Goal: Task Accomplishment & Management: Complete application form

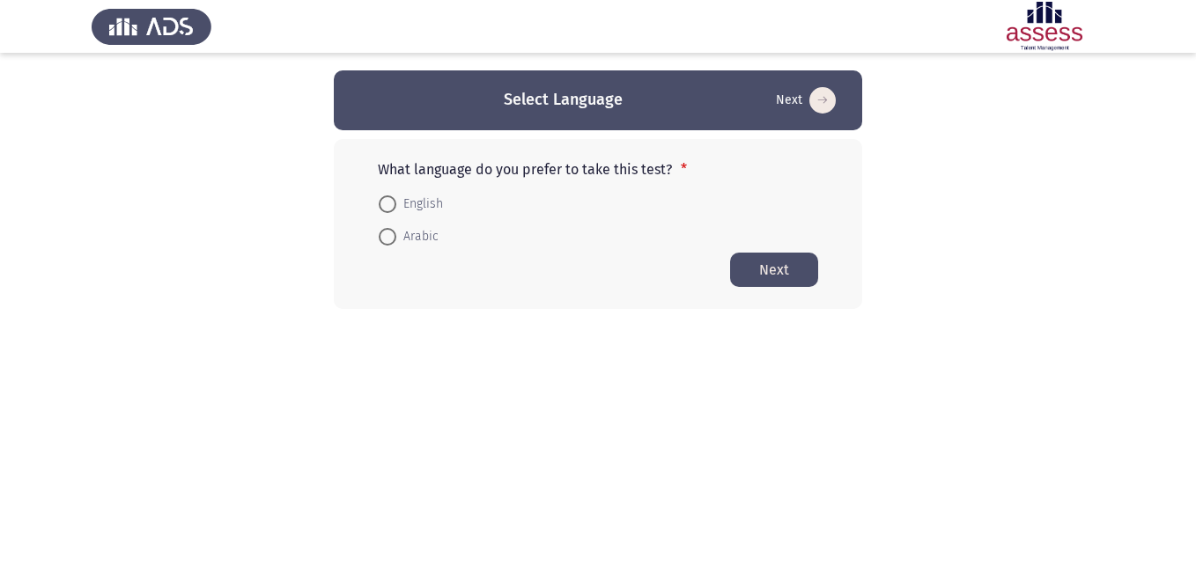
click at [400, 234] on span "Arabic" at bounding box center [417, 236] width 42 height 21
click at [396, 234] on input "Arabic" at bounding box center [388, 237] width 18 height 18
radio input "true"
click at [787, 259] on button "Next" at bounding box center [774, 269] width 88 height 34
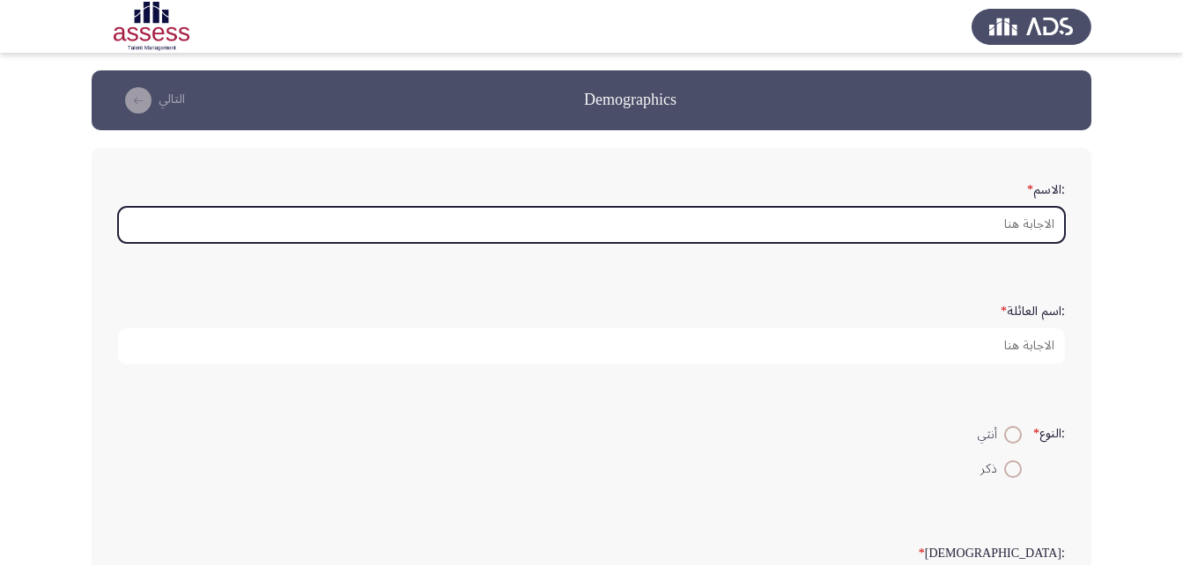
click at [1013, 225] on input ":الاسم *" at bounding box center [591, 225] width 947 height 36
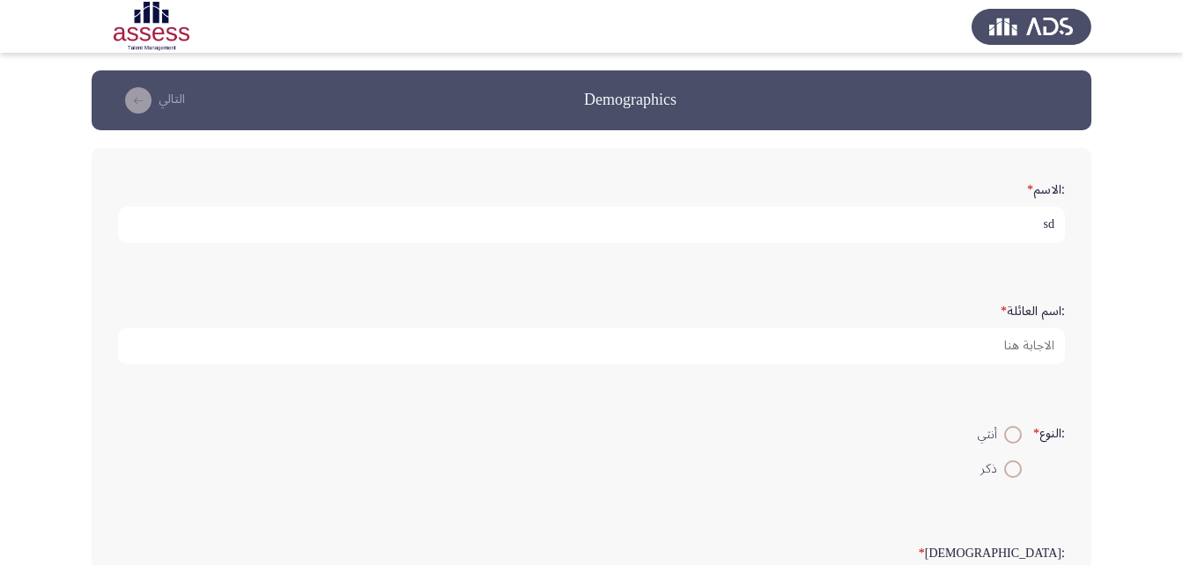
type input "s"
type input "[PERSON_NAME]"
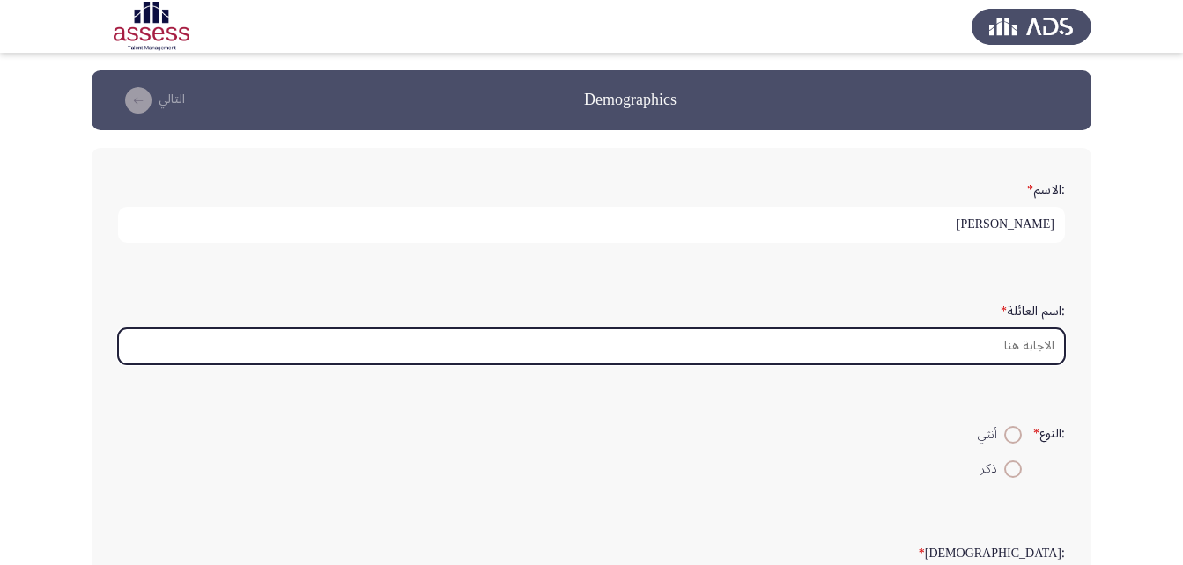
click at [1009, 345] on input ":اسم العائلة *" at bounding box center [591, 346] width 947 height 36
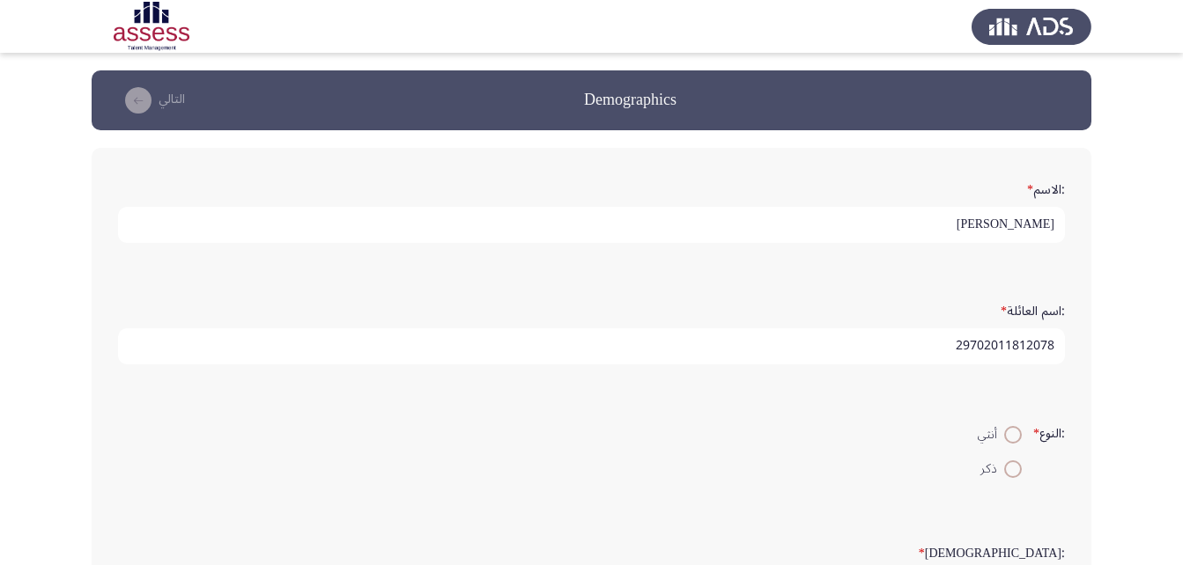
type input "29702011812078"
click at [1004, 464] on span at bounding box center [1013, 470] width 18 height 18
click at [1004, 464] on input "ذكر" at bounding box center [1013, 470] width 18 height 18
radio input "true"
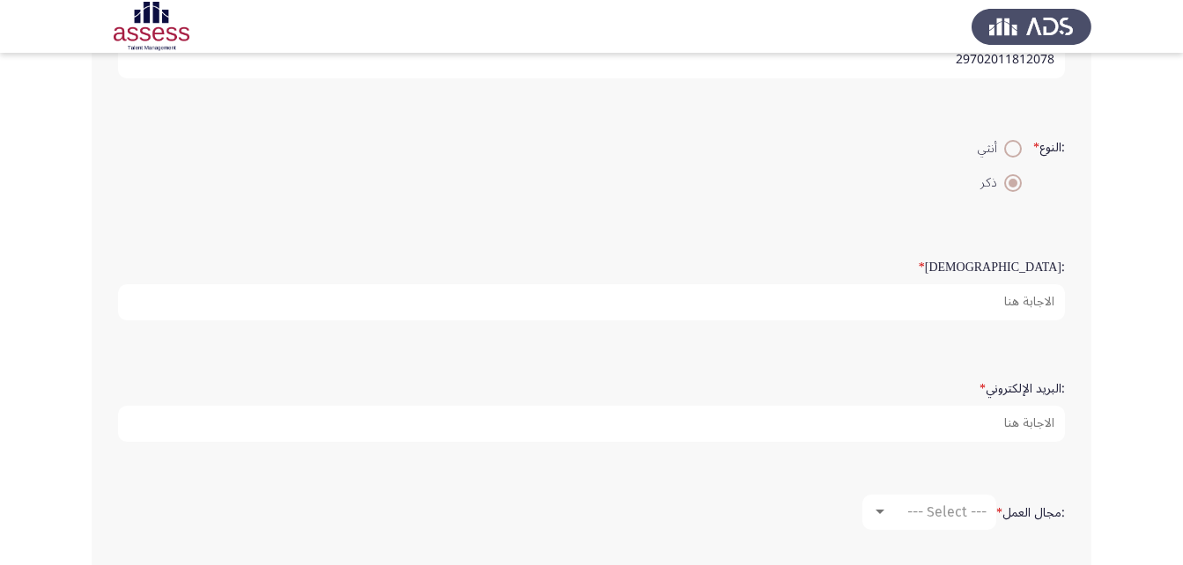
scroll to position [320, 0]
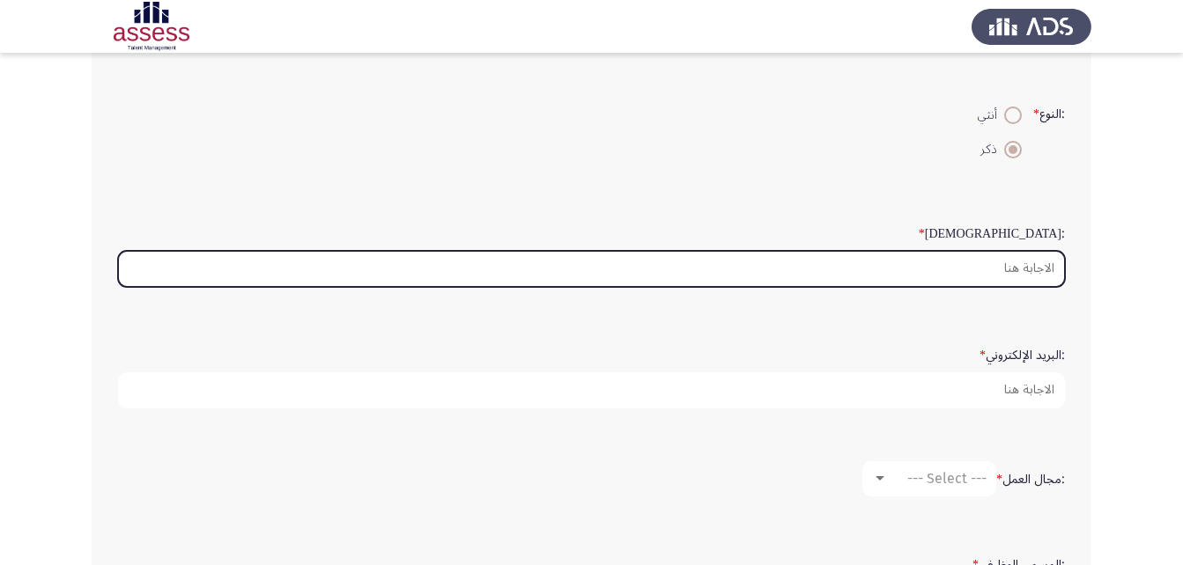
click at [1037, 254] on input ":السن *" at bounding box center [591, 269] width 947 height 36
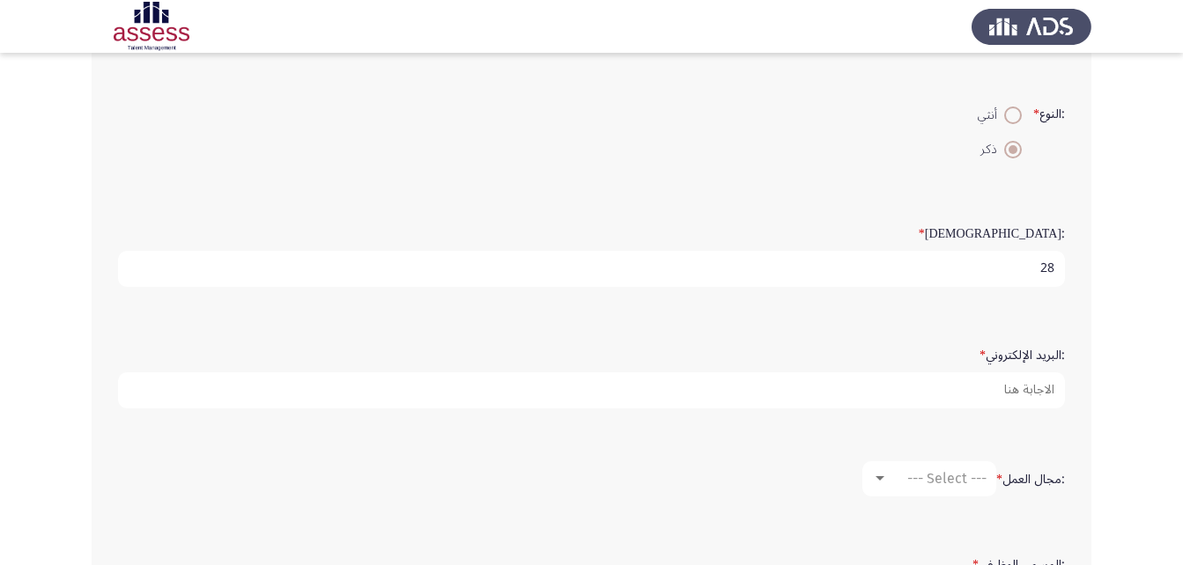
type input "28"
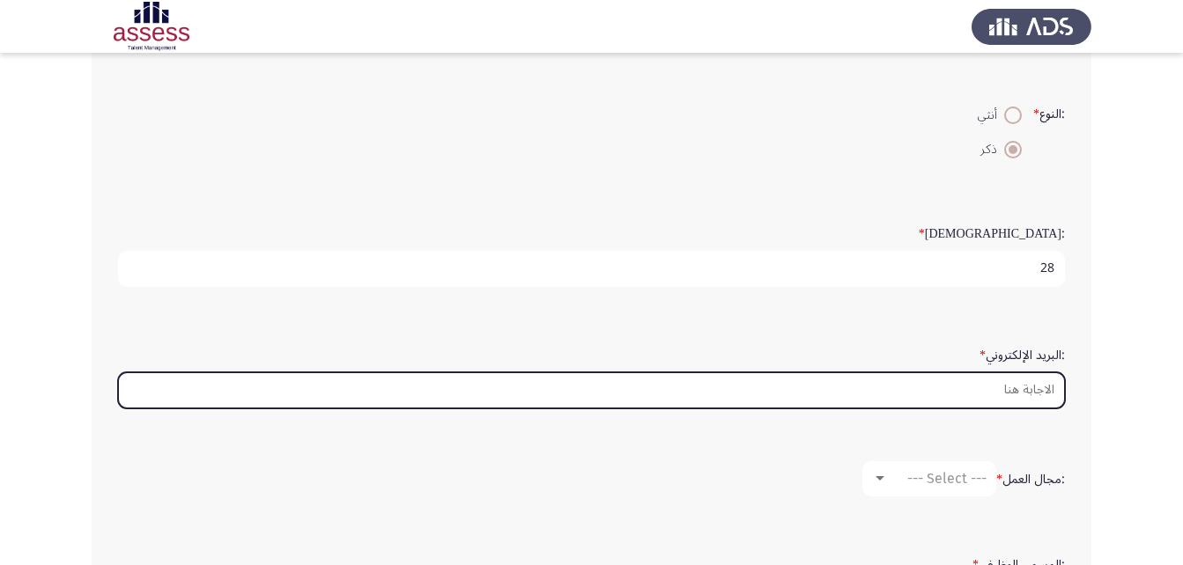
click at [1014, 395] on input ":البريد الإلكتروني *" at bounding box center [591, 391] width 947 height 36
type input "س"
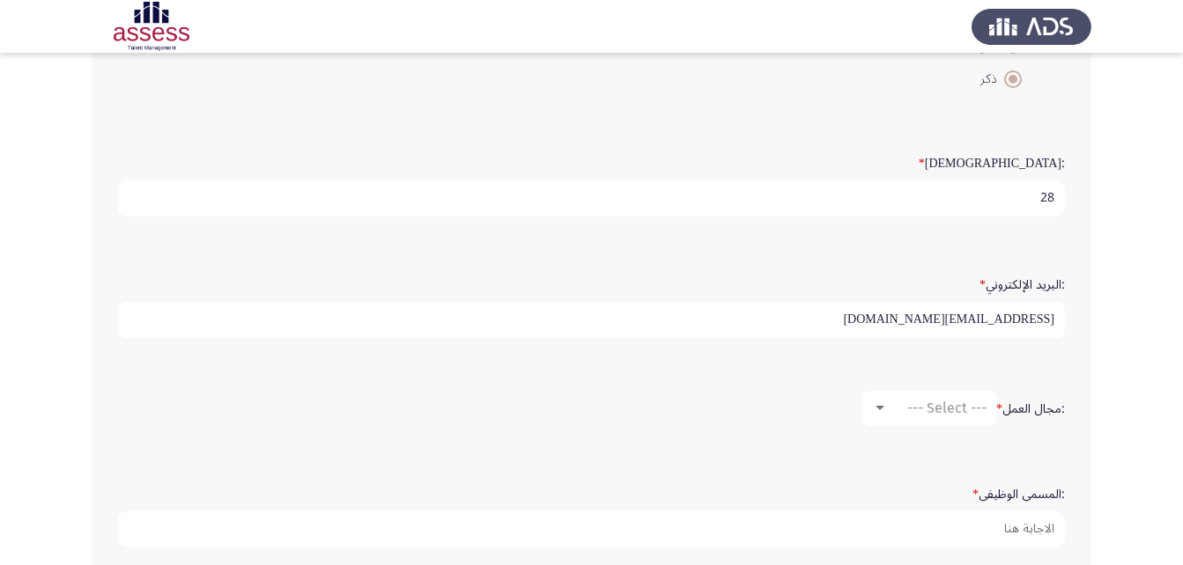
scroll to position [487, 0]
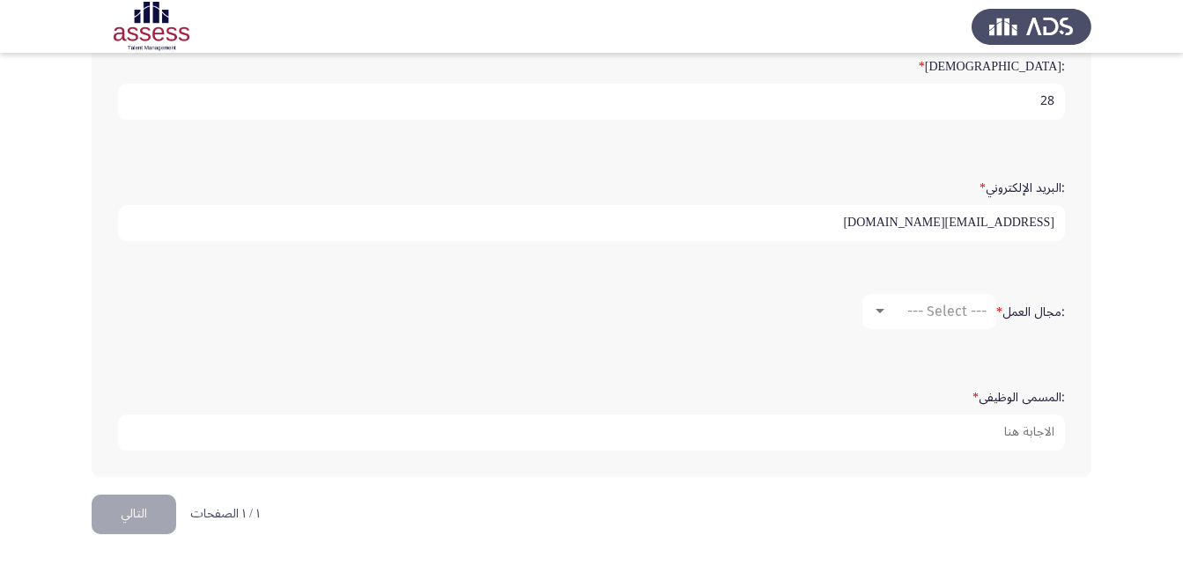
type input "[EMAIL_ADDRESS][DOMAIN_NAME]"
click at [945, 311] on span "--- Select ---" at bounding box center [946, 311] width 79 height 17
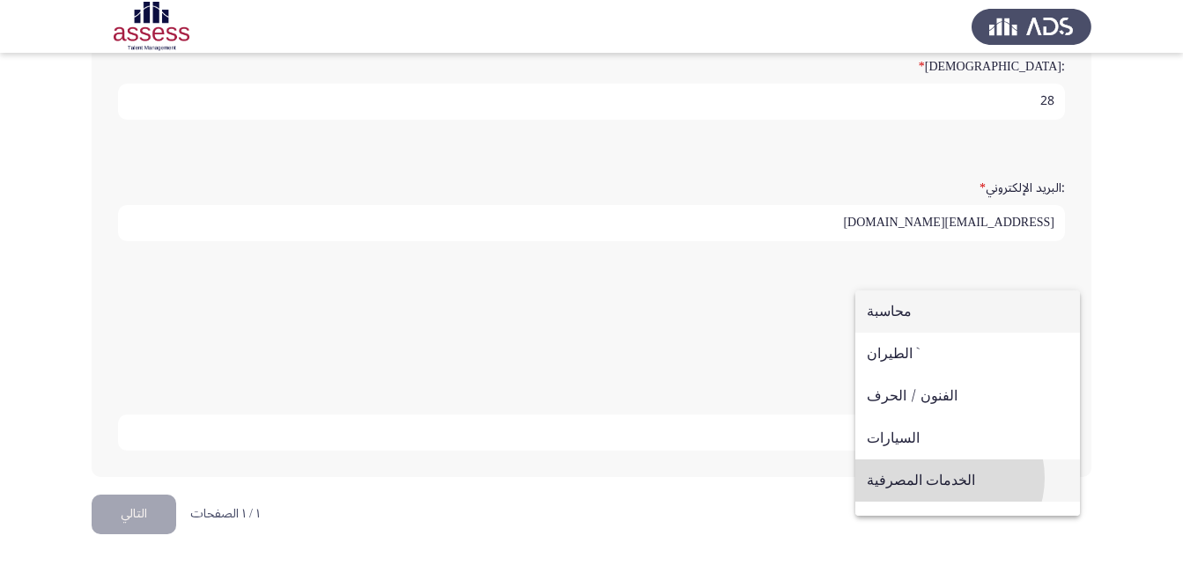
click at [944, 478] on span "الخدمات المصرفية" at bounding box center [968, 481] width 202 height 42
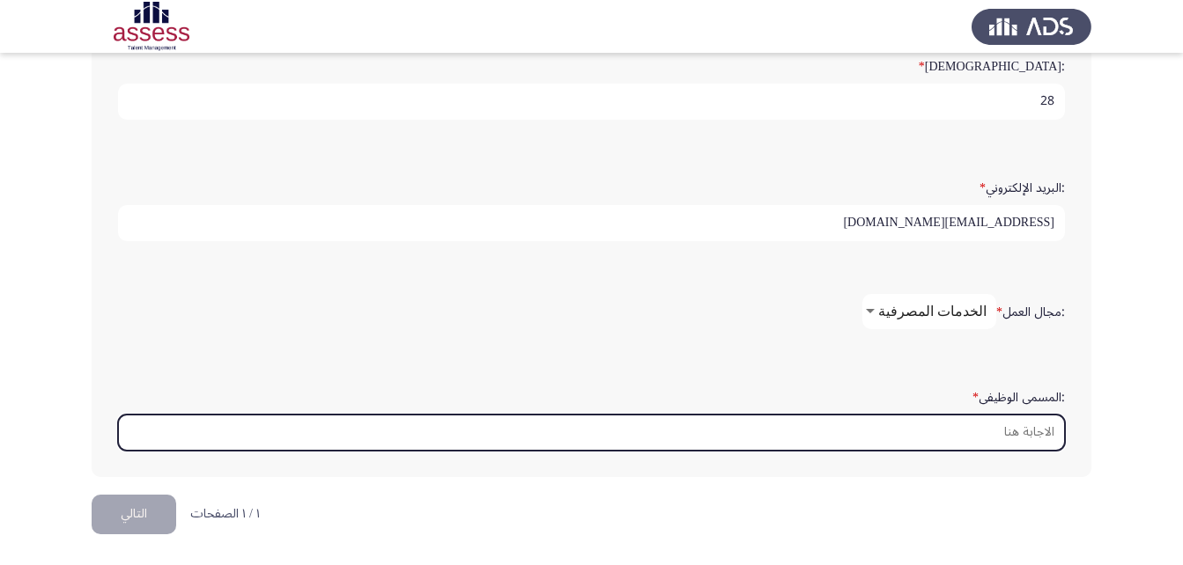
click at [992, 430] on input ":المسمى الوظيفى *" at bounding box center [591, 433] width 947 height 36
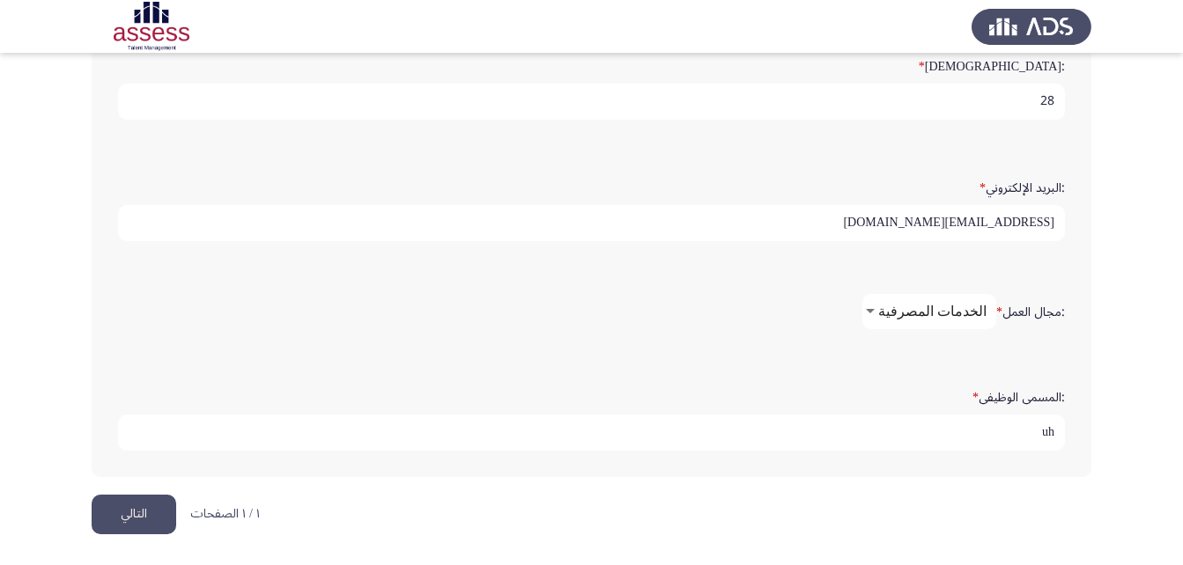
type input "u"
type input "عالم بيانات"
click at [956, 210] on input "[EMAIL_ADDRESS][DOMAIN_NAME]" at bounding box center [591, 223] width 947 height 36
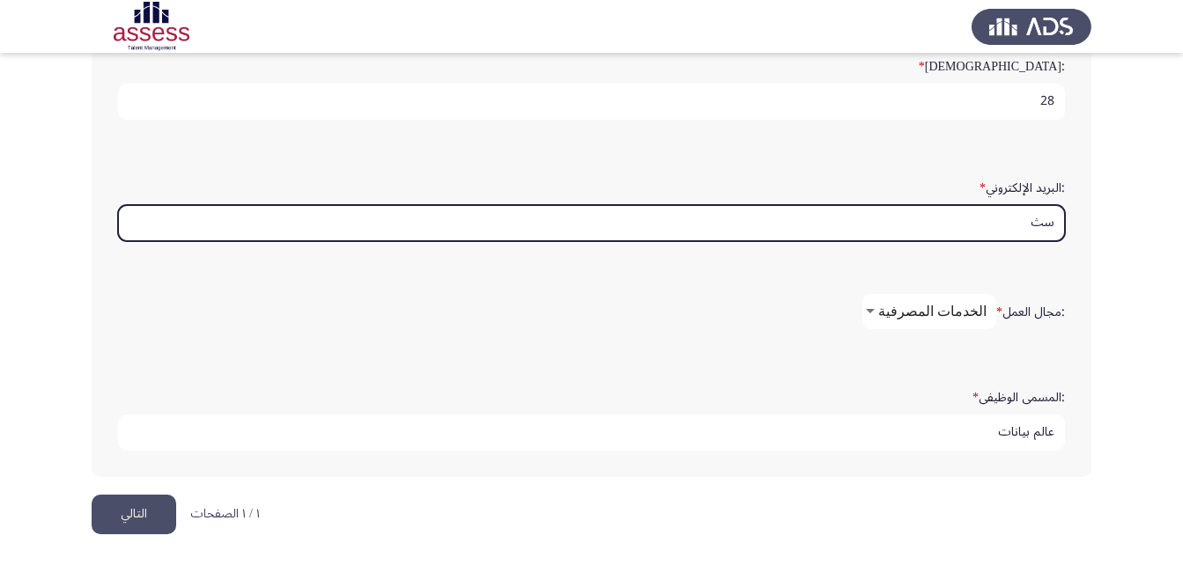
type input "س"
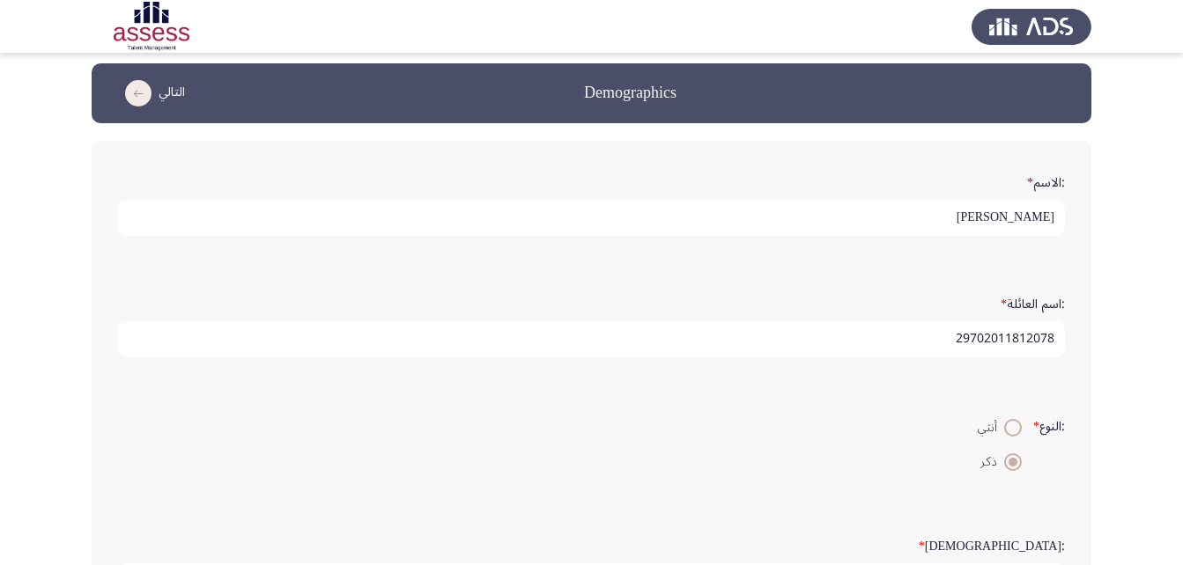
scroll to position [0, 0]
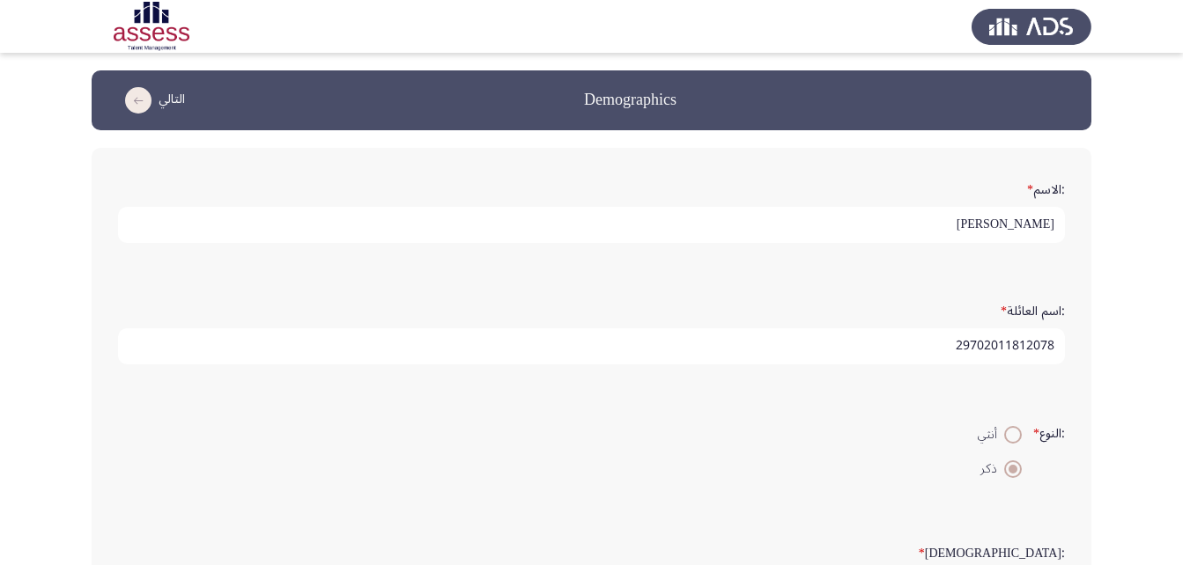
type input "[EMAIL_ADDRESS][DOMAIN_NAME]"
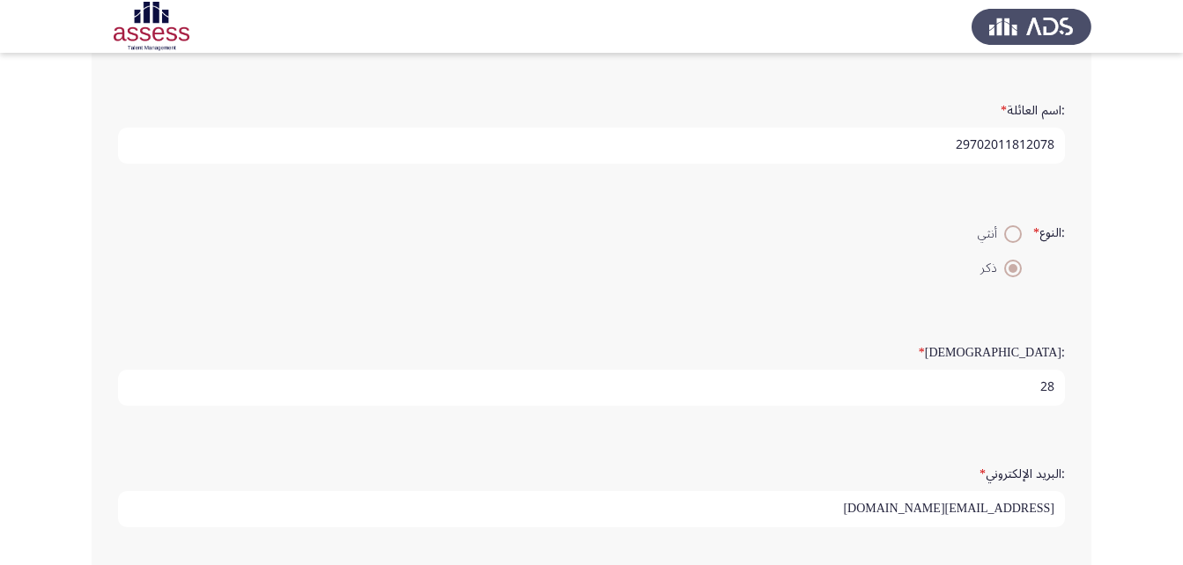
scroll to position [487, 0]
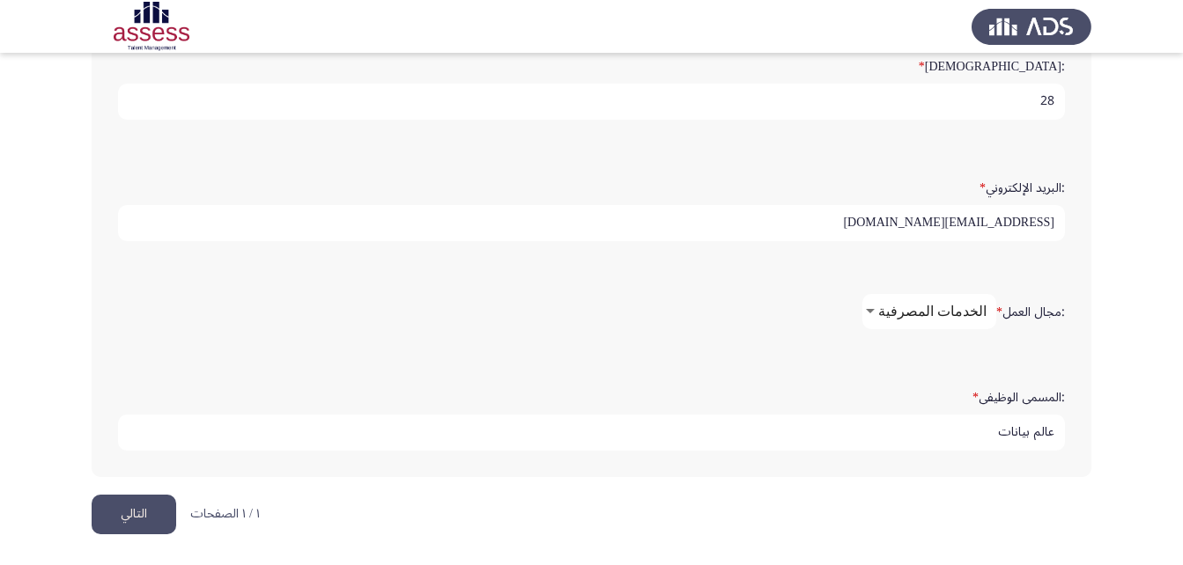
click at [139, 513] on button "التالي" at bounding box center [134, 515] width 85 height 40
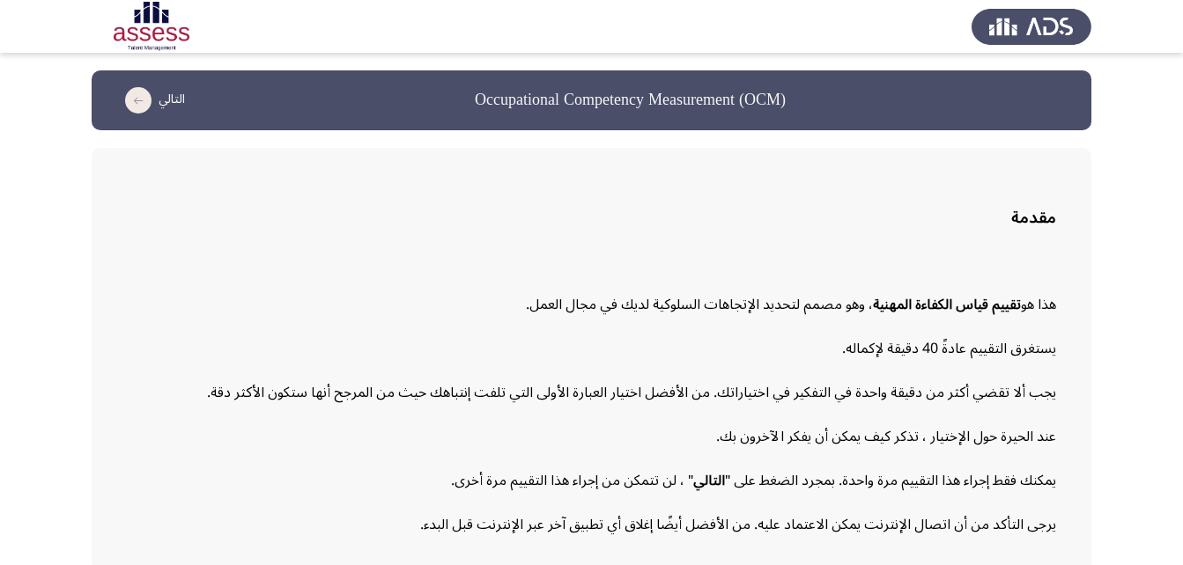
scroll to position [81, 0]
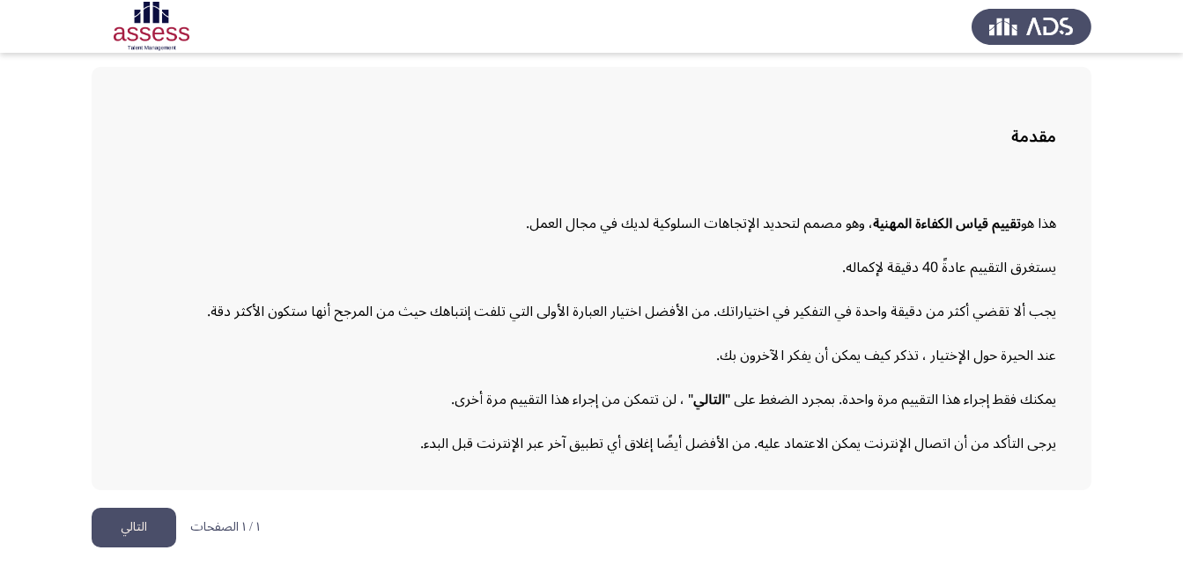
click at [771, 220] on div "هذا هو تقييم قياس الكفاءة المهنية ، وهو مصمم [DEMOGRAPHIC_DATA] [DEMOGRAPHIC_DA…" at bounding box center [591, 224] width 929 height 30
click at [120, 523] on button "التالي" at bounding box center [134, 528] width 85 height 40
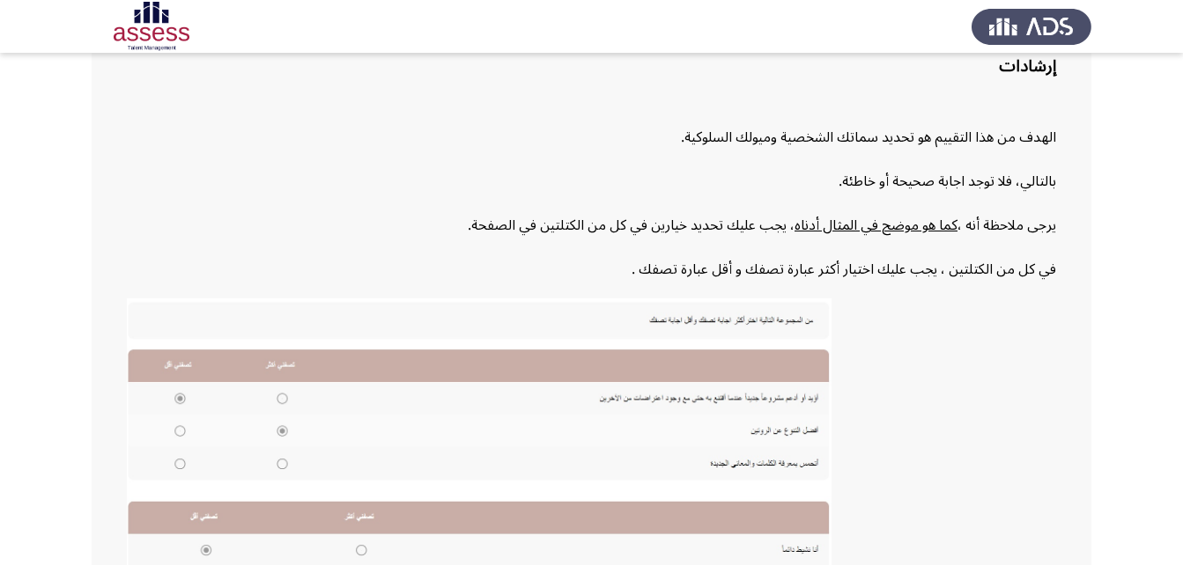
scroll to position [55, 0]
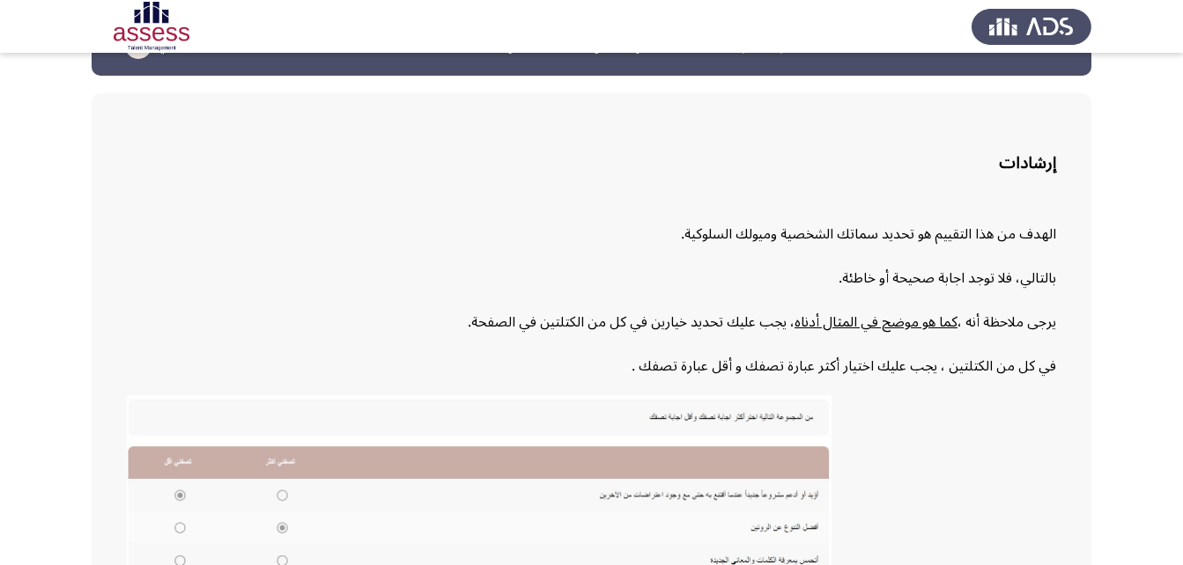
drag, startPoint x: 981, startPoint y: 308, endPoint x: 985, endPoint y: 223, distance: 85.5
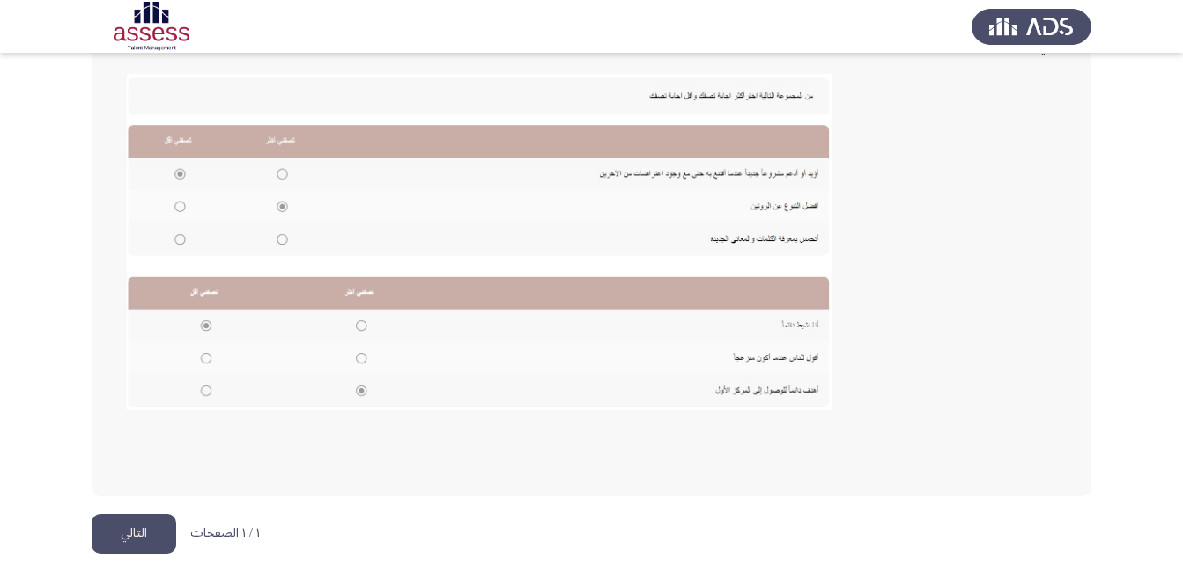
scroll to position [382, 0]
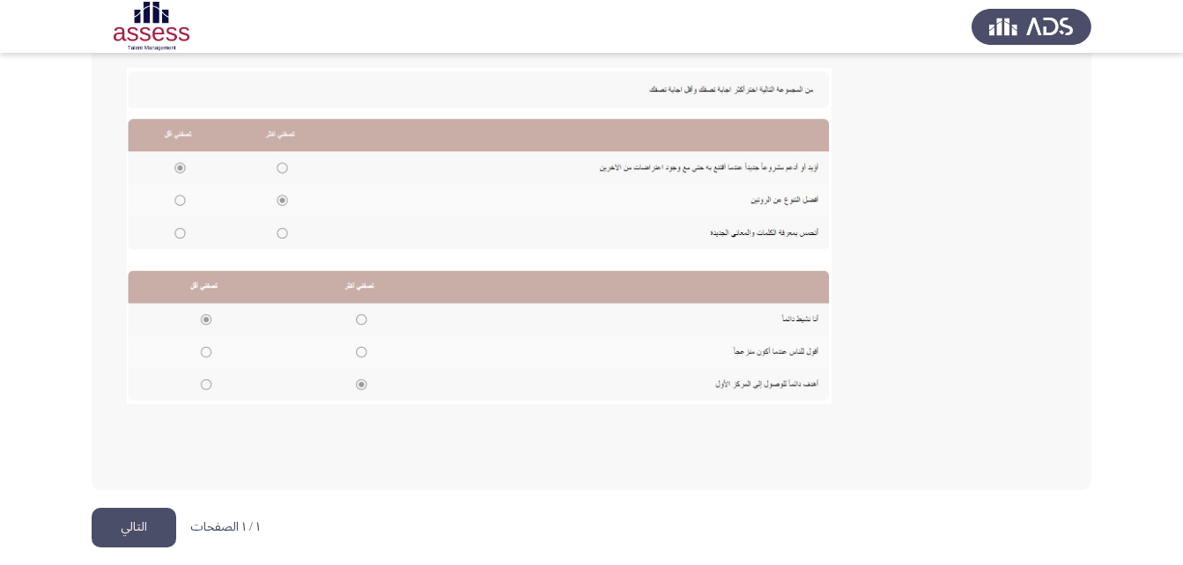
click at [133, 524] on button "التالي" at bounding box center [134, 528] width 85 height 40
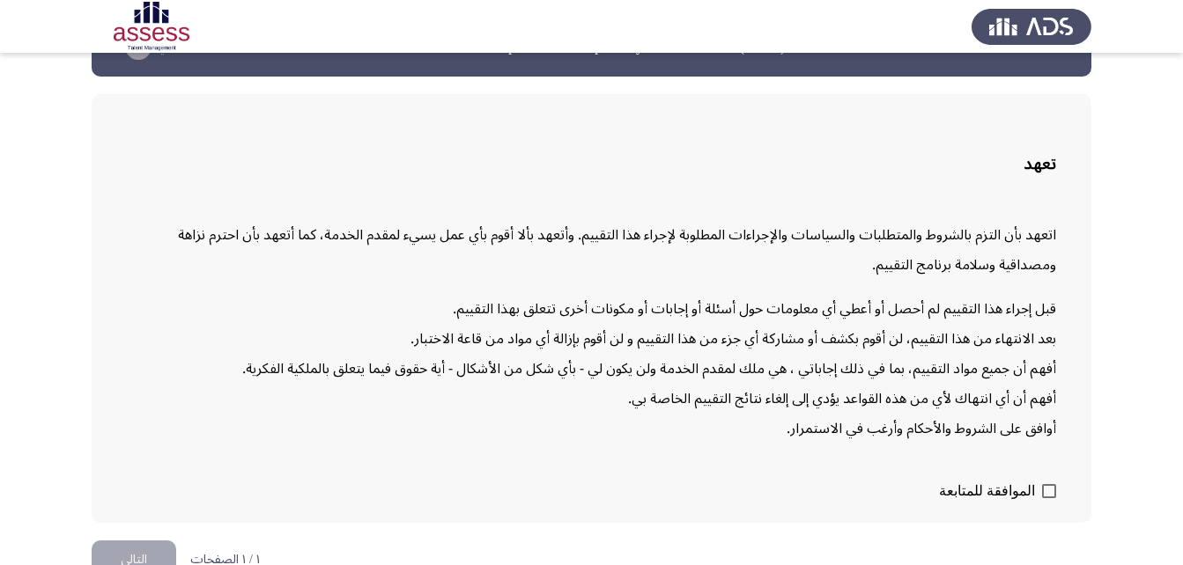
scroll to position [86, 0]
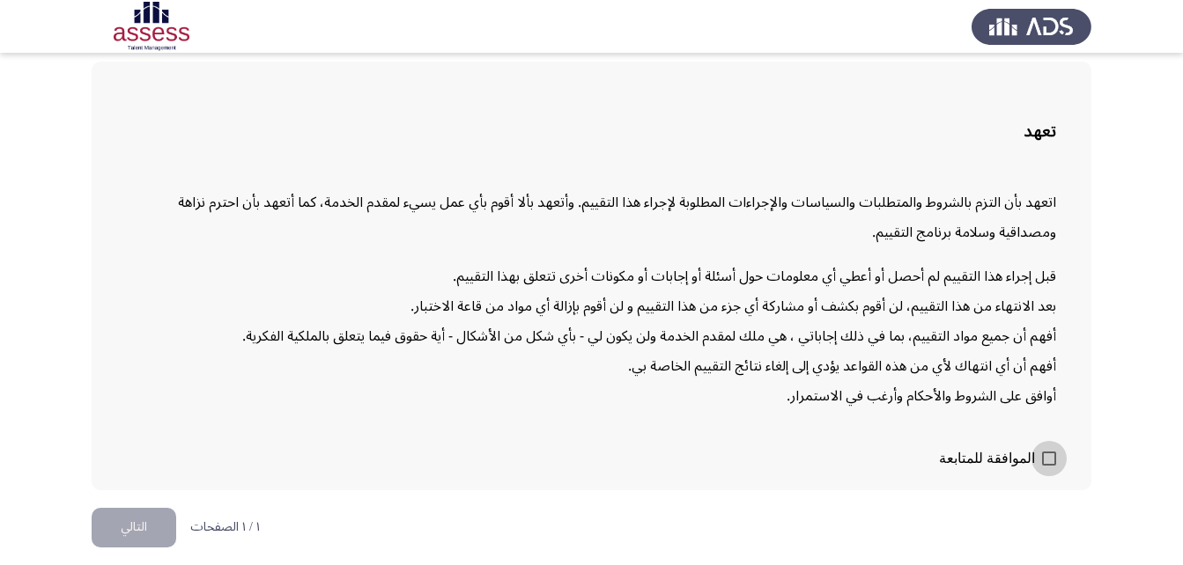
click at [1052, 464] on span at bounding box center [1049, 459] width 14 height 14
click at [1049, 466] on input "الموافقة للمتابعة" at bounding box center [1048, 466] width 1 height 1
checkbox input "true"
click at [151, 530] on button "التالي" at bounding box center [134, 528] width 85 height 40
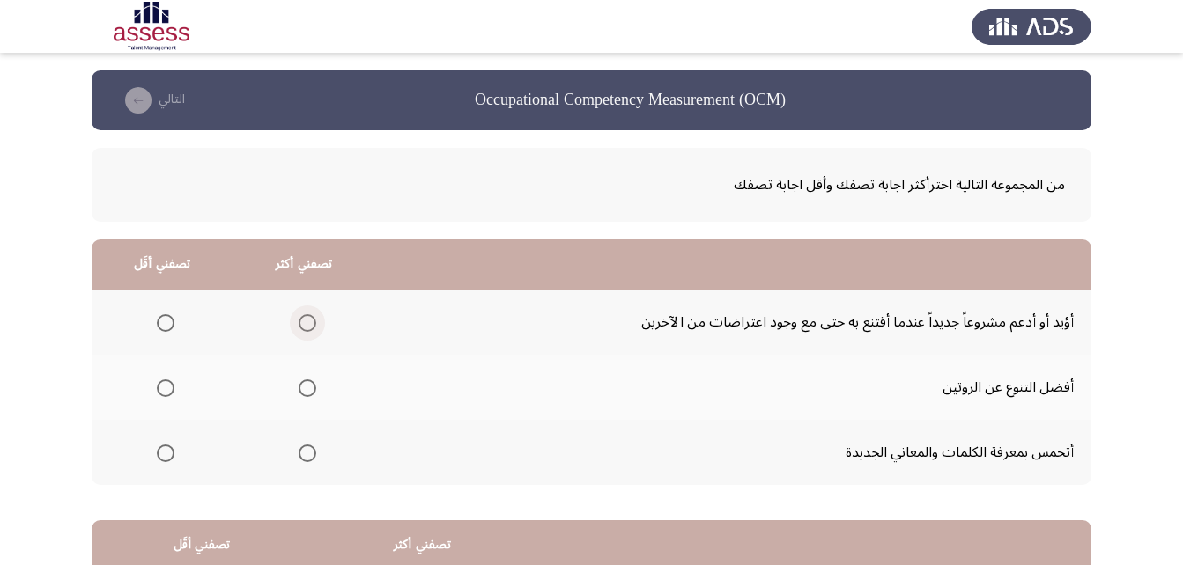
click at [302, 319] on span "Select an option" at bounding box center [308, 323] width 18 height 18
click at [302, 319] on input "Select an option" at bounding box center [308, 323] width 18 height 18
click at [301, 381] on span "Select an option" at bounding box center [308, 389] width 18 height 18
click at [301, 381] on input "Select an option" at bounding box center [308, 389] width 18 height 18
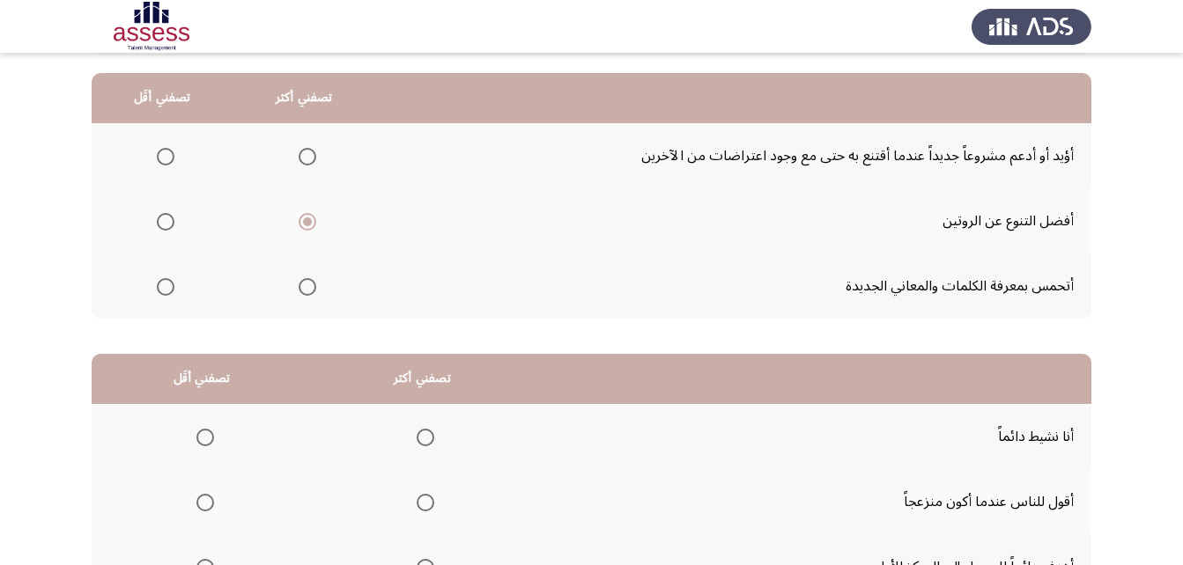
scroll to position [176, 0]
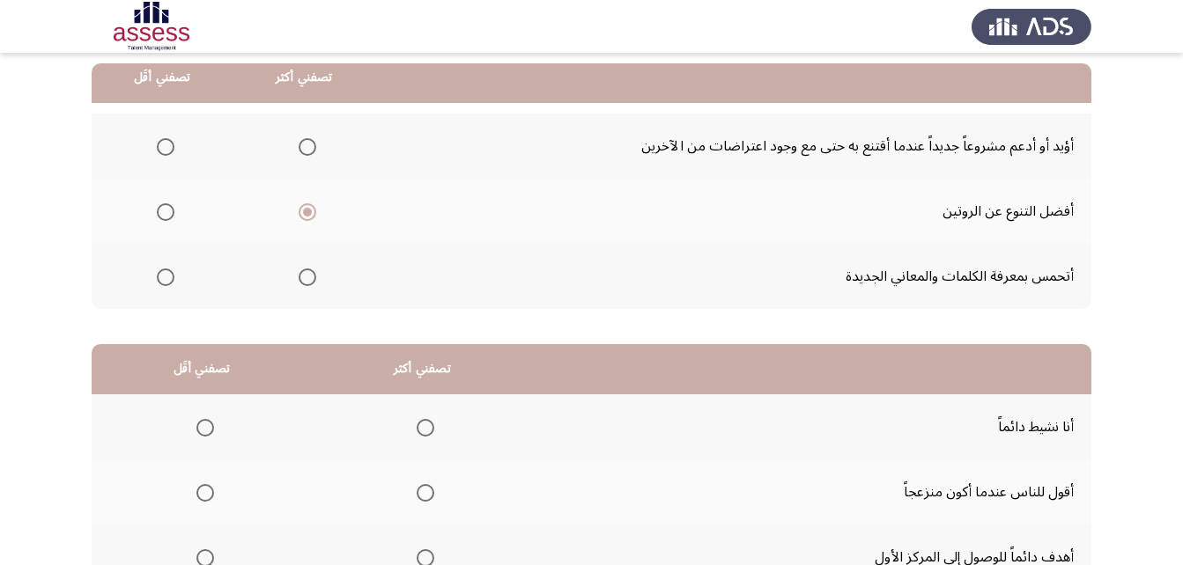
click at [302, 280] on span "Select an option" at bounding box center [308, 278] width 18 height 18
click at [302, 280] on input "Select an option" at bounding box center [308, 278] width 18 height 18
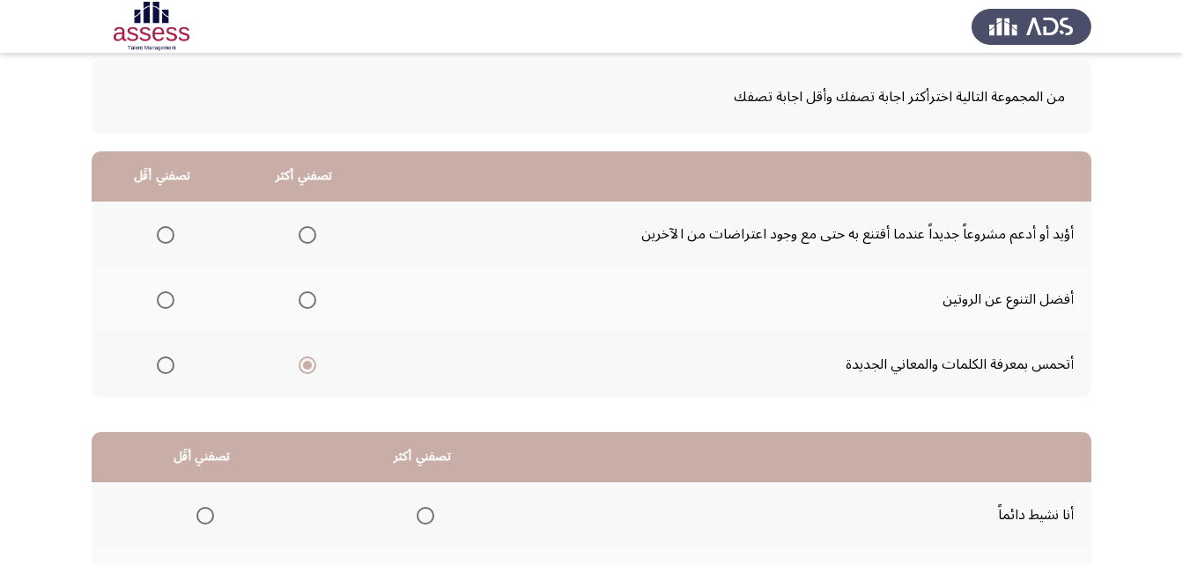
scroll to position [0, 0]
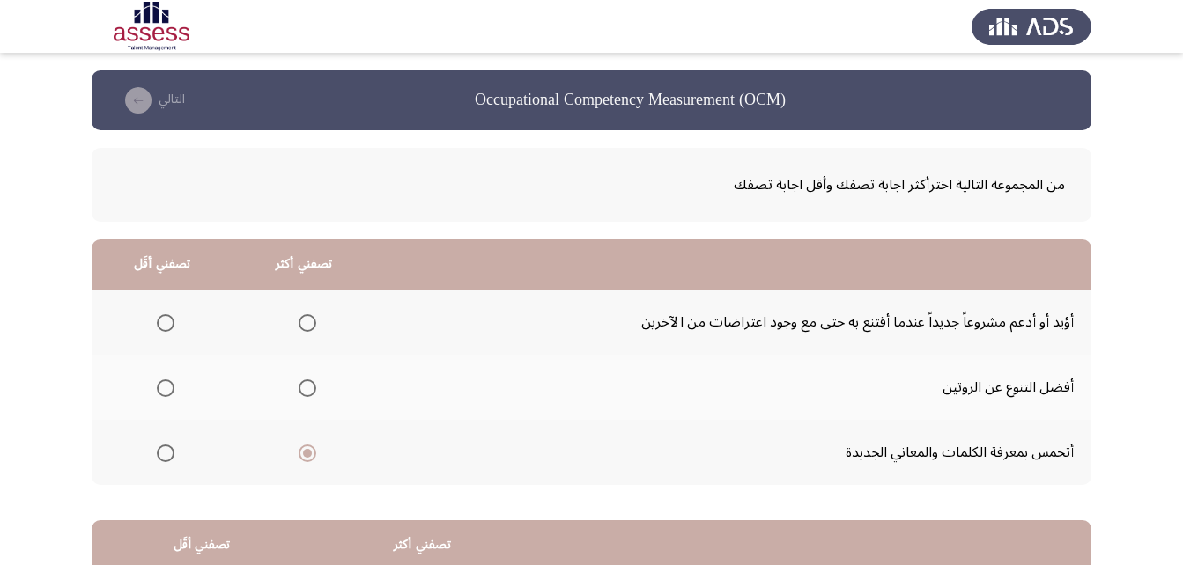
click at [163, 321] on span "Select an option" at bounding box center [166, 323] width 18 height 18
click at [163, 321] on input "Select an option" at bounding box center [166, 323] width 18 height 18
click at [305, 325] on span "Select an option" at bounding box center [308, 323] width 18 height 18
click at [305, 325] on input "Select an option" at bounding box center [308, 323] width 18 height 18
click at [299, 387] on span "Select an option" at bounding box center [308, 389] width 18 height 18
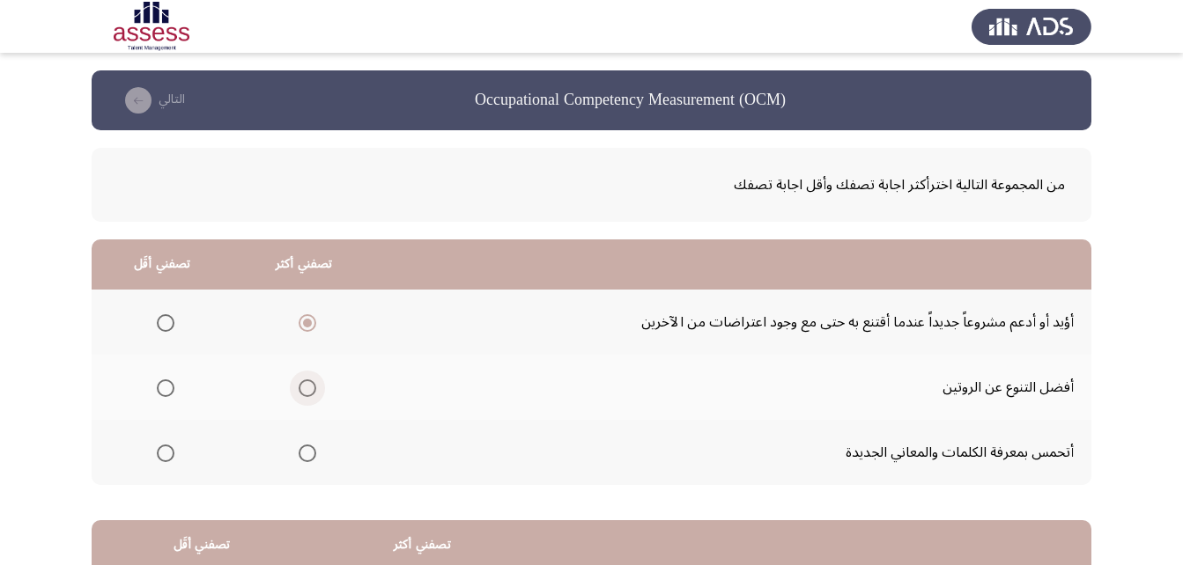
click at [299, 387] on input "Select an option" at bounding box center [308, 389] width 18 height 18
click at [164, 327] on span "Select an option" at bounding box center [166, 323] width 18 height 18
click at [164, 327] on input "Select an option" at bounding box center [166, 323] width 18 height 18
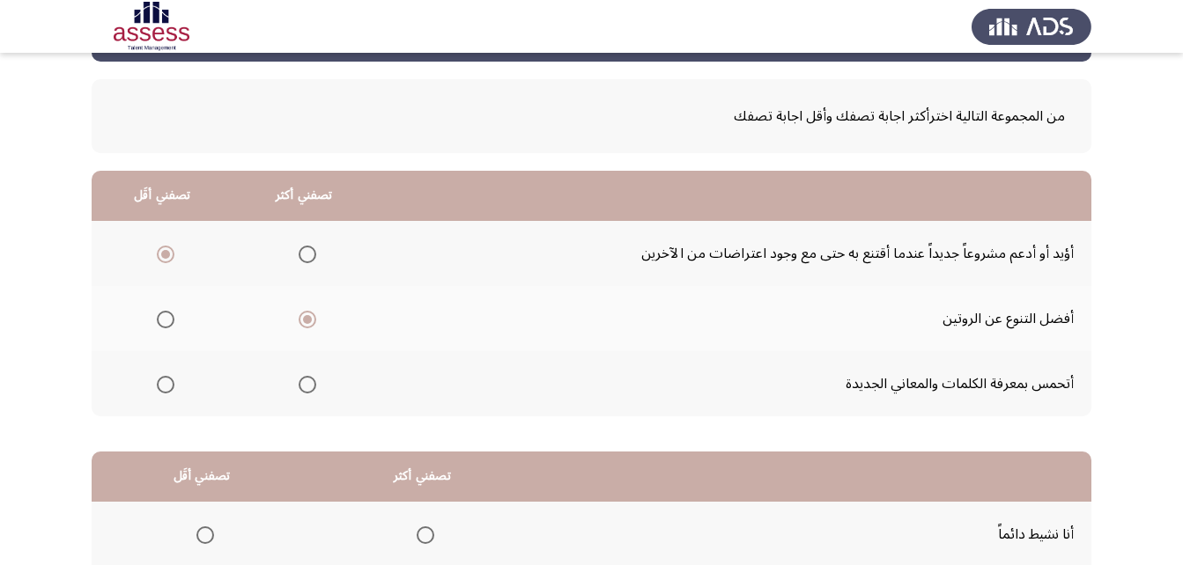
scroll to position [264, 0]
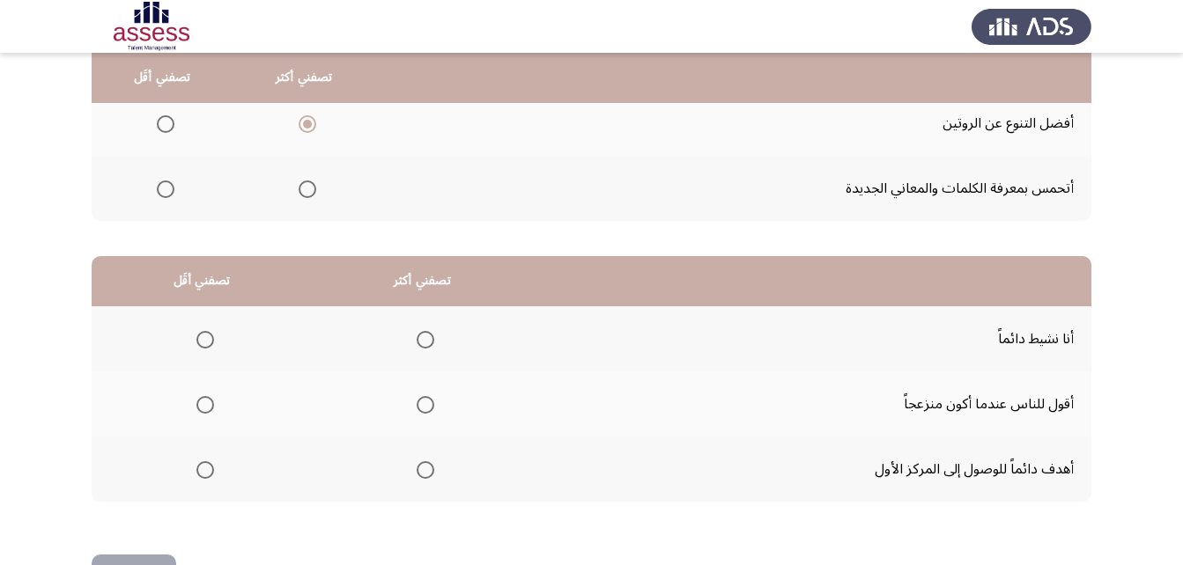
click at [201, 406] on span "Select an option" at bounding box center [205, 405] width 18 height 18
click at [201, 406] on input "Select an option" at bounding box center [205, 405] width 18 height 18
click at [417, 471] on span "Select an option" at bounding box center [426, 470] width 18 height 18
click at [417, 471] on input "Select an option" at bounding box center [426, 470] width 18 height 18
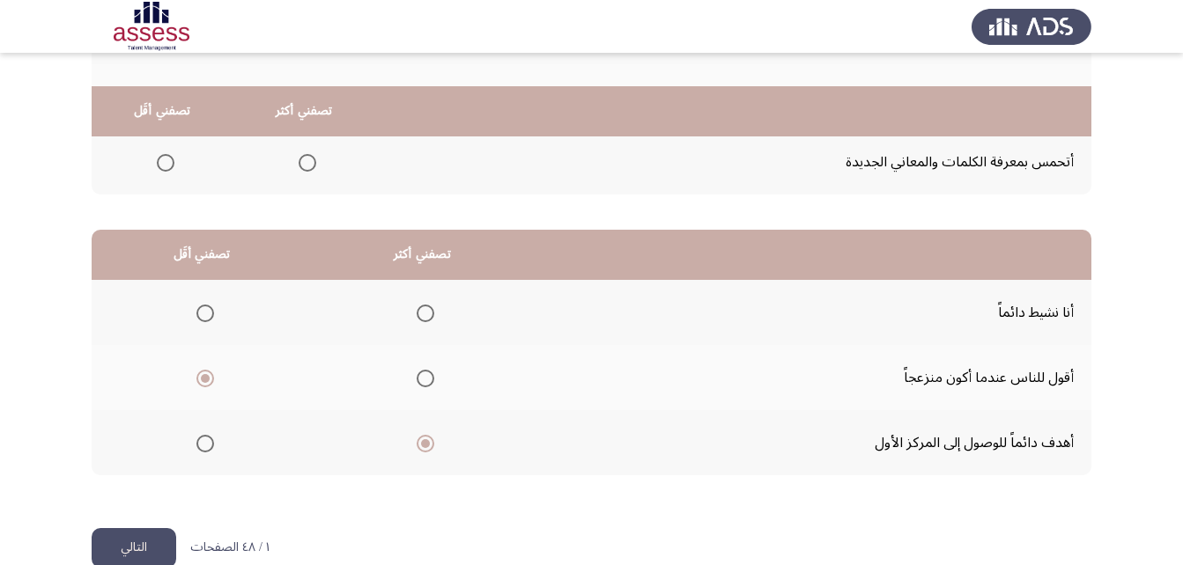
scroll to position [324, 0]
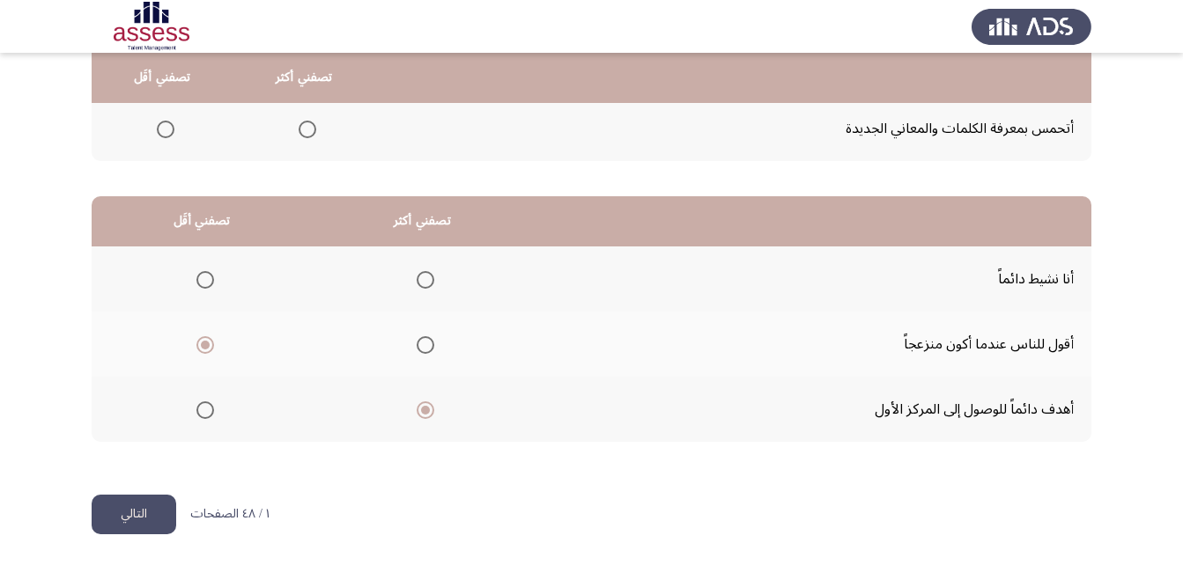
click at [124, 504] on button "التالي" at bounding box center [134, 515] width 85 height 40
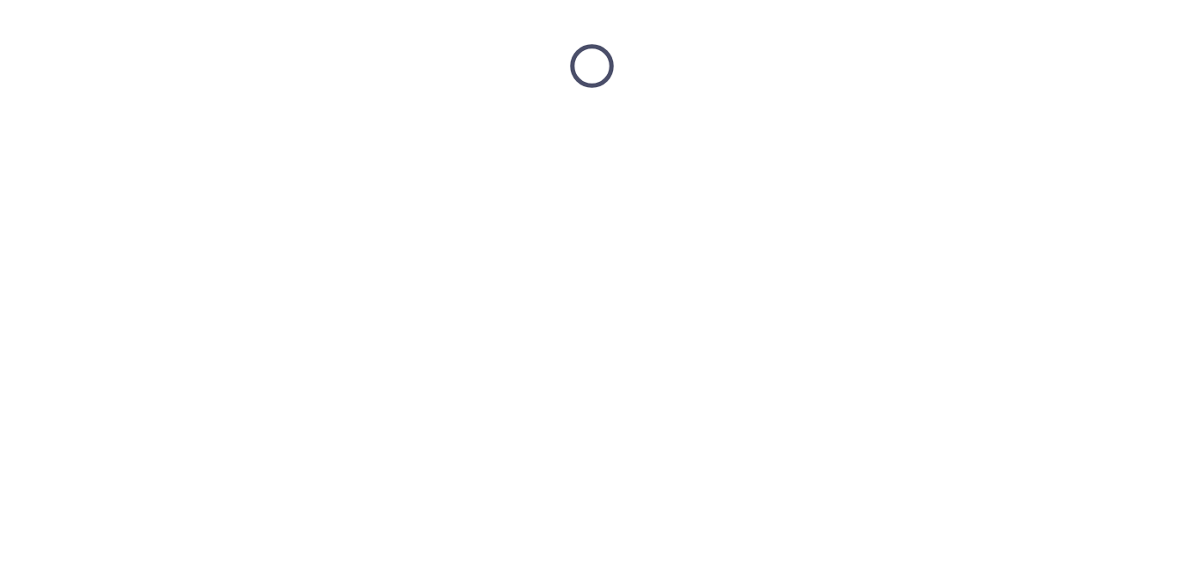
scroll to position [0, 0]
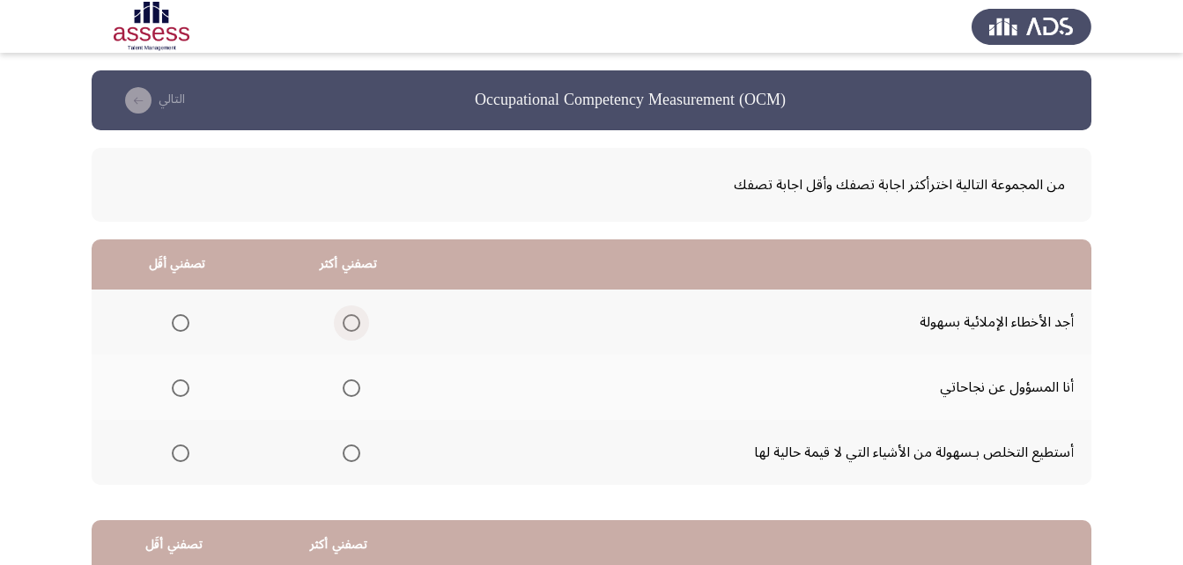
click at [349, 316] on span "Select an option" at bounding box center [352, 323] width 18 height 18
click at [349, 316] on input "Select an option" at bounding box center [352, 323] width 18 height 18
click at [194, 446] on th at bounding box center [177, 452] width 171 height 65
click at [181, 321] on span "Select an option" at bounding box center [181, 323] width 18 height 18
click at [181, 321] on input "Select an option" at bounding box center [181, 323] width 18 height 18
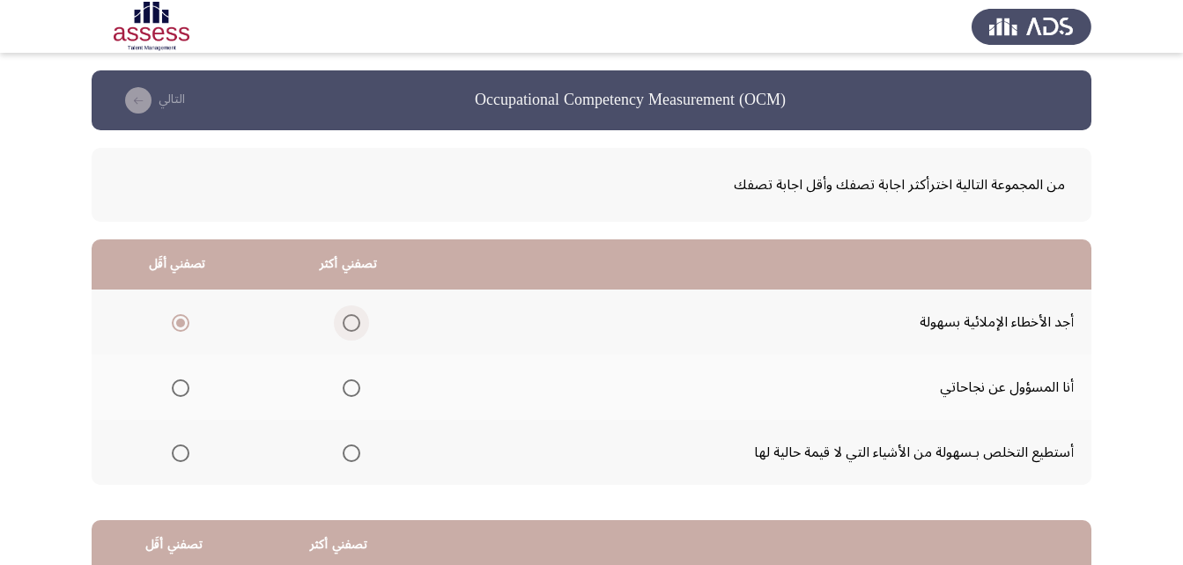
click at [345, 319] on span "Select an option" at bounding box center [352, 323] width 18 height 18
click at [345, 319] on input "Select an option" at bounding box center [352, 323] width 18 height 18
click at [181, 447] on span "Select an option" at bounding box center [181, 454] width 18 height 18
click at [181, 447] on input "Select an option" at bounding box center [181, 454] width 18 height 18
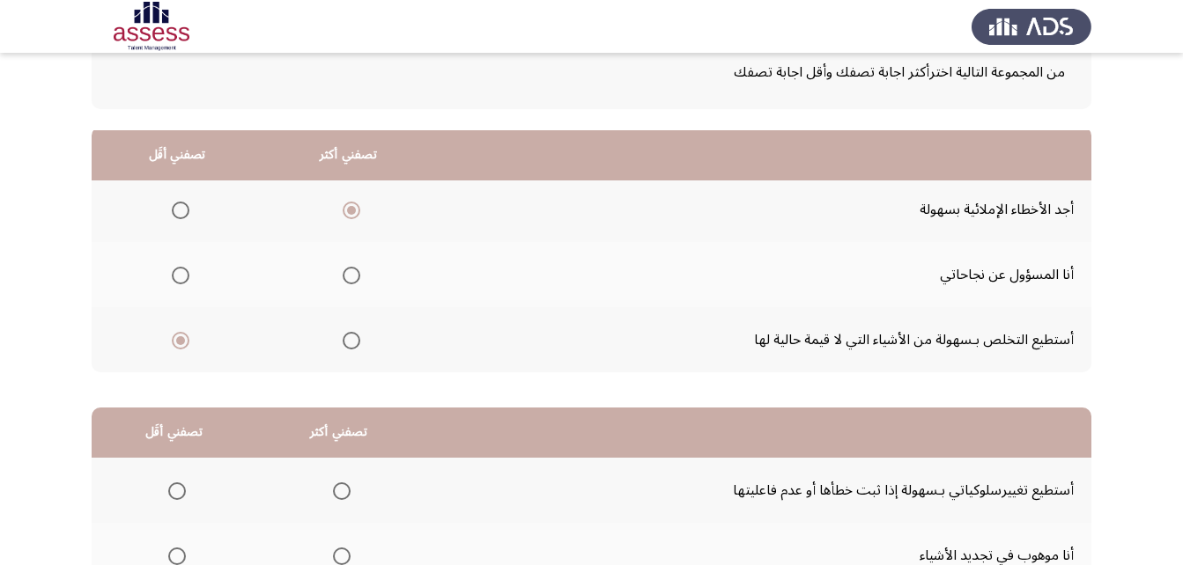
scroll to position [324, 0]
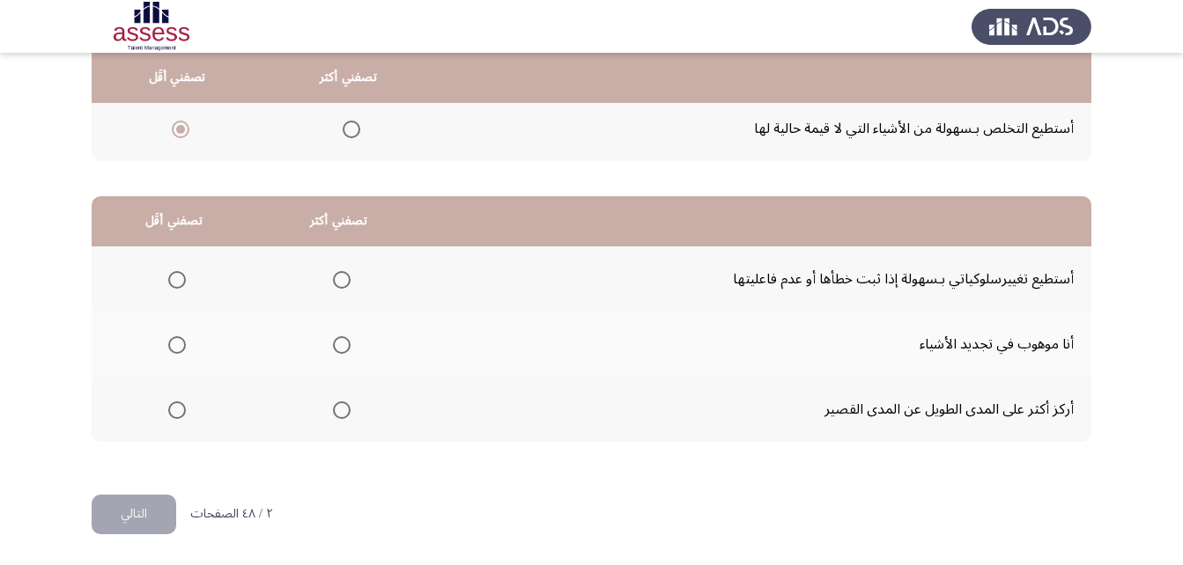
click at [334, 284] on span "Select an option" at bounding box center [342, 280] width 18 height 18
click at [334, 284] on input "Select an option" at bounding box center [342, 280] width 18 height 18
click at [173, 408] on span "Select an option" at bounding box center [177, 411] width 18 height 18
click at [173, 408] on input "Select an option" at bounding box center [177, 411] width 18 height 18
click at [132, 510] on button "التالي" at bounding box center [134, 515] width 85 height 40
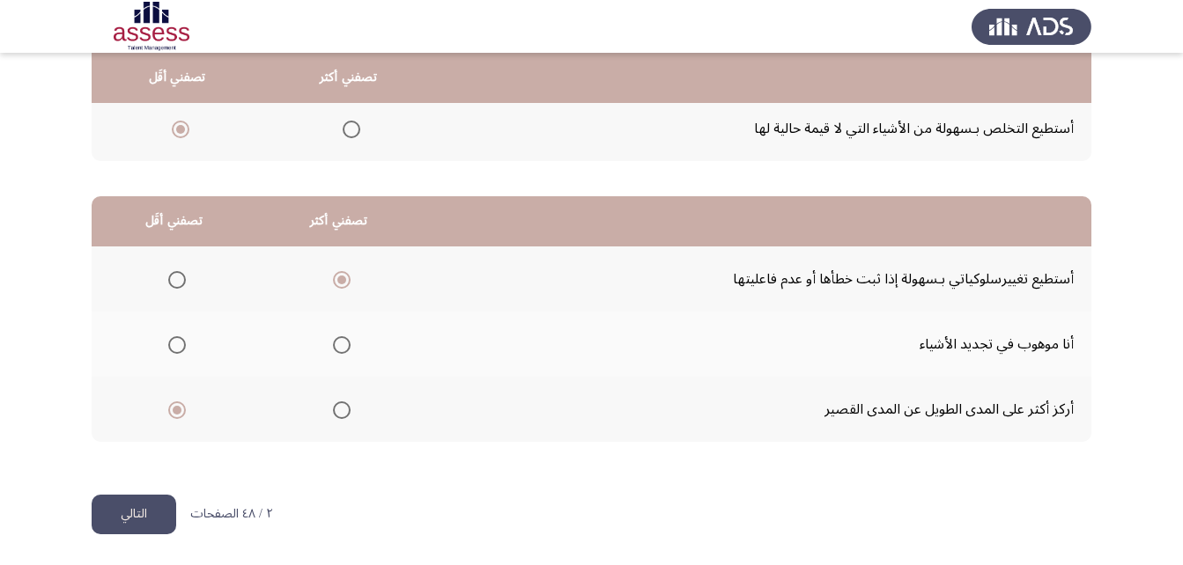
scroll to position [0, 0]
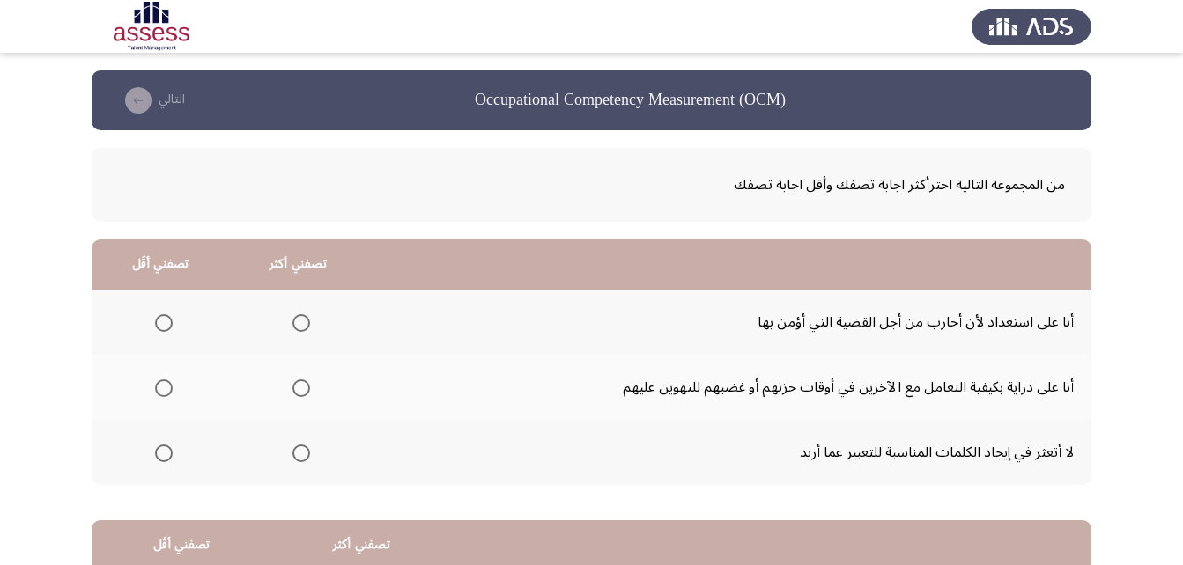
click at [299, 328] on span "Select an option" at bounding box center [301, 323] width 18 height 18
click at [299, 328] on input "Select an option" at bounding box center [301, 323] width 18 height 18
click at [292, 390] on span "Select an option" at bounding box center [301, 389] width 18 height 18
click at [292, 390] on input "Select an option" at bounding box center [301, 389] width 18 height 18
click at [168, 451] on span "Select an option" at bounding box center [164, 454] width 18 height 18
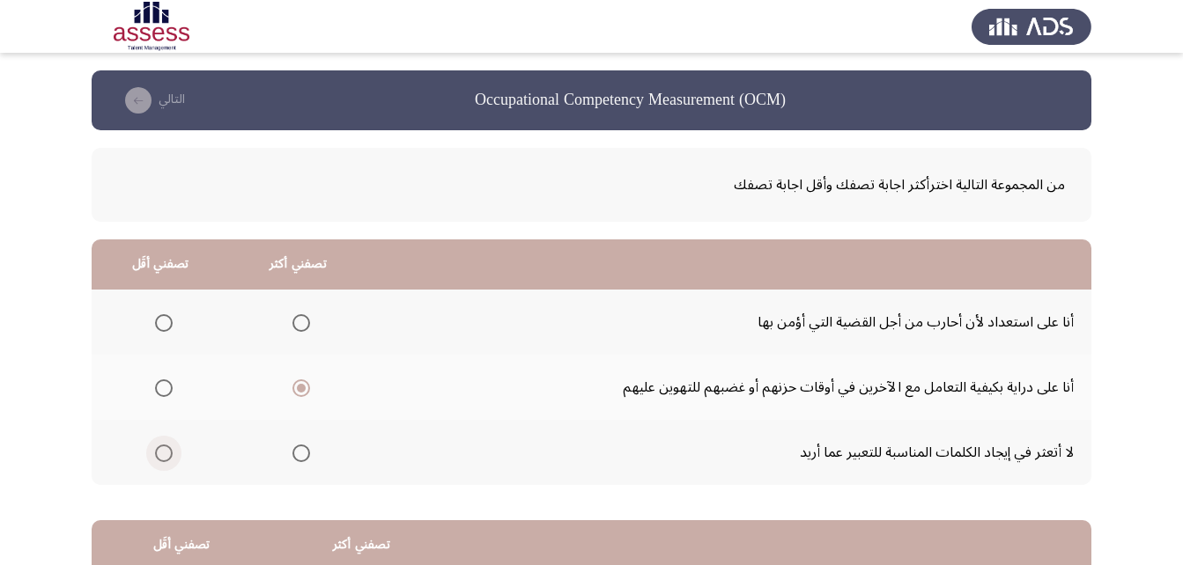
click at [168, 451] on input "Select an option" at bounding box center [164, 454] width 18 height 18
click at [294, 457] on span "Select an option" at bounding box center [301, 454] width 18 height 18
click at [294, 457] on input "Select an option" at bounding box center [301, 454] width 18 height 18
click at [161, 391] on span "Select an option" at bounding box center [164, 389] width 18 height 18
click at [161, 391] on input "Select an option" at bounding box center [164, 389] width 18 height 18
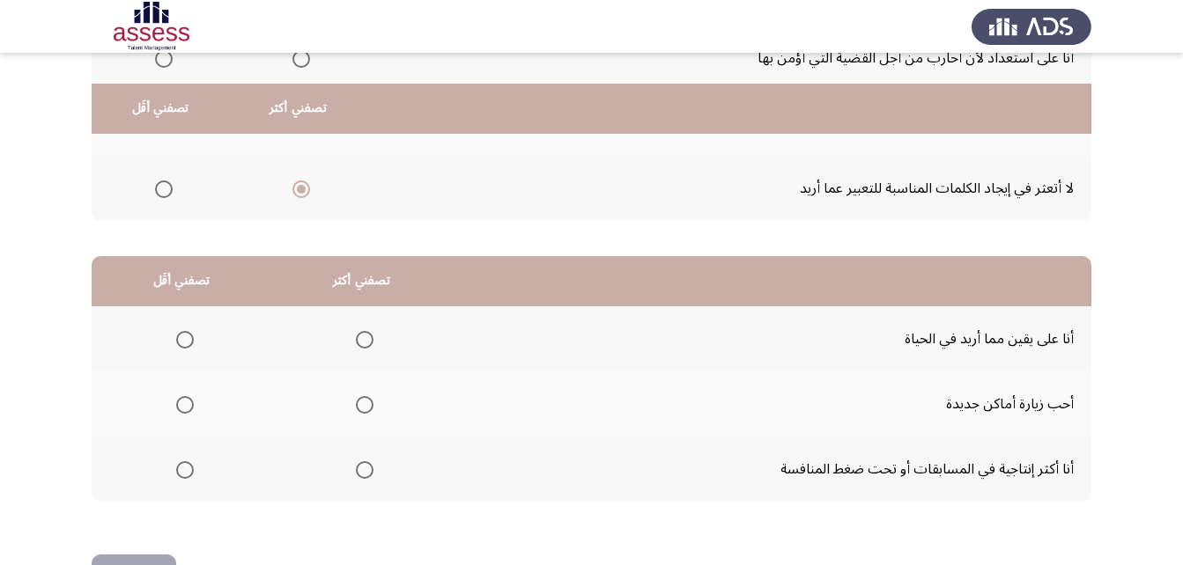
scroll to position [324, 0]
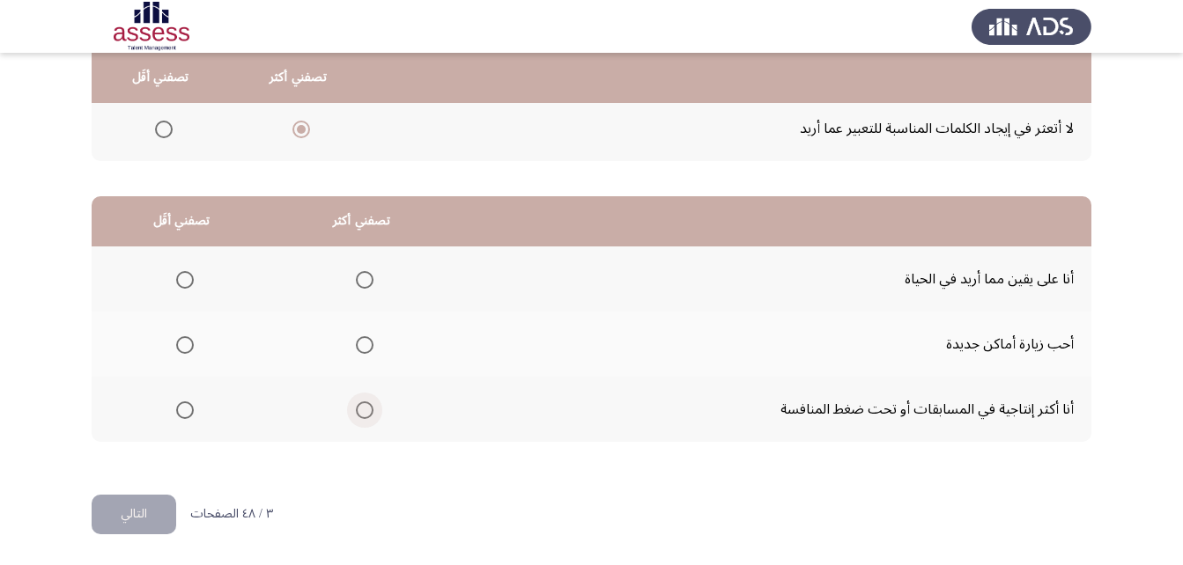
click at [362, 406] on span "Select an option" at bounding box center [365, 411] width 18 height 18
click at [362, 406] on input "Select an option" at bounding box center [365, 411] width 18 height 18
click at [172, 275] on label "Select an option" at bounding box center [181, 280] width 25 height 18
click at [176, 275] on input "Select an option" at bounding box center [185, 280] width 18 height 18
click at [152, 513] on button "التالي" at bounding box center [134, 515] width 85 height 40
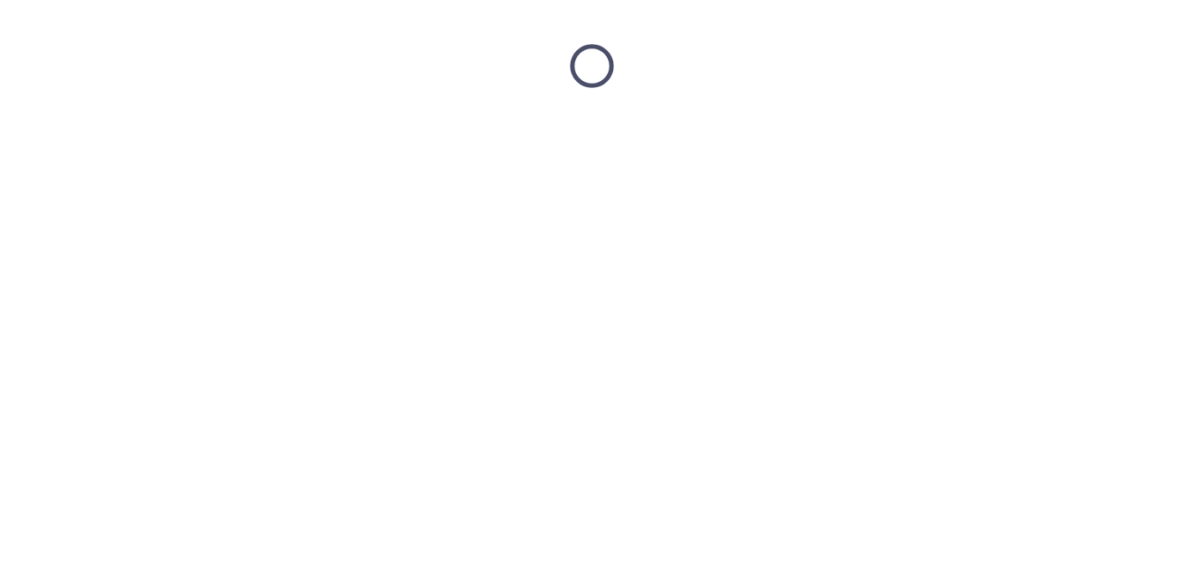
scroll to position [0, 0]
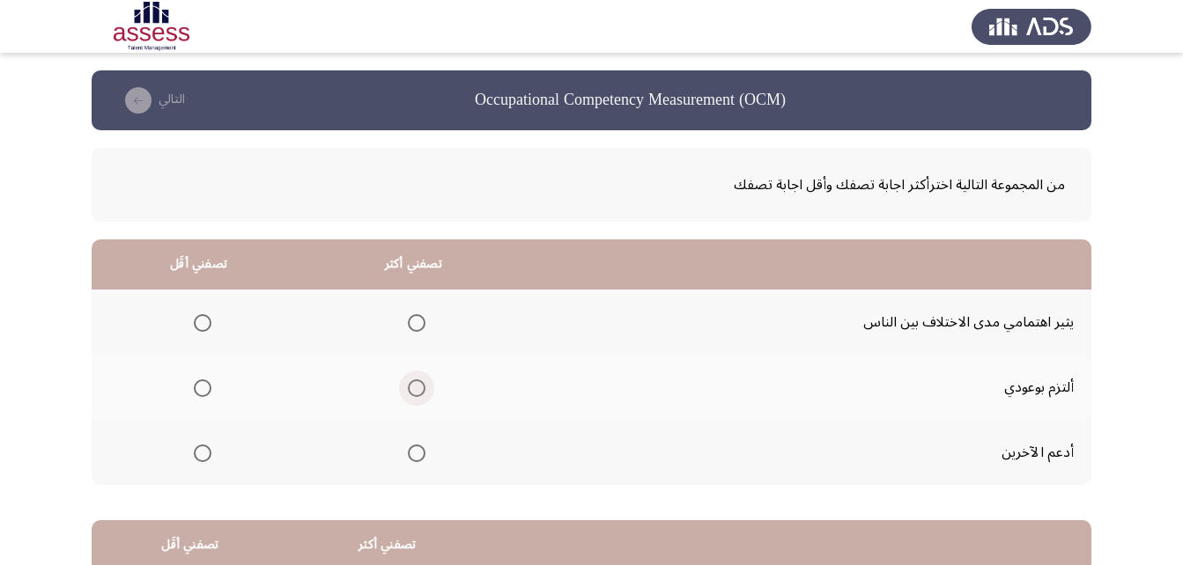
click at [408, 390] on span "Select an option" at bounding box center [417, 389] width 18 height 18
click at [408, 390] on input "Select an option" at bounding box center [417, 389] width 18 height 18
click at [207, 323] on span "Select an option" at bounding box center [203, 323] width 18 height 18
click at [207, 323] on input "Select an option" at bounding box center [203, 323] width 18 height 18
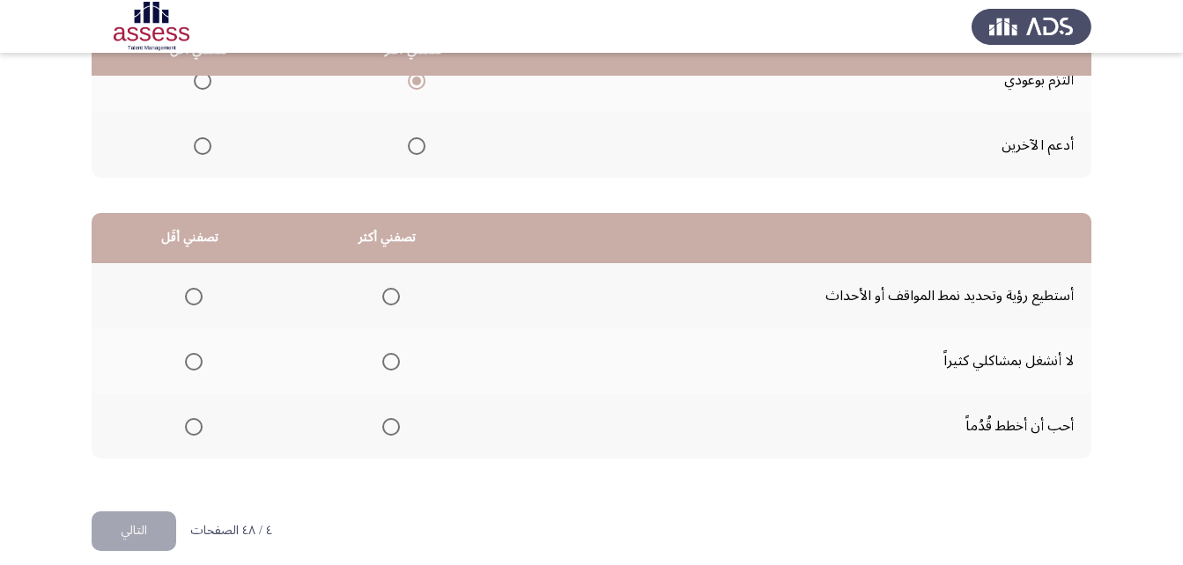
scroll to position [324, 0]
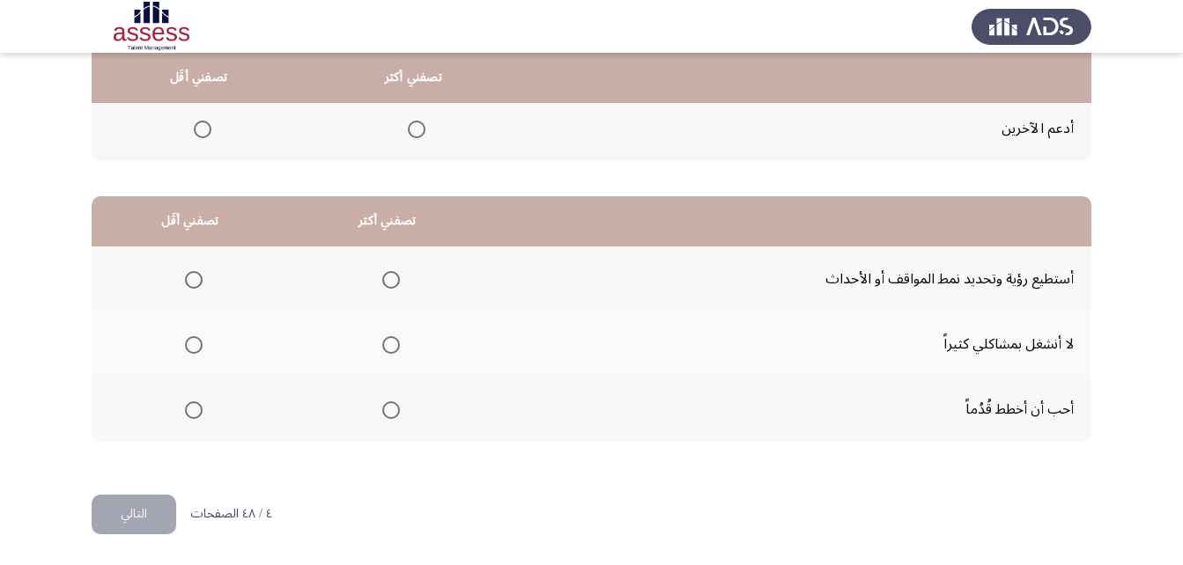
click at [389, 291] on mat-radio-group "Select an option" at bounding box center [387, 279] width 25 height 30
click at [387, 282] on span "Select an option" at bounding box center [391, 280] width 18 height 18
click at [387, 282] on input "Select an option" at bounding box center [391, 280] width 18 height 18
click at [389, 404] on span "Select an option" at bounding box center [391, 411] width 18 height 18
click at [389, 404] on input "Select an option" at bounding box center [391, 411] width 18 height 18
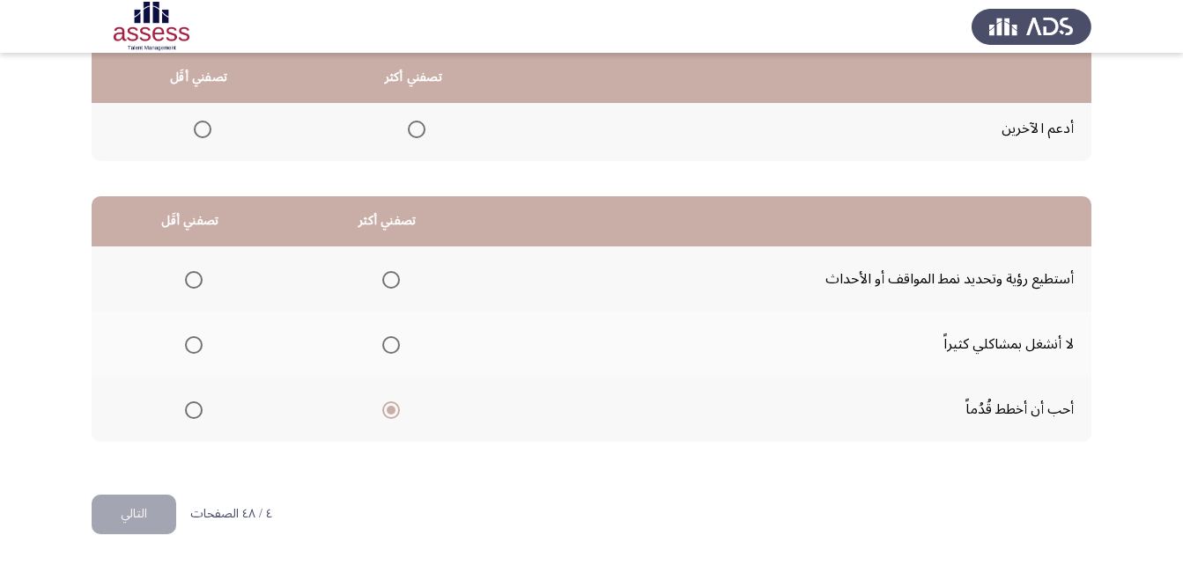
click at [384, 287] on span "Select an option" at bounding box center [391, 280] width 18 height 18
click at [384, 287] on input "Select an option" at bounding box center [391, 280] width 18 height 18
click at [185, 416] on span "Select an option" at bounding box center [194, 411] width 18 height 18
click at [185, 416] on input "Select an option" at bounding box center [194, 411] width 18 height 18
click at [199, 342] on span "Select an option" at bounding box center [194, 345] width 18 height 18
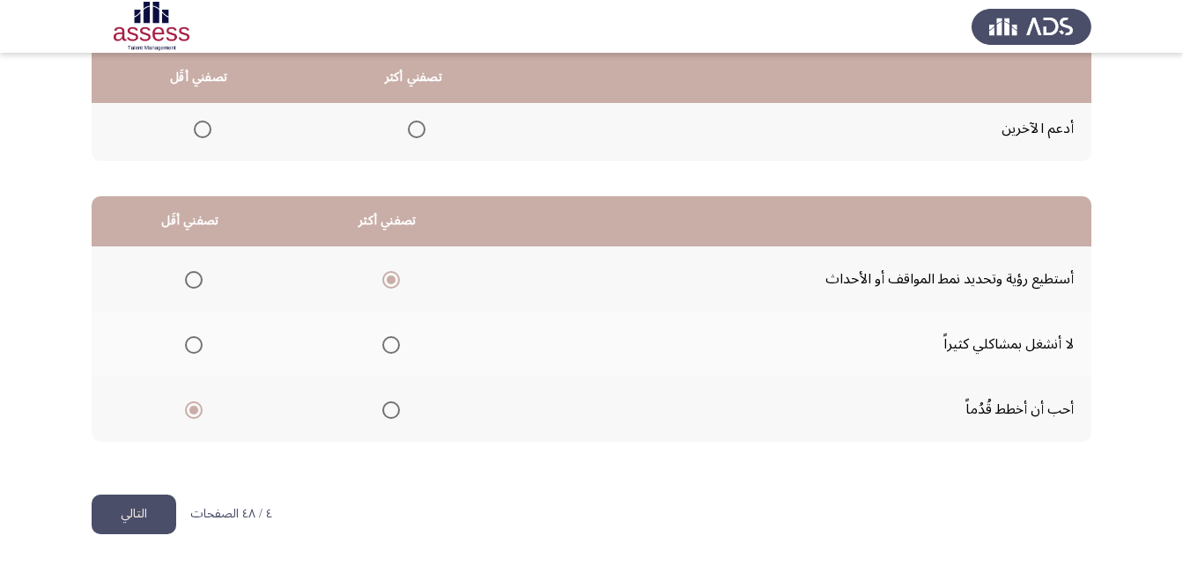
click at [199, 342] on input "Select an option" at bounding box center [194, 345] width 18 height 18
click at [194, 407] on span "Select an option" at bounding box center [194, 411] width 18 height 18
click at [194, 407] on input "Select an option" at bounding box center [194, 411] width 18 height 18
click at [156, 507] on button "التالي" at bounding box center [134, 515] width 85 height 40
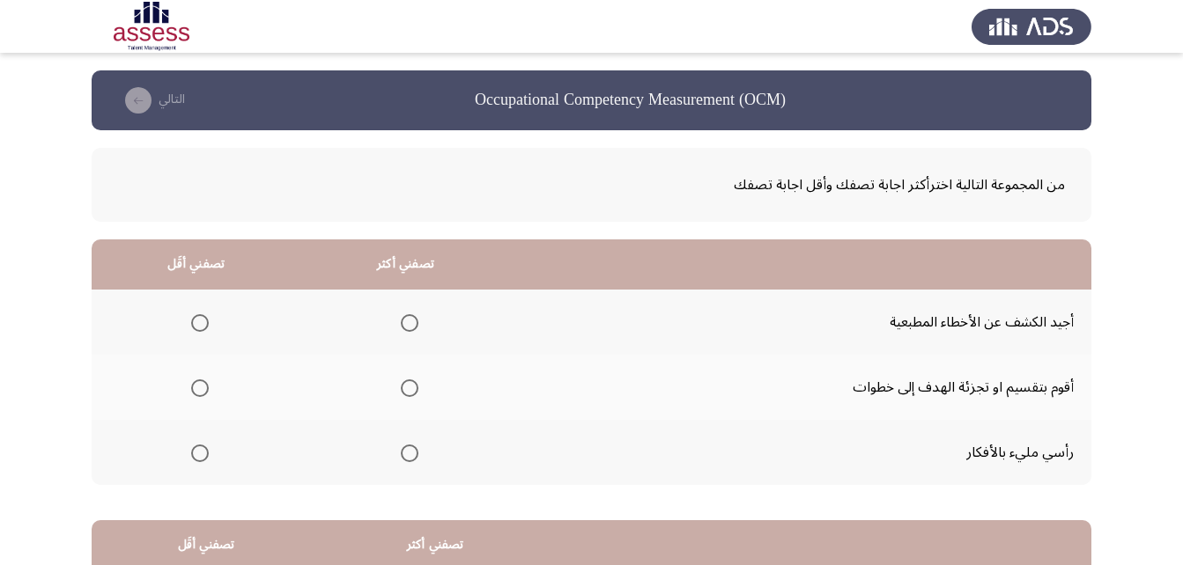
click at [191, 319] on span "Select an option" at bounding box center [200, 323] width 18 height 18
click at [191, 319] on input "Select an option" at bounding box center [200, 323] width 18 height 18
click at [403, 387] on span "Select an option" at bounding box center [410, 389] width 18 height 18
click at [403, 387] on input "Select an option" at bounding box center [410, 389] width 18 height 18
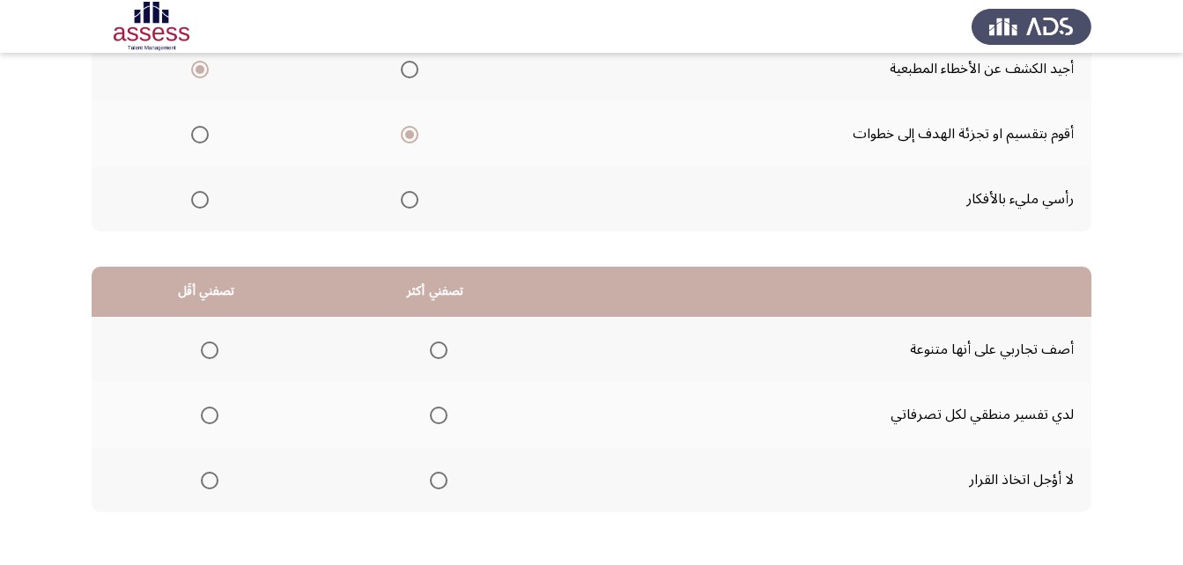
scroll to position [324, 0]
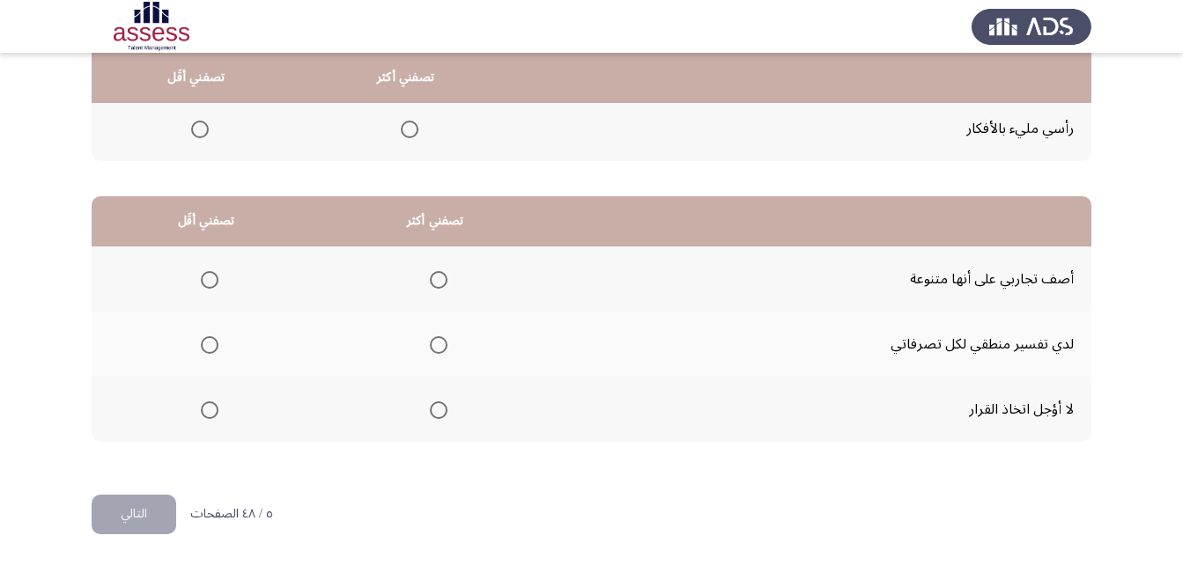
click at [436, 414] on span "Select an option" at bounding box center [439, 411] width 18 height 18
click at [436, 414] on input "Select an option" at bounding box center [439, 411] width 18 height 18
click at [441, 341] on span "Select an option" at bounding box center [439, 345] width 18 height 18
click at [441, 341] on input "Select an option" at bounding box center [439, 345] width 18 height 18
click at [218, 402] on span "Select an option" at bounding box center [210, 411] width 18 height 18
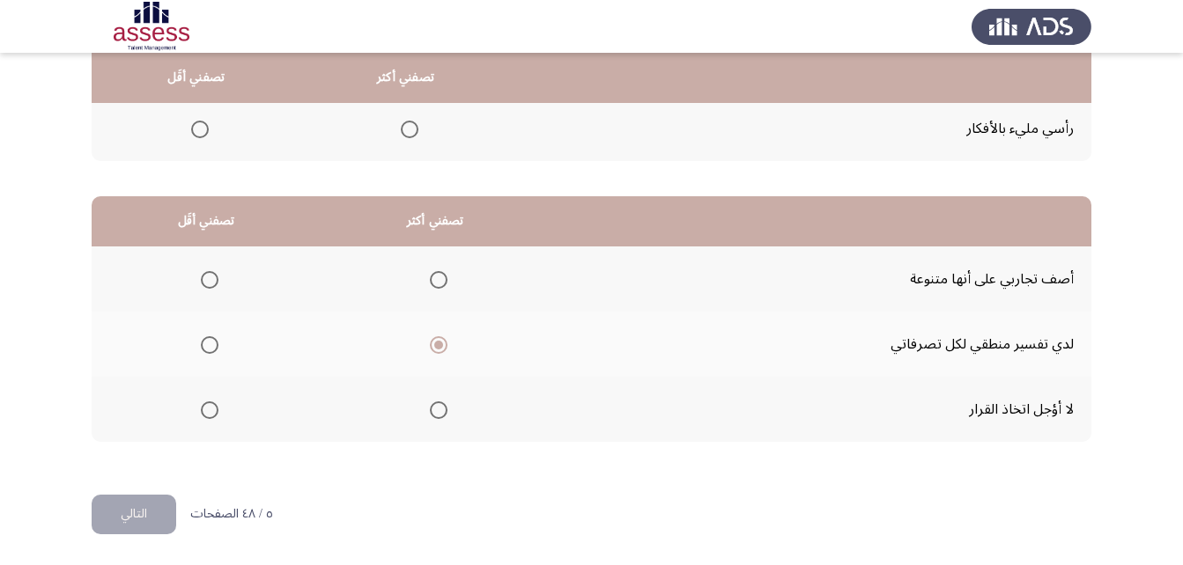
click at [218, 402] on input "Select an option" at bounding box center [210, 411] width 18 height 18
click at [131, 503] on button "التالي" at bounding box center [134, 515] width 85 height 40
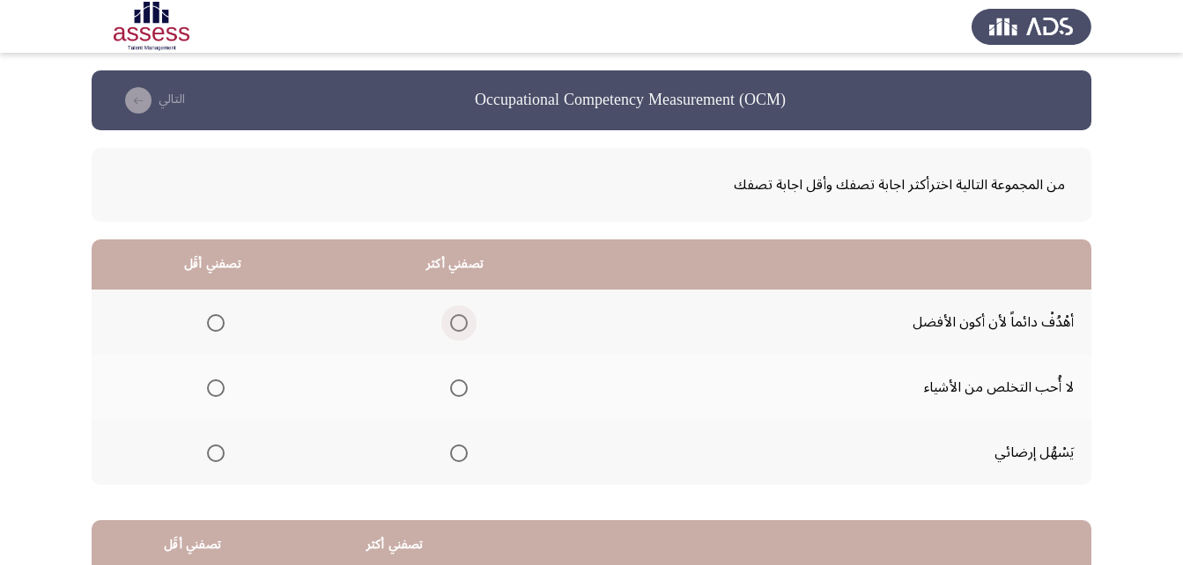
click at [455, 321] on span "Select an option" at bounding box center [459, 323] width 18 height 18
click at [455, 321] on input "Select an option" at bounding box center [459, 323] width 18 height 18
click at [209, 379] on mat-radio-button "Select an option" at bounding box center [212, 388] width 25 height 18
click at [217, 384] on span "Select an option" at bounding box center [216, 389] width 18 height 18
click at [217, 384] on input "Select an option" at bounding box center [216, 389] width 18 height 18
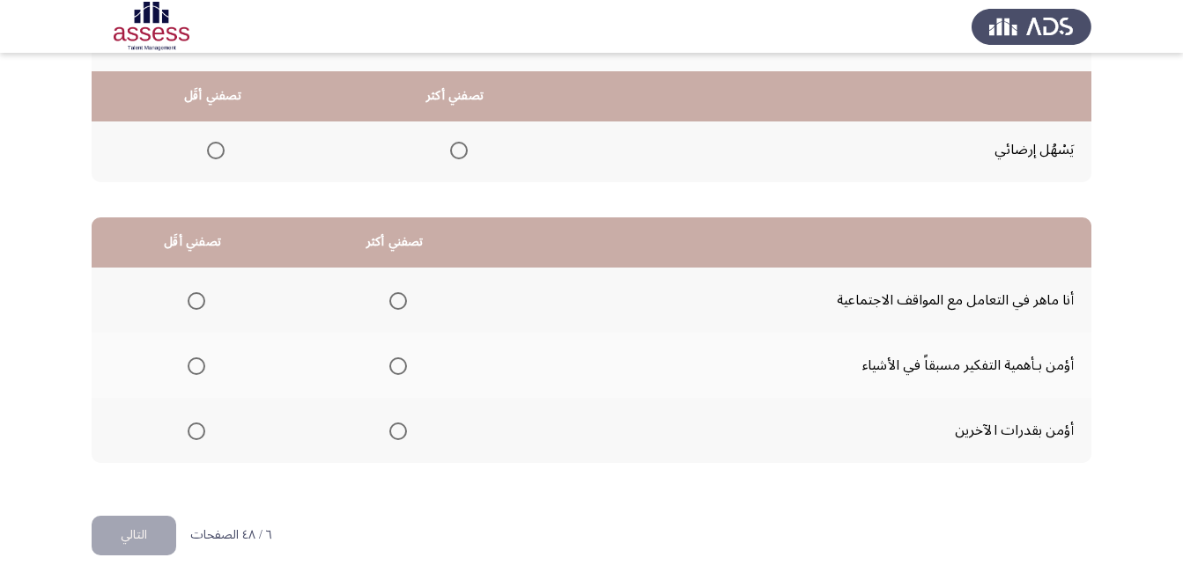
scroll to position [324, 0]
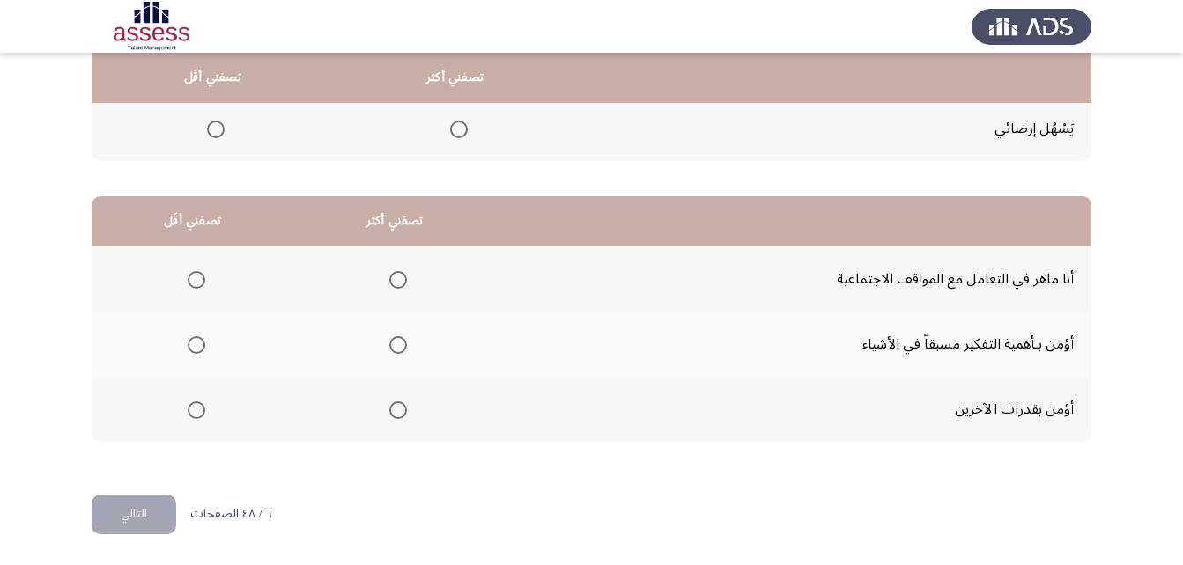
click at [413, 331] on th at bounding box center [394, 344] width 203 height 65
click at [403, 343] on span "Select an option" at bounding box center [398, 345] width 18 height 18
click at [403, 343] on input "Select an option" at bounding box center [398, 345] width 18 height 18
click at [192, 282] on span "Select an option" at bounding box center [197, 280] width 18 height 18
click at [192, 282] on input "Select an option" at bounding box center [197, 280] width 18 height 18
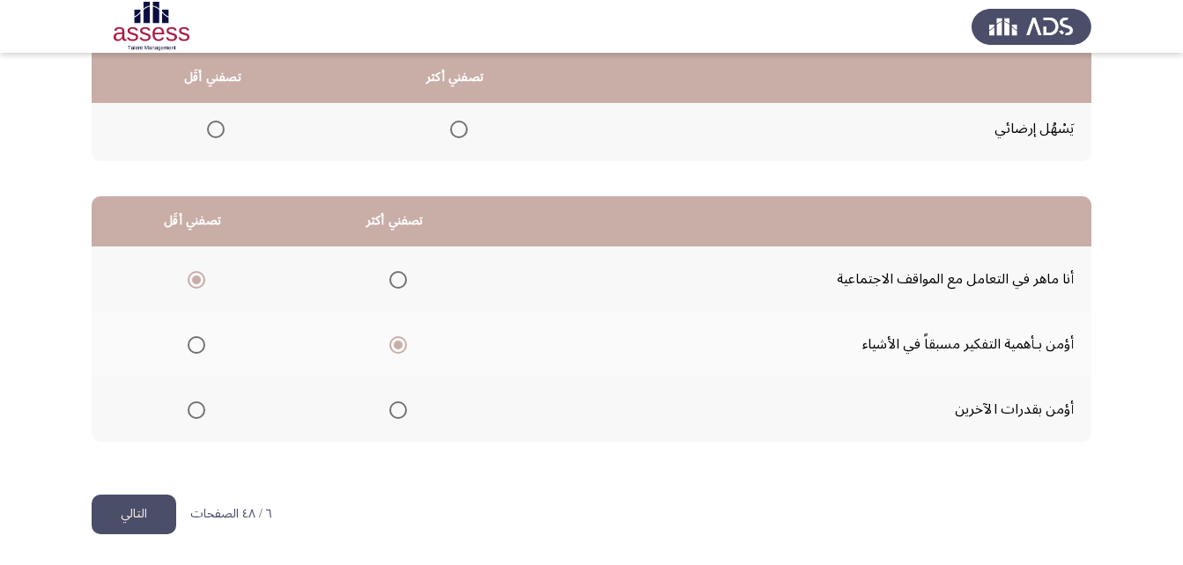
click at [114, 508] on button "التالي" at bounding box center [134, 515] width 85 height 40
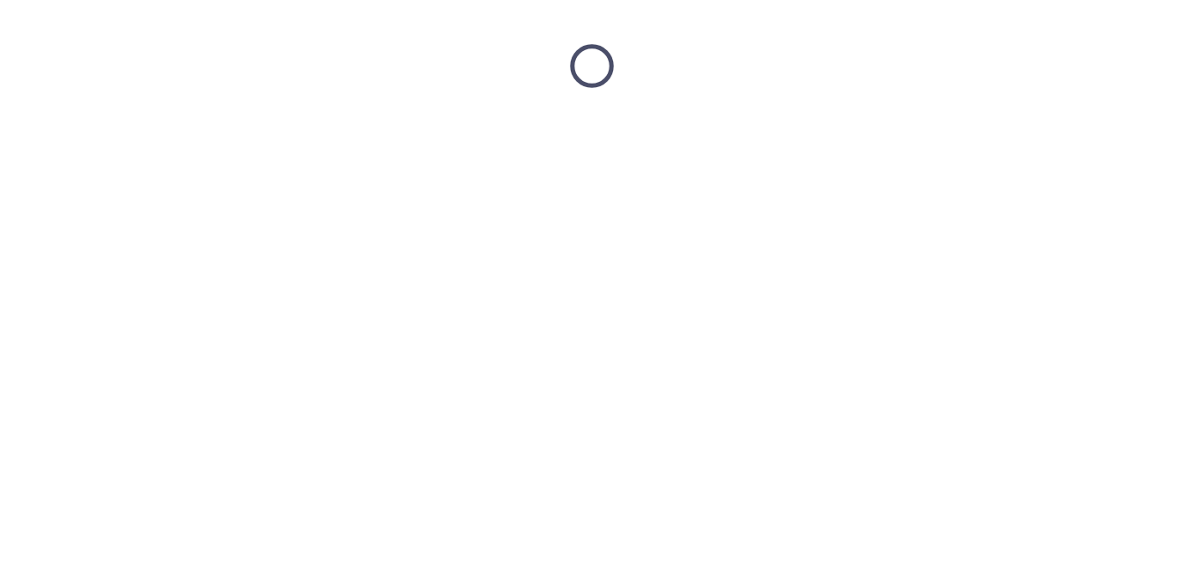
scroll to position [0, 0]
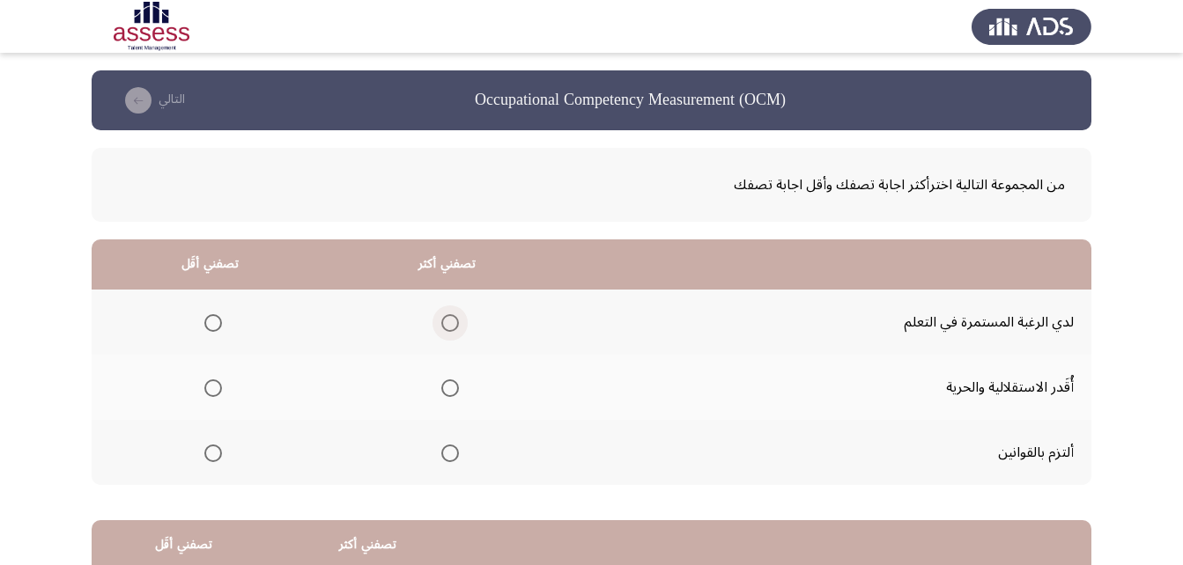
click at [441, 329] on span "Select an option" at bounding box center [450, 323] width 18 height 18
click at [441, 329] on input "Select an option" at bounding box center [450, 323] width 18 height 18
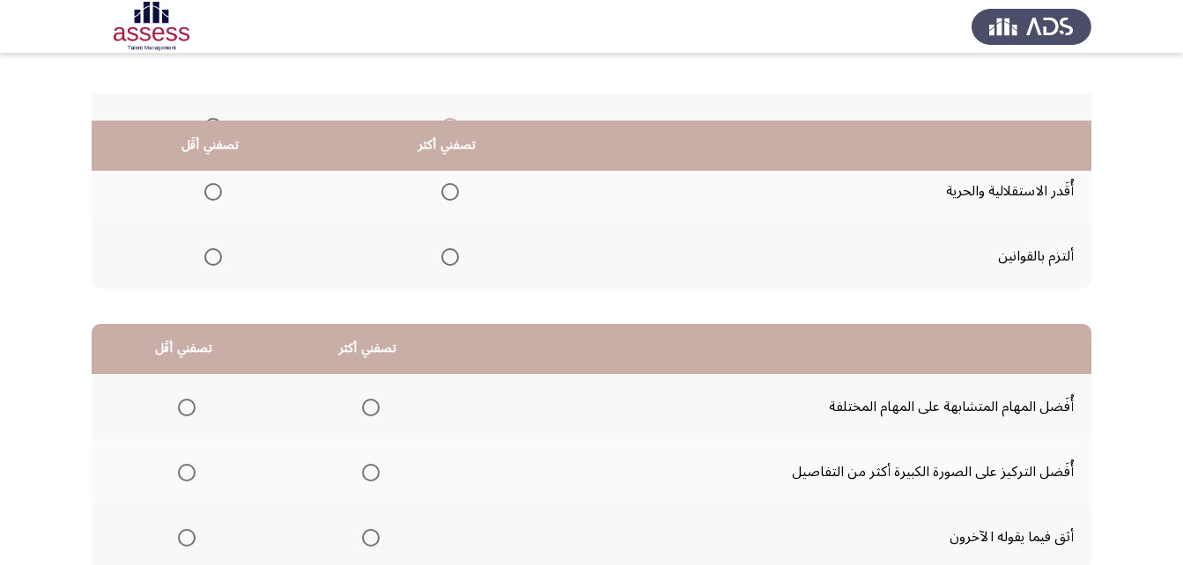
scroll to position [88, 0]
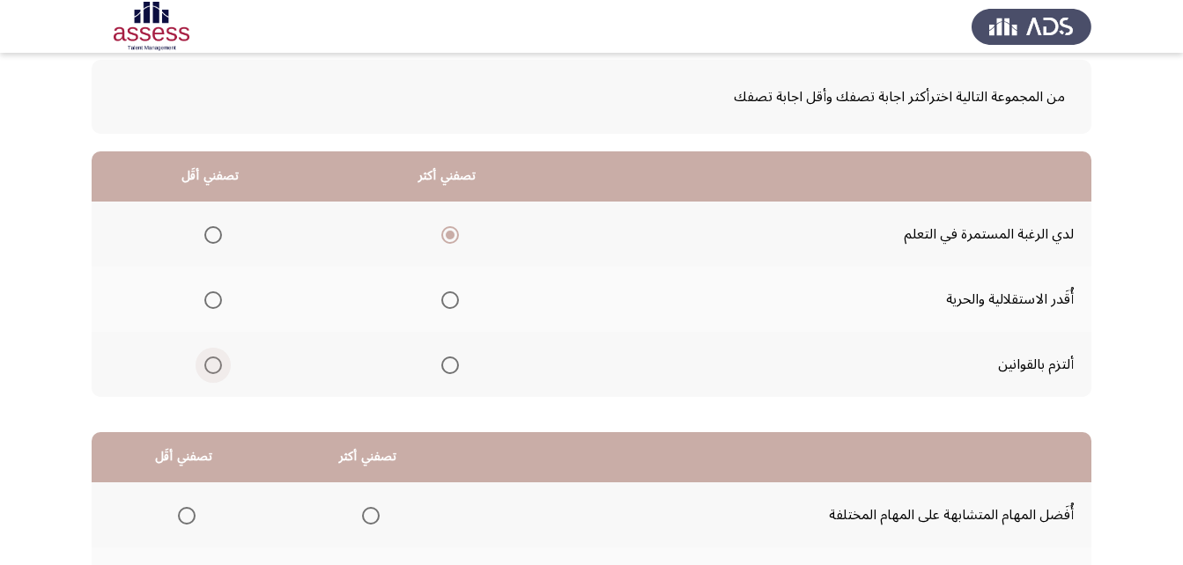
click at [220, 369] on span "Select an option" at bounding box center [213, 366] width 18 height 18
click at [220, 369] on input "Select an option" at bounding box center [213, 366] width 18 height 18
click at [210, 298] on span "Select an option" at bounding box center [213, 300] width 18 height 18
click at [210, 298] on input "Select an option" at bounding box center [213, 300] width 18 height 18
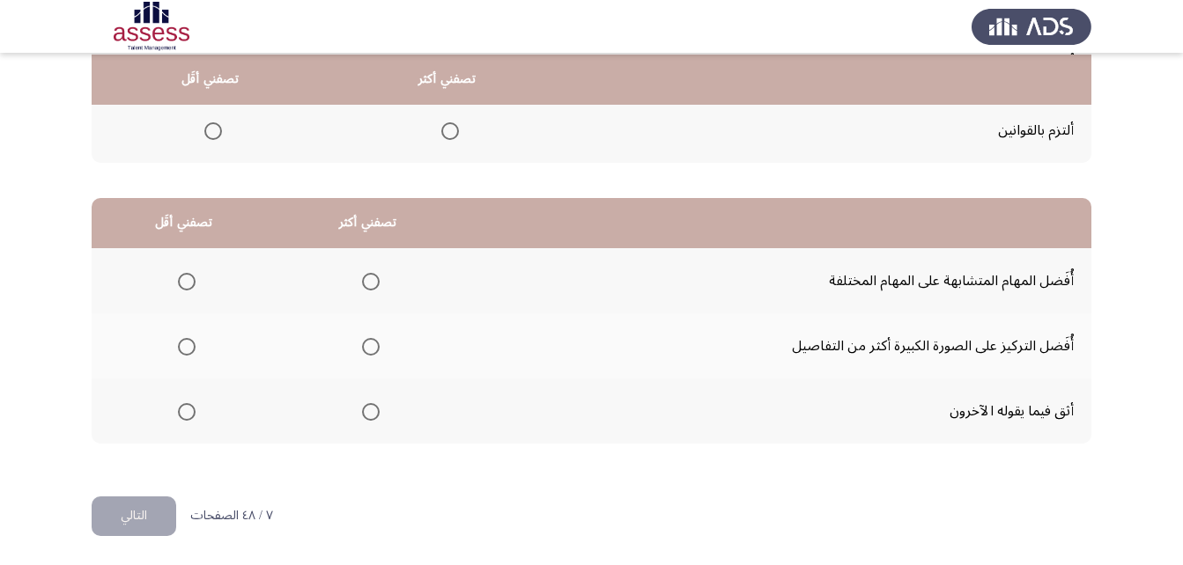
scroll to position [324, 0]
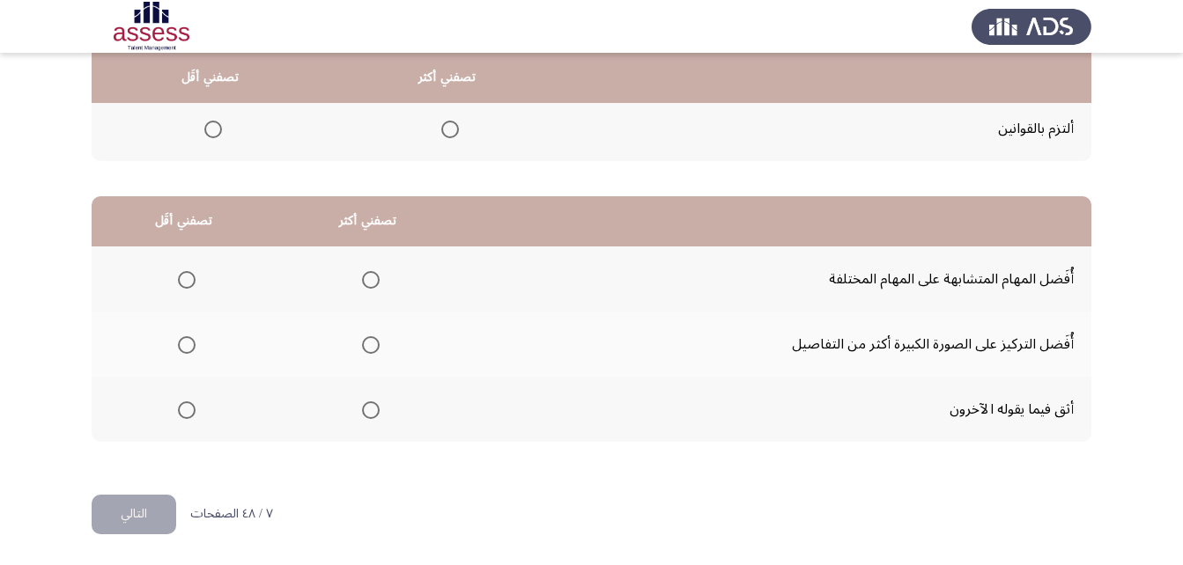
click at [183, 279] on span "Select an option" at bounding box center [187, 280] width 18 height 18
click at [183, 279] on input "Select an option" at bounding box center [187, 280] width 18 height 18
click at [371, 345] on span "Select an option" at bounding box center [371, 345] width 0 height 0
click at [370, 344] on input "Select an option" at bounding box center [371, 345] width 18 height 18
click at [125, 513] on button "التالي" at bounding box center [134, 515] width 85 height 40
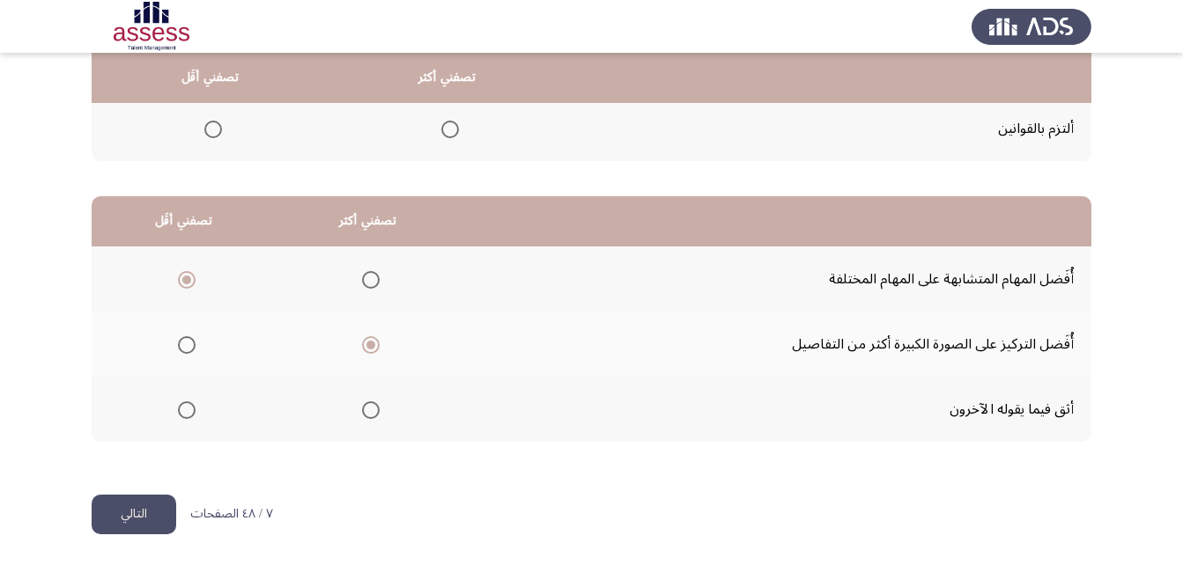
scroll to position [0, 0]
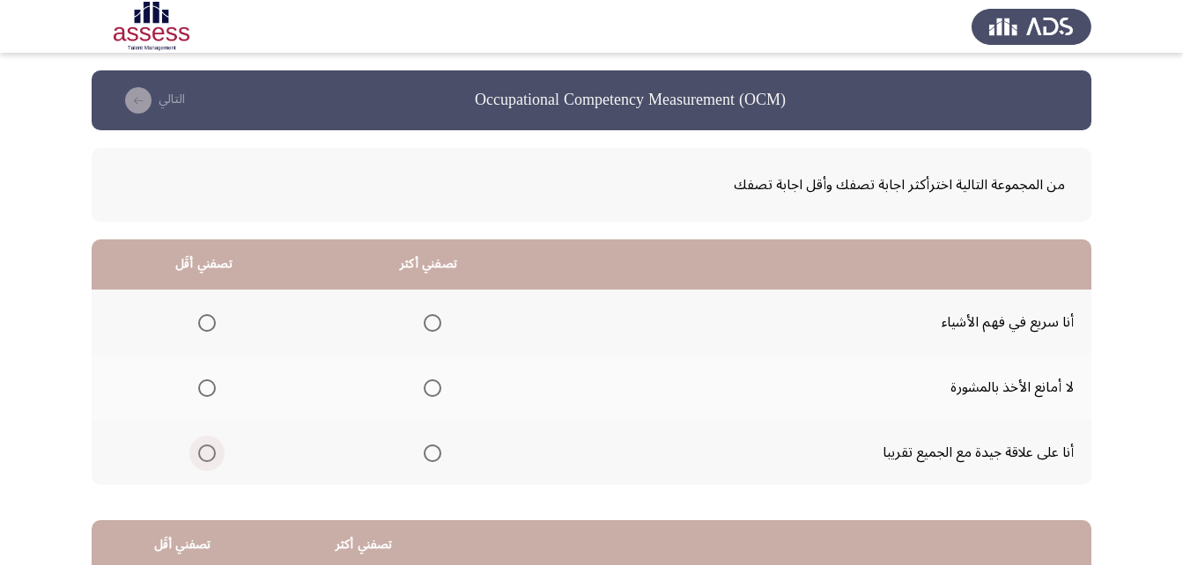
click at [198, 451] on span "Select an option" at bounding box center [207, 454] width 18 height 18
click at [198, 451] on input "Select an option" at bounding box center [207, 454] width 18 height 18
click at [427, 393] on span "Select an option" at bounding box center [433, 389] width 18 height 18
click at [427, 393] on input "Select an option" at bounding box center [433, 389] width 18 height 18
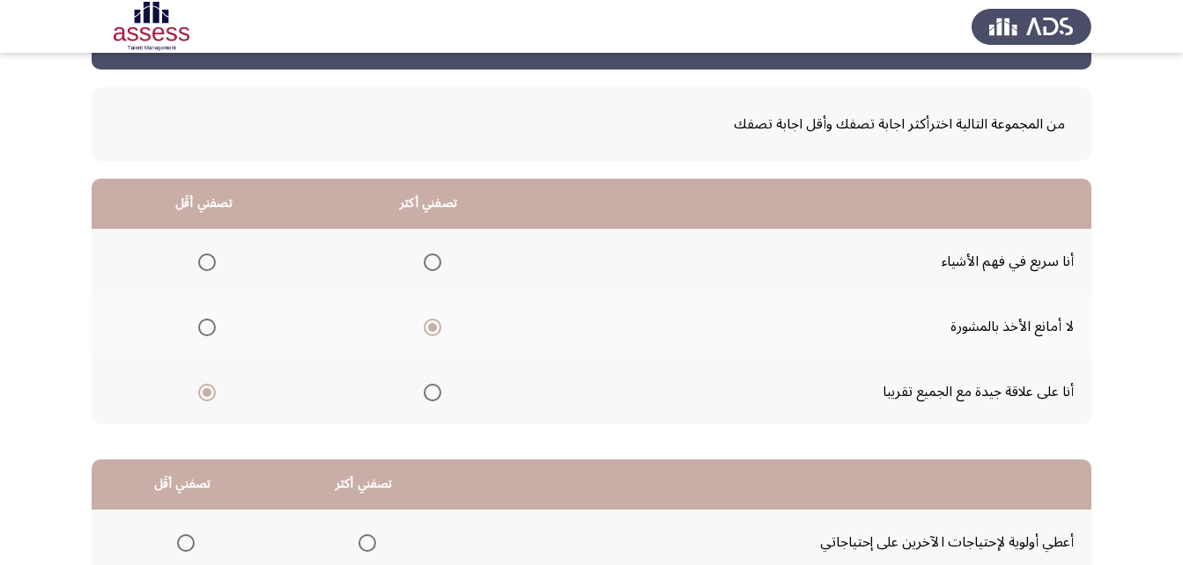
scroll to position [60, 0]
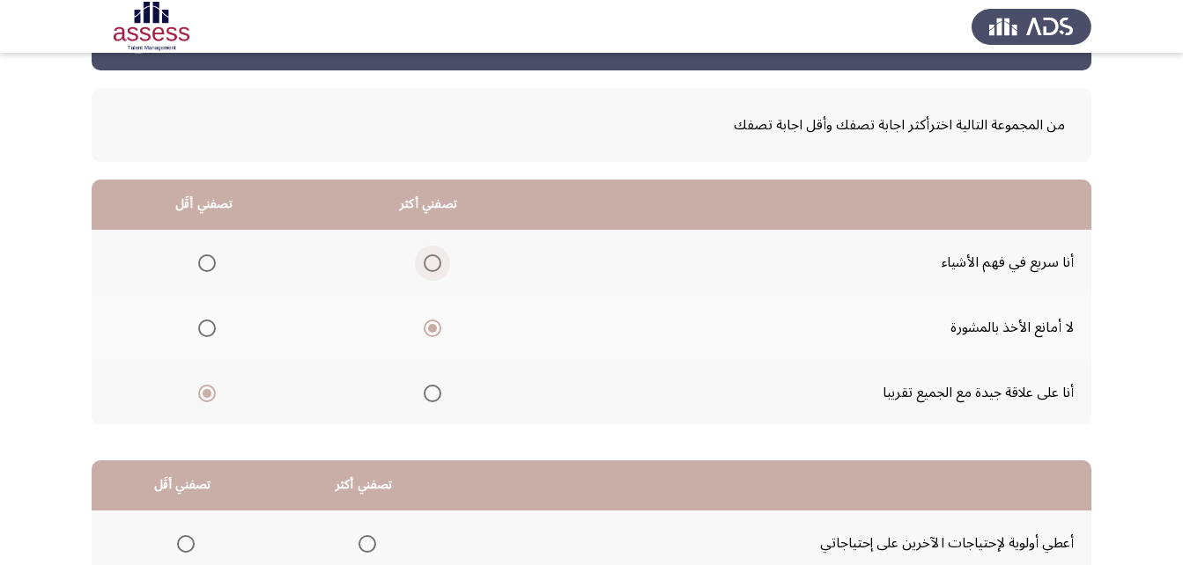
click at [424, 265] on span "Select an option" at bounding box center [433, 264] width 18 height 18
click at [424, 265] on input "Select an option" at bounding box center [433, 264] width 18 height 18
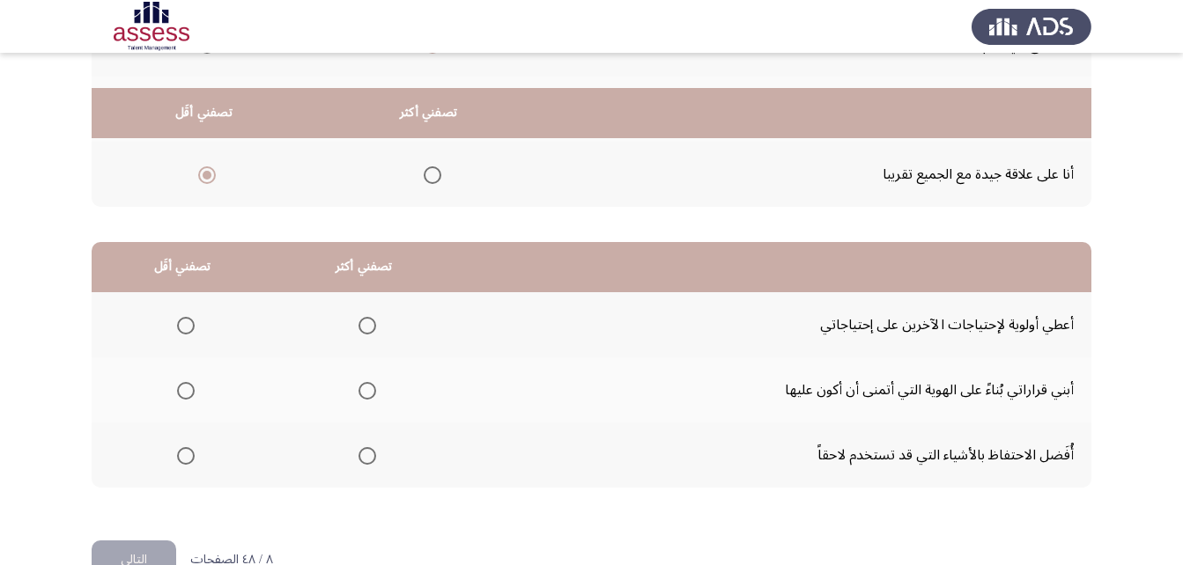
scroll to position [324, 0]
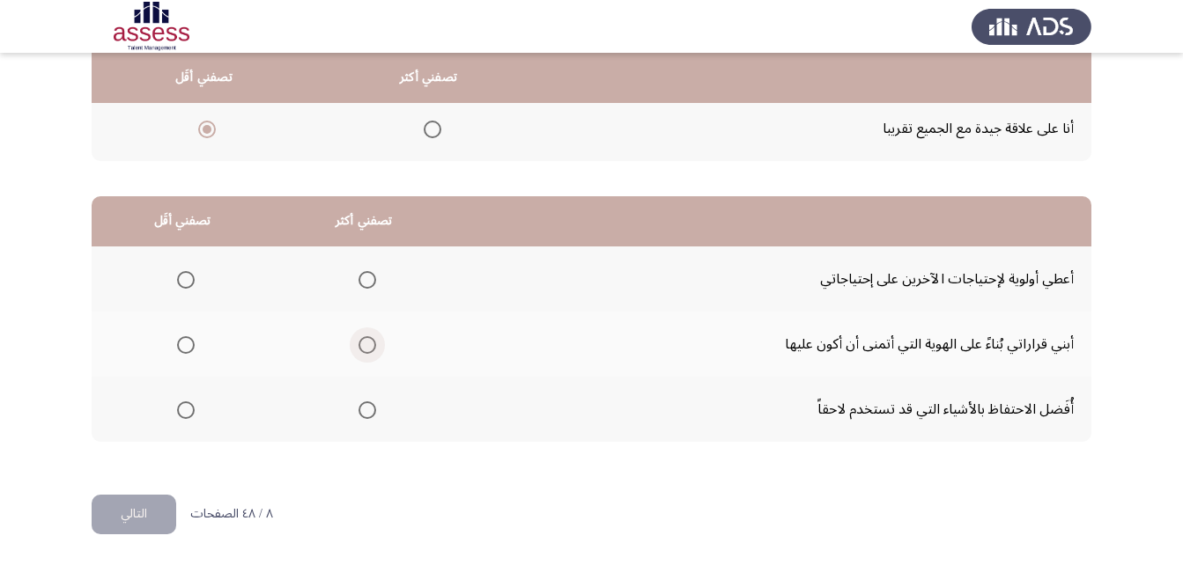
click at [360, 340] on span "Select an option" at bounding box center [367, 345] width 18 height 18
click at [360, 340] on input "Select an option" at bounding box center [367, 345] width 18 height 18
click at [182, 277] on span "Select an option" at bounding box center [186, 280] width 18 height 18
click at [182, 277] on input "Select an option" at bounding box center [186, 280] width 18 height 18
click at [187, 410] on span "Select an option" at bounding box center [186, 411] width 18 height 18
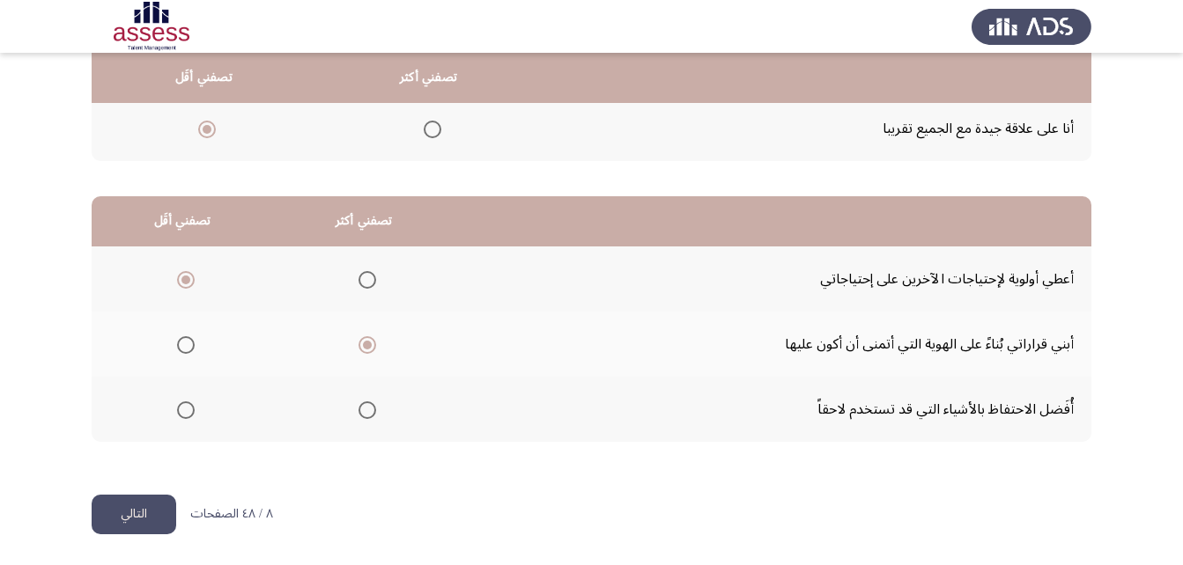
click at [187, 410] on input "Select an option" at bounding box center [186, 411] width 18 height 18
click at [186, 282] on span "Select an option" at bounding box center [186, 280] width 18 height 18
click at [186, 282] on input "Select an option" at bounding box center [186, 280] width 18 height 18
click at [144, 521] on button "التالي" at bounding box center [134, 515] width 85 height 40
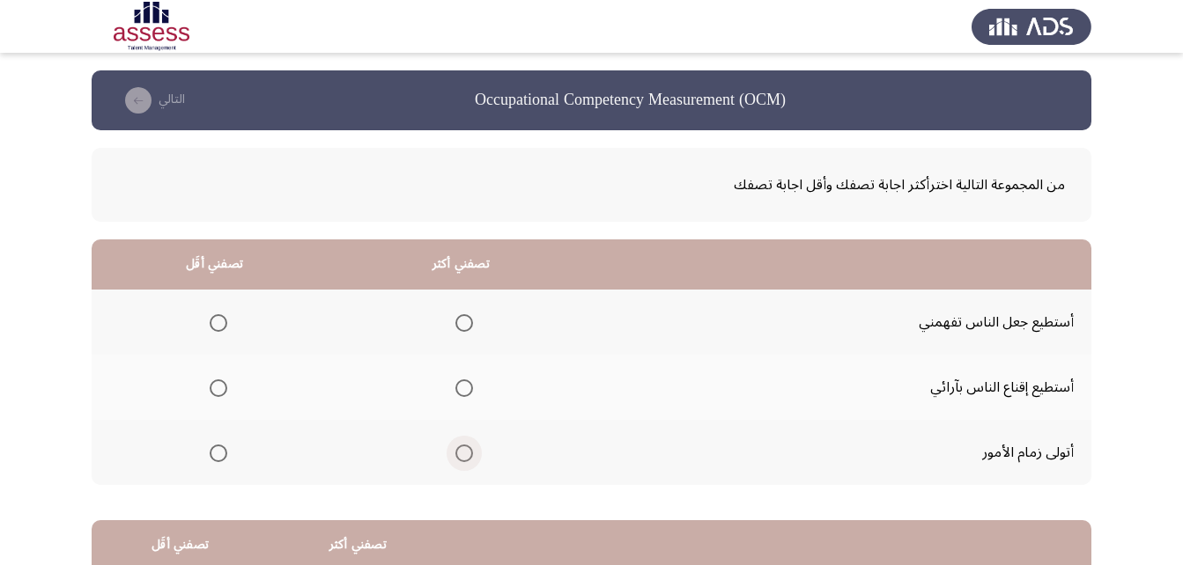
click at [462, 452] on span "Select an option" at bounding box center [464, 454] width 18 height 18
click at [462, 452] on input "Select an option" at bounding box center [464, 454] width 18 height 18
click at [217, 386] on span "Select an option" at bounding box center [219, 389] width 18 height 18
click at [217, 386] on input "Select an option" at bounding box center [219, 389] width 18 height 18
click at [217, 321] on span "Select an option" at bounding box center [219, 323] width 18 height 18
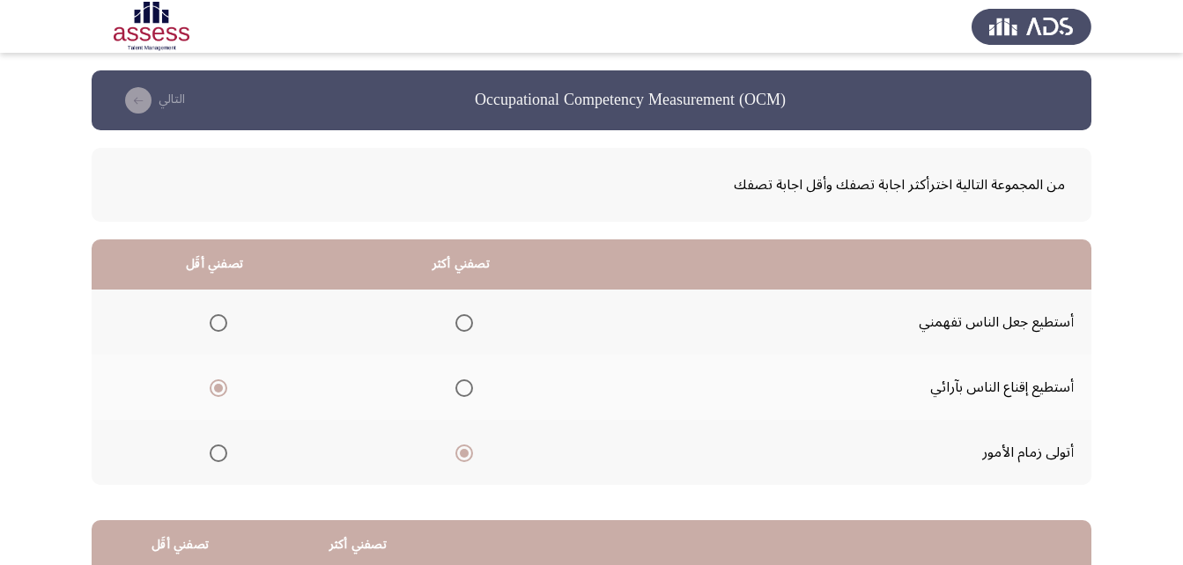
click at [217, 321] on input "Select an option" at bounding box center [219, 323] width 18 height 18
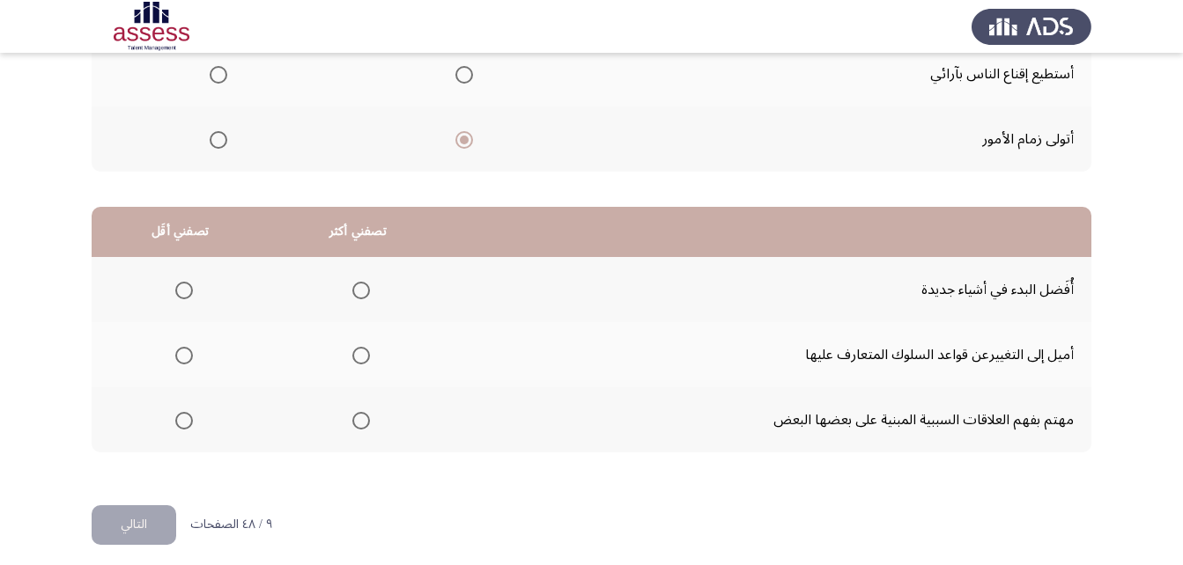
scroll to position [324, 0]
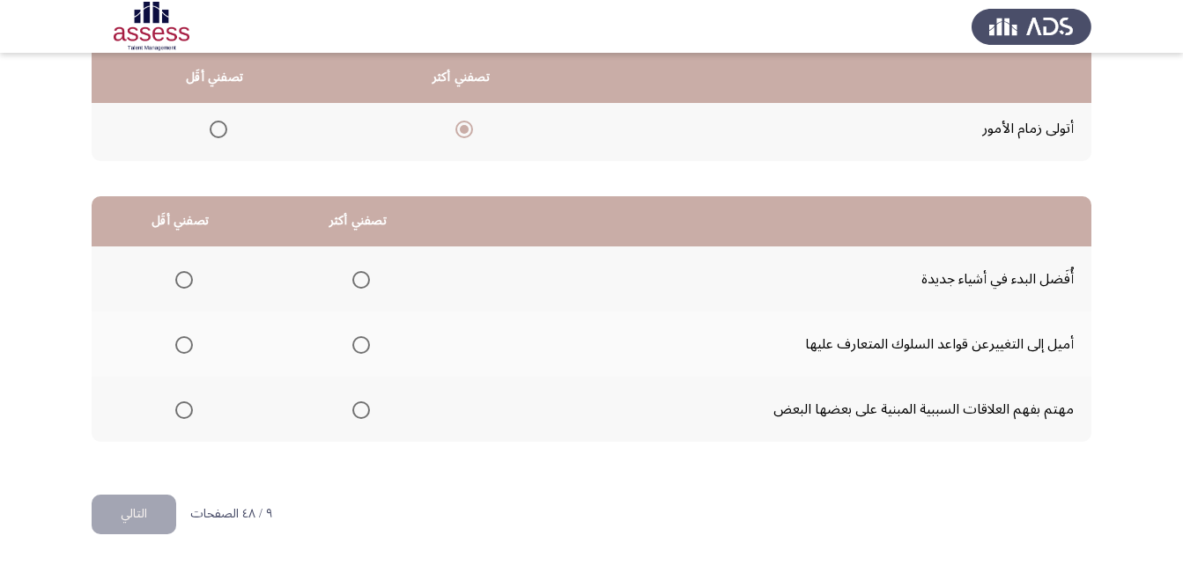
click at [351, 399] on mat-radio-group "Select an option" at bounding box center [357, 410] width 25 height 30
click at [355, 399] on mat-radio-group "Select an option" at bounding box center [357, 410] width 25 height 30
click at [356, 407] on span "Select an option" at bounding box center [361, 411] width 18 height 18
click at [356, 407] on input "Select an option" at bounding box center [361, 411] width 18 height 18
click at [190, 343] on span "Select an option" at bounding box center [184, 345] width 18 height 18
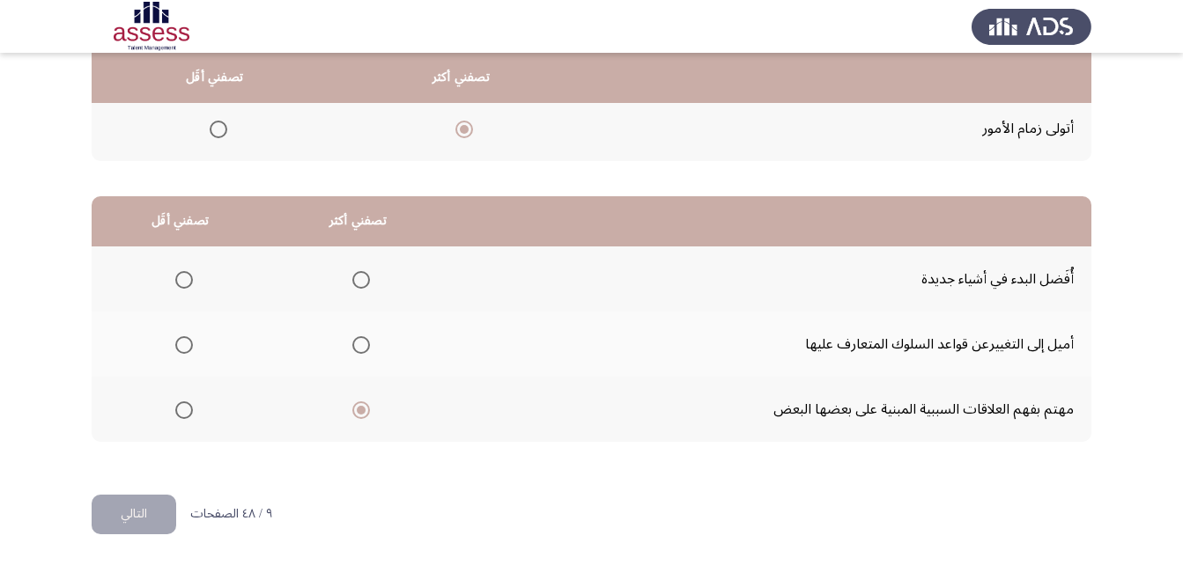
click at [190, 343] on input "Select an option" at bounding box center [184, 345] width 18 height 18
click at [165, 505] on button "التالي" at bounding box center [134, 515] width 85 height 40
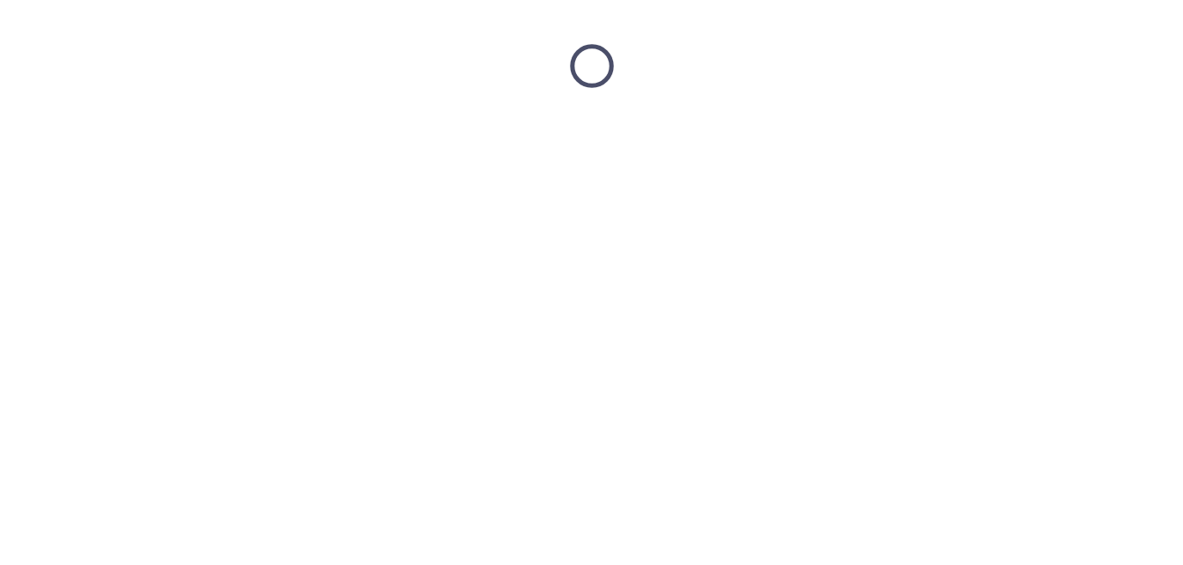
scroll to position [0, 0]
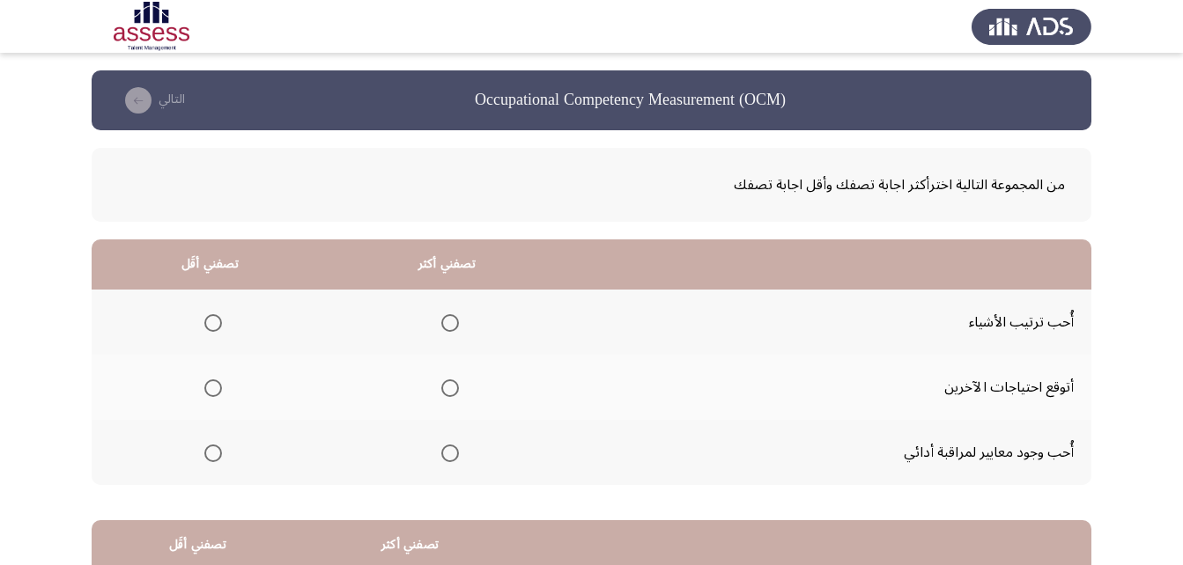
click at [442, 326] on span "Select an option" at bounding box center [450, 323] width 18 height 18
click at [442, 326] on input "Select an option" at bounding box center [450, 323] width 18 height 18
click at [217, 385] on span "Select an option" at bounding box center [213, 389] width 18 height 18
click at [217, 385] on input "Select an option" at bounding box center [213, 389] width 18 height 18
click at [441, 389] on span "Select an option" at bounding box center [450, 389] width 18 height 18
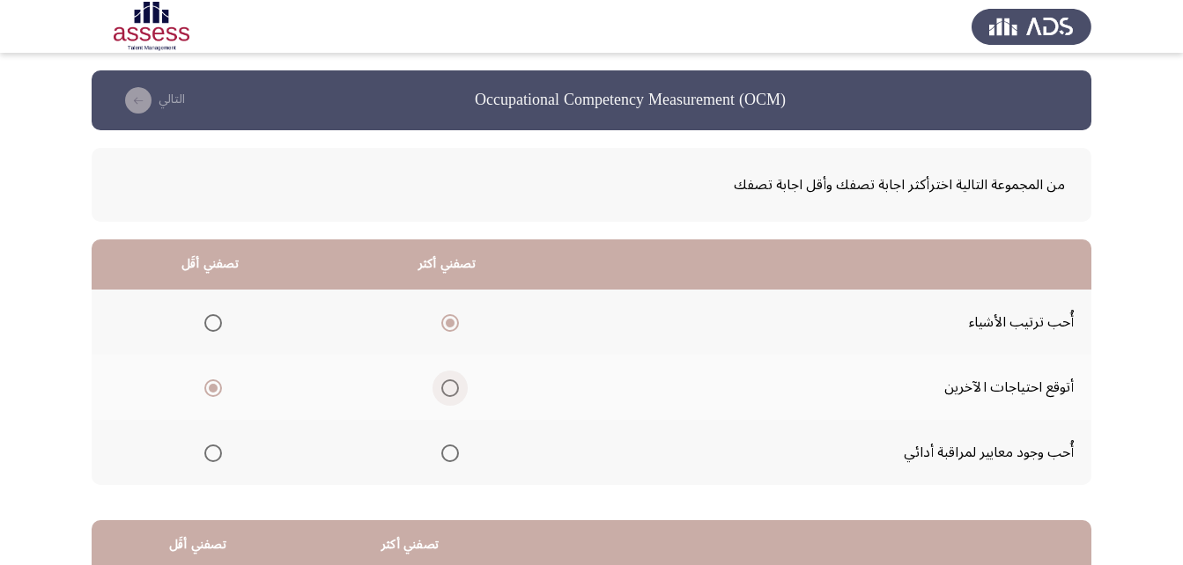
click at [441, 389] on input "Select an option" at bounding box center [450, 389] width 18 height 18
click at [207, 324] on span "Select an option" at bounding box center [213, 323] width 18 height 18
click at [207, 324] on input "Select an option" at bounding box center [213, 323] width 18 height 18
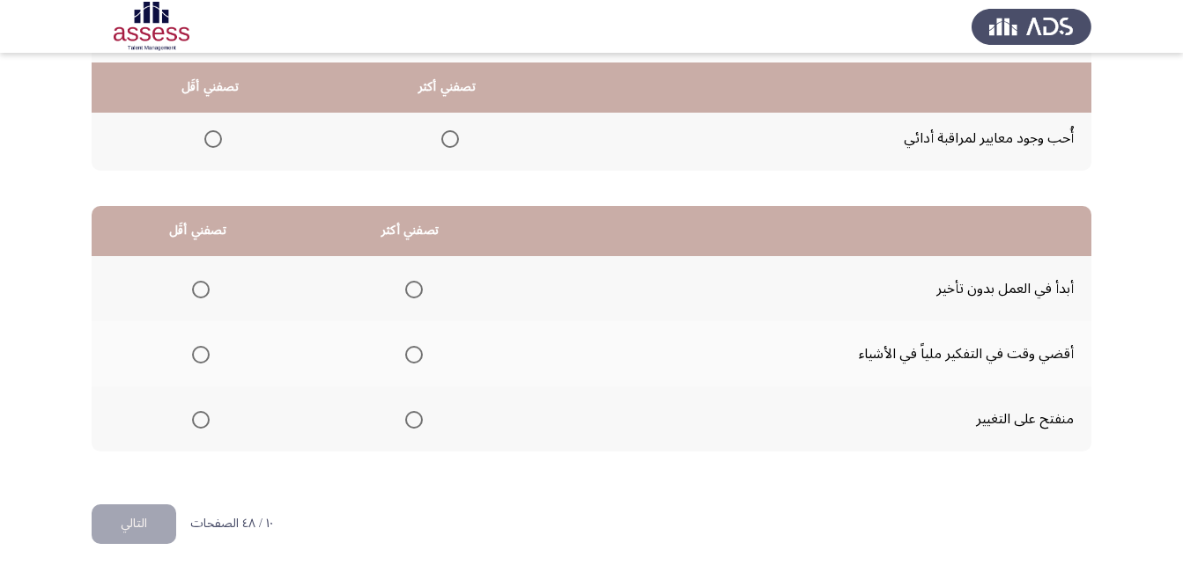
scroll to position [324, 0]
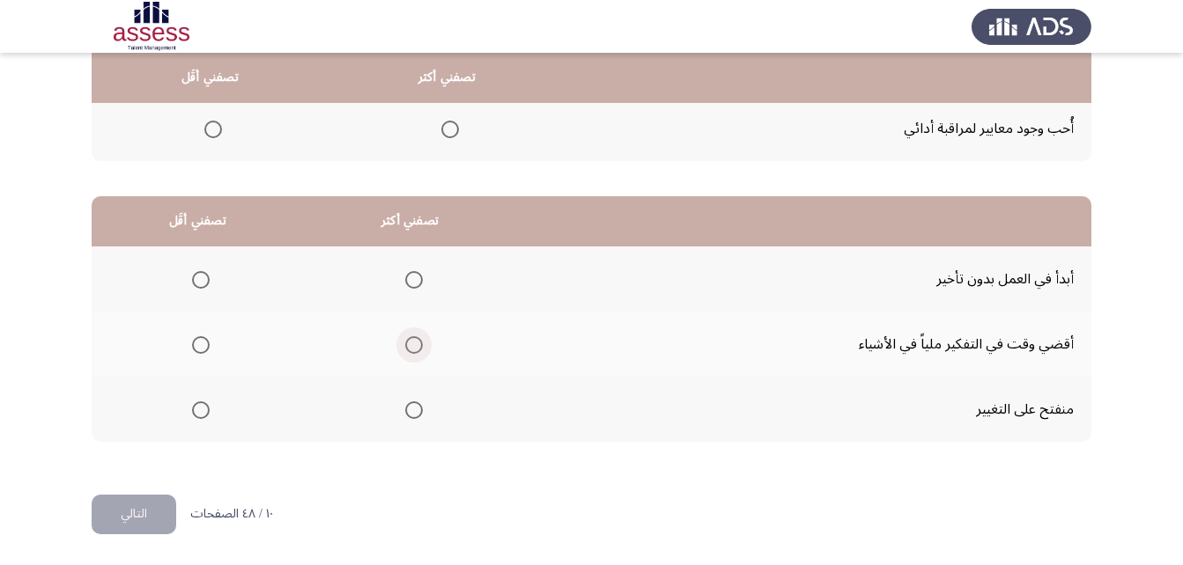
click at [405, 344] on span "Select an option" at bounding box center [414, 345] width 18 height 18
click at [405, 344] on input "Select an option" at bounding box center [414, 345] width 18 height 18
click at [197, 272] on span "Select an option" at bounding box center [201, 280] width 18 height 18
click at [197, 272] on input "Select an option" at bounding box center [201, 280] width 18 height 18
click at [130, 518] on button "التالي" at bounding box center [134, 515] width 85 height 40
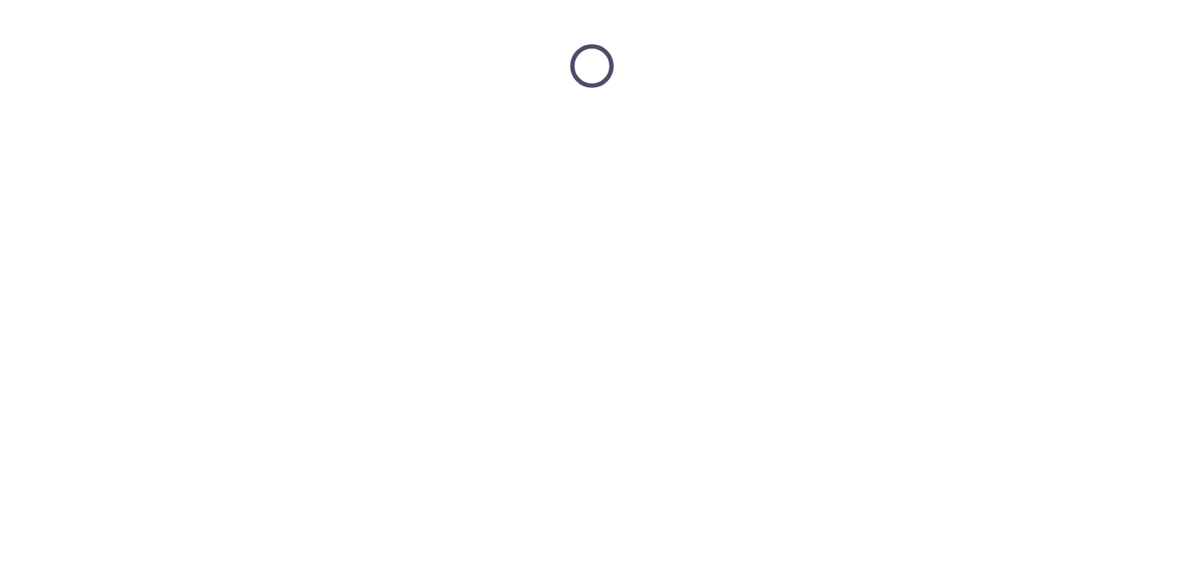
scroll to position [0, 0]
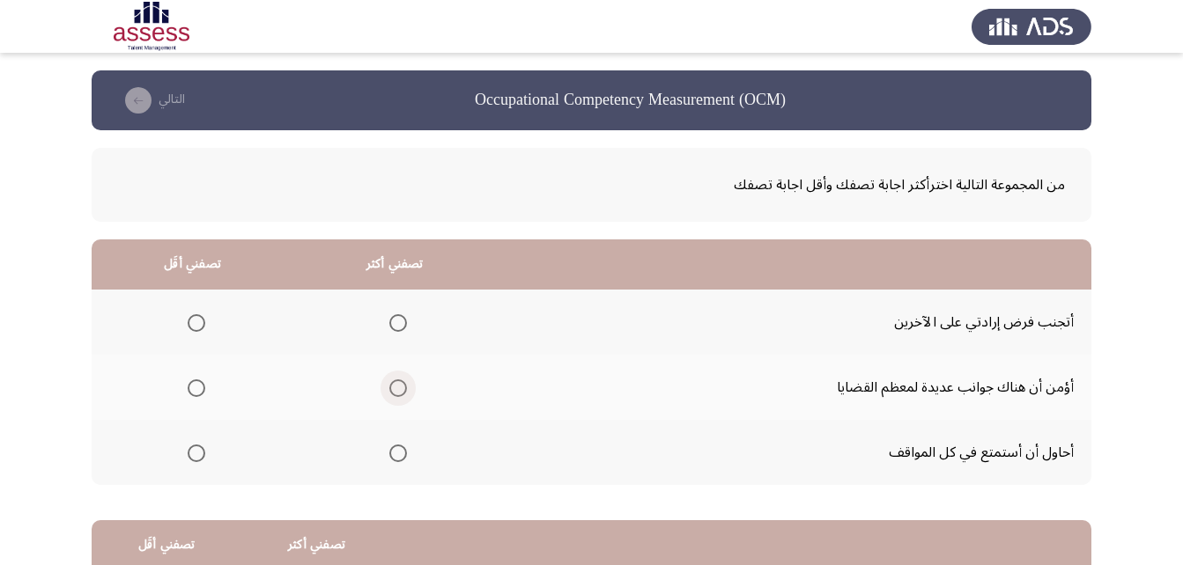
click at [389, 389] on span "Select an option" at bounding box center [398, 389] width 18 height 18
click at [389, 389] on input "Select an option" at bounding box center [398, 389] width 18 height 18
click at [197, 314] on span "Select an option" at bounding box center [197, 323] width 18 height 18
click at [197, 314] on input "Select an option" at bounding box center [197, 323] width 18 height 18
click at [398, 322] on span "Select an option" at bounding box center [398, 323] width 18 height 18
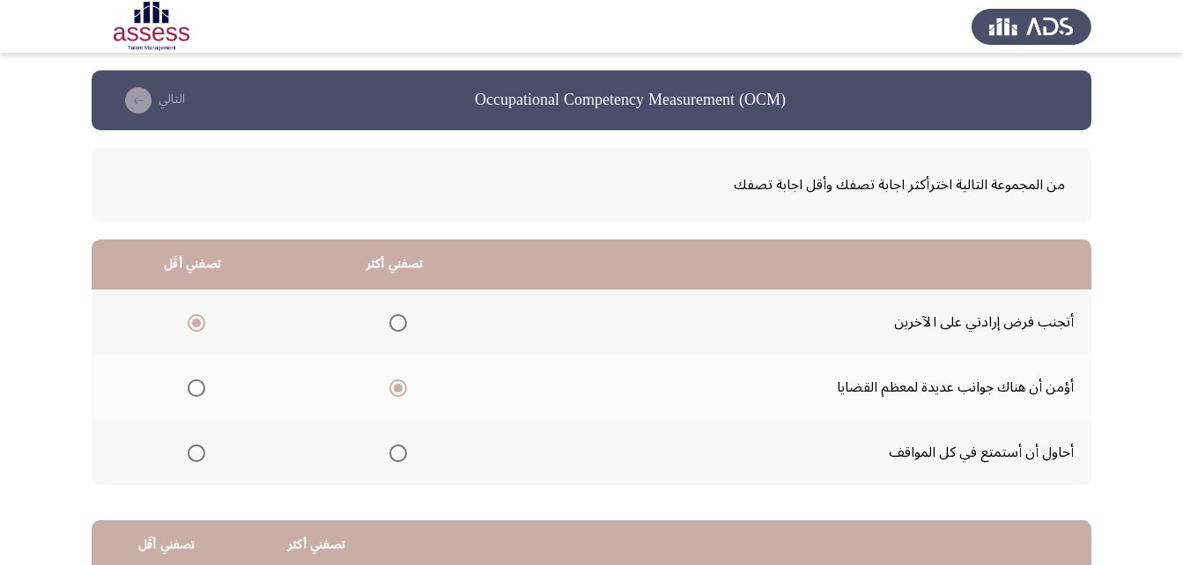
click at [398, 322] on input "Select an option" at bounding box center [398, 323] width 18 height 18
click at [398, 322] on span "Select an option" at bounding box center [398, 323] width 9 height 9
click at [181, 454] on label "Select an option" at bounding box center [193, 454] width 25 height 18
click at [188, 454] on input "Select an option" at bounding box center [197, 454] width 18 height 18
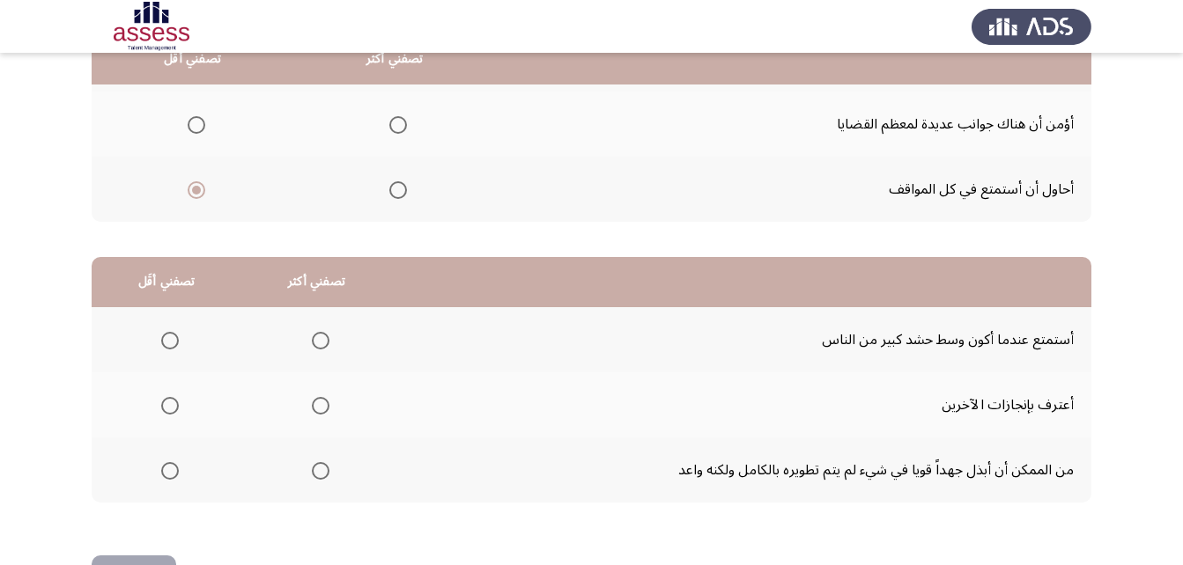
scroll to position [264, 0]
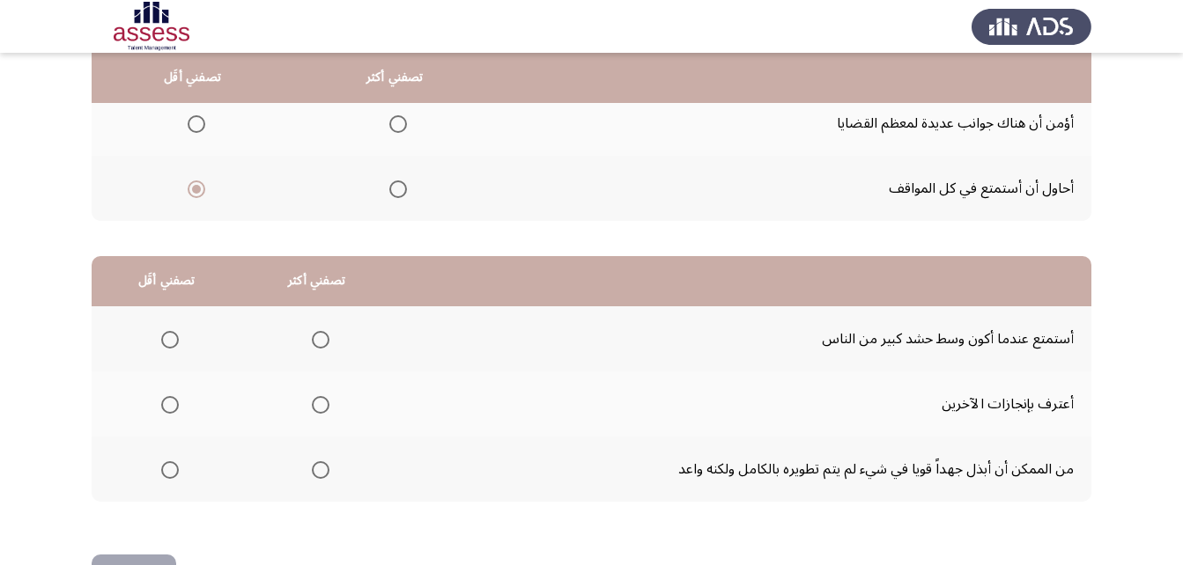
click at [320, 472] on span "Select an option" at bounding box center [321, 470] width 18 height 18
click at [320, 472] on input "Select an option" at bounding box center [321, 470] width 18 height 18
click at [166, 331] on span "Select an option" at bounding box center [170, 340] width 18 height 18
click at [166, 331] on input "Select an option" at bounding box center [170, 340] width 18 height 18
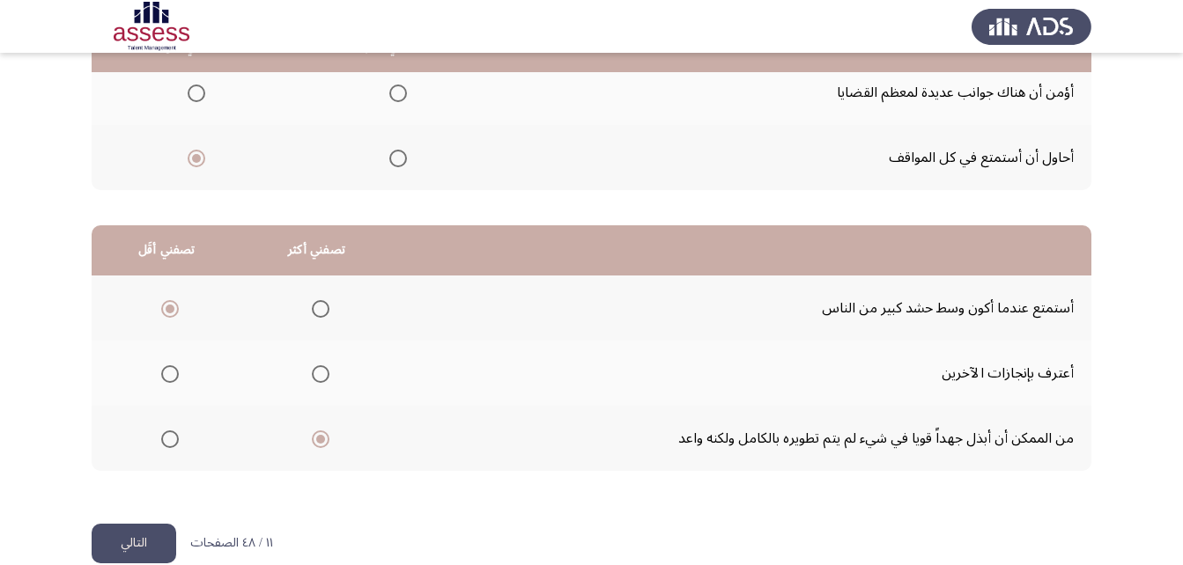
scroll to position [324, 0]
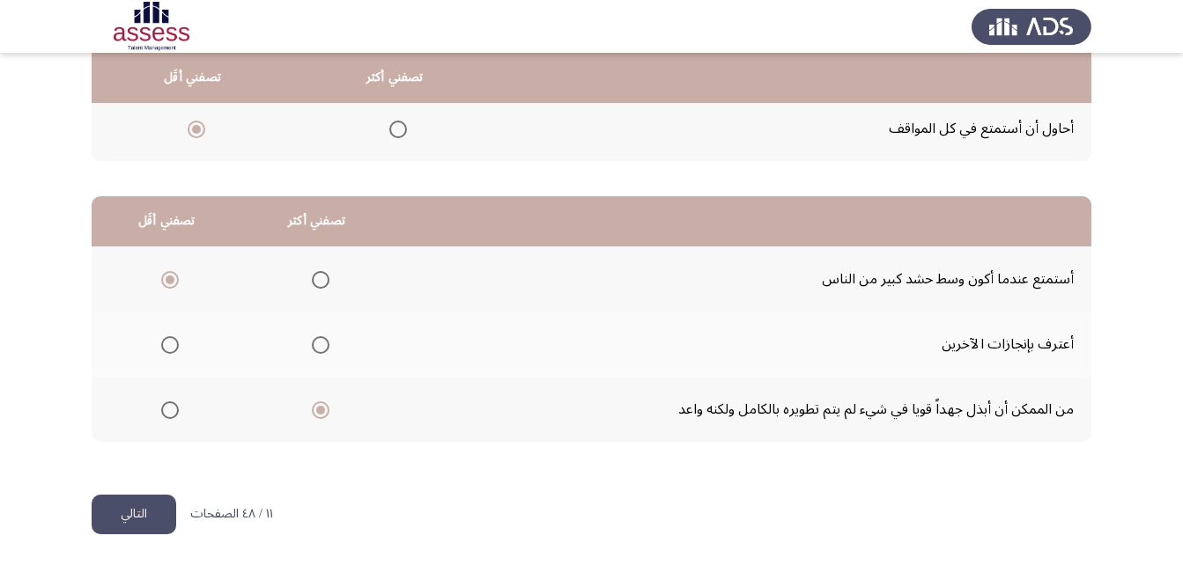
click at [132, 503] on button "التالي" at bounding box center [134, 515] width 85 height 40
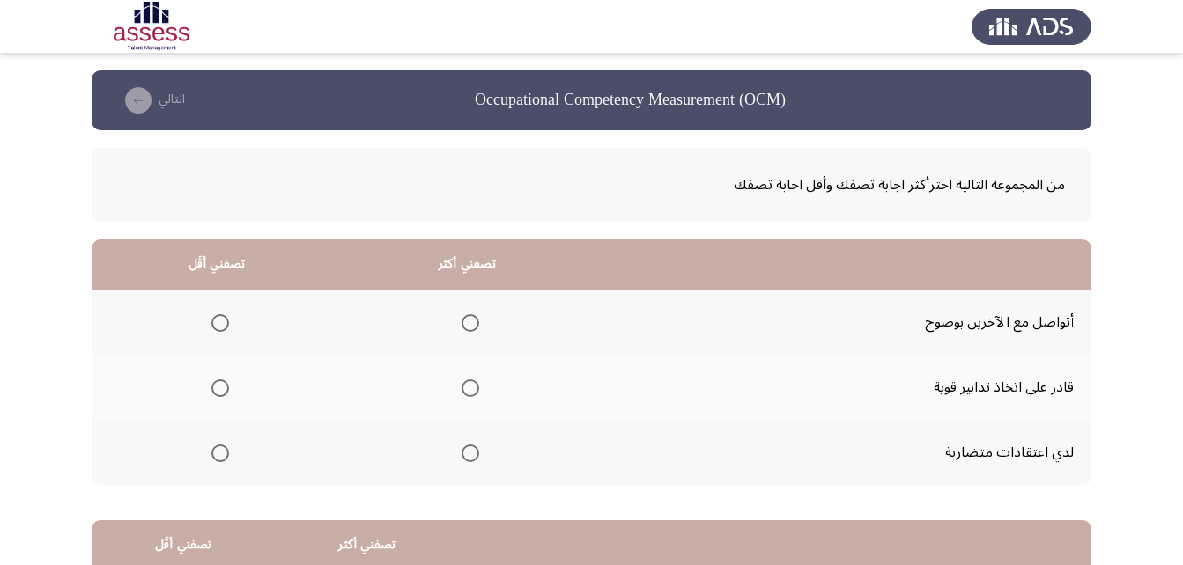
click at [218, 456] on span "Select an option" at bounding box center [220, 454] width 18 height 18
click at [218, 456] on input "Select an option" at bounding box center [220, 454] width 18 height 18
click at [473, 322] on span "Select an option" at bounding box center [470, 323] width 18 height 18
click at [473, 322] on input "Select an option" at bounding box center [470, 323] width 18 height 18
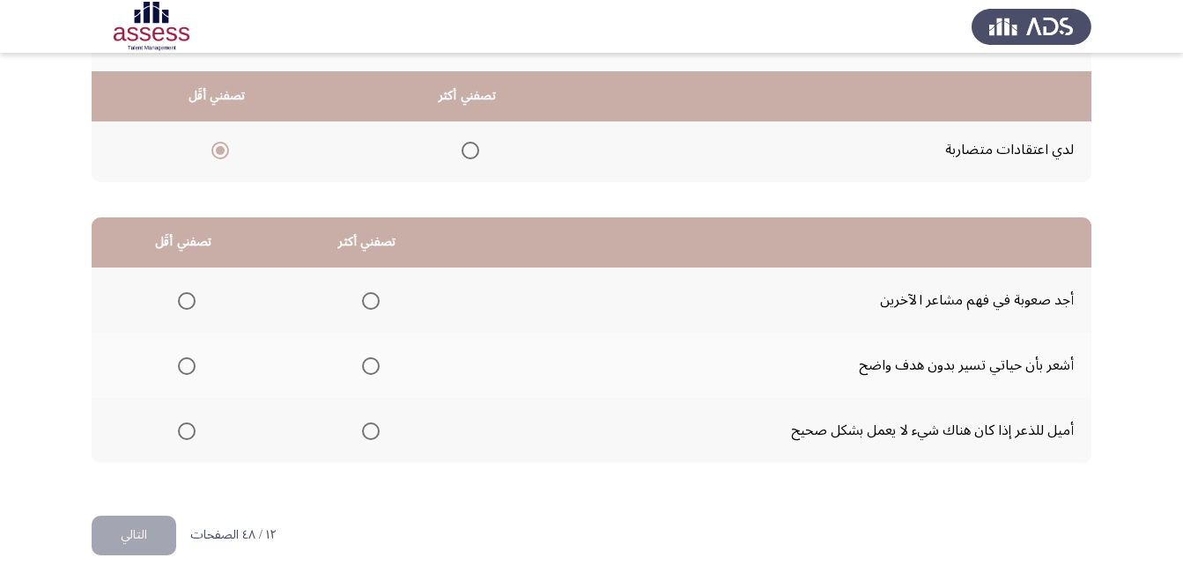
scroll to position [324, 0]
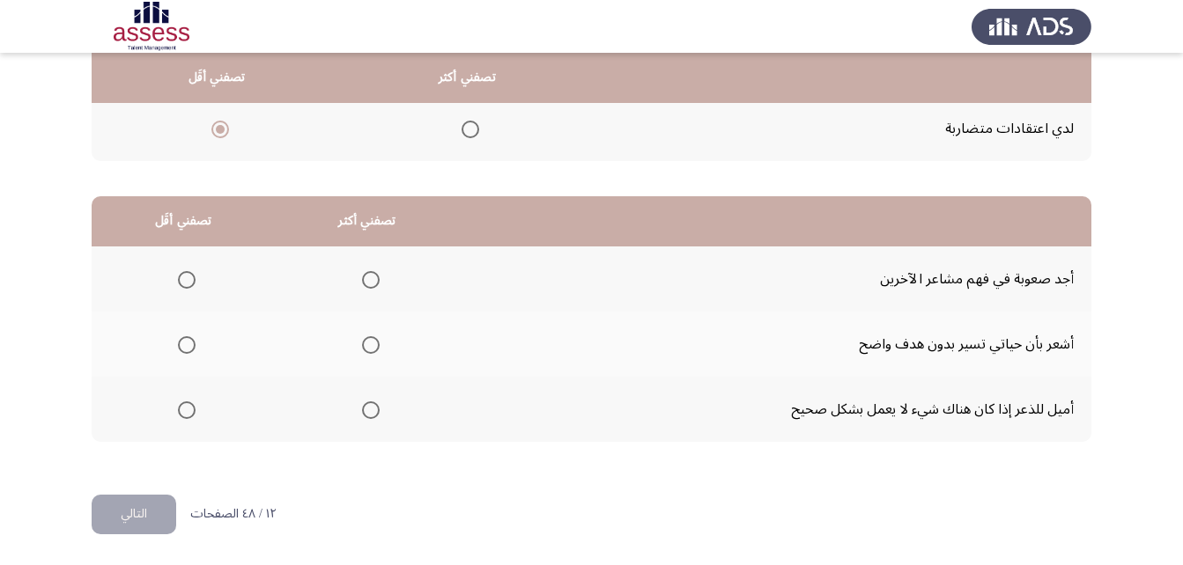
click at [188, 351] on span "Select an option" at bounding box center [187, 345] width 18 height 18
click at [188, 351] on input "Select an option" at bounding box center [187, 345] width 18 height 18
click at [373, 411] on span "Select an option" at bounding box center [371, 411] width 18 height 18
click at [373, 411] on input "Select an option" at bounding box center [371, 411] width 18 height 18
click at [362, 277] on span "Select an option" at bounding box center [371, 280] width 18 height 18
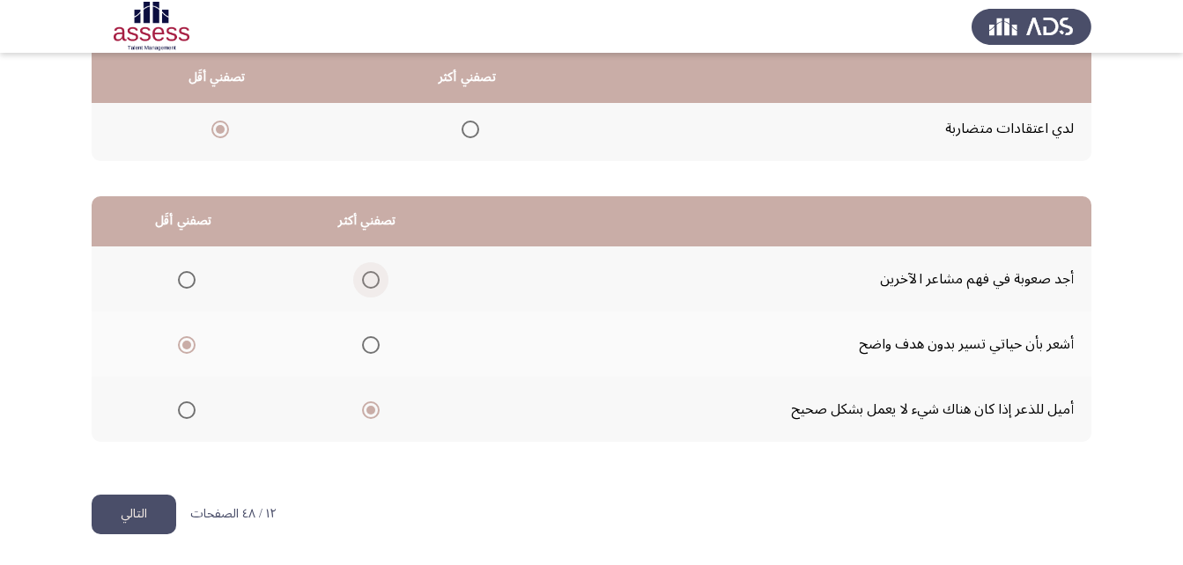
click at [362, 277] on input "Select an option" at bounding box center [371, 280] width 18 height 18
click at [127, 525] on button "التالي" at bounding box center [134, 515] width 85 height 40
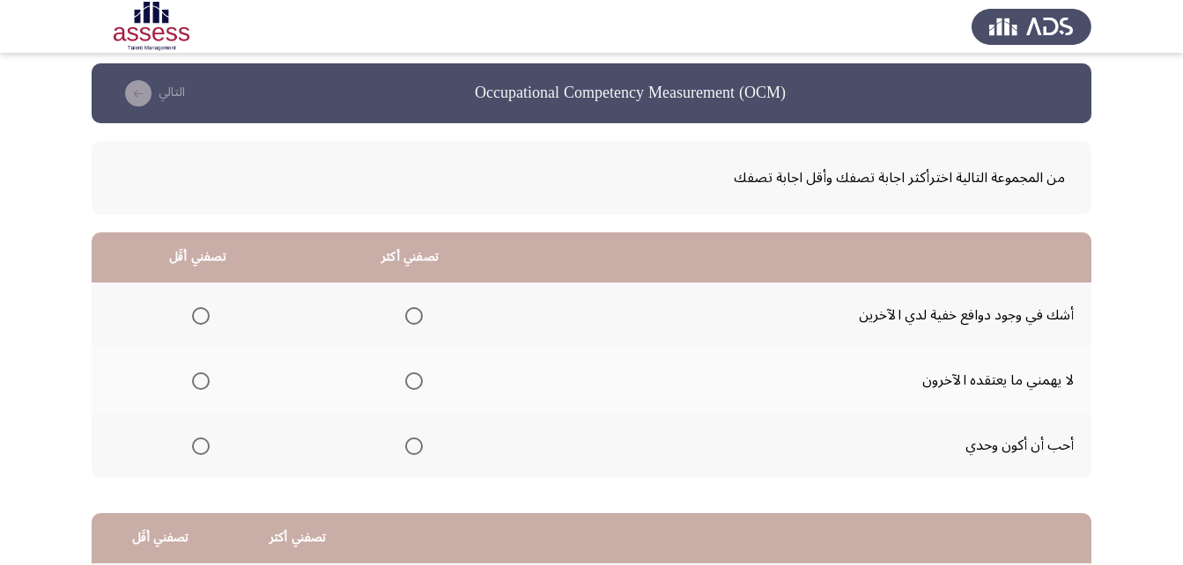
scroll to position [0, 0]
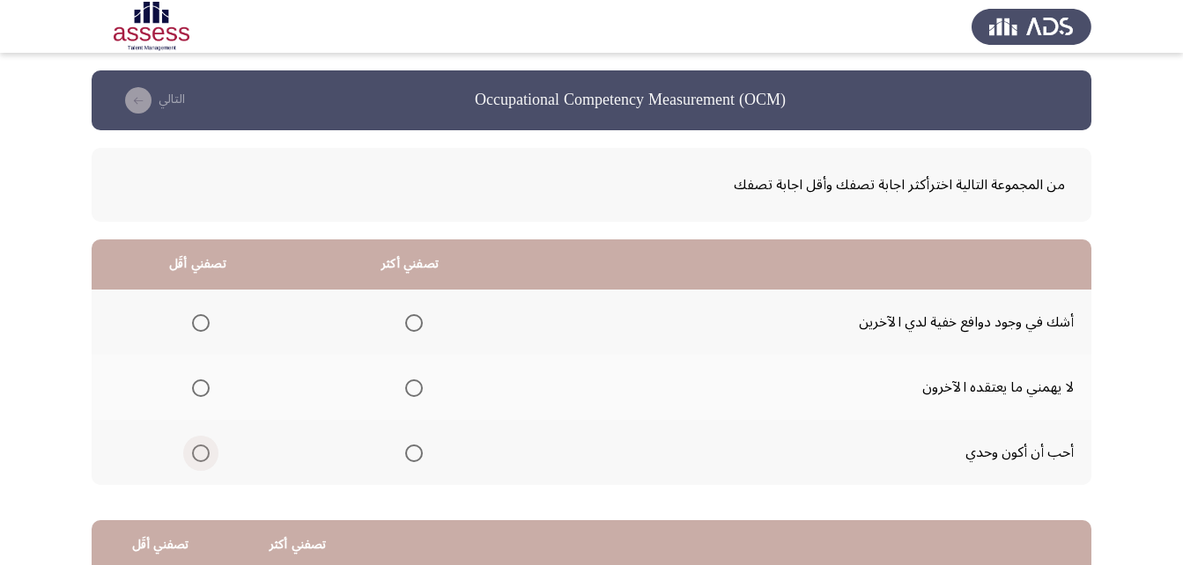
click at [189, 452] on label "Select an option" at bounding box center [197, 454] width 25 height 18
click at [192, 452] on input "Select an option" at bounding box center [201, 454] width 18 height 18
click at [413, 322] on span "Select an option" at bounding box center [414, 323] width 18 height 18
click at [413, 322] on input "Select an option" at bounding box center [414, 323] width 18 height 18
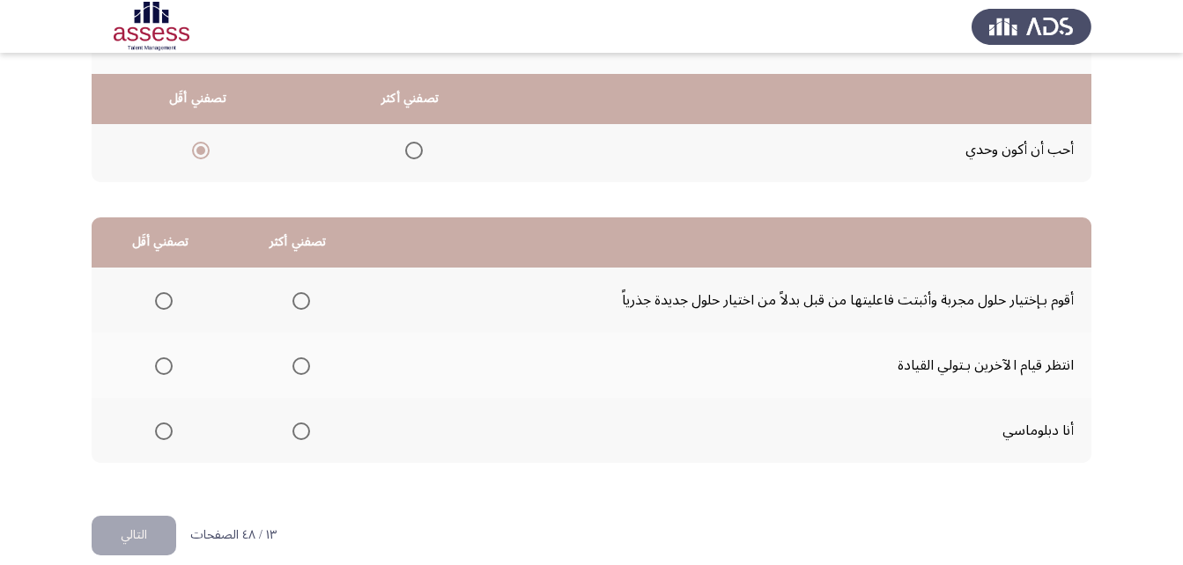
scroll to position [324, 0]
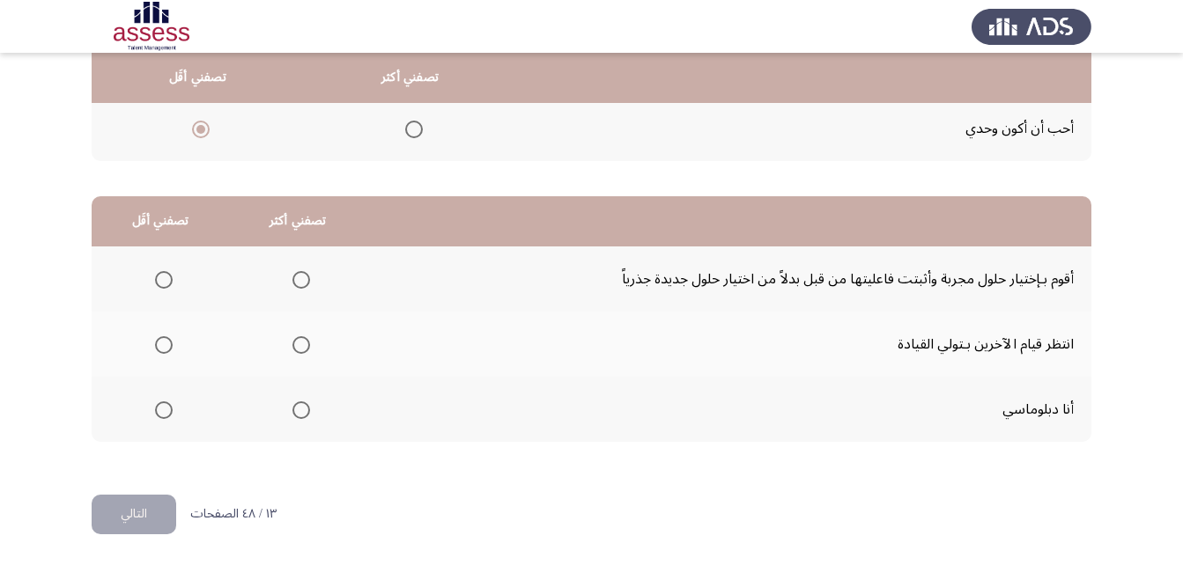
click at [292, 286] on span "Select an option" at bounding box center [301, 280] width 18 height 18
click at [292, 286] on input "Select an option" at bounding box center [301, 280] width 18 height 18
click at [156, 353] on span "Select an option" at bounding box center [164, 345] width 18 height 18
click at [156, 353] on input "Select an option" at bounding box center [164, 345] width 18 height 18
click at [136, 508] on button "التالي" at bounding box center [134, 515] width 85 height 40
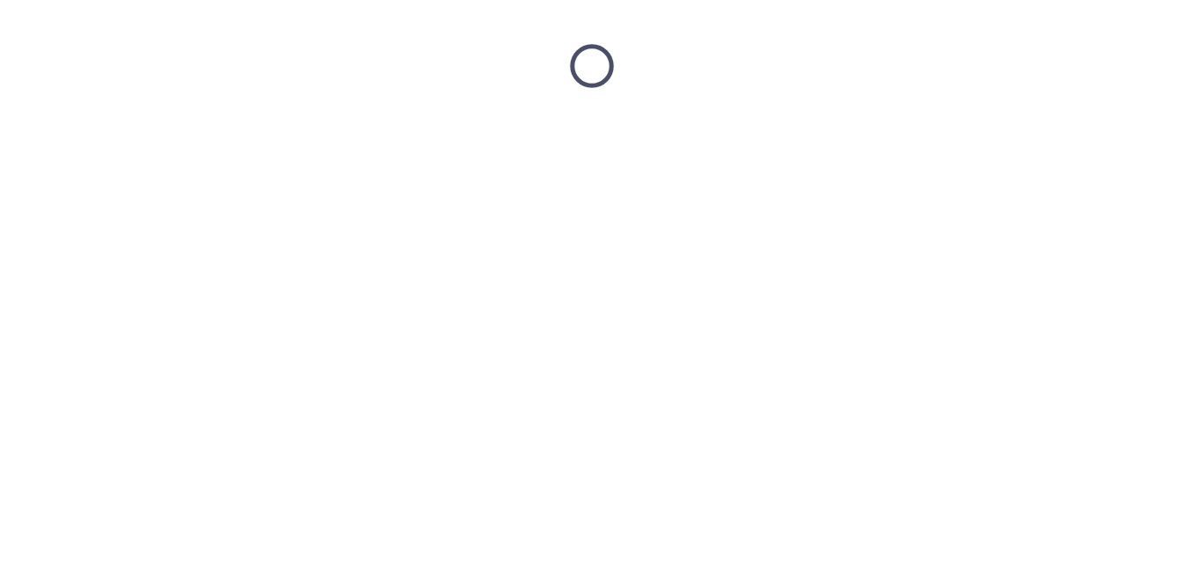
scroll to position [0, 0]
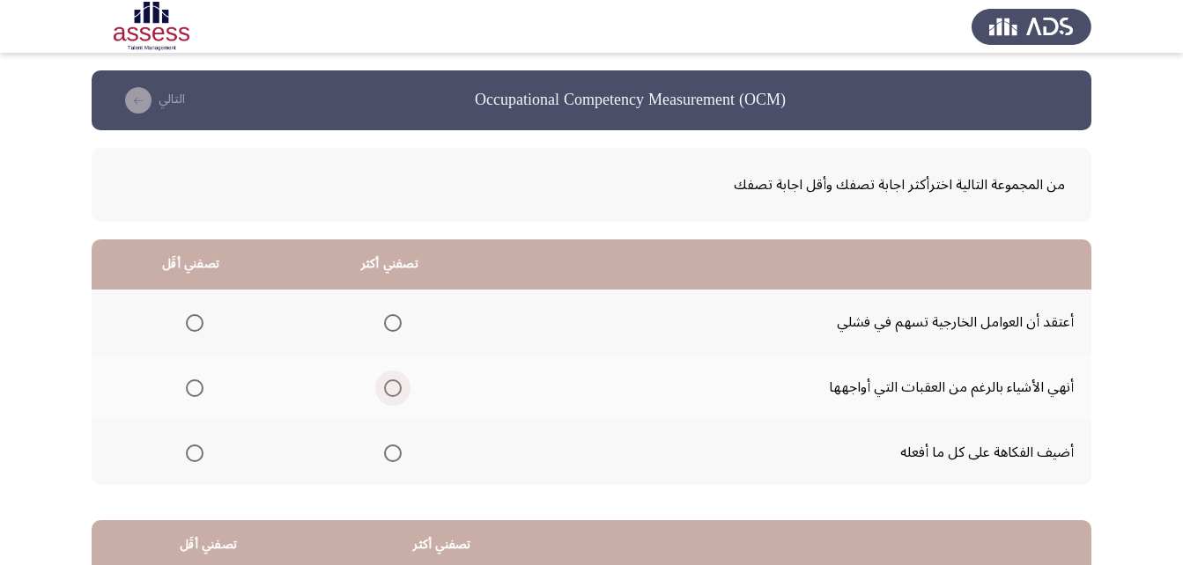
click at [384, 391] on span "Select an option" at bounding box center [393, 389] width 18 height 18
click at [384, 391] on input "Select an option" at bounding box center [393, 389] width 18 height 18
click at [188, 309] on mat-radio-group "Select an option" at bounding box center [191, 322] width 25 height 30
click at [189, 321] on span "Select an option" at bounding box center [195, 323] width 18 height 18
click at [189, 321] on input "Select an option" at bounding box center [195, 323] width 18 height 18
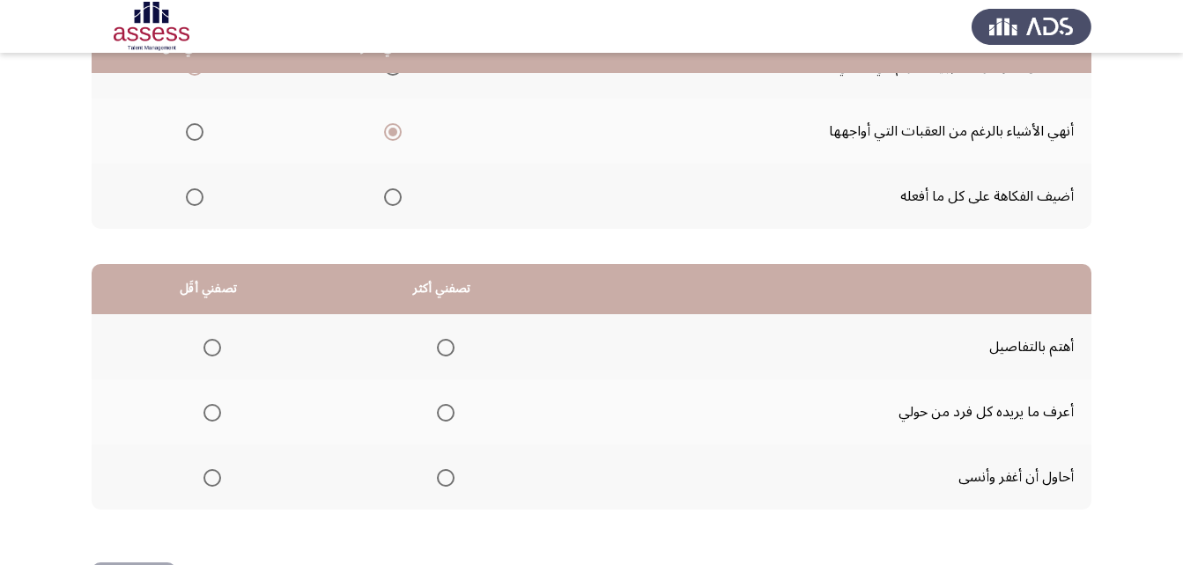
scroll to position [264, 0]
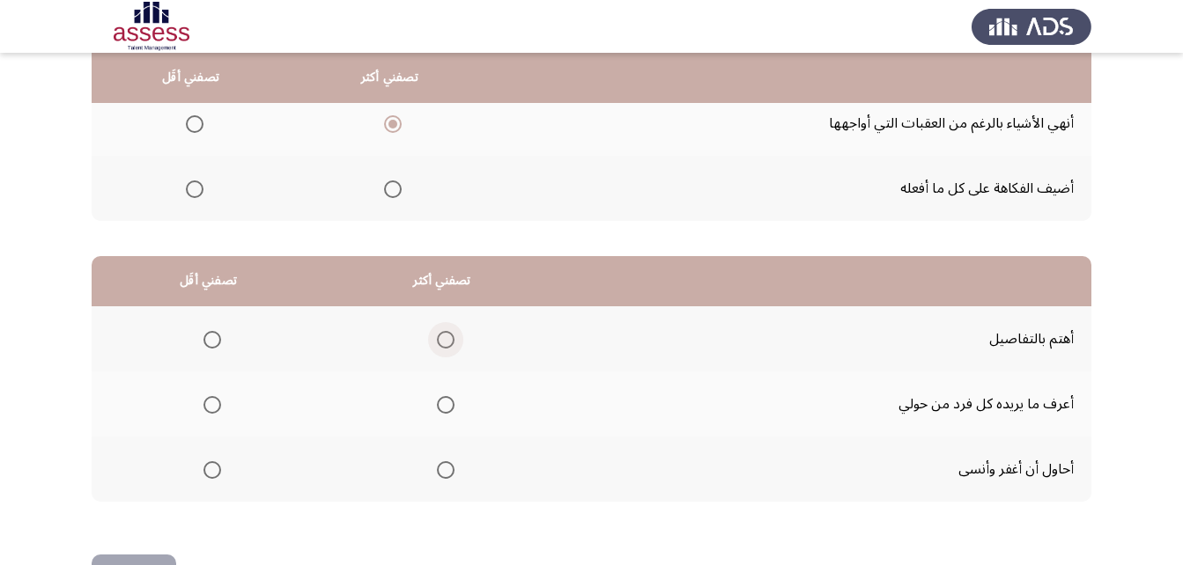
click at [449, 340] on span "Select an option" at bounding box center [446, 340] width 18 height 18
click at [449, 340] on input "Select an option" at bounding box center [446, 340] width 18 height 18
click at [225, 466] on th at bounding box center [208, 469] width 233 height 65
click at [217, 466] on span "Select an option" at bounding box center [212, 470] width 18 height 18
click at [217, 466] on input "Select an option" at bounding box center [212, 470] width 18 height 18
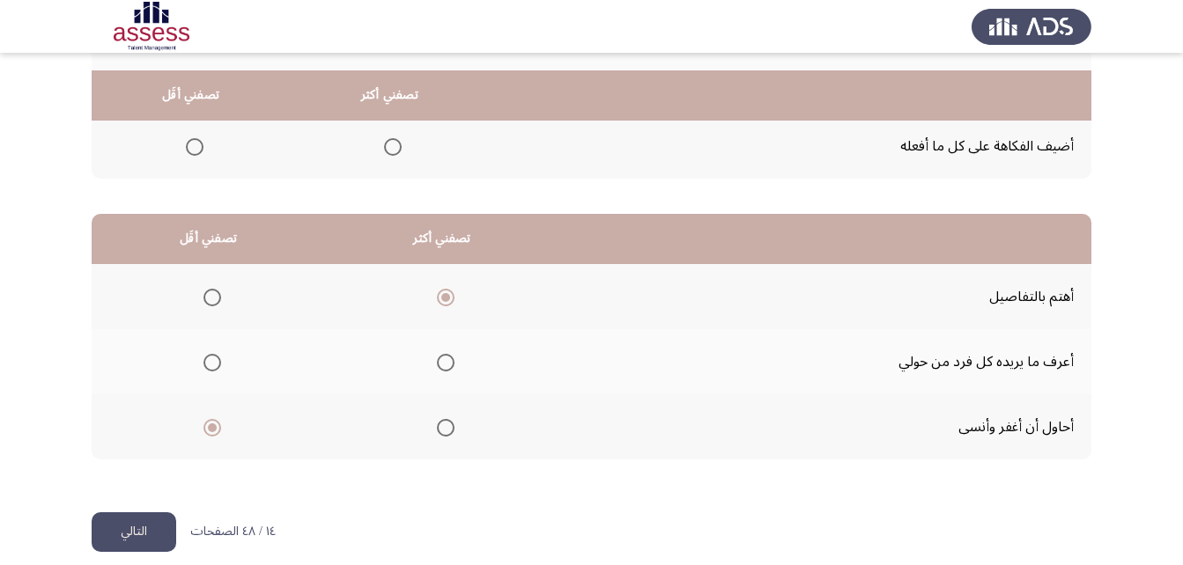
scroll to position [324, 0]
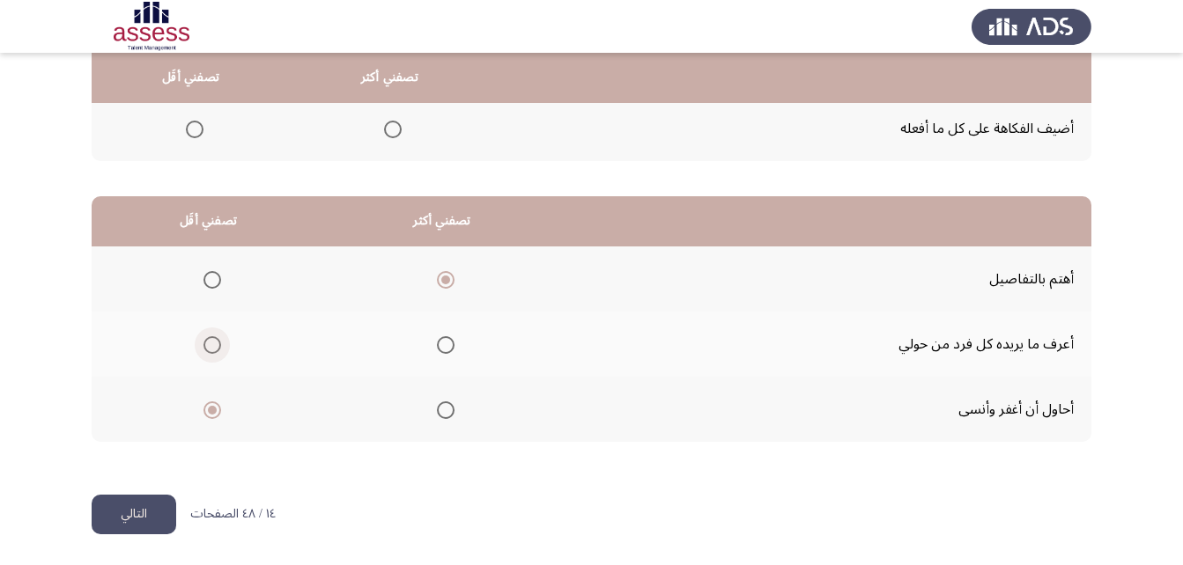
click at [207, 341] on span "Select an option" at bounding box center [212, 345] width 18 height 18
click at [207, 341] on input "Select an option" at bounding box center [212, 345] width 18 height 18
click at [156, 510] on button "التالي" at bounding box center [134, 515] width 85 height 40
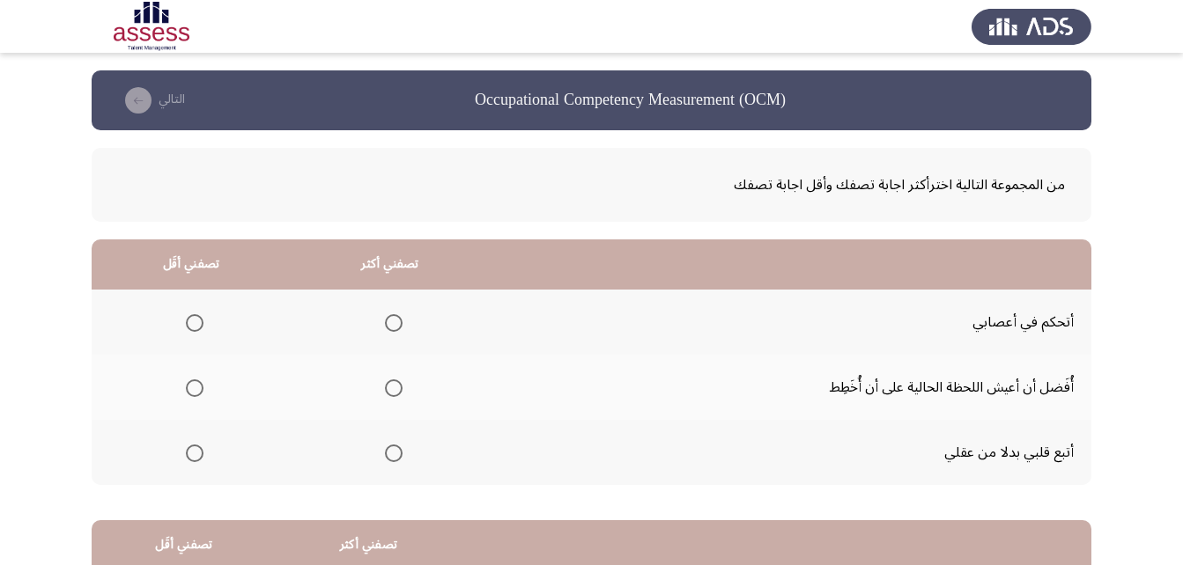
click at [385, 321] on span "Select an option" at bounding box center [394, 323] width 18 height 18
click at [385, 321] on input "Select an option" at bounding box center [394, 323] width 18 height 18
click at [188, 456] on span "Select an option" at bounding box center [195, 454] width 18 height 18
click at [188, 456] on input "Select an option" at bounding box center [195, 454] width 18 height 18
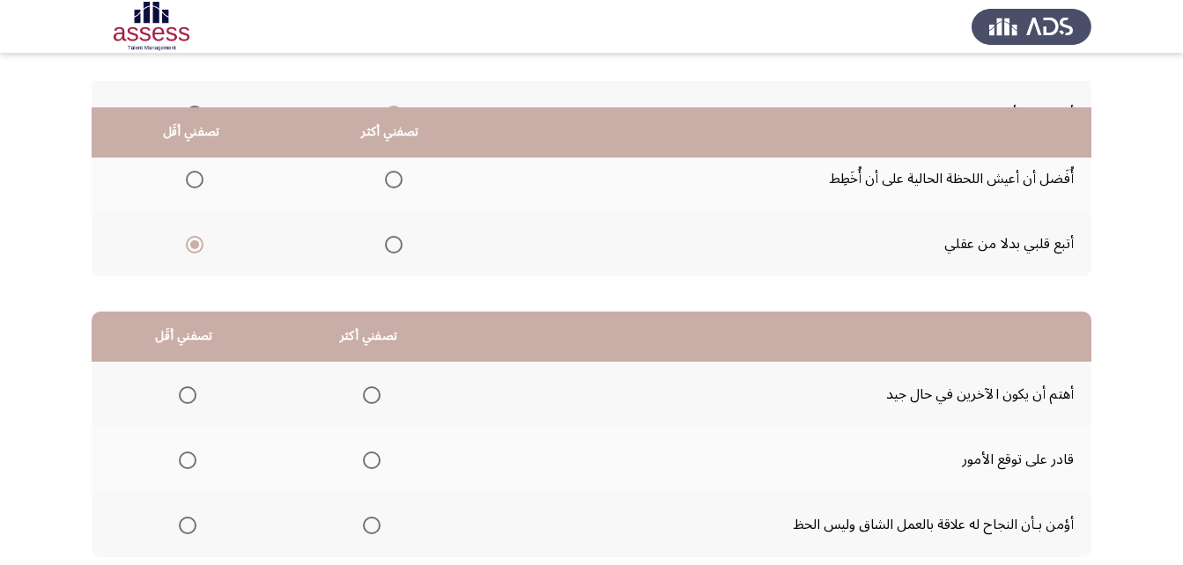
scroll to position [264, 0]
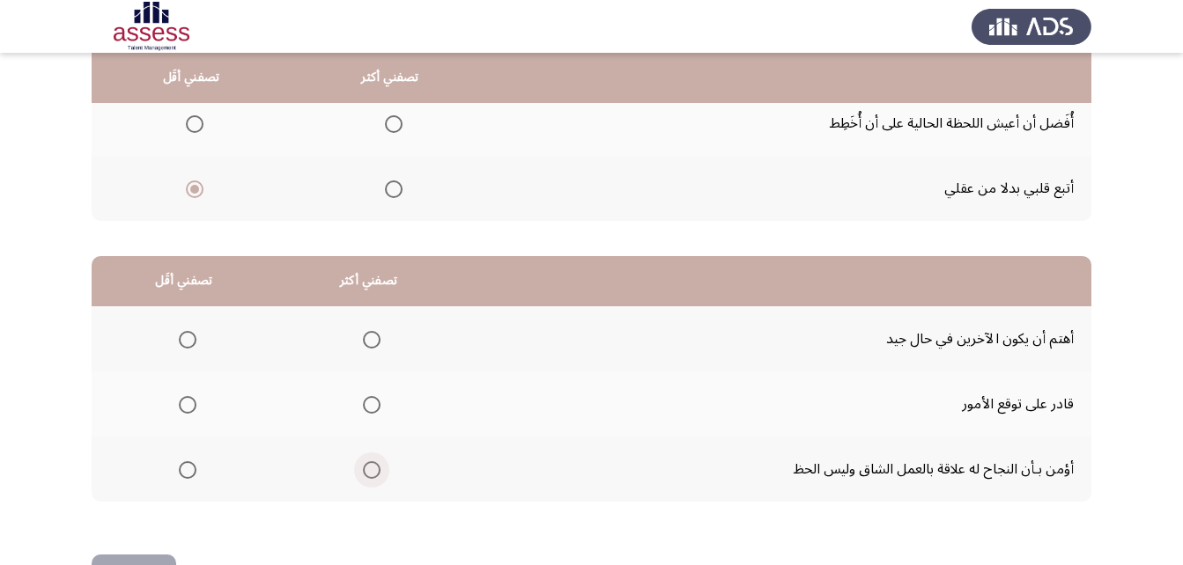
click at [363, 470] on span "Select an option" at bounding box center [372, 470] width 18 height 18
click at [363, 470] on input "Select an option" at bounding box center [372, 470] width 18 height 18
click at [180, 331] on span "Select an option" at bounding box center [188, 340] width 18 height 18
click at [180, 331] on input "Select an option" at bounding box center [188, 340] width 18 height 18
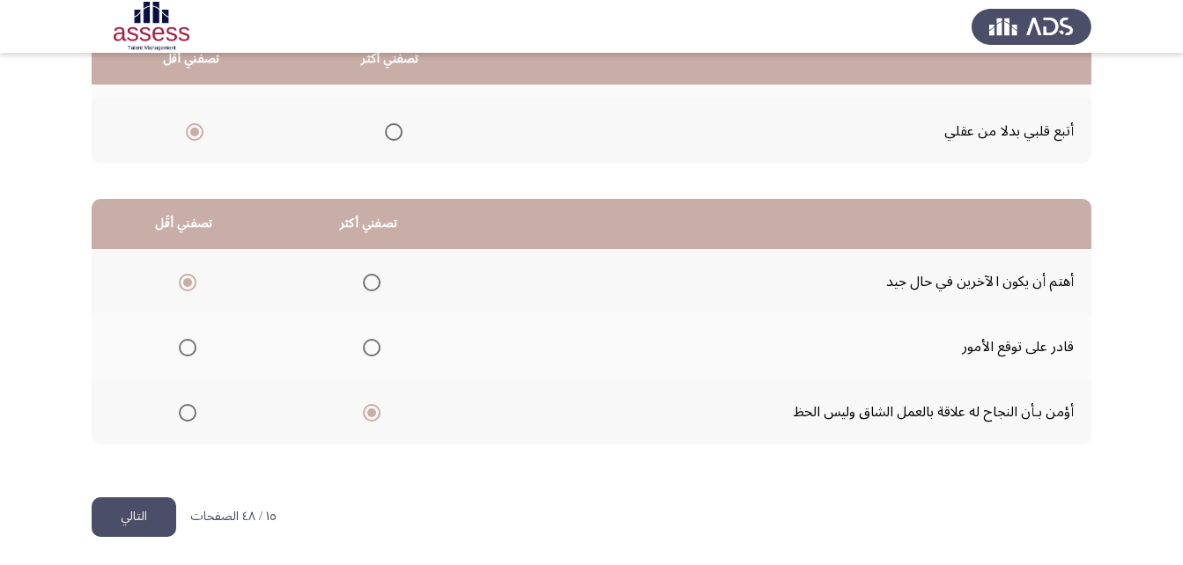
scroll to position [324, 0]
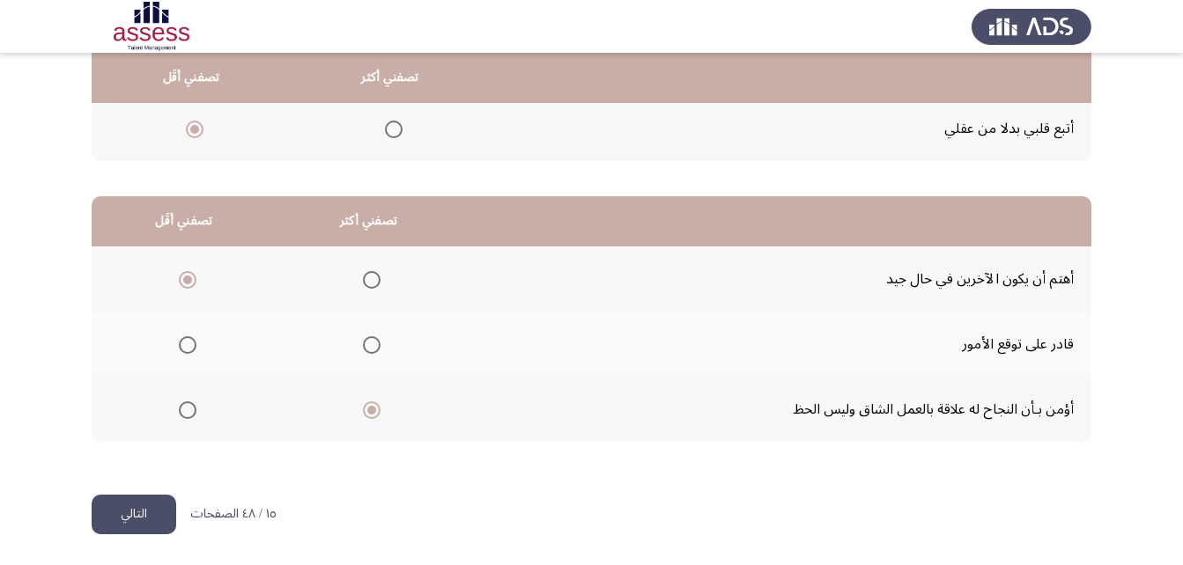
click at [142, 513] on button "التالي" at bounding box center [134, 515] width 85 height 40
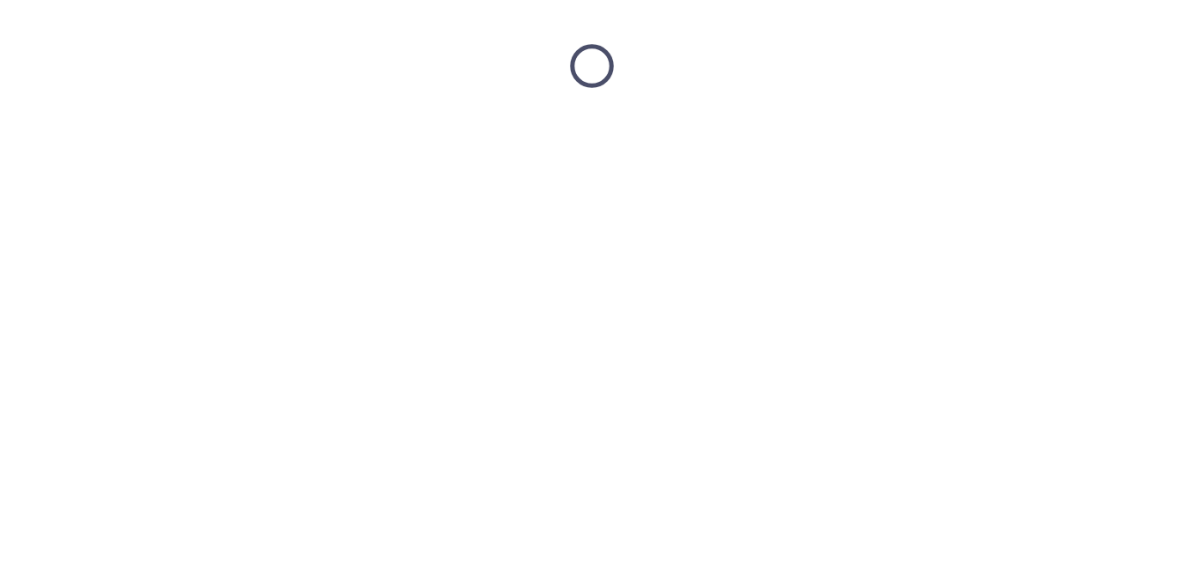
scroll to position [0, 0]
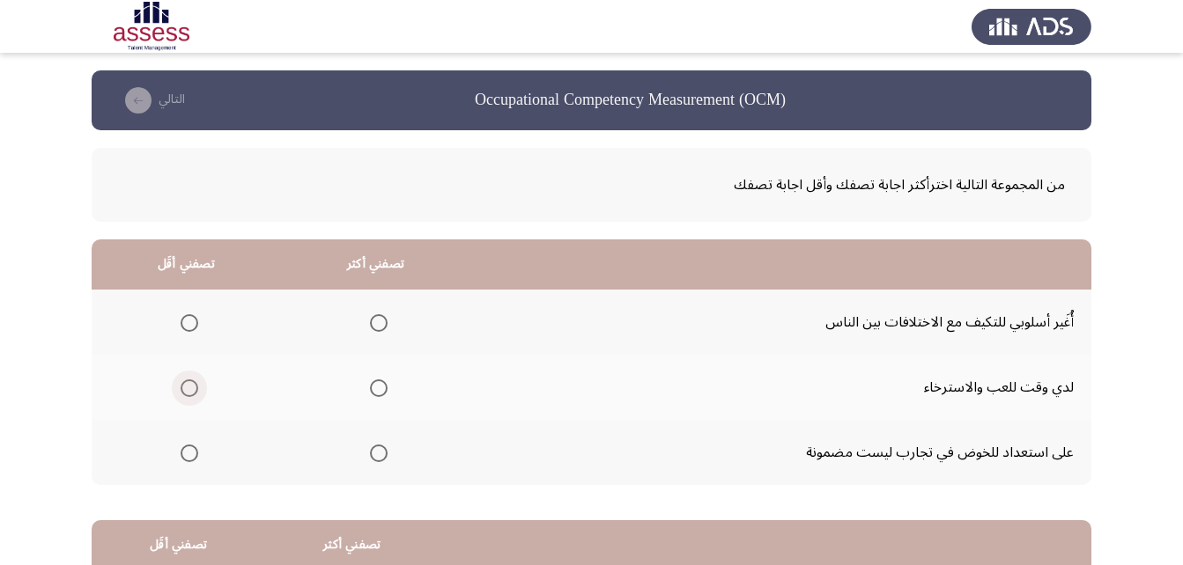
click at [182, 380] on span "Select an option" at bounding box center [190, 389] width 18 height 18
click at [182, 380] on input "Select an option" at bounding box center [190, 389] width 18 height 18
click at [382, 311] on mat-radio-group "Select an option" at bounding box center [375, 322] width 25 height 30
click at [379, 323] on span "Select an option" at bounding box center [379, 323] width 0 height 0
click at [376, 323] on input "Select an option" at bounding box center [379, 323] width 18 height 18
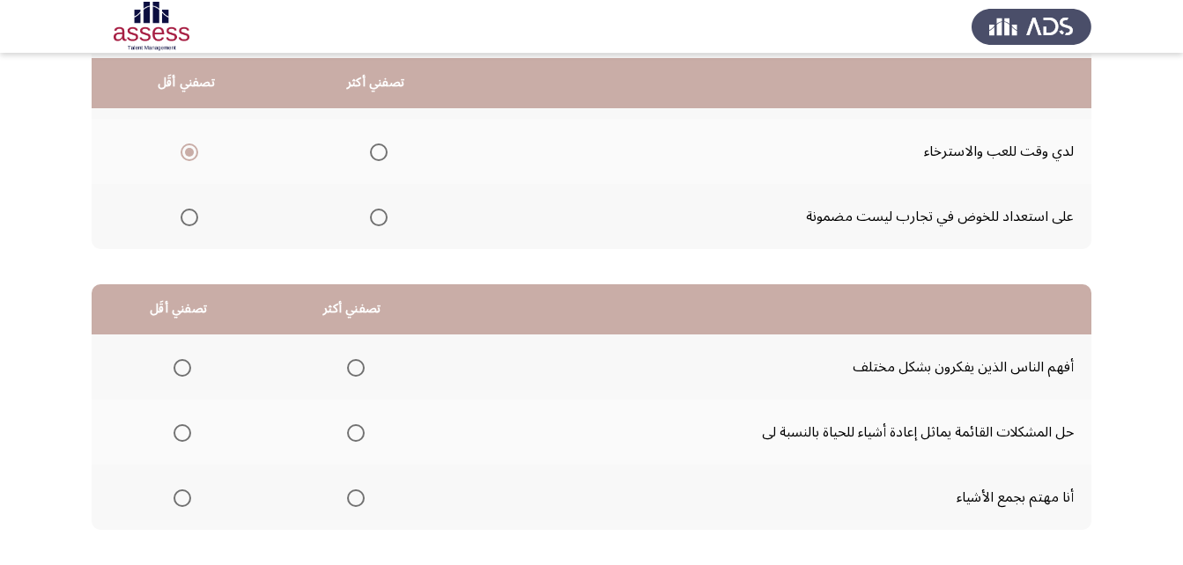
scroll to position [324, 0]
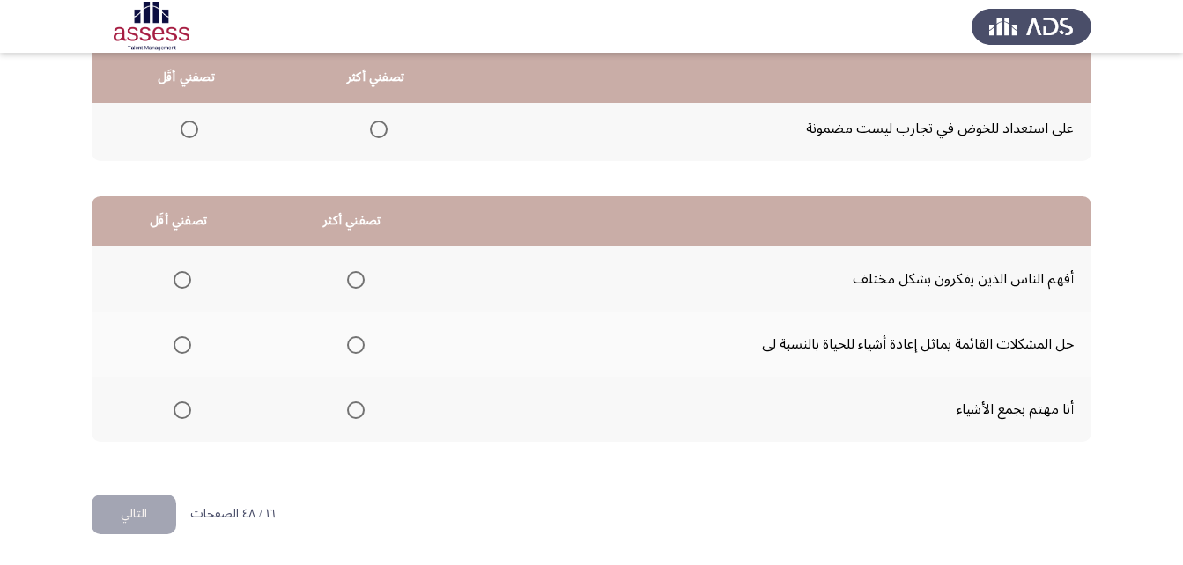
click at [357, 278] on span "Select an option" at bounding box center [356, 280] width 18 height 18
click at [357, 278] on input "Select an option" at bounding box center [356, 280] width 18 height 18
click at [371, 362] on th at bounding box center [351, 344] width 173 height 65
click at [350, 352] on span "Select an option" at bounding box center [356, 345] width 18 height 18
click at [350, 352] on input "Select an option" at bounding box center [356, 345] width 18 height 18
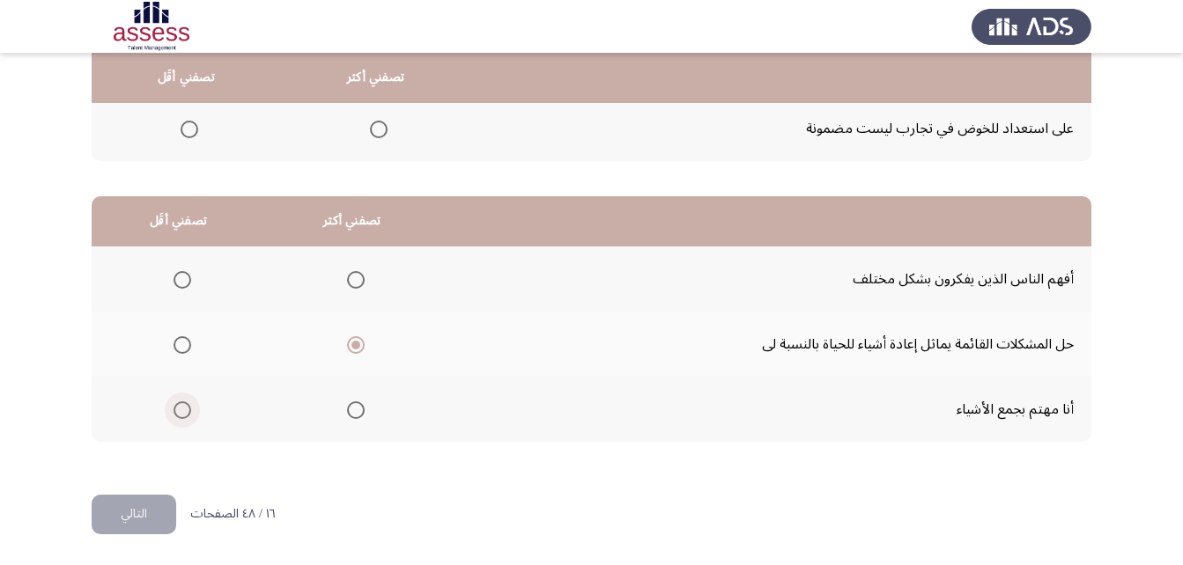
click at [188, 402] on span "Select an option" at bounding box center [182, 411] width 18 height 18
click at [188, 402] on input "Select an option" at bounding box center [182, 411] width 18 height 18
click at [159, 517] on button "التالي" at bounding box center [134, 515] width 85 height 40
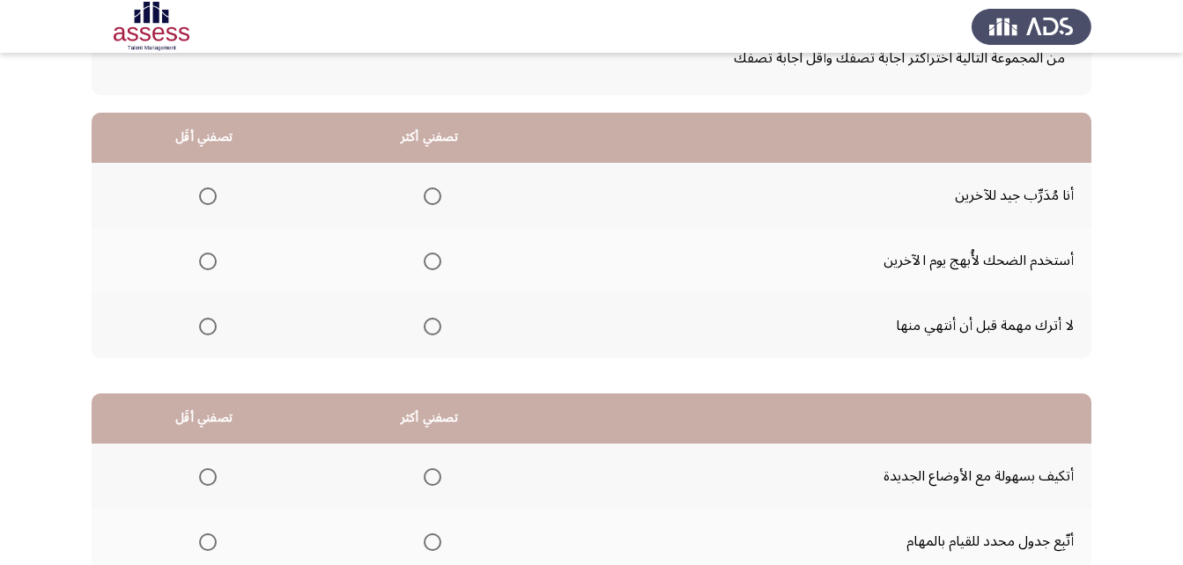
scroll to position [88, 0]
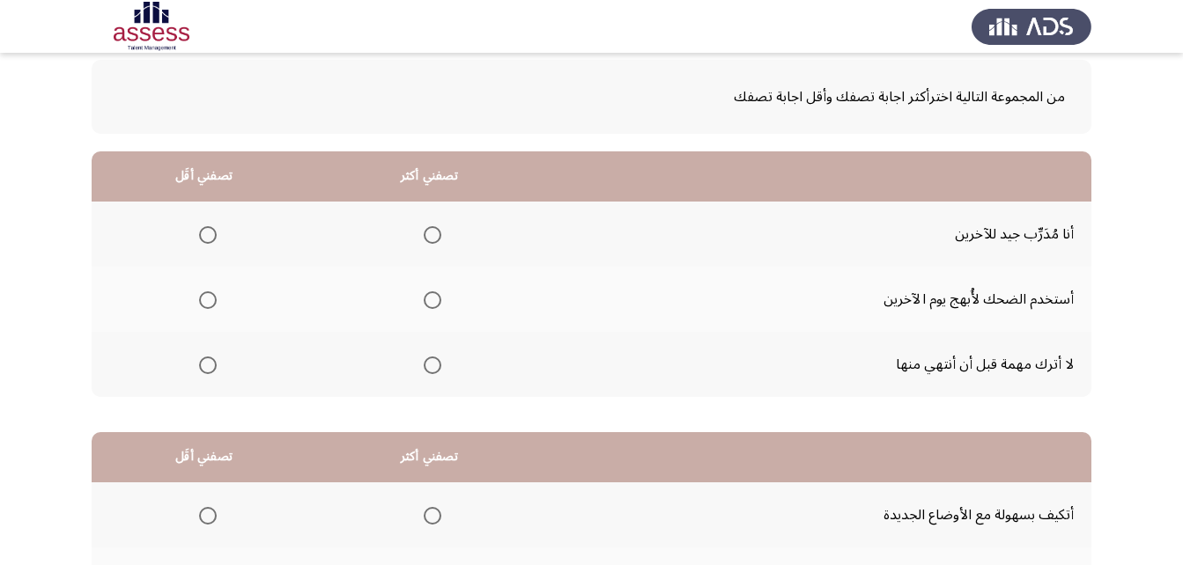
click at [208, 295] on span "Select an option" at bounding box center [208, 300] width 18 height 18
click at [208, 295] on input "Select an option" at bounding box center [208, 300] width 18 height 18
click at [424, 370] on span "Select an option" at bounding box center [433, 366] width 18 height 18
click at [424, 370] on input "Select an option" at bounding box center [433, 366] width 18 height 18
click at [433, 236] on span "Select an option" at bounding box center [433, 235] width 18 height 18
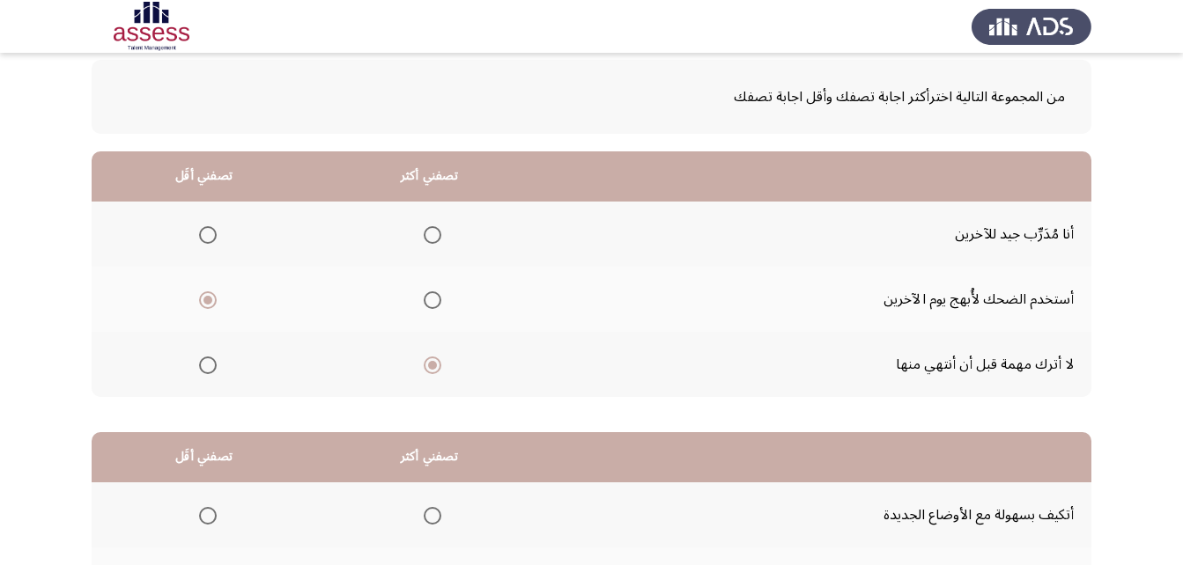
click at [433, 236] on input "Select an option" at bounding box center [433, 235] width 18 height 18
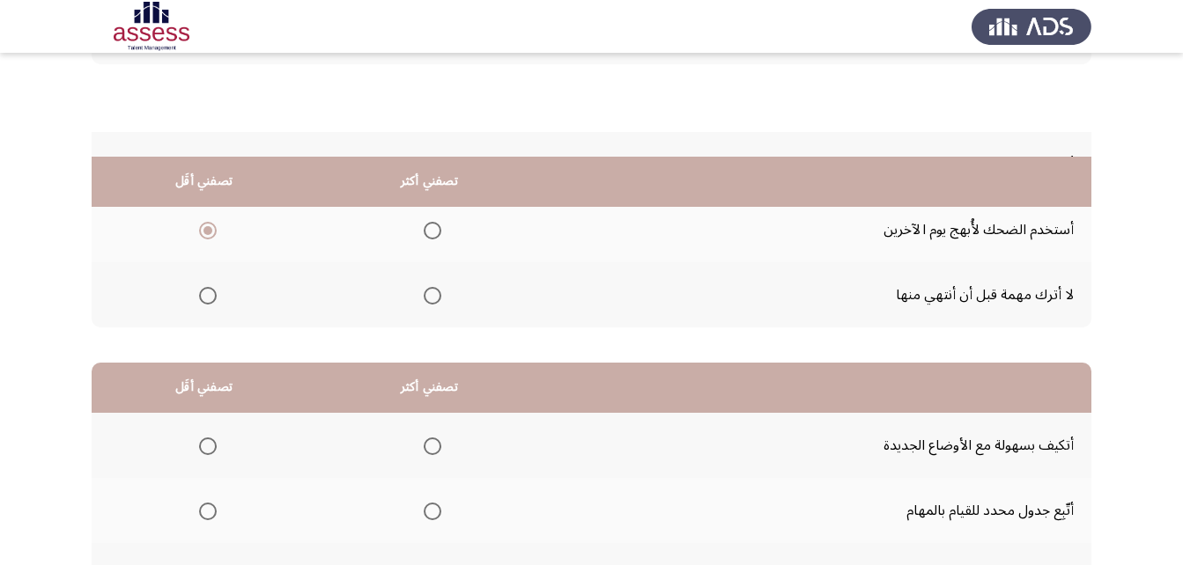
scroll to position [324, 0]
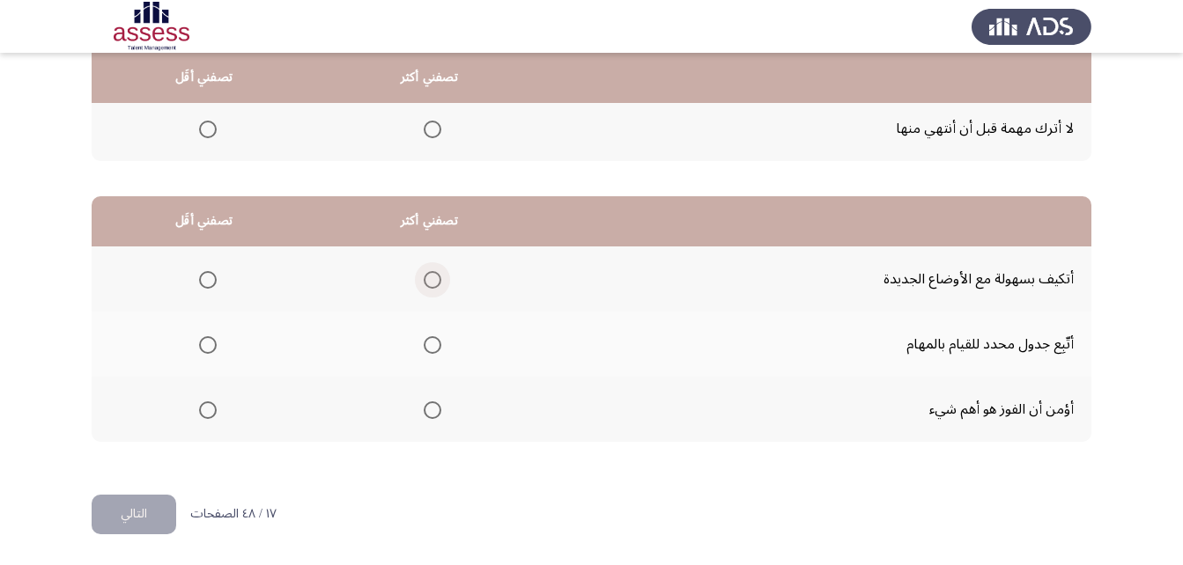
click at [434, 283] on span "Select an option" at bounding box center [433, 280] width 18 height 18
click at [434, 283] on input "Select an option" at bounding box center [433, 280] width 18 height 18
click at [209, 409] on span "Select an option" at bounding box center [208, 411] width 18 height 18
click at [209, 409] on input "Select an option" at bounding box center [208, 411] width 18 height 18
click at [439, 347] on span "Select an option" at bounding box center [433, 345] width 18 height 18
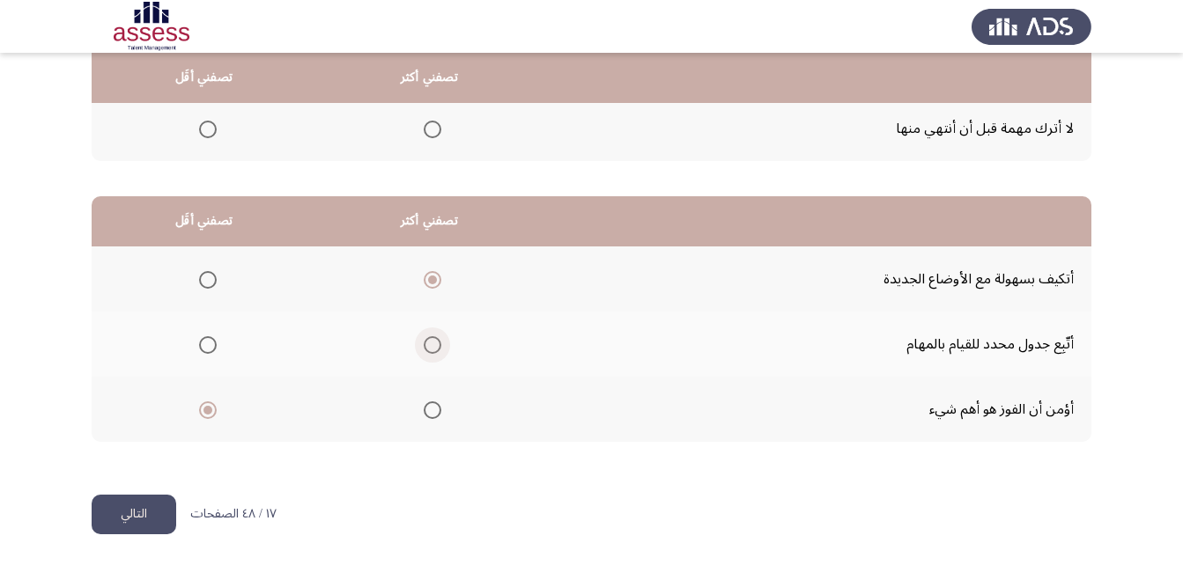
click at [439, 347] on input "Select an option" at bounding box center [433, 345] width 18 height 18
click at [438, 286] on span "Select an option" at bounding box center [433, 280] width 18 height 18
click at [438, 286] on input "Select an option" at bounding box center [433, 280] width 18 height 18
click at [136, 521] on button "التالي" at bounding box center [134, 515] width 85 height 40
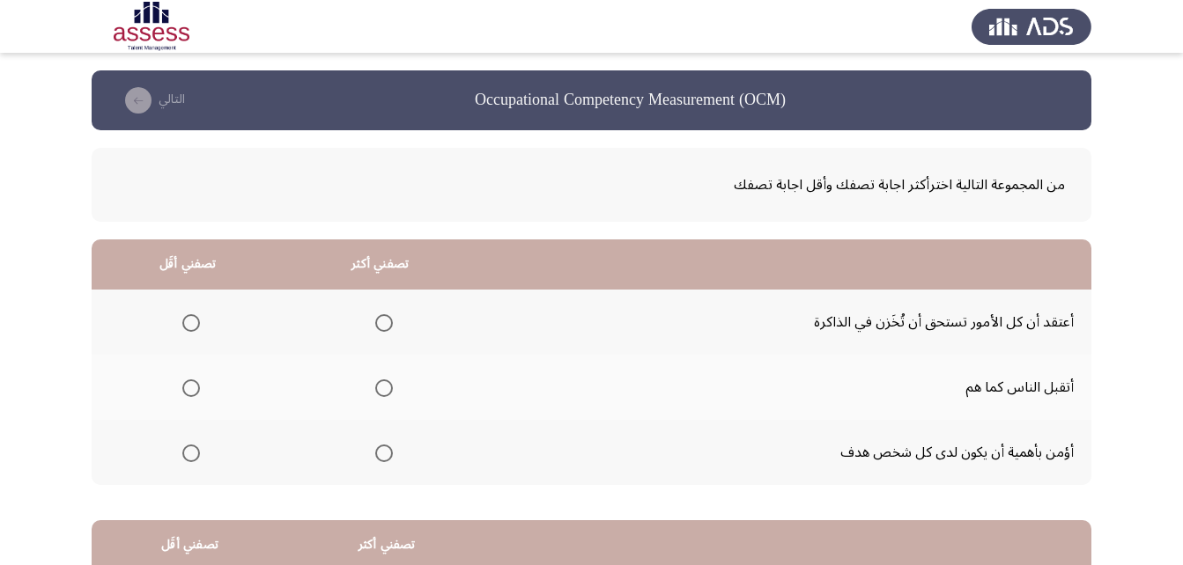
click at [383, 452] on span "Select an option" at bounding box center [384, 454] width 18 height 18
click at [383, 452] on input "Select an option" at bounding box center [384, 454] width 18 height 18
click at [186, 323] on span "Select an option" at bounding box center [191, 323] width 18 height 18
click at [186, 323] on input "Select an option" at bounding box center [191, 323] width 18 height 18
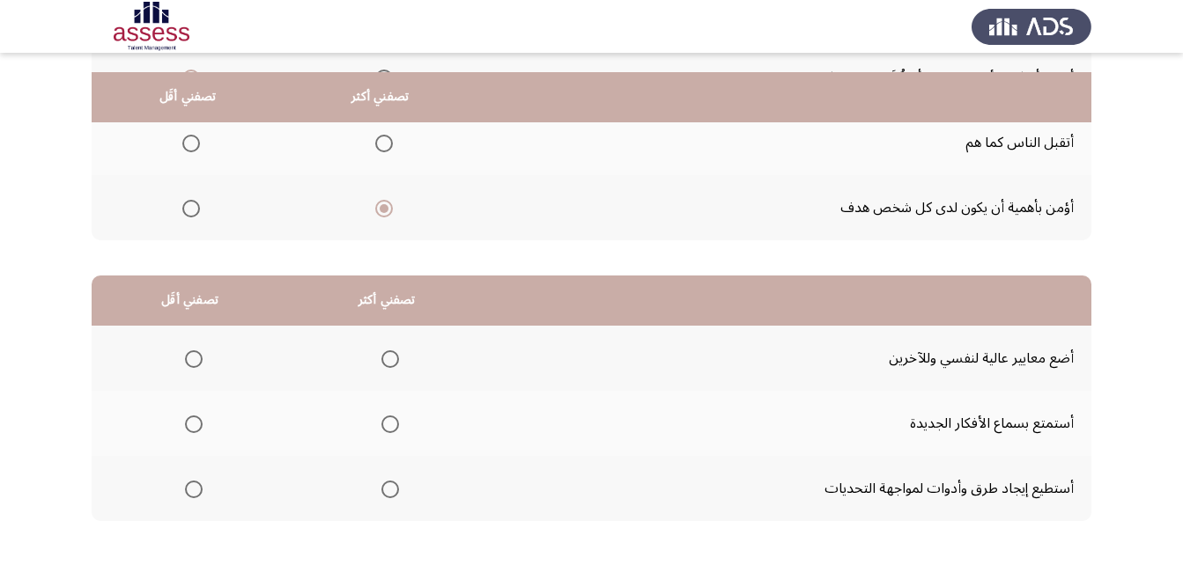
scroll to position [264, 0]
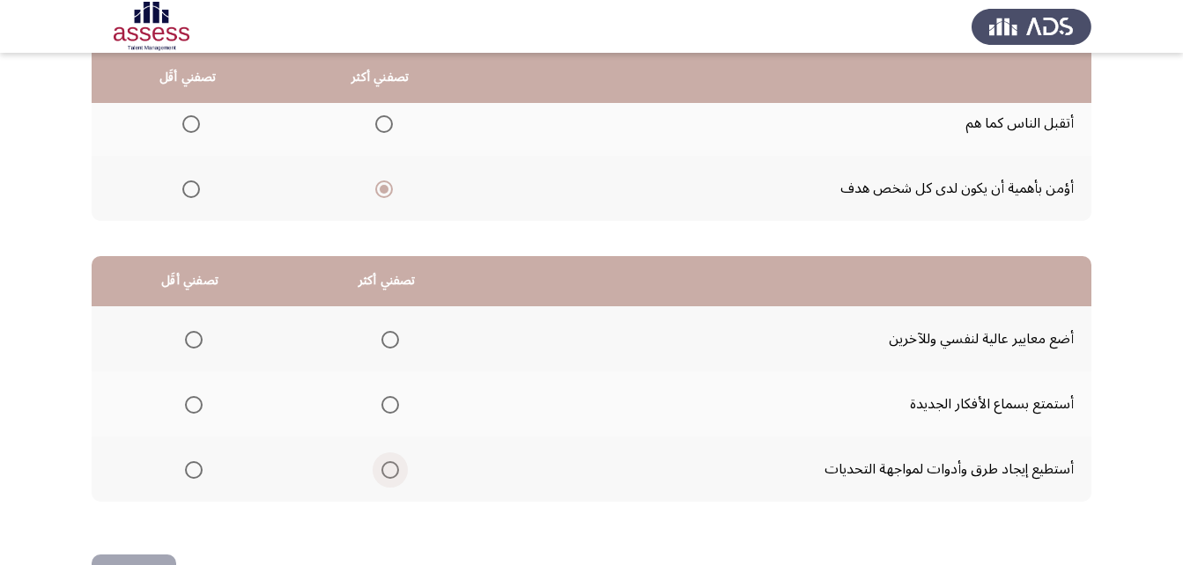
click at [382, 468] on span "Select an option" at bounding box center [390, 470] width 18 height 18
click at [382, 468] on input "Select an option" at bounding box center [390, 470] width 18 height 18
click at [186, 341] on span "Select an option" at bounding box center [194, 340] width 18 height 18
click at [186, 341] on input "Select an option" at bounding box center [194, 340] width 18 height 18
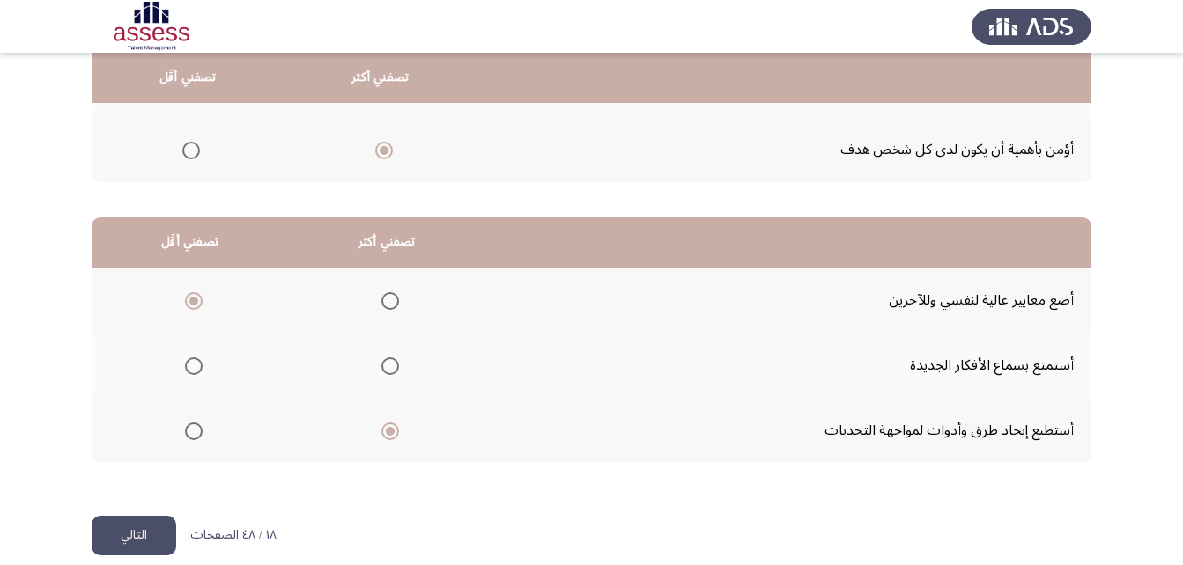
scroll to position [324, 0]
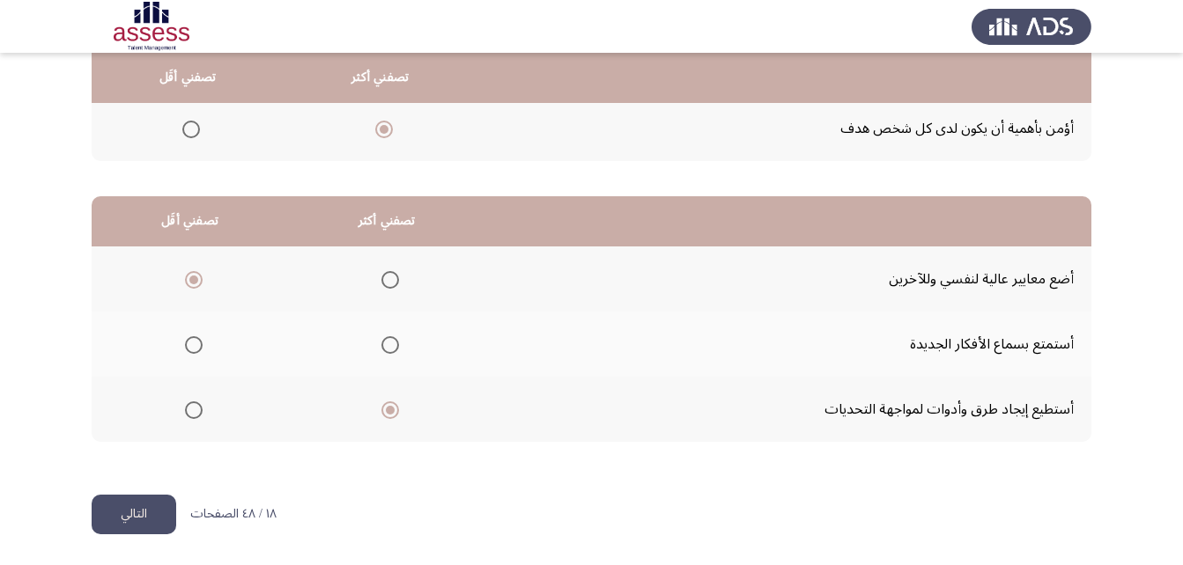
click at [99, 514] on button "التالي" at bounding box center [134, 515] width 85 height 40
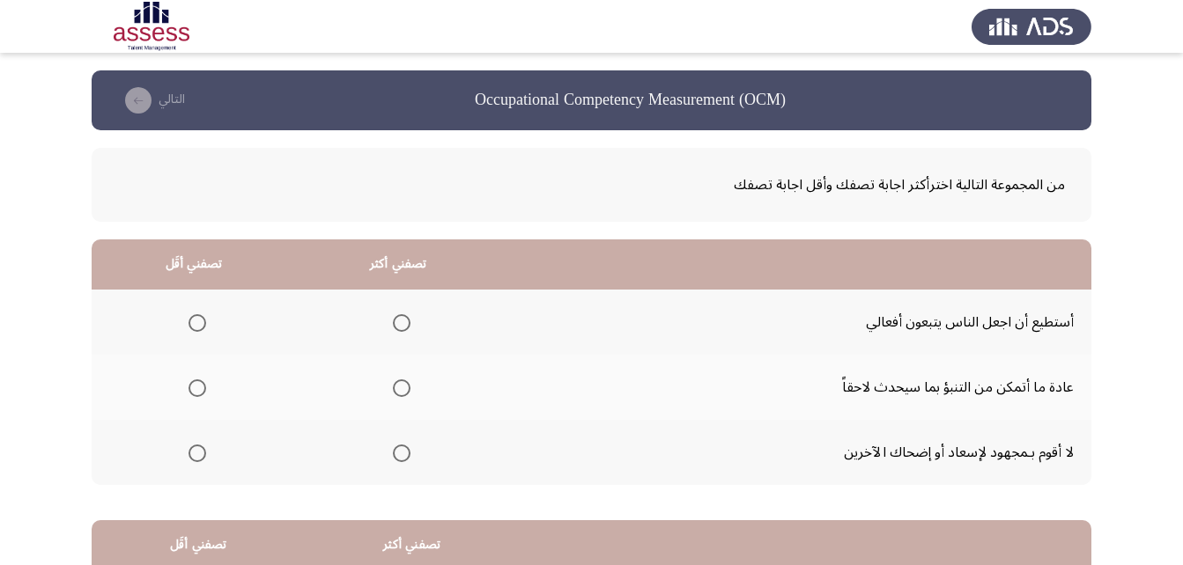
click at [398, 312] on mat-radio-group "Select an option" at bounding box center [398, 322] width 25 height 30
click at [402, 395] on span "Select an option" at bounding box center [402, 389] width 18 height 18
click at [402, 395] on input "Select an option" at bounding box center [402, 389] width 18 height 18
click at [190, 455] on span "Select an option" at bounding box center [197, 454] width 18 height 18
click at [190, 455] on input "Select an option" at bounding box center [197, 454] width 18 height 18
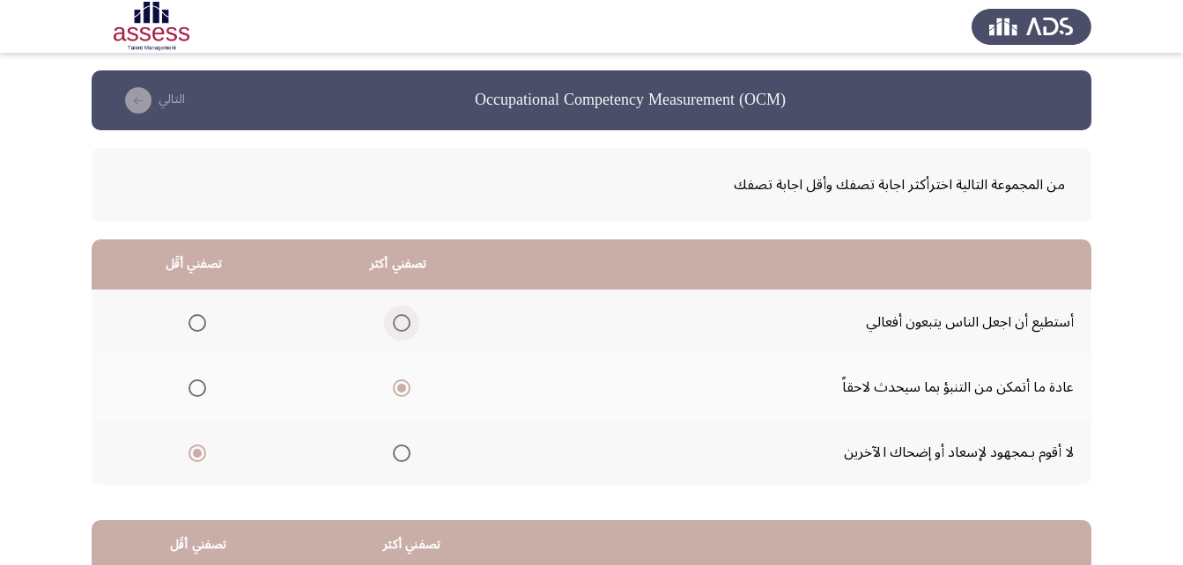
click at [400, 325] on span "Select an option" at bounding box center [402, 323] width 18 height 18
click at [400, 325] on input "Select an option" at bounding box center [402, 323] width 18 height 18
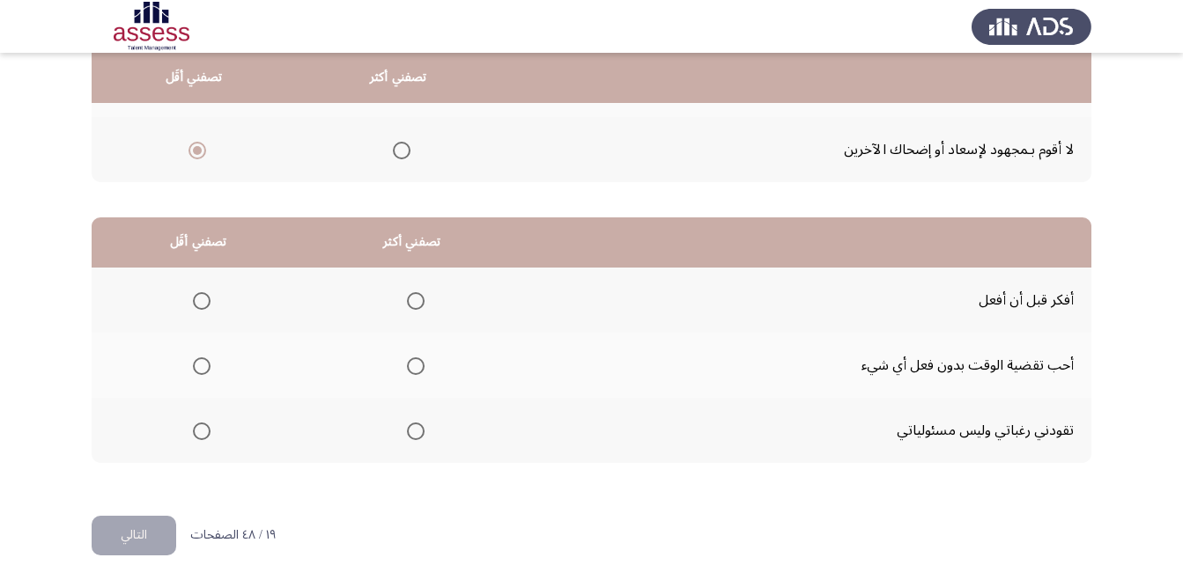
scroll to position [324, 0]
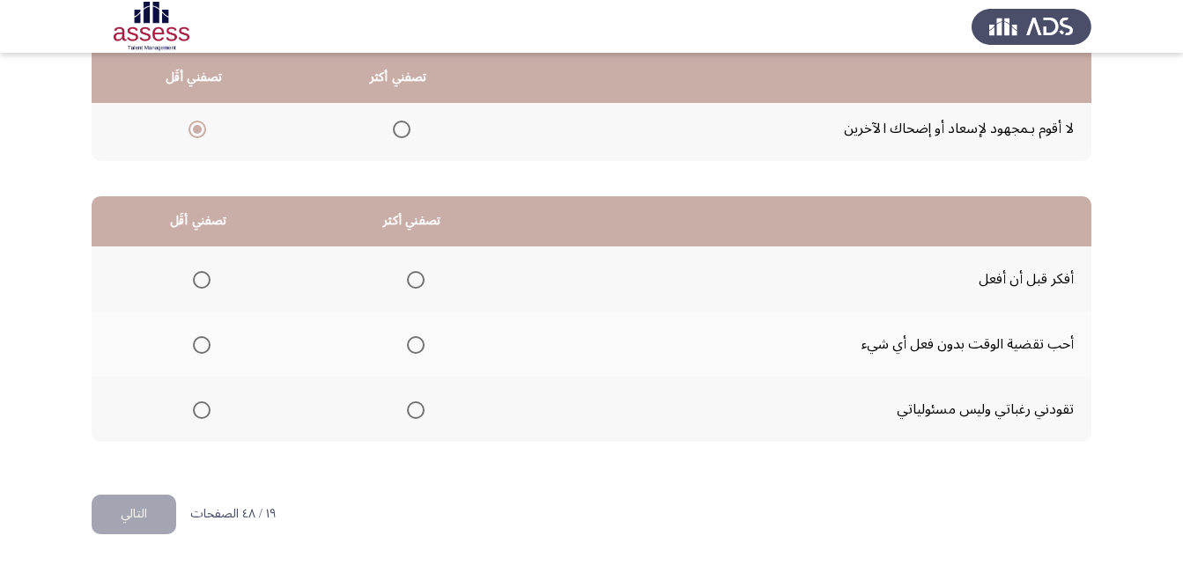
click at [208, 339] on span "Select an option" at bounding box center [202, 345] width 18 height 18
click at [208, 339] on input "Select an option" at bounding box center [202, 345] width 18 height 18
click at [410, 276] on span "Select an option" at bounding box center [416, 280] width 18 height 18
click at [410, 276] on input "Select an option" at bounding box center [416, 280] width 18 height 18
click at [207, 401] on mat-radio-button "Select an option" at bounding box center [198, 410] width 25 height 18
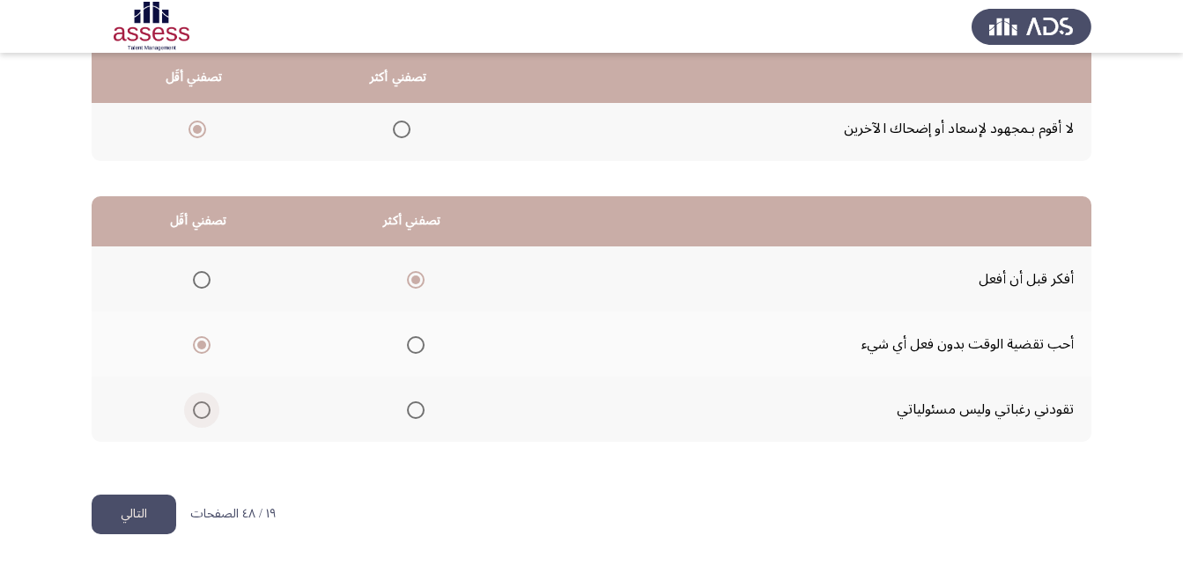
click at [203, 407] on span "Select an option" at bounding box center [202, 411] width 18 height 18
click at [203, 407] on input "Select an option" at bounding box center [202, 411] width 18 height 18
click at [189, 348] on label "Select an option" at bounding box center [198, 345] width 25 height 18
click at [193, 348] on input "Select an option" at bounding box center [202, 345] width 18 height 18
click at [98, 531] on button "التالي" at bounding box center [134, 515] width 85 height 40
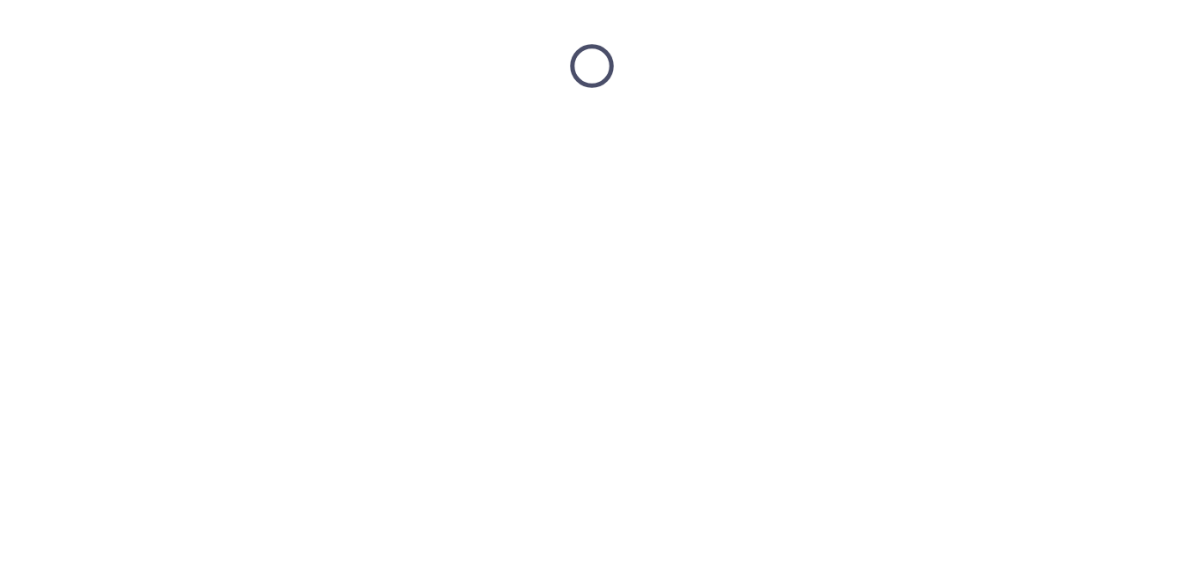
scroll to position [0, 0]
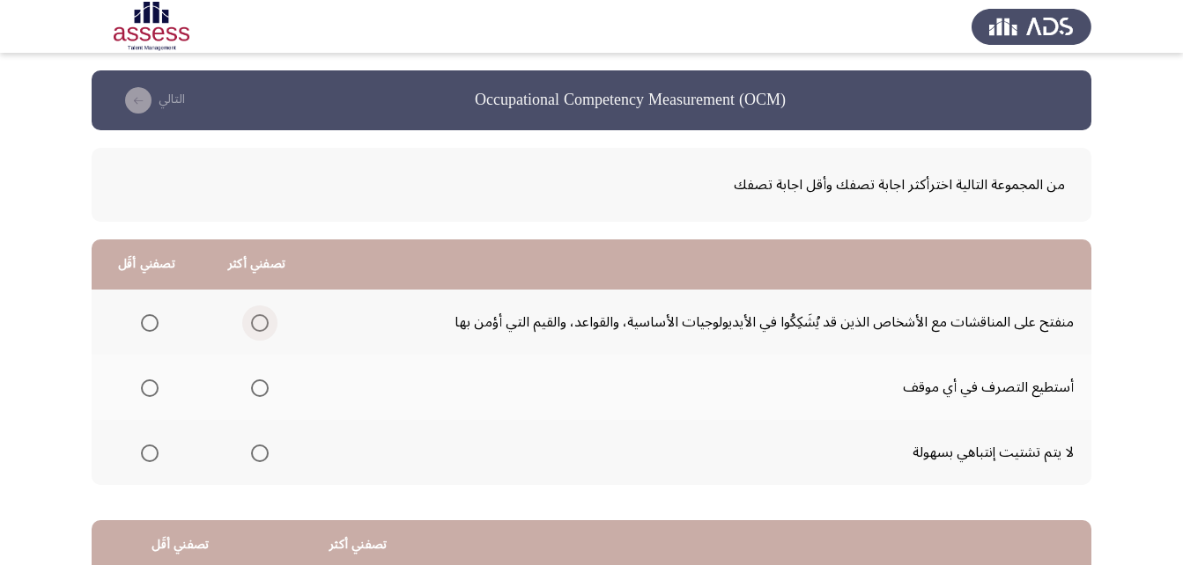
click at [251, 330] on span "Select an option" at bounding box center [260, 323] width 18 height 18
click at [251, 330] on input "Select an option" at bounding box center [260, 323] width 18 height 18
click at [154, 382] on span "Select an option" at bounding box center [150, 389] width 18 height 18
click at [154, 382] on input "Select an option" at bounding box center [150, 389] width 18 height 18
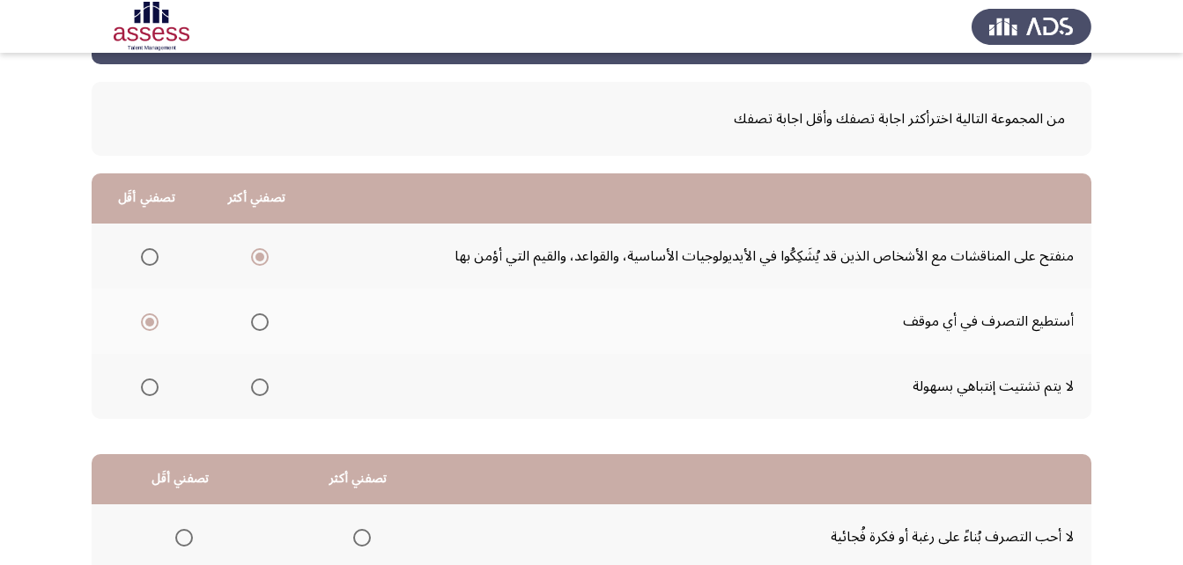
scroll to position [264, 0]
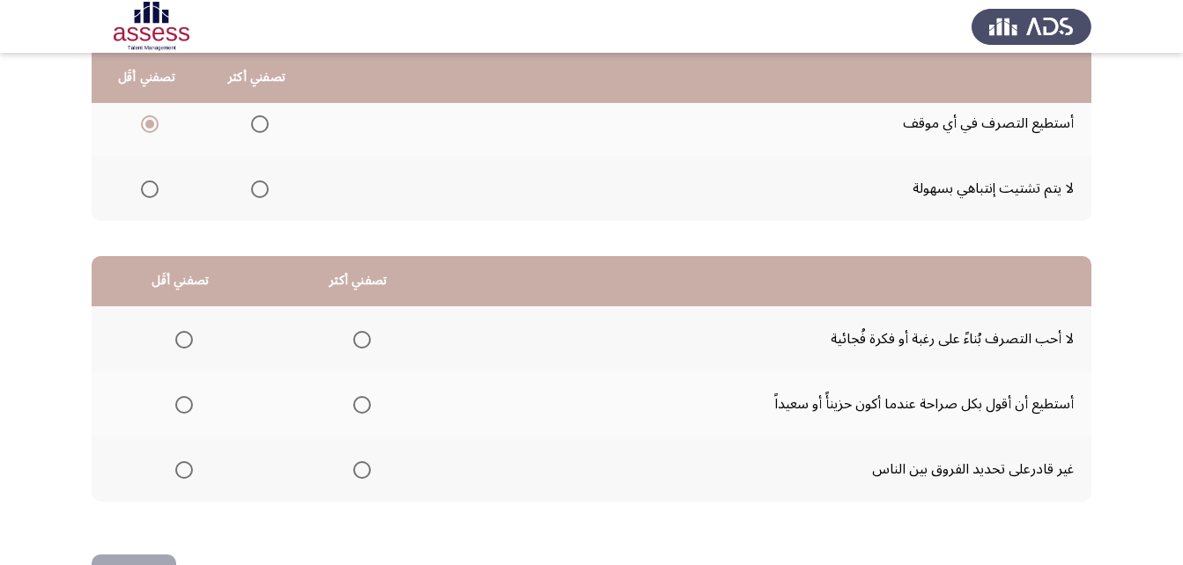
click at [366, 331] on span "Select an option" at bounding box center [362, 340] width 18 height 18
click at [366, 331] on input "Select an option" at bounding box center [362, 340] width 18 height 18
click at [172, 474] on label "Select an option" at bounding box center [180, 470] width 25 height 18
click at [175, 474] on input "Select an option" at bounding box center [184, 470] width 18 height 18
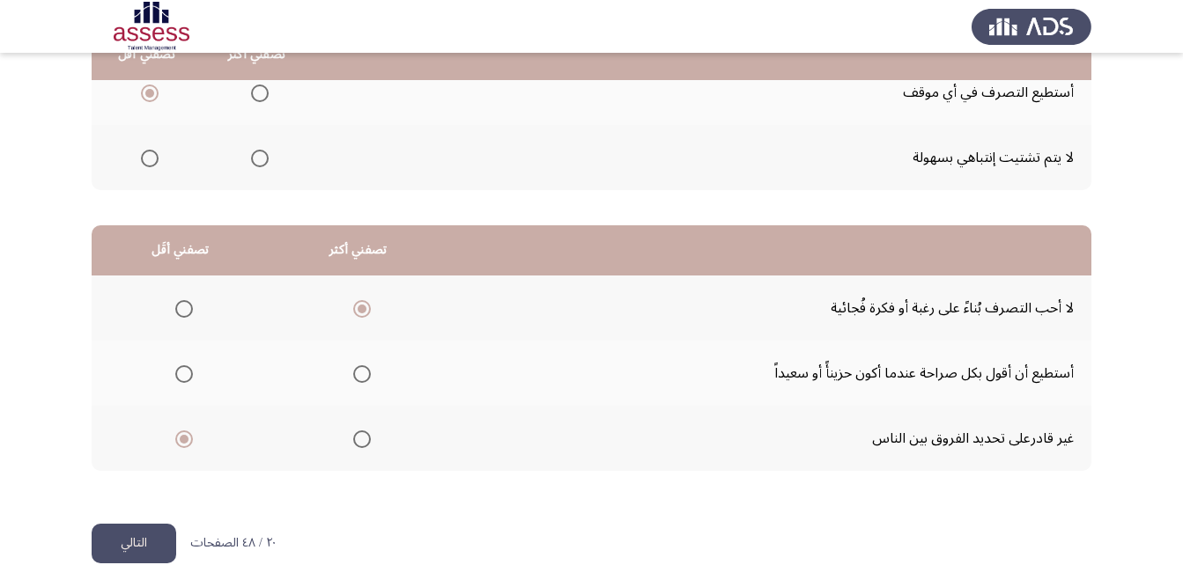
scroll to position [324, 0]
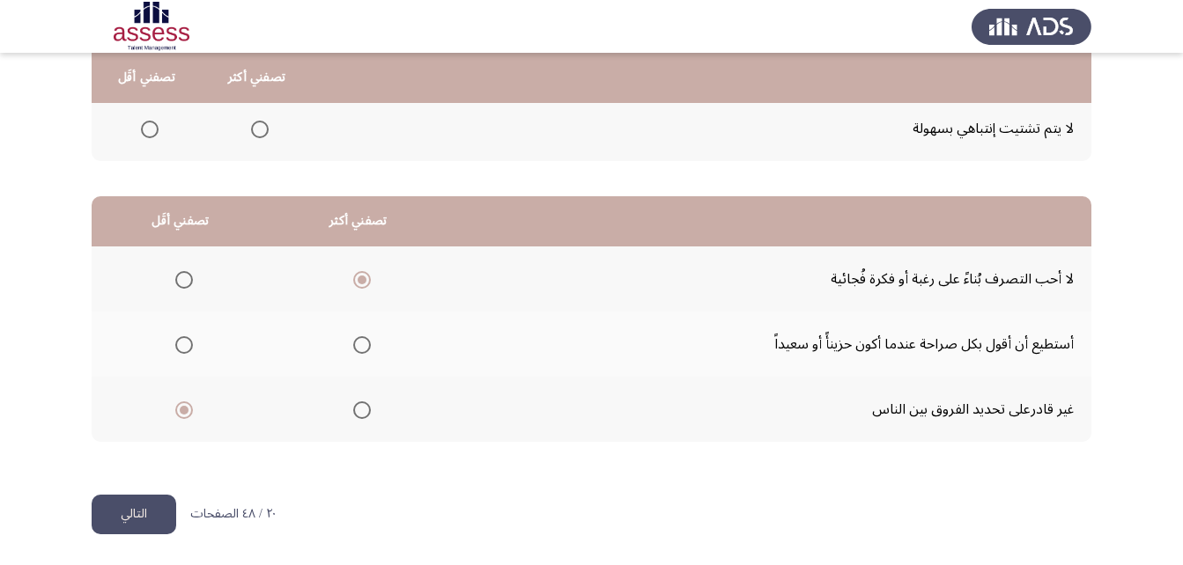
click at [130, 517] on button "التالي" at bounding box center [134, 515] width 85 height 40
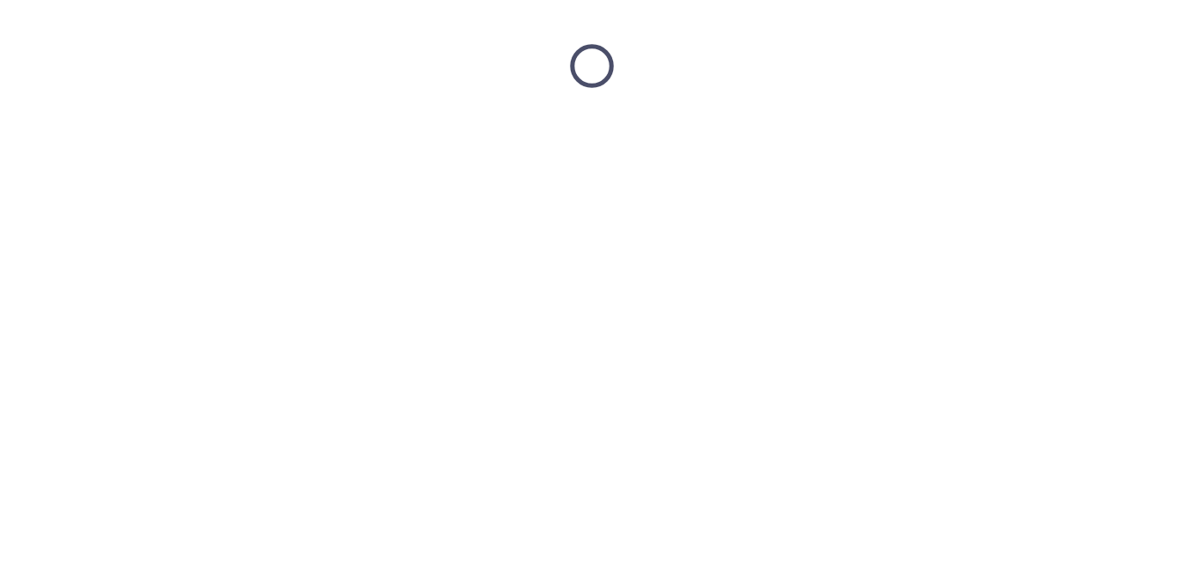
scroll to position [0, 0]
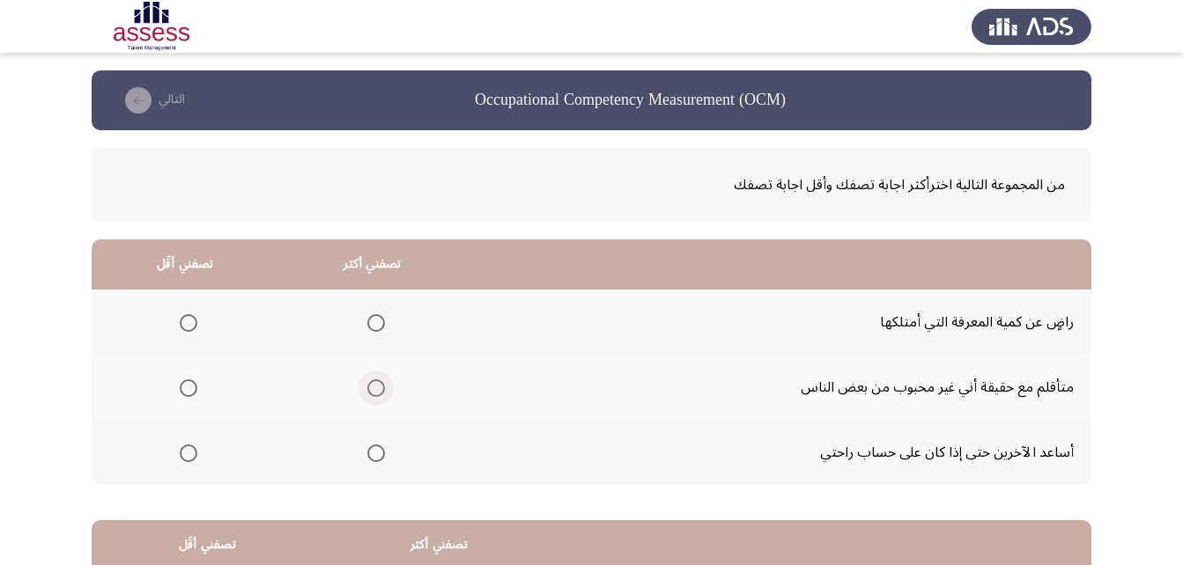
click at [370, 387] on span "Select an option" at bounding box center [376, 389] width 18 height 18
click at [370, 387] on input "Select an option" at bounding box center [376, 389] width 18 height 18
click at [181, 305] on th at bounding box center [186, 322] width 188 height 65
click at [184, 333] on mat-radio-group "Select an option" at bounding box center [185, 322] width 25 height 30
click at [183, 326] on span "Select an option" at bounding box center [189, 323] width 18 height 18
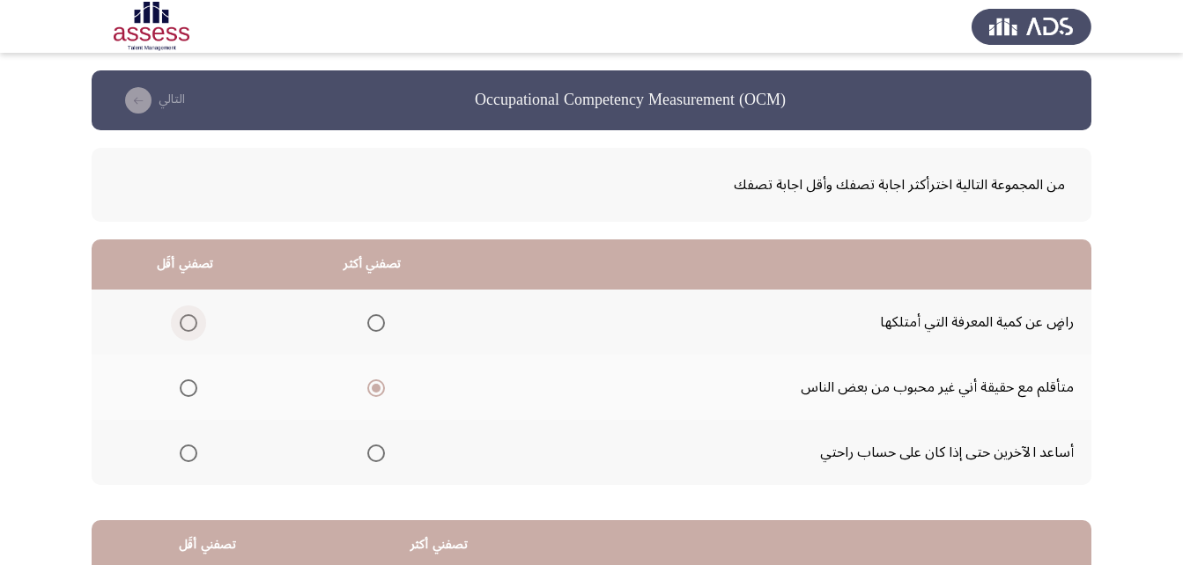
click at [183, 326] on input "Select an option" at bounding box center [189, 323] width 18 height 18
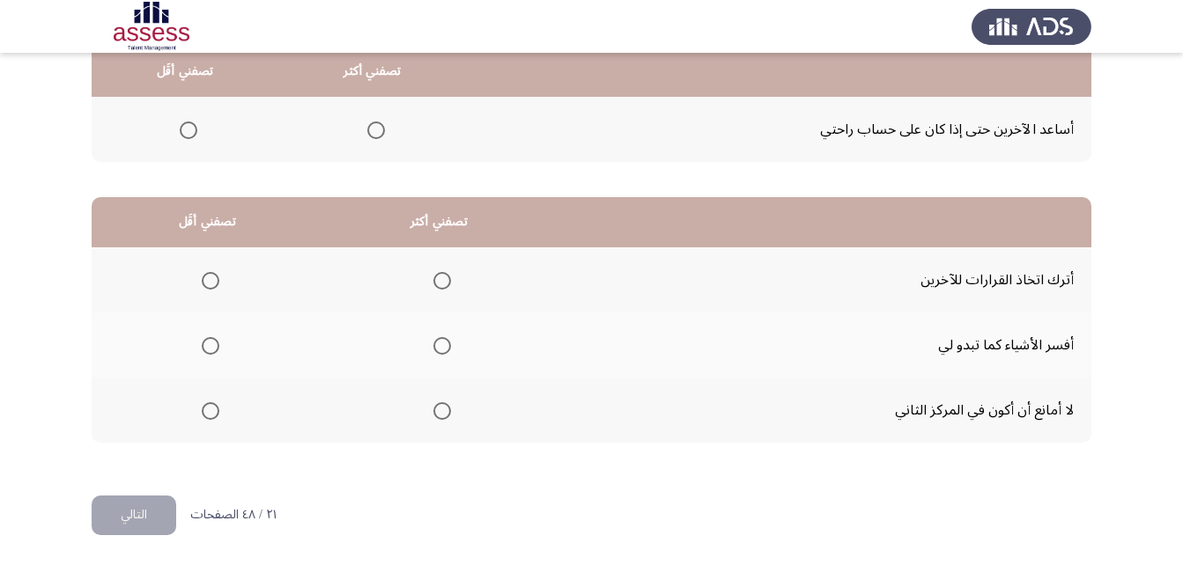
scroll to position [324, 0]
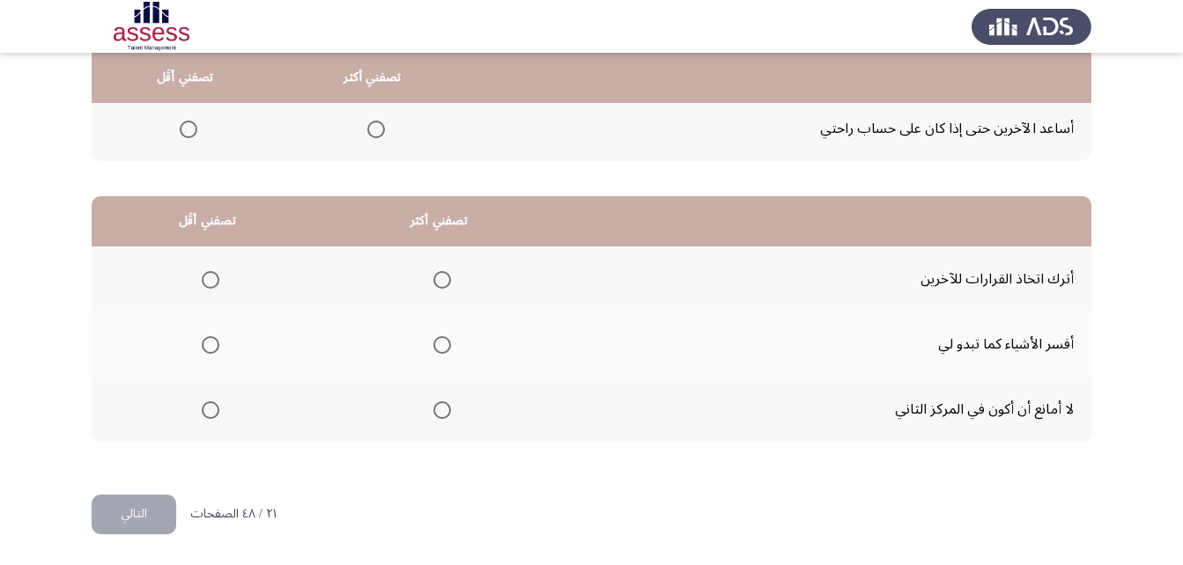
click at [443, 351] on span "Select an option" at bounding box center [442, 345] width 18 height 18
click at [443, 351] on input "Select an option" at bounding box center [442, 345] width 18 height 18
click at [210, 404] on span "Select an option" at bounding box center [211, 411] width 18 height 18
click at [210, 404] on input "Select an option" at bounding box center [211, 411] width 18 height 18
click at [211, 274] on span "Select an option" at bounding box center [211, 280] width 18 height 18
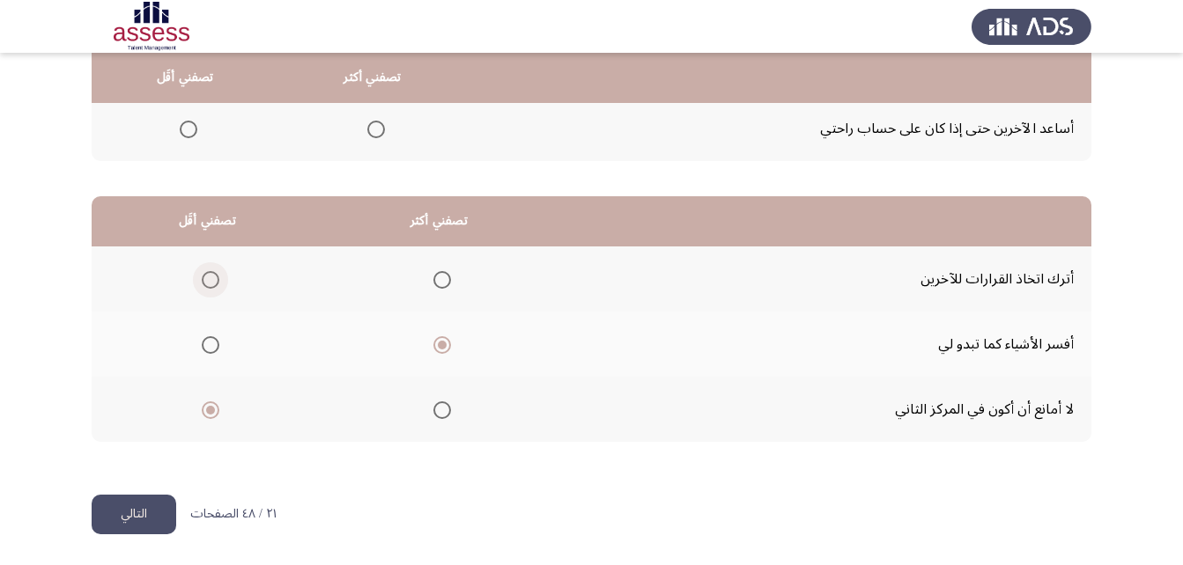
click at [211, 274] on input "Select an option" at bounding box center [211, 280] width 18 height 18
click at [155, 498] on button "التالي" at bounding box center [134, 515] width 85 height 40
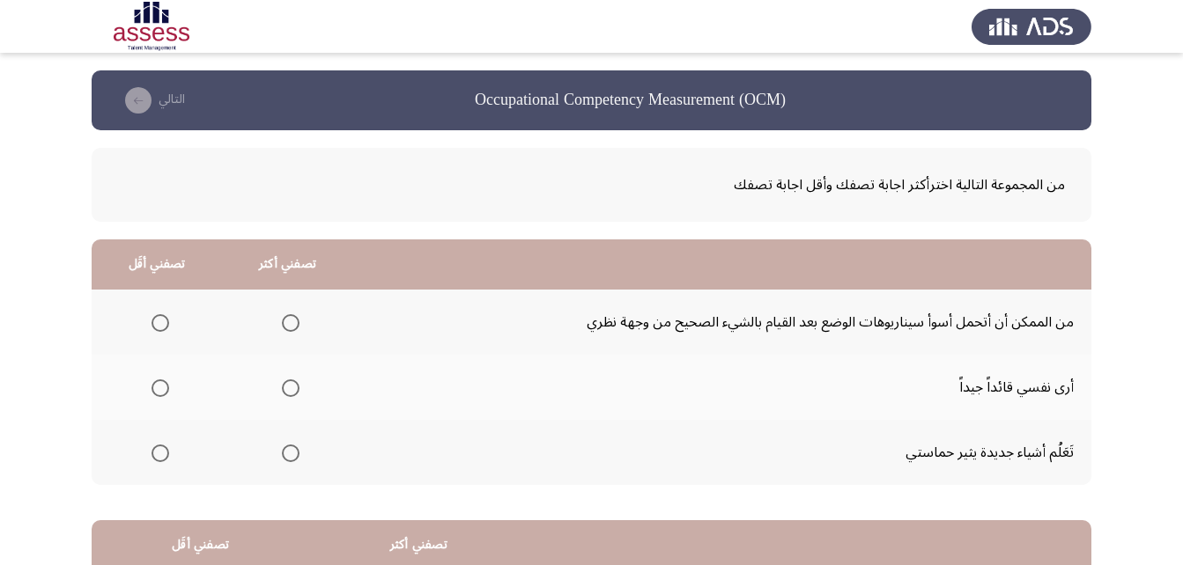
scroll to position [88, 0]
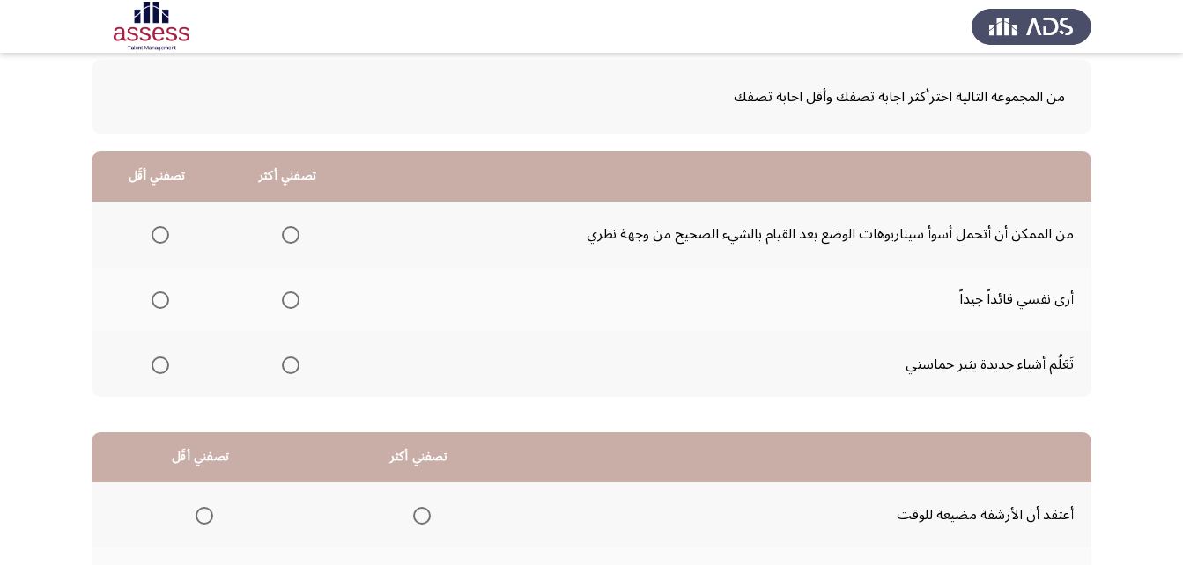
click at [287, 362] on span "Select an option" at bounding box center [291, 366] width 18 height 18
click at [287, 362] on input "Select an option" at bounding box center [291, 366] width 18 height 18
click at [159, 227] on span "Select an option" at bounding box center [160, 235] width 18 height 18
click at [159, 227] on input "Select an option" at bounding box center [160, 235] width 18 height 18
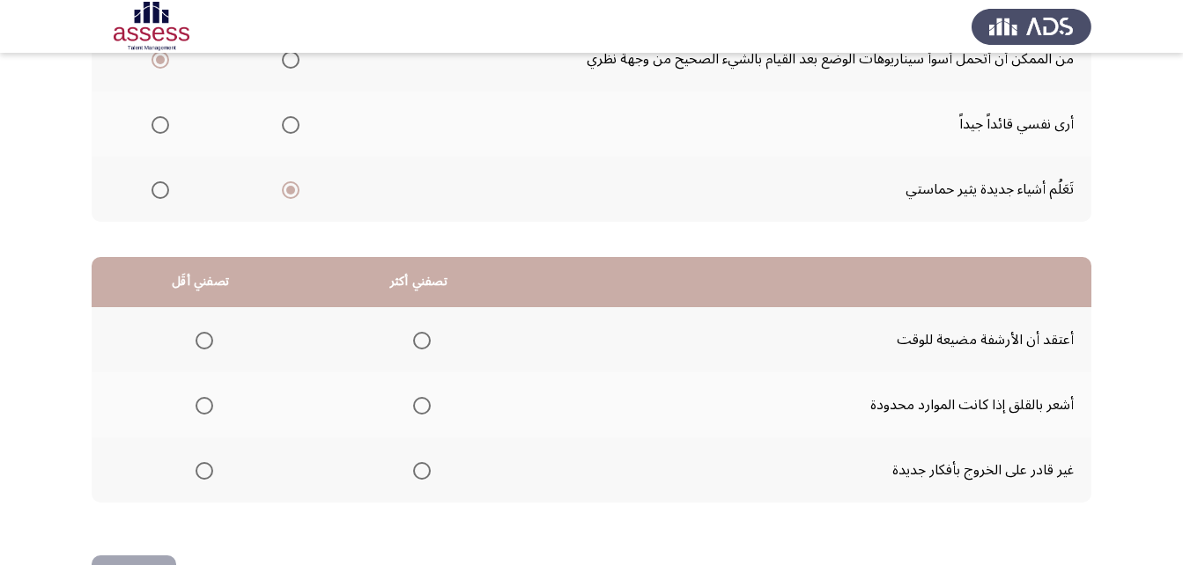
scroll to position [324, 0]
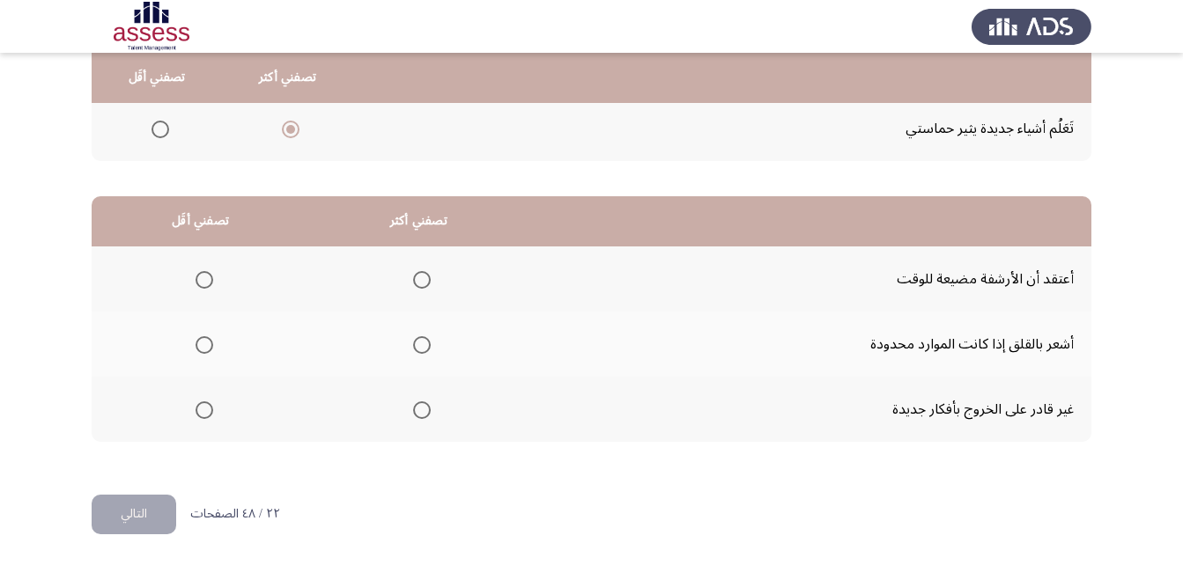
click at [205, 274] on span "Select an option" at bounding box center [204, 280] width 18 height 18
click at [205, 274] on input "Select an option" at bounding box center [204, 280] width 18 height 18
click at [416, 345] on span "Select an option" at bounding box center [422, 345] width 18 height 18
click at [416, 345] on input "Select an option" at bounding box center [422, 345] width 18 height 18
click at [138, 512] on button "التالي" at bounding box center [134, 515] width 85 height 40
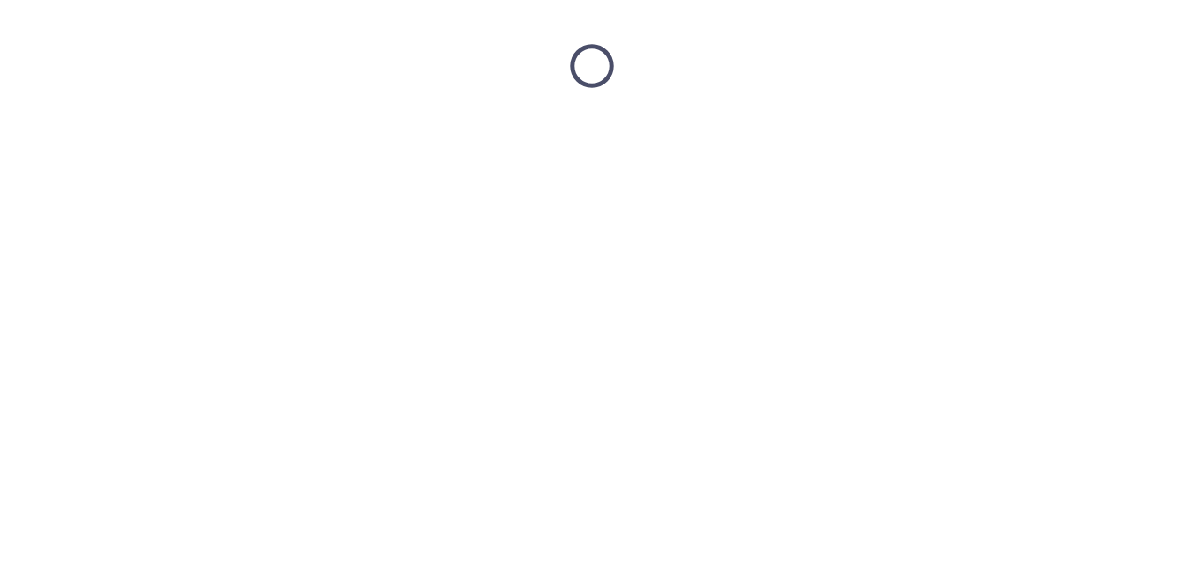
scroll to position [0, 0]
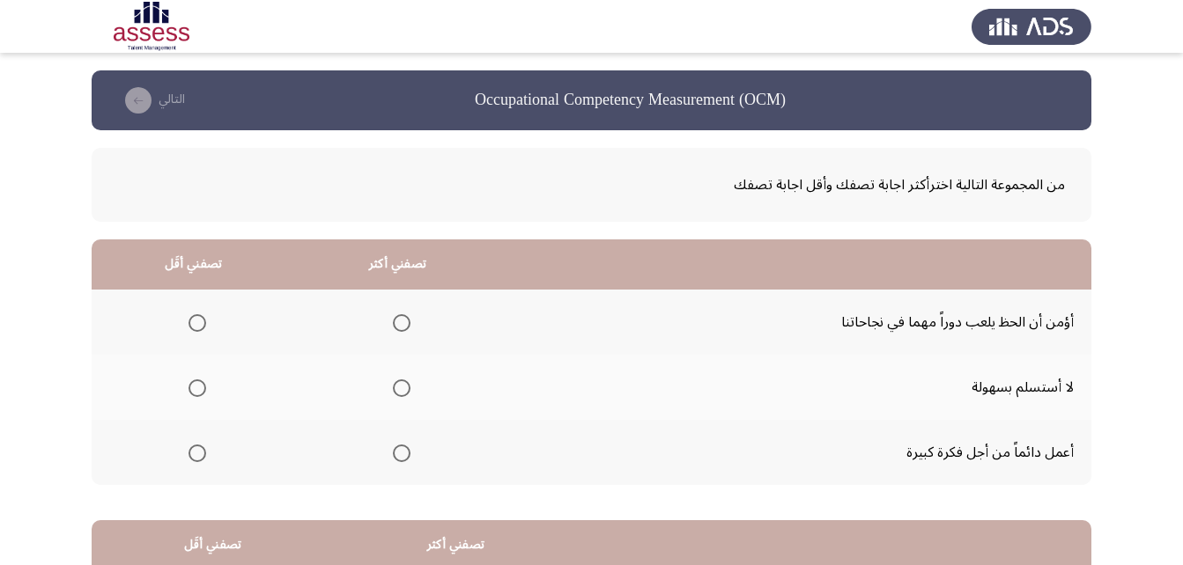
click at [401, 387] on span "Select an option" at bounding box center [402, 389] width 18 height 18
click at [401, 387] on input "Select an option" at bounding box center [402, 389] width 18 height 18
click at [188, 315] on span "Select an option" at bounding box center [197, 323] width 18 height 18
click at [188, 315] on input "Select an option" at bounding box center [197, 323] width 18 height 18
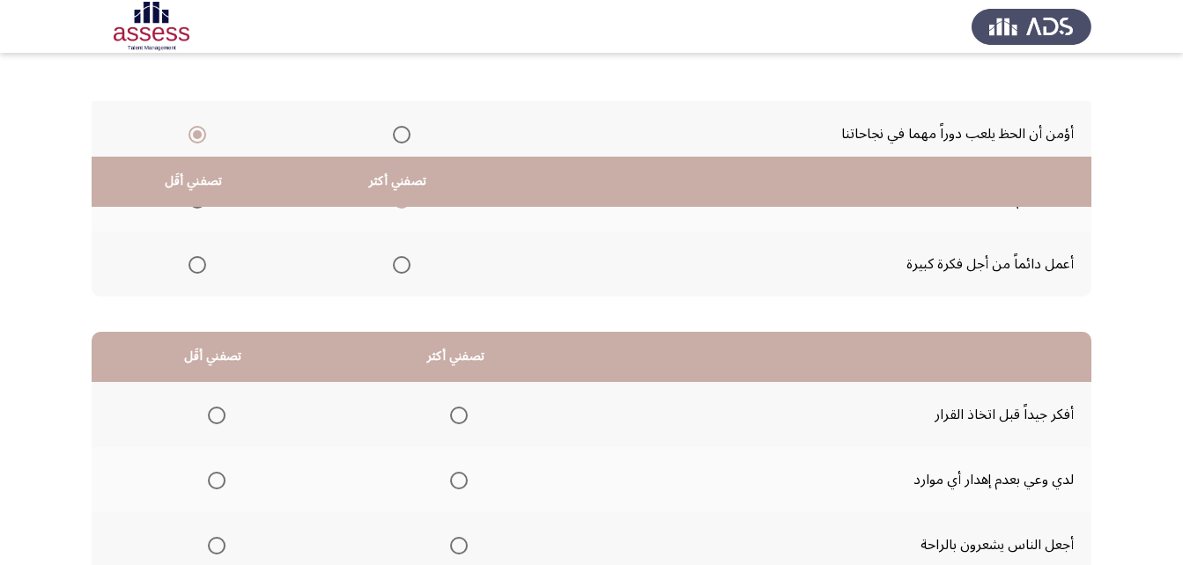
scroll to position [324, 0]
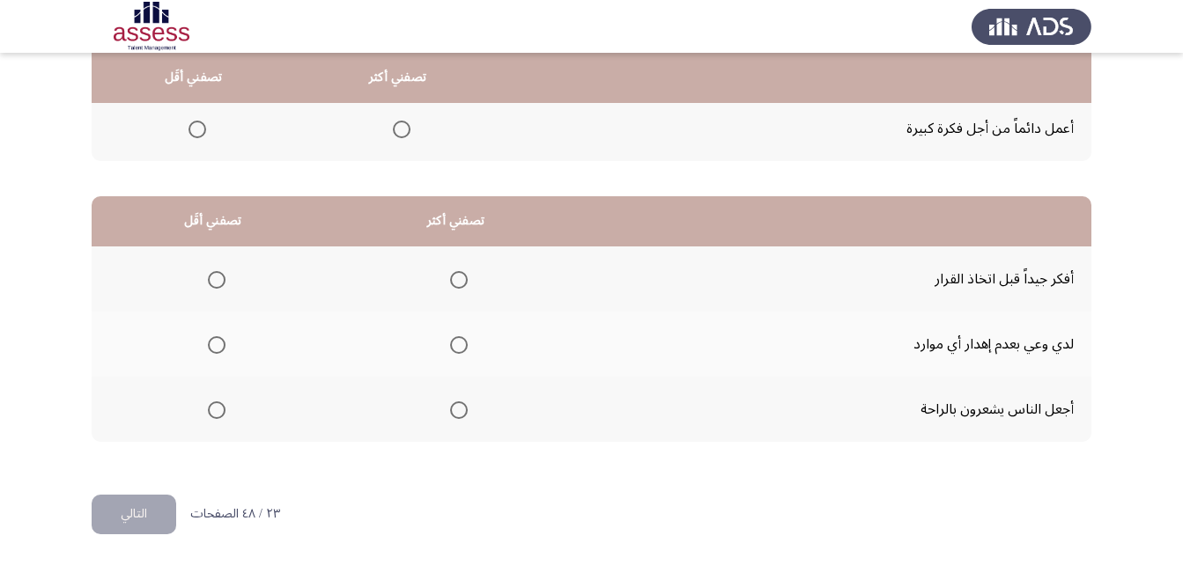
click at [209, 409] on span "Select an option" at bounding box center [217, 411] width 18 height 18
click at [209, 409] on input "Select an option" at bounding box center [217, 411] width 18 height 18
click at [211, 347] on span "Select an option" at bounding box center [217, 345] width 18 height 18
click at [211, 347] on input "Select an option" at bounding box center [217, 345] width 18 height 18
click at [450, 286] on span "Select an option" at bounding box center [459, 280] width 18 height 18
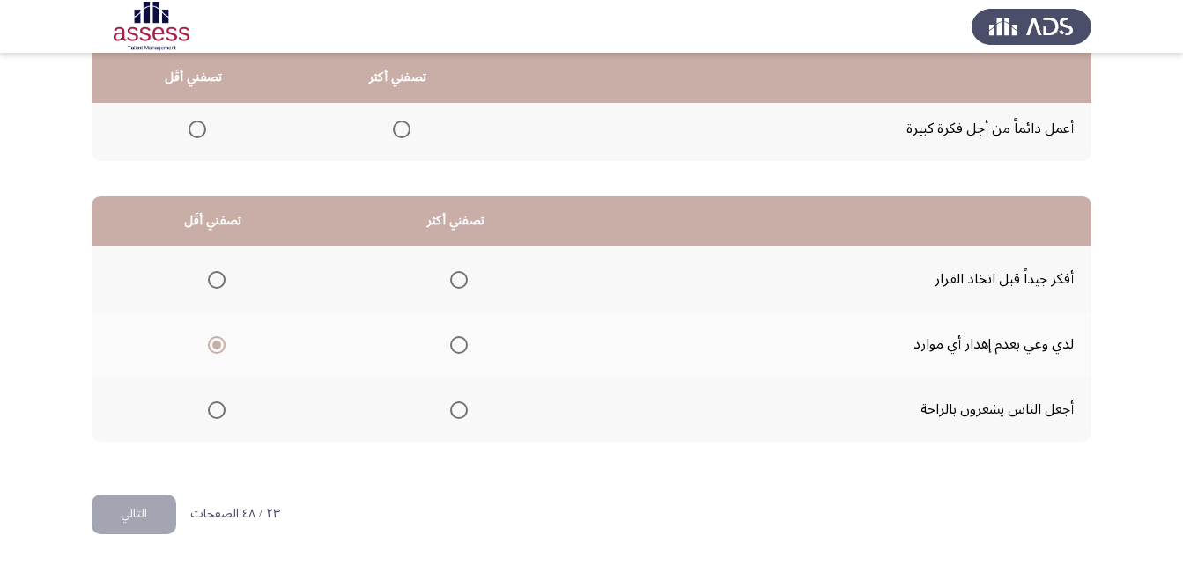
click at [450, 286] on input "Select an option" at bounding box center [459, 280] width 18 height 18
click at [120, 525] on button "التالي" at bounding box center [134, 515] width 85 height 40
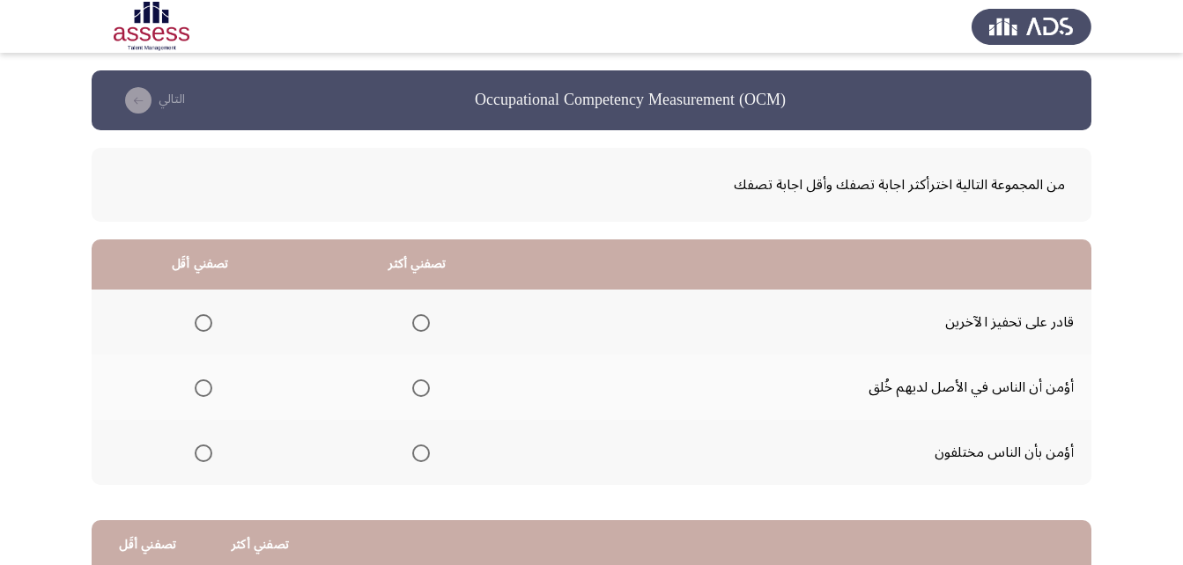
click at [195, 384] on span "Select an option" at bounding box center [204, 389] width 18 height 18
click at [195, 384] on input "Select an option" at bounding box center [204, 389] width 18 height 18
click at [418, 454] on span "Select an option" at bounding box center [421, 454] width 18 height 18
click at [418, 454] on input "Select an option" at bounding box center [421, 454] width 18 height 18
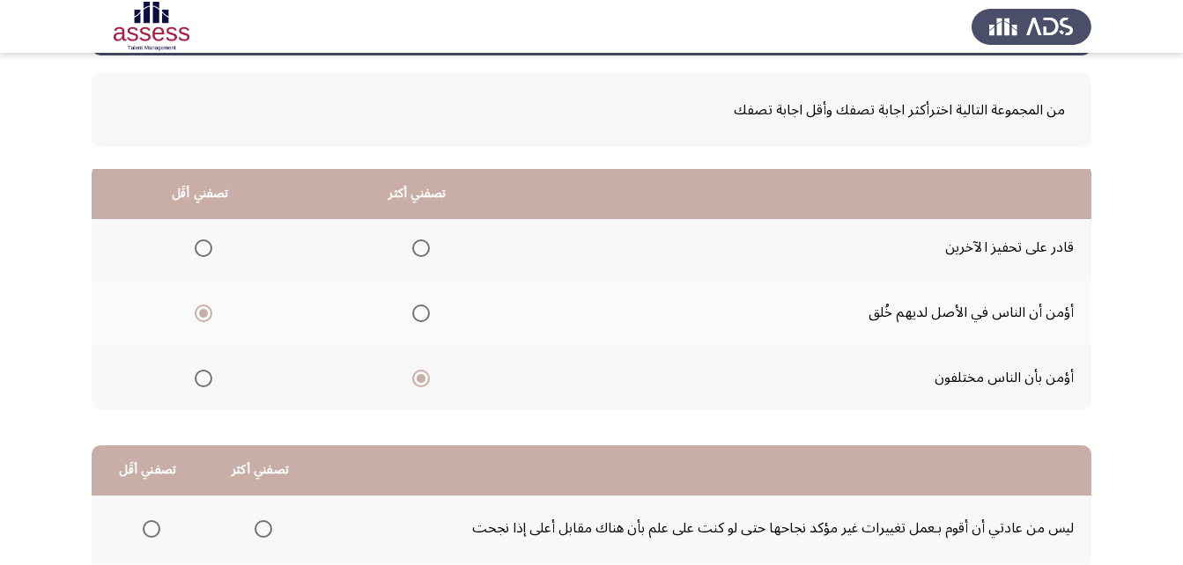
scroll to position [324, 0]
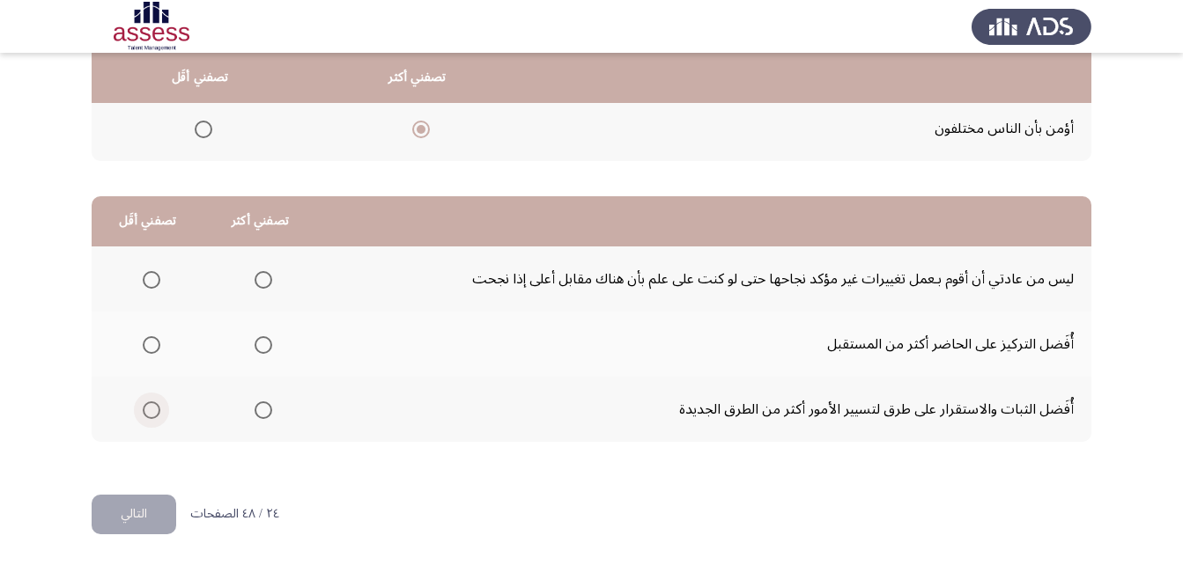
click at [148, 409] on span "Select an option" at bounding box center [152, 411] width 18 height 18
click at [148, 409] on input "Select an option" at bounding box center [152, 411] width 18 height 18
click at [268, 281] on span "Select an option" at bounding box center [264, 280] width 18 height 18
click at [268, 281] on input "Select an option" at bounding box center [264, 280] width 18 height 18
click at [137, 521] on button "التالي" at bounding box center [134, 515] width 85 height 40
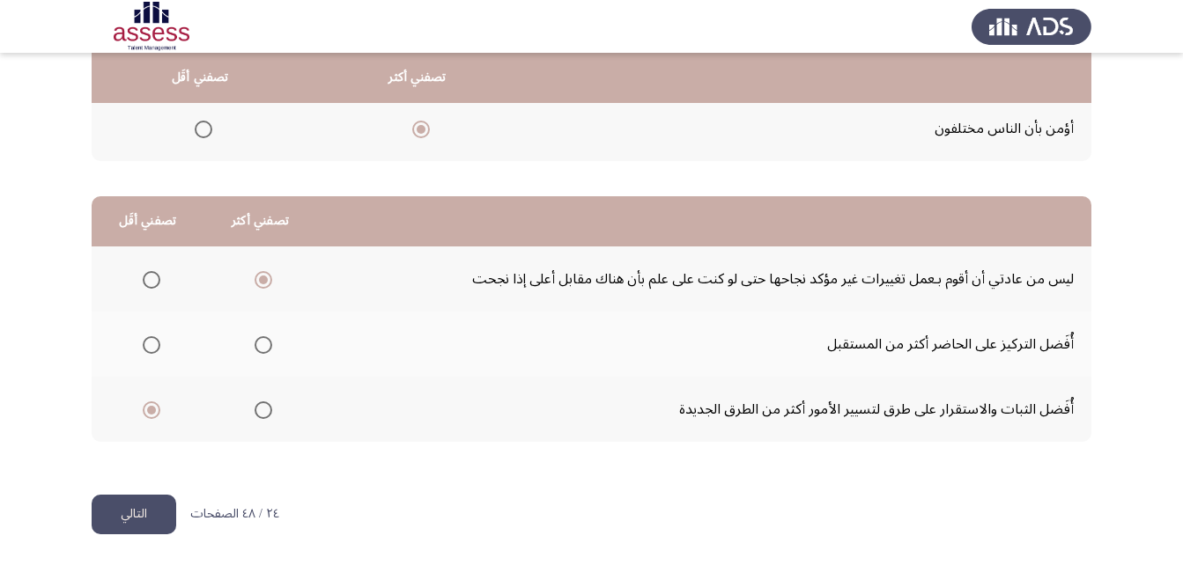
scroll to position [0, 0]
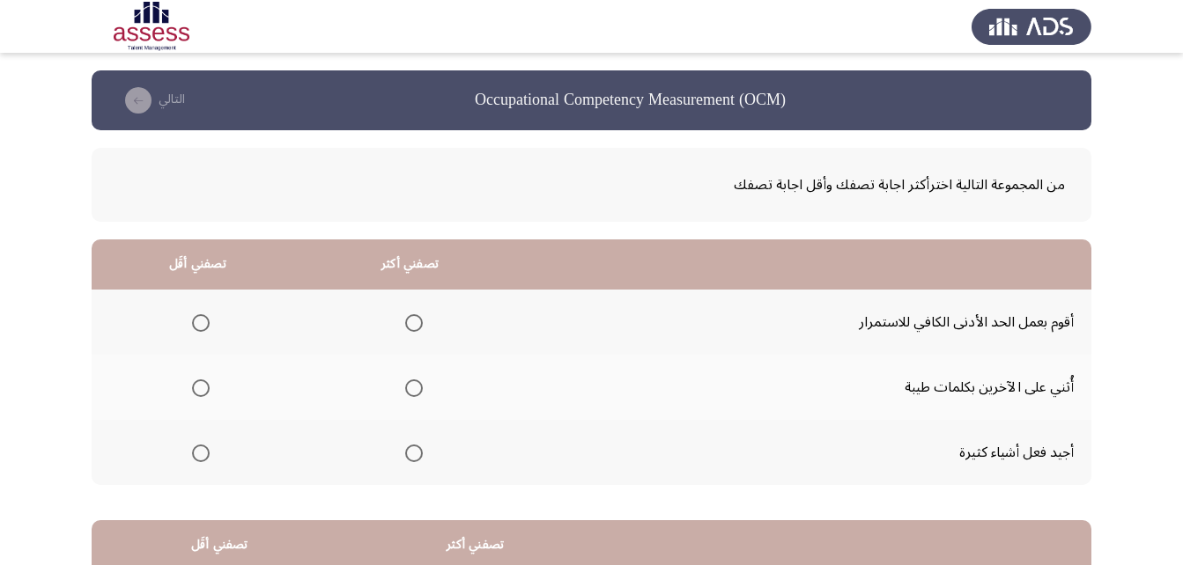
click at [419, 458] on span "Select an option" at bounding box center [414, 454] width 18 height 18
click at [419, 458] on input "Select an option" at bounding box center [414, 454] width 18 height 18
click at [200, 321] on span "Select an option" at bounding box center [201, 323] width 18 height 18
click at [200, 321] on input "Select an option" at bounding box center [201, 323] width 18 height 18
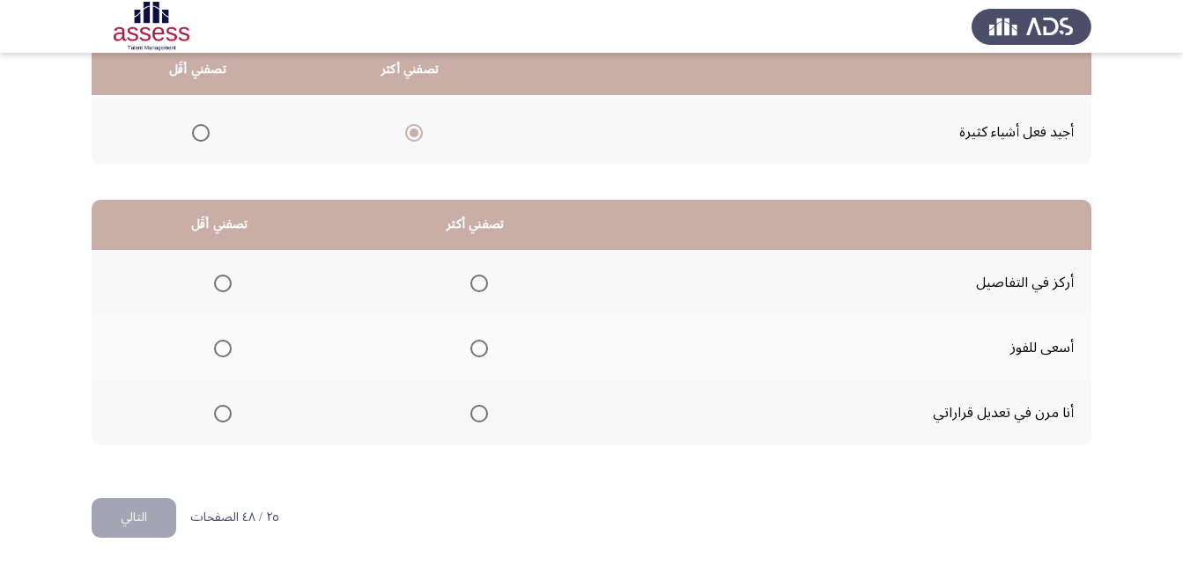
scroll to position [324, 0]
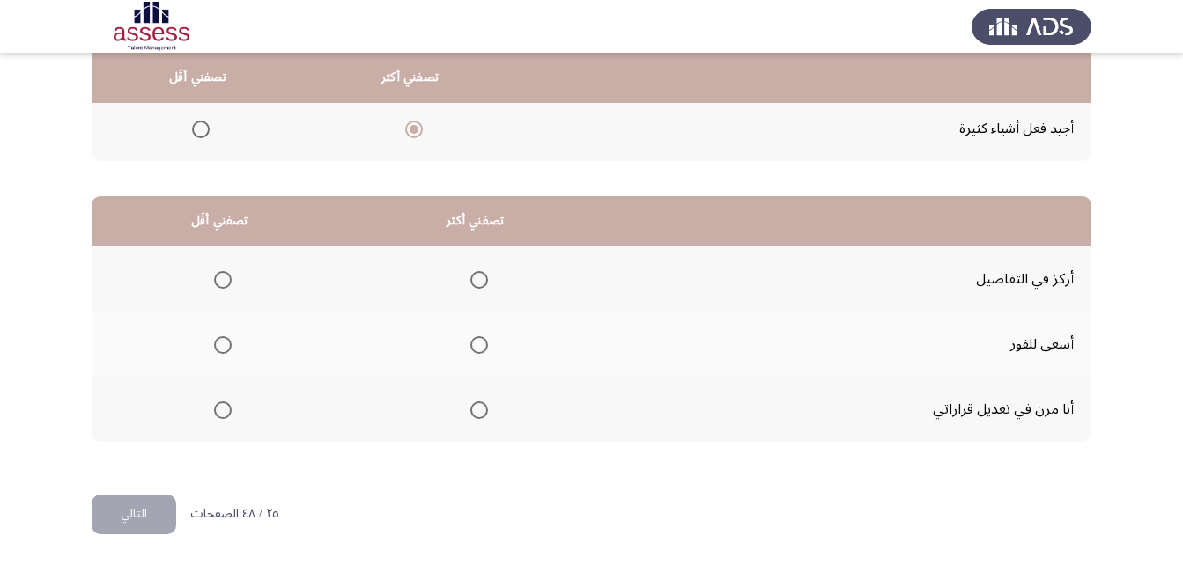
click at [472, 284] on span "Select an option" at bounding box center [479, 280] width 18 height 18
click at [472, 284] on input "Select an option" at bounding box center [479, 280] width 18 height 18
click at [218, 345] on span "Select an option" at bounding box center [223, 345] width 18 height 18
click at [218, 345] on input "Select an option" at bounding box center [223, 345] width 18 height 18
click at [136, 522] on button "التالي" at bounding box center [134, 515] width 85 height 40
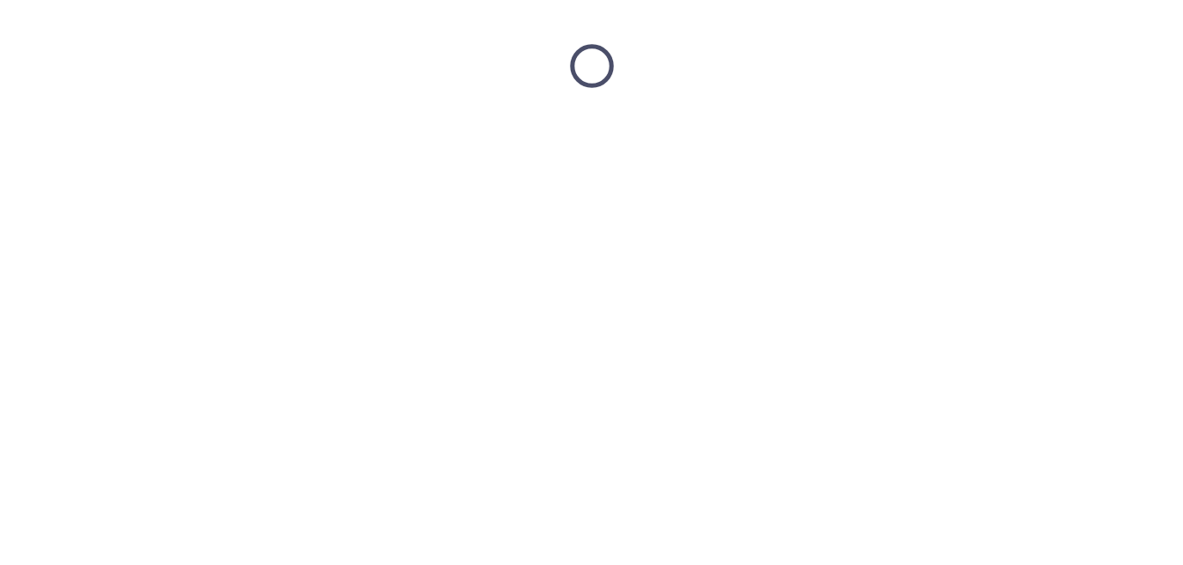
scroll to position [0, 0]
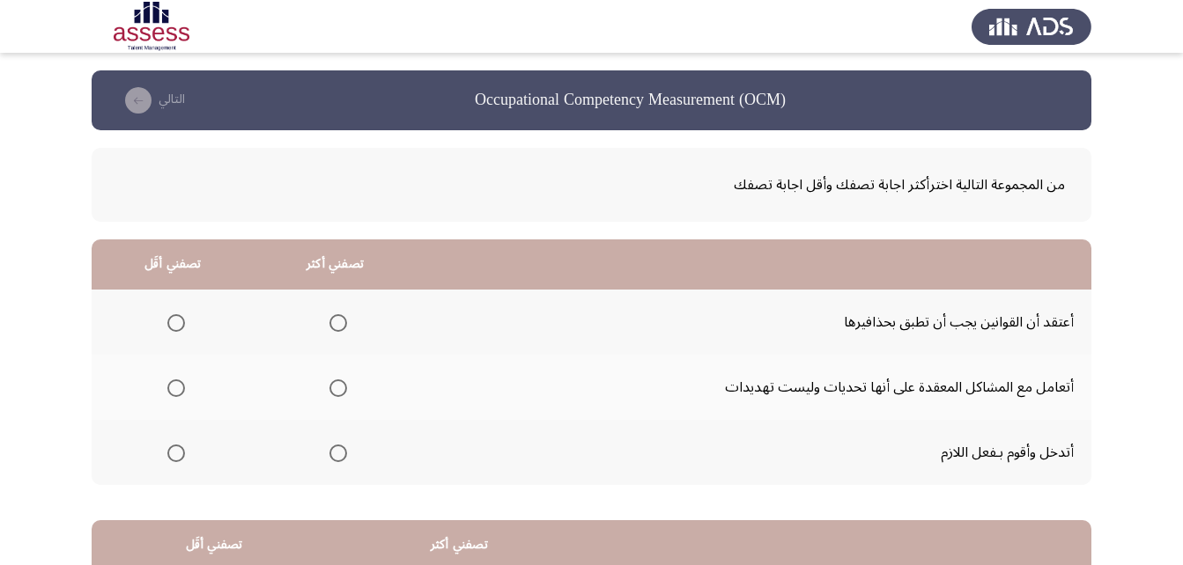
click at [343, 390] on span "Select an option" at bounding box center [338, 389] width 18 height 18
click at [343, 390] on input "Select an option" at bounding box center [338, 389] width 18 height 18
click at [163, 452] on label "Select an option" at bounding box center [172, 454] width 25 height 18
click at [167, 452] on input "Select an option" at bounding box center [176, 454] width 18 height 18
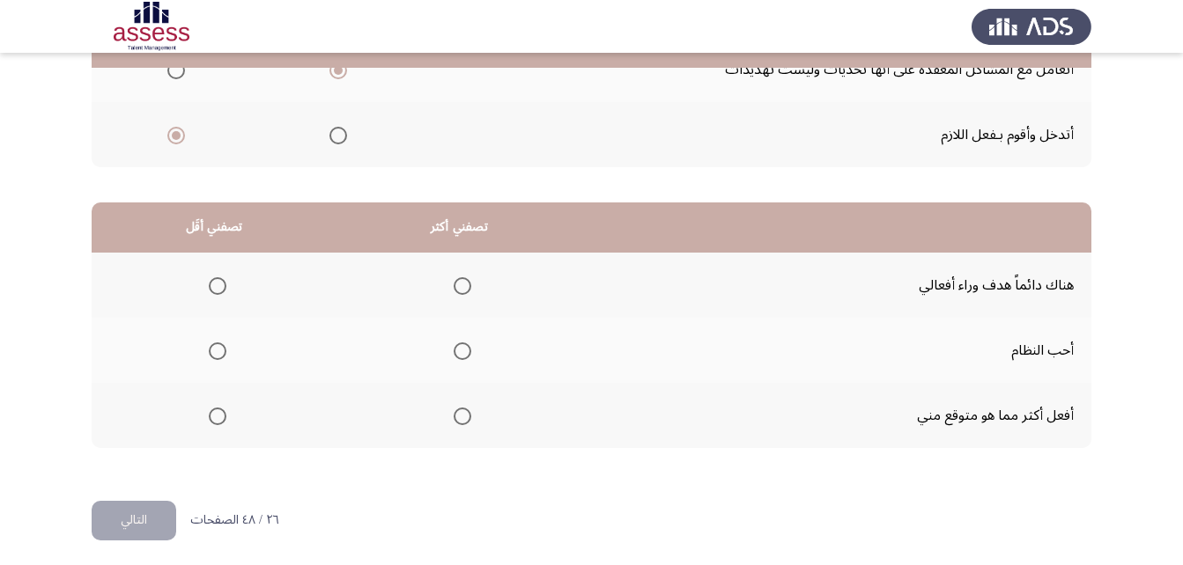
scroll to position [324, 0]
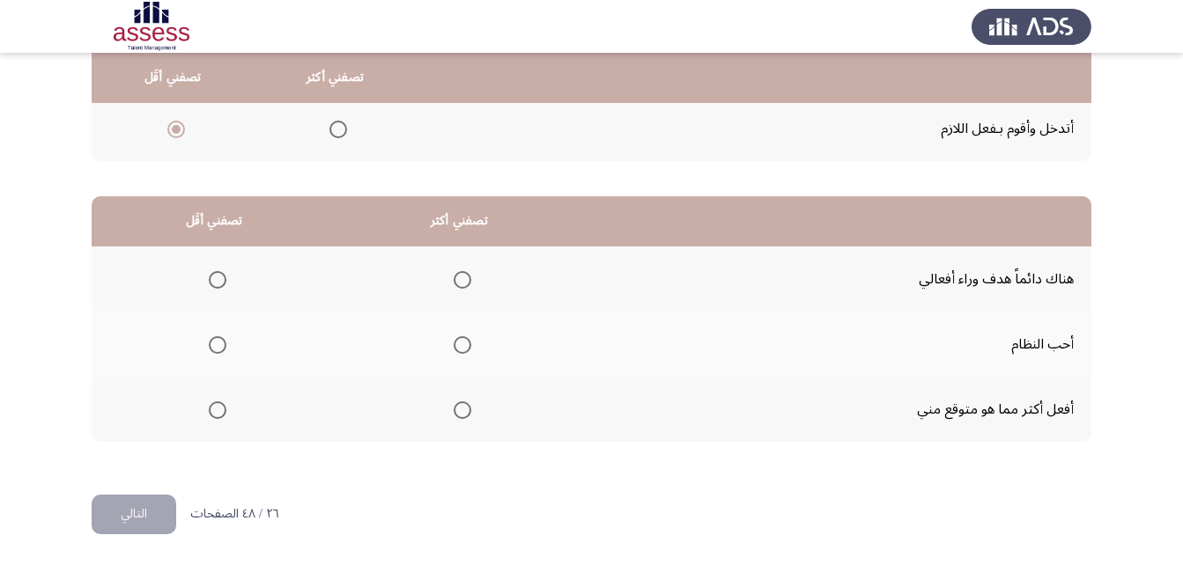
click at [457, 288] on span "Select an option" at bounding box center [463, 280] width 18 height 18
click at [457, 288] on input "Select an option" at bounding box center [463, 280] width 18 height 18
click at [225, 343] on span "Select an option" at bounding box center [218, 345] width 18 height 18
click at [225, 343] on input "Select an option" at bounding box center [218, 345] width 18 height 18
click at [161, 518] on button "التالي" at bounding box center [134, 515] width 85 height 40
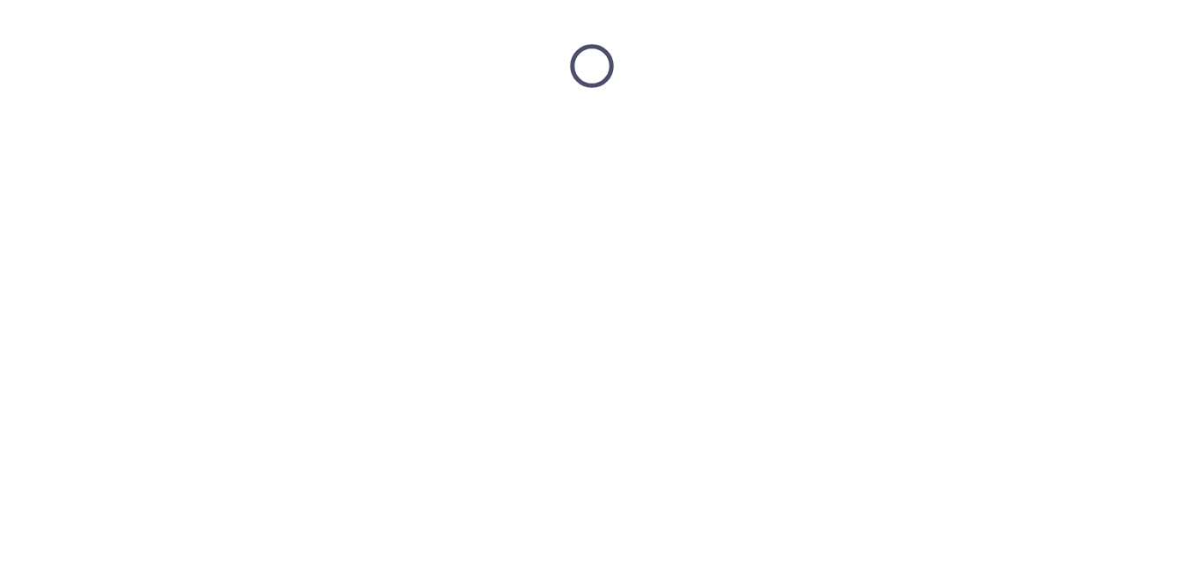
scroll to position [0, 0]
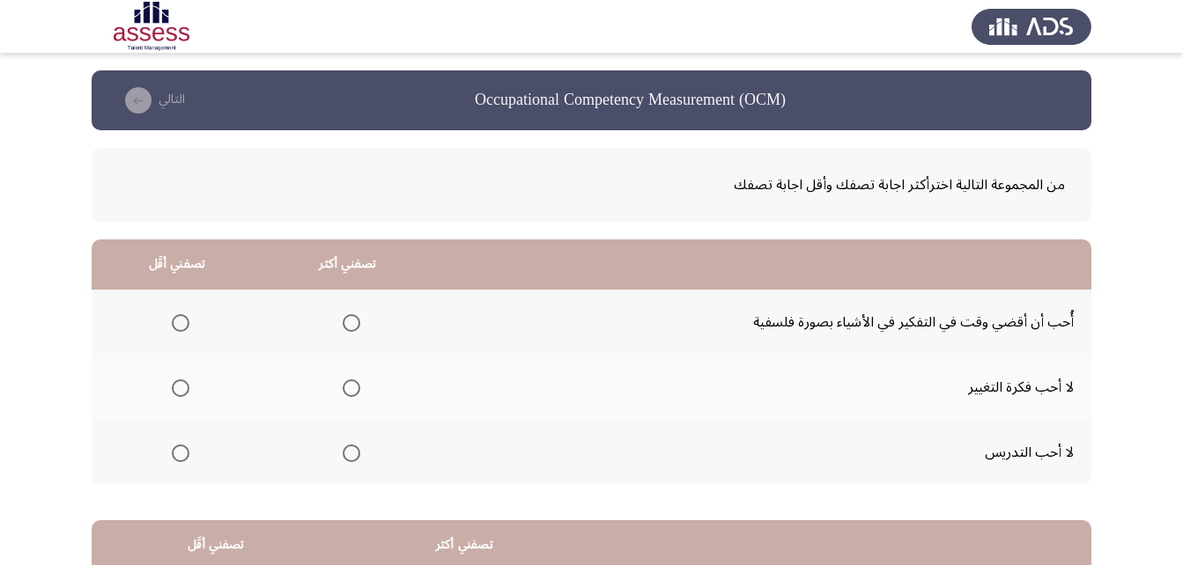
click at [179, 382] on span "Select an option" at bounding box center [181, 389] width 18 height 18
click at [179, 382] on input "Select an option" at bounding box center [181, 389] width 18 height 18
click at [347, 321] on span "Select an option" at bounding box center [352, 323] width 18 height 18
click at [347, 321] on input "Select an option" at bounding box center [352, 323] width 18 height 18
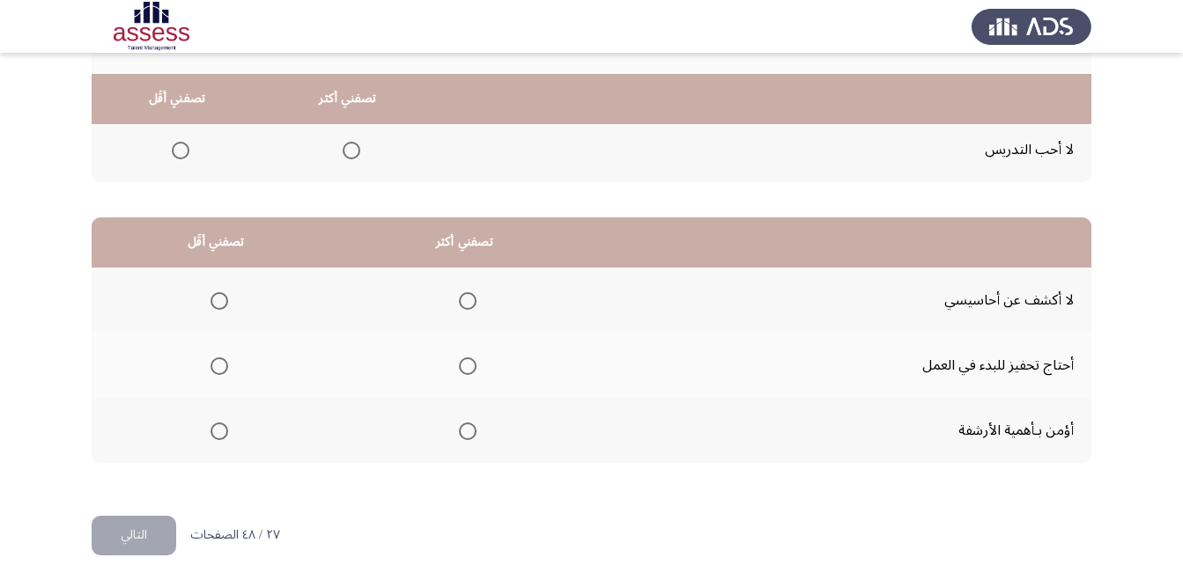
scroll to position [324, 0]
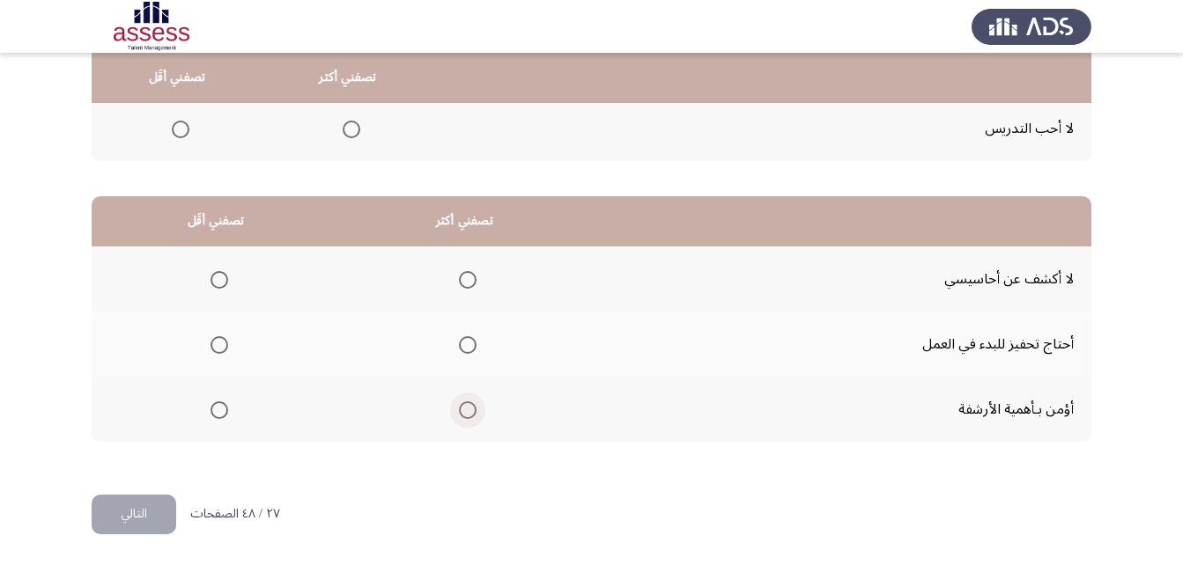
click at [467, 404] on span "Select an option" at bounding box center [468, 411] width 18 height 18
click at [467, 404] on input "Select an option" at bounding box center [468, 411] width 18 height 18
click at [221, 277] on span "Select an option" at bounding box center [219, 280] width 18 height 18
click at [221, 277] on input "Select an option" at bounding box center [219, 280] width 18 height 18
click at [122, 496] on button "التالي" at bounding box center [134, 515] width 85 height 40
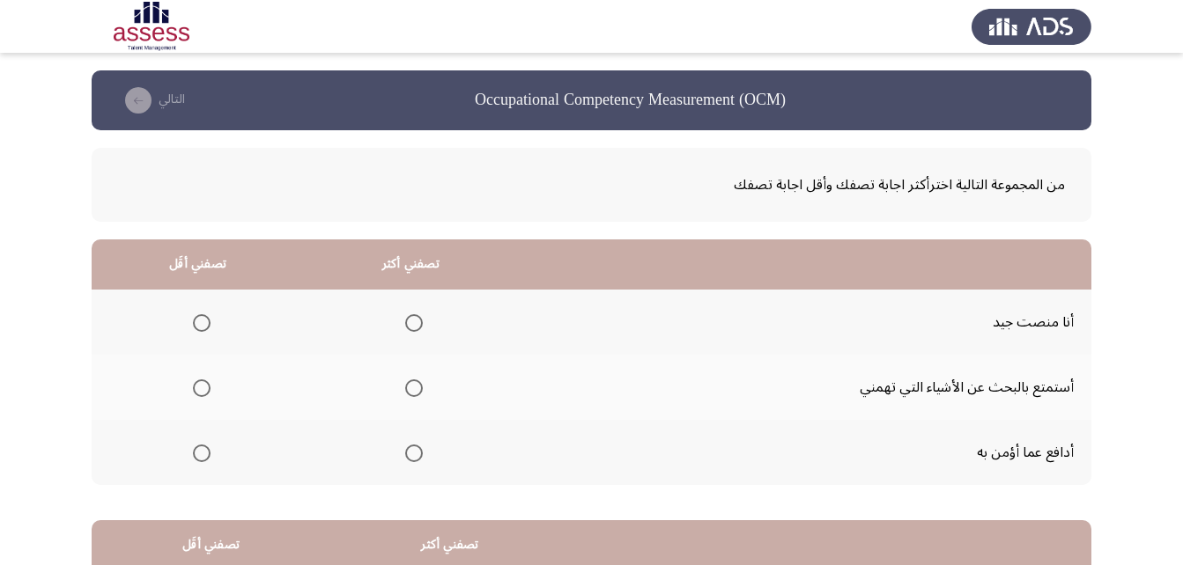
scroll to position [88, 0]
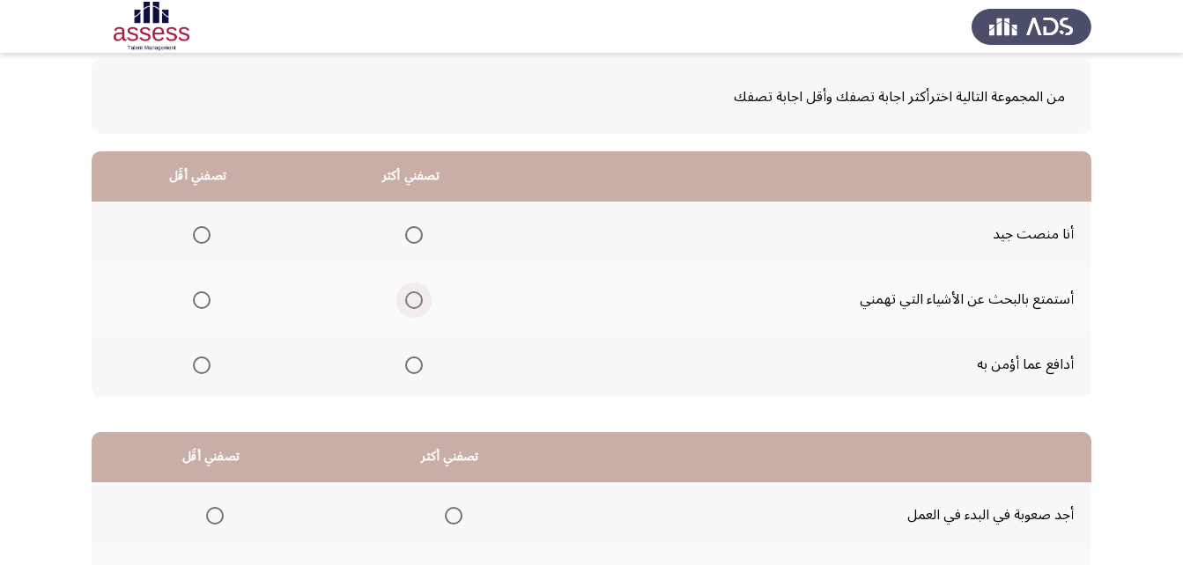
click at [408, 300] on span "Select an option" at bounding box center [414, 300] width 18 height 18
click at [408, 300] on input "Select an option" at bounding box center [414, 300] width 18 height 18
click at [198, 230] on span "Select an option" at bounding box center [202, 235] width 18 height 18
click at [198, 230] on input "Select an option" at bounding box center [202, 235] width 18 height 18
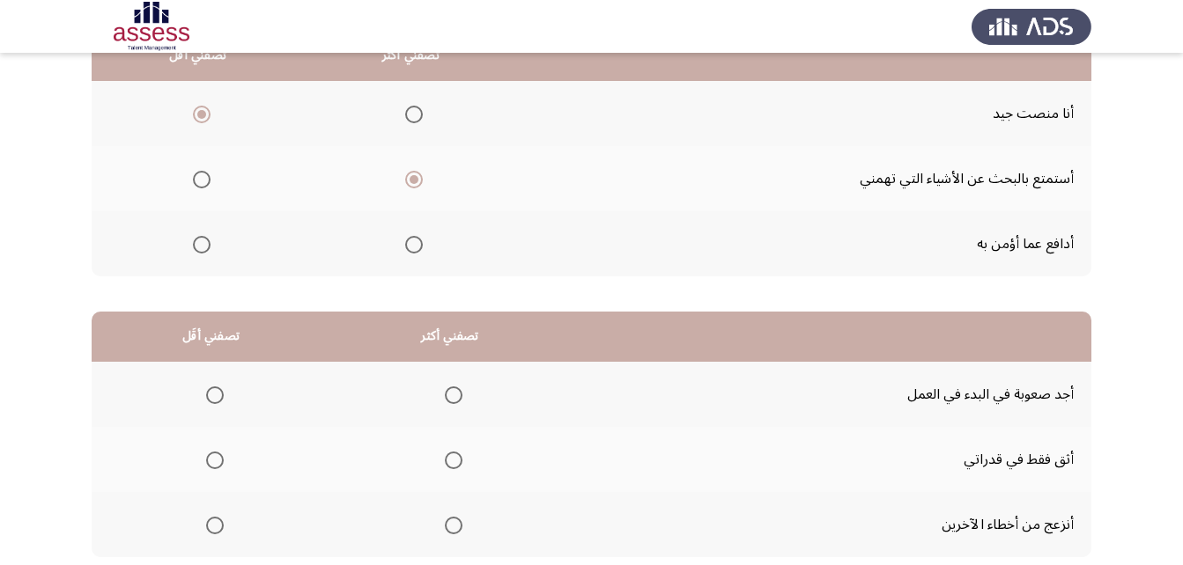
scroll to position [264, 0]
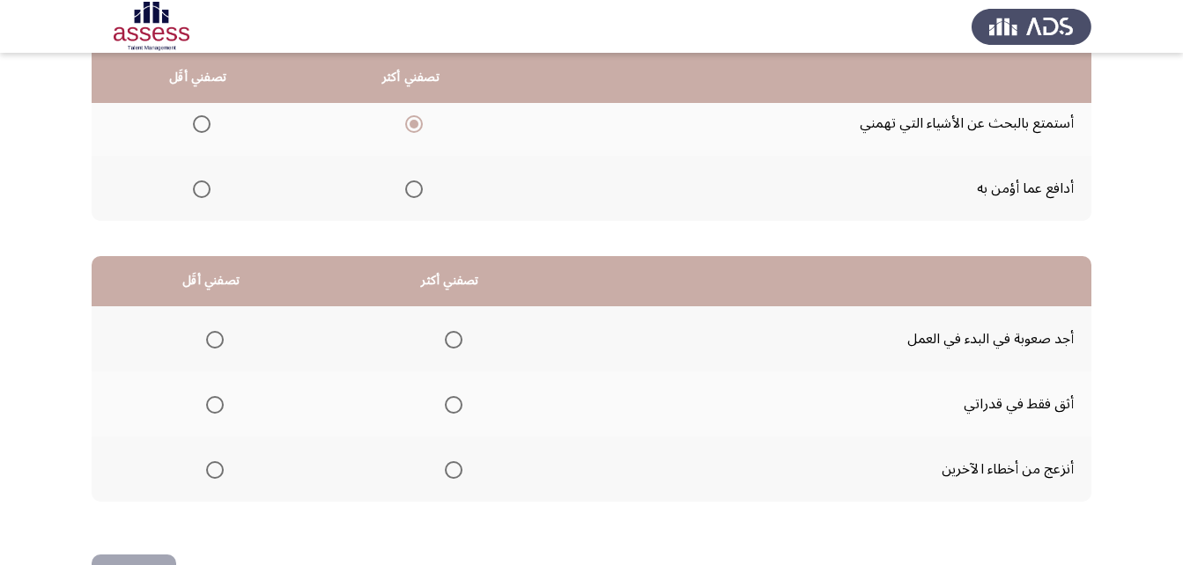
click at [445, 340] on span "Select an option" at bounding box center [454, 340] width 18 height 18
click at [445, 340] on input "Select an option" at bounding box center [454, 340] width 18 height 18
click at [208, 463] on span "Select an option" at bounding box center [215, 470] width 18 height 18
click at [208, 463] on input "Select an option" at bounding box center [215, 470] width 18 height 18
click at [213, 408] on span "Select an option" at bounding box center [215, 405] width 18 height 18
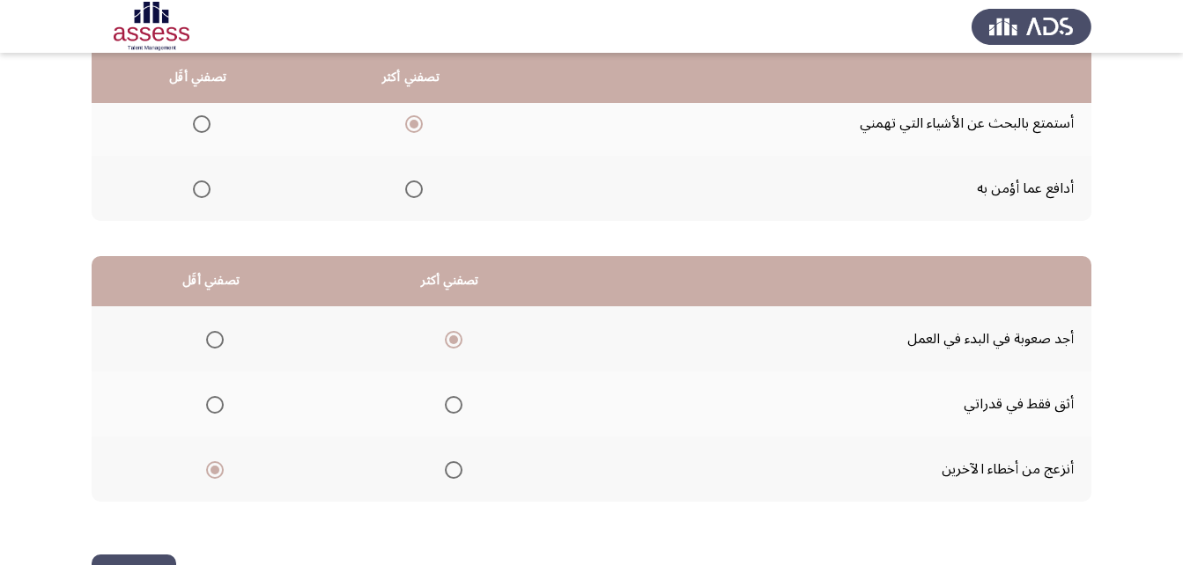
click at [213, 408] on input "Select an option" at bounding box center [215, 405] width 18 height 18
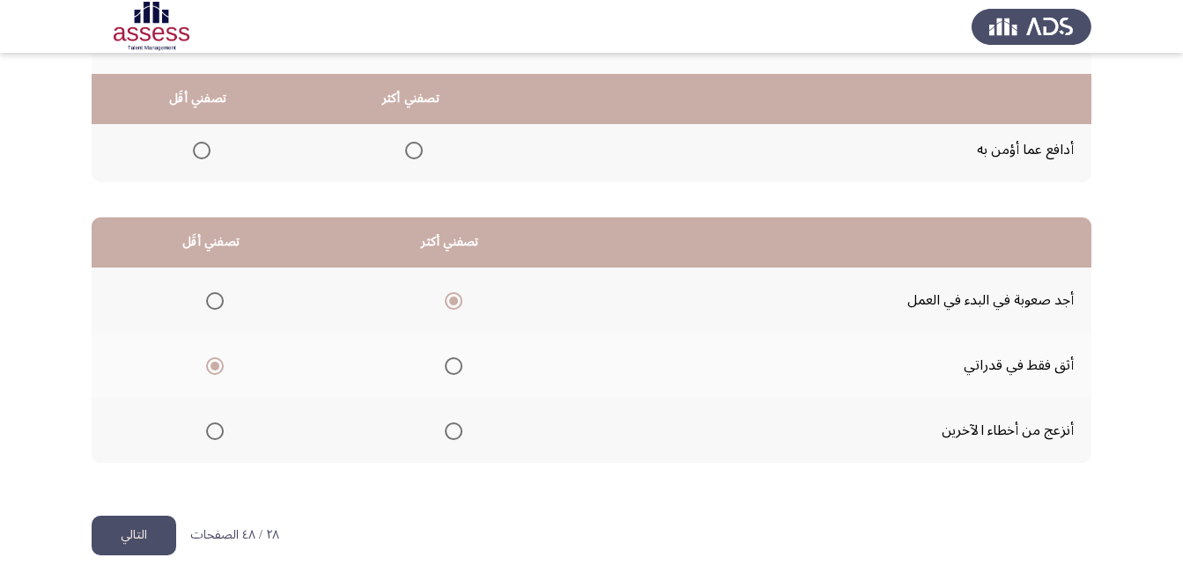
scroll to position [324, 0]
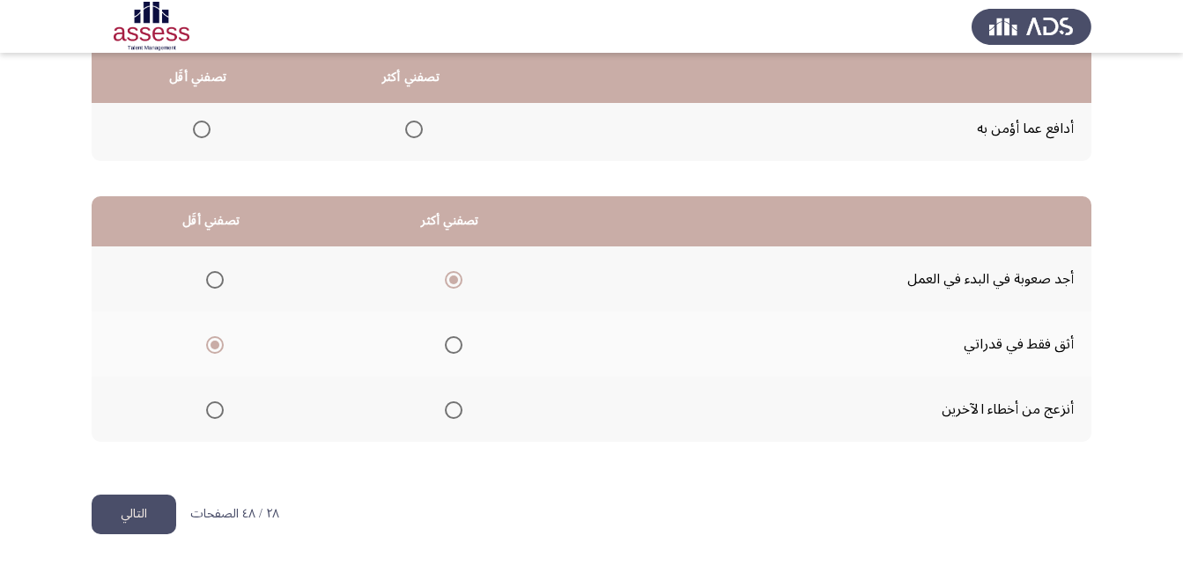
click at [165, 514] on button "التالي" at bounding box center [134, 515] width 85 height 40
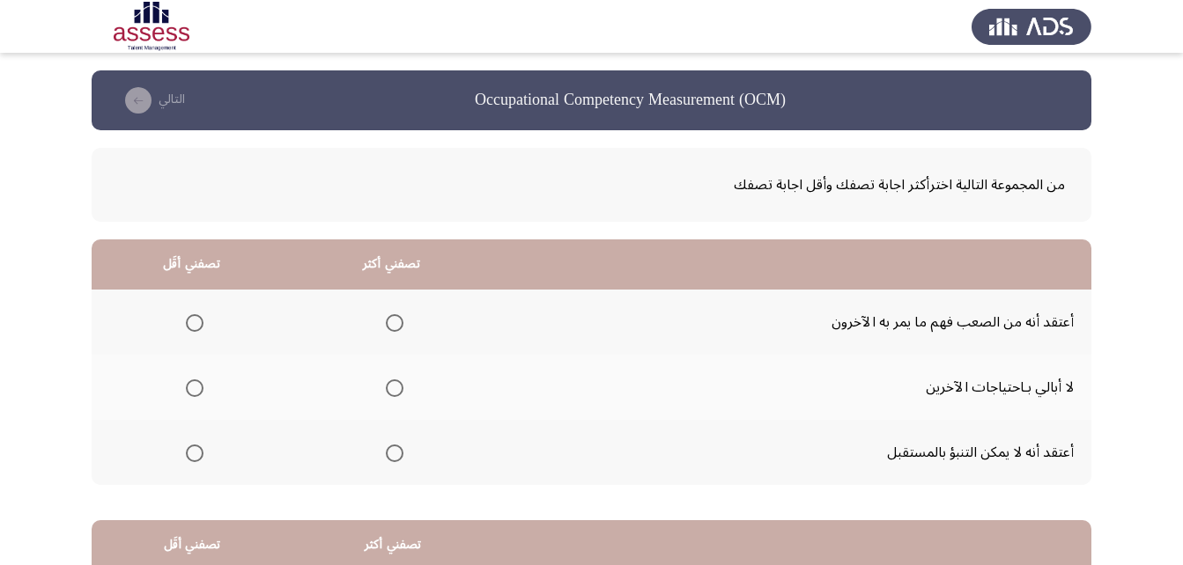
click at [384, 328] on label "Select an option" at bounding box center [391, 323] width 25 height 18
click at [386, 328] on input "Select an option" at bounding box center [395, 323] width 18 height 18
click at [195, 390] on span "Select an option" at bounding box center [195, 389] width 18 height 18
click at [195, 390] on input "Select an option" at bounding box center [195, 389] width 18 height 18
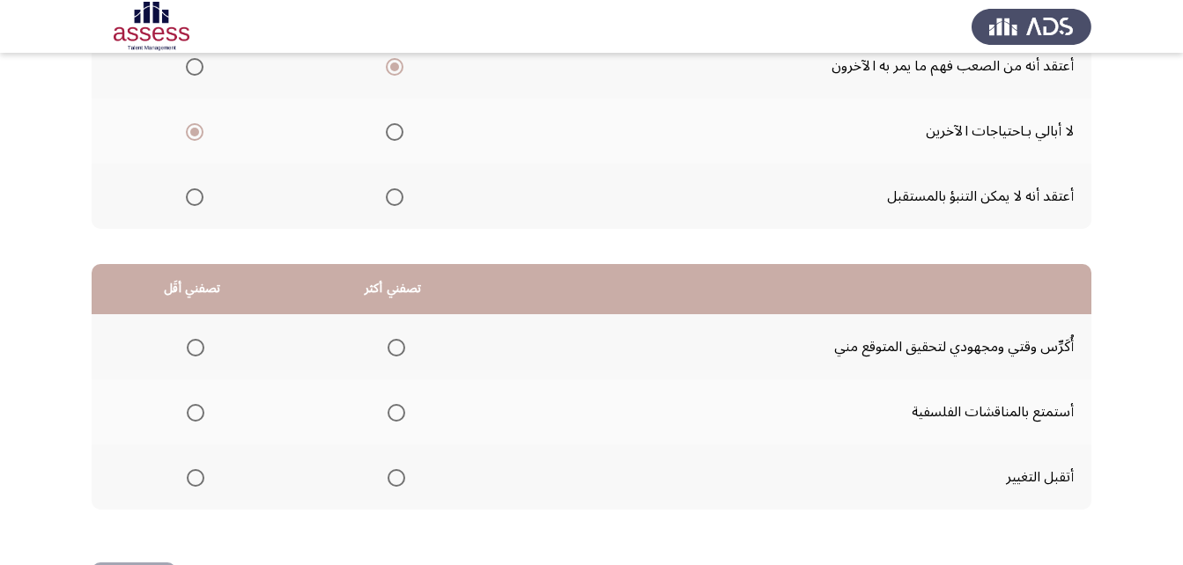
scroll to position [264, 0]
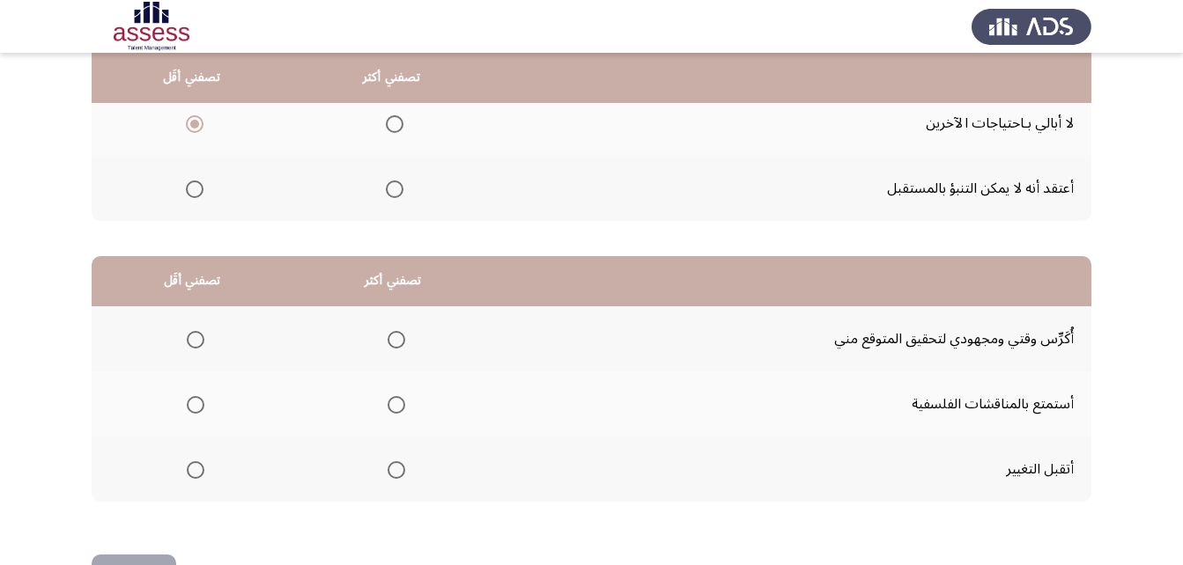
click at [402, 409] on span "Select an option" at bounding box center [396, 405] width 18 height 18
click at [402, 409] on input "Select an option" at bounding box center [396, 405] width 18 height 18
click at [194, 337] on span "Select an option" at bounding box center [196, 340] width 18 height 18
click at [194, 337] on input "Select an option" at bounding box center [196, 340] width 18 height 18
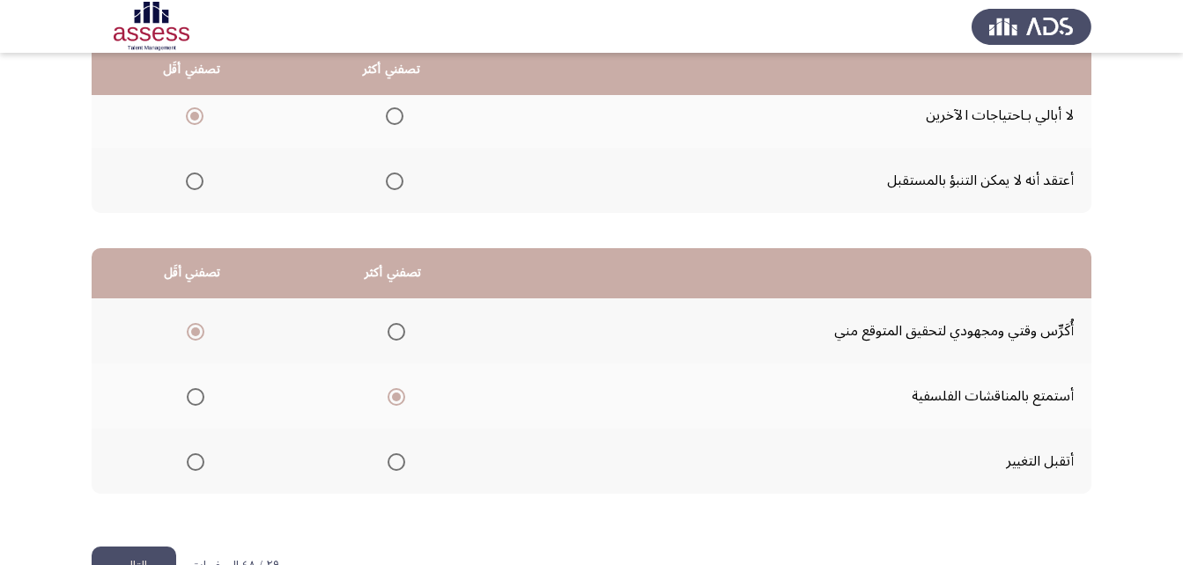
scroll to position [324, 0]
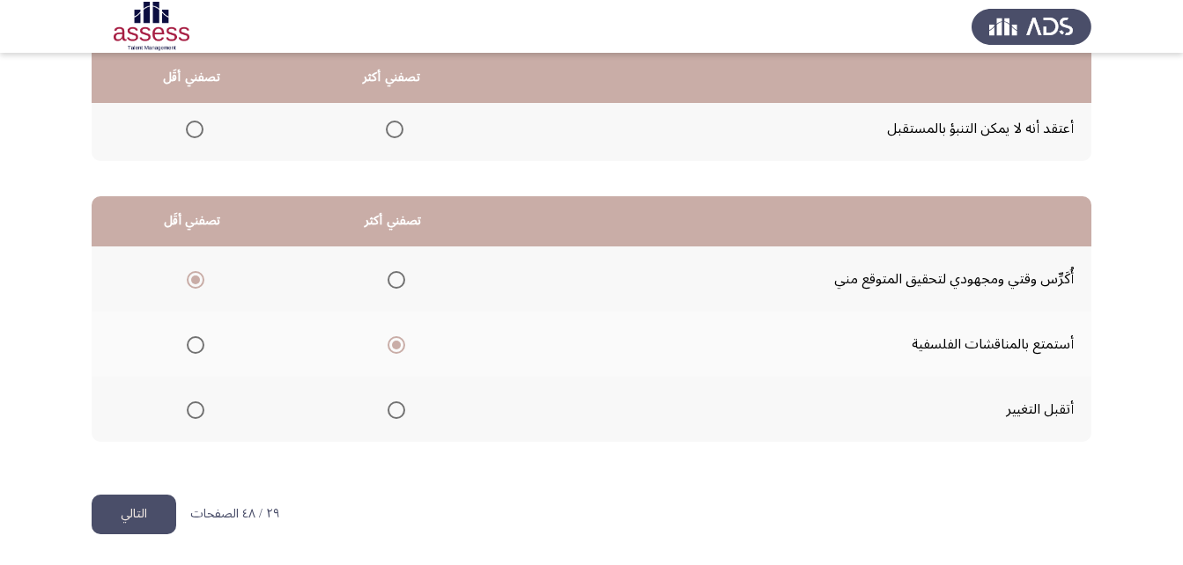
click at [119, 519] on button "التالي" at bounding box center [134, 515] width 85 height 40
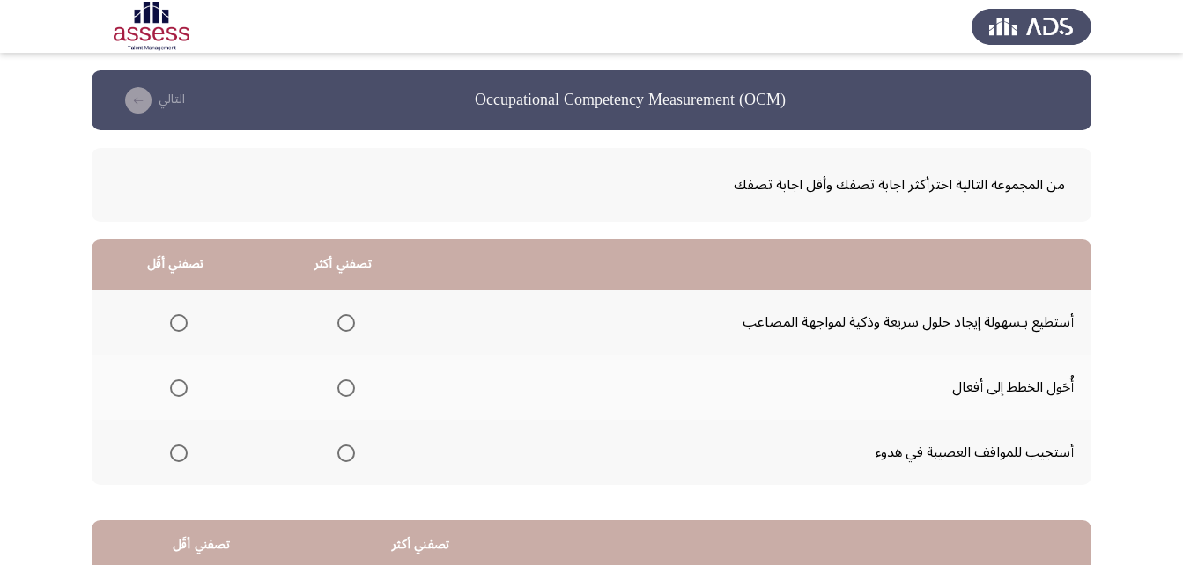
click at [173, 321] on span "Select an option" at bounding box center [179, 323] width 18 height 18
click at [173, 321] on input "Select an option" at bounding box center [179, 323] width 18 height 18
click at [337, 459] on span "Select an option" at bounding box center [346, 454] width 18 height 18
click at [337, 459] on input "Select an option" at bounding box center [346, 454] width 18 height 18
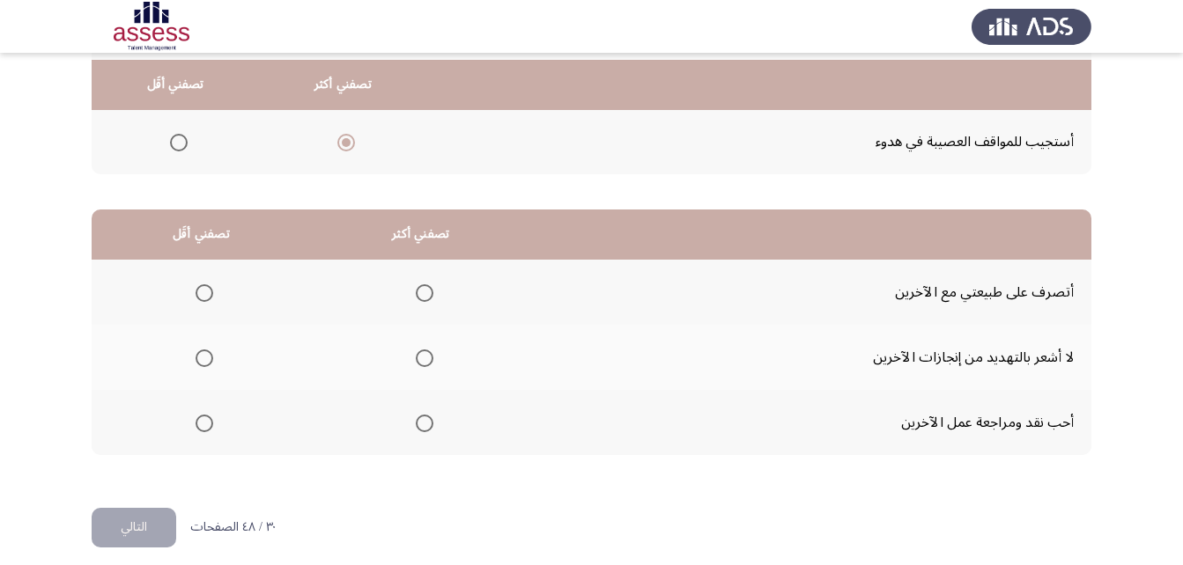
scroll to position [324, 0]
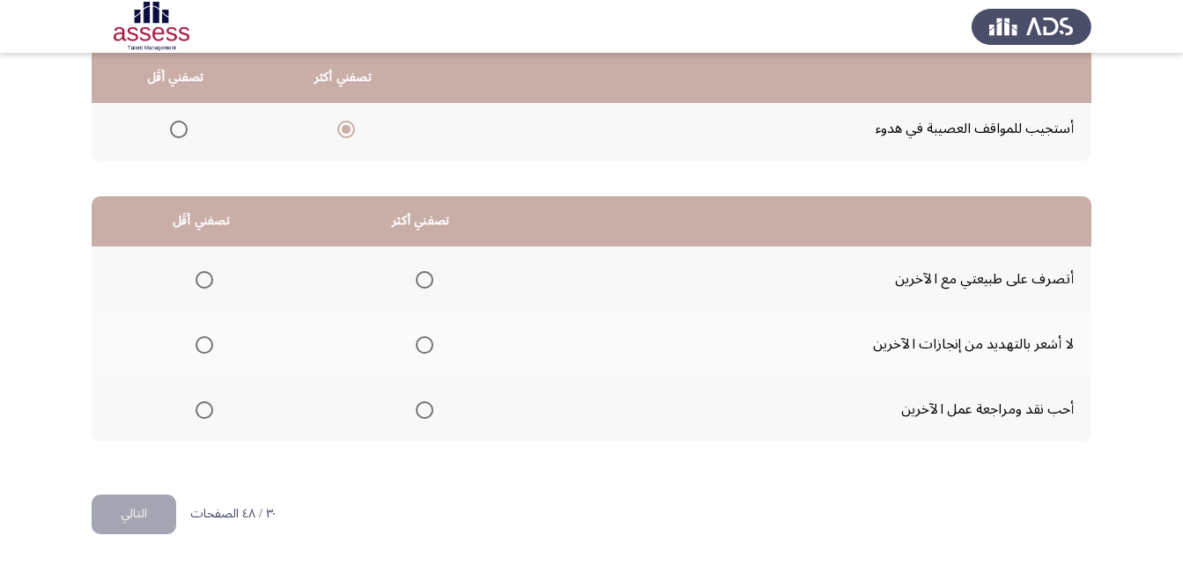
click at [420, 349] on span "Select an option" at bounding box center [425, 345] width 18 height 18
click at [420, 349] on input "Select an option" at bounding box center [425, 345] width 18 height 18
click at [202, 414] on span "Select an option" at bounding box center [204, 411] width 18 height 18
click at [202, 414] on input "Select an option" at bounding box center [204, 411] width 18 height 18
click at [145, 502] on button "التالي" at bounding box center [134, 515] width 85 height 40
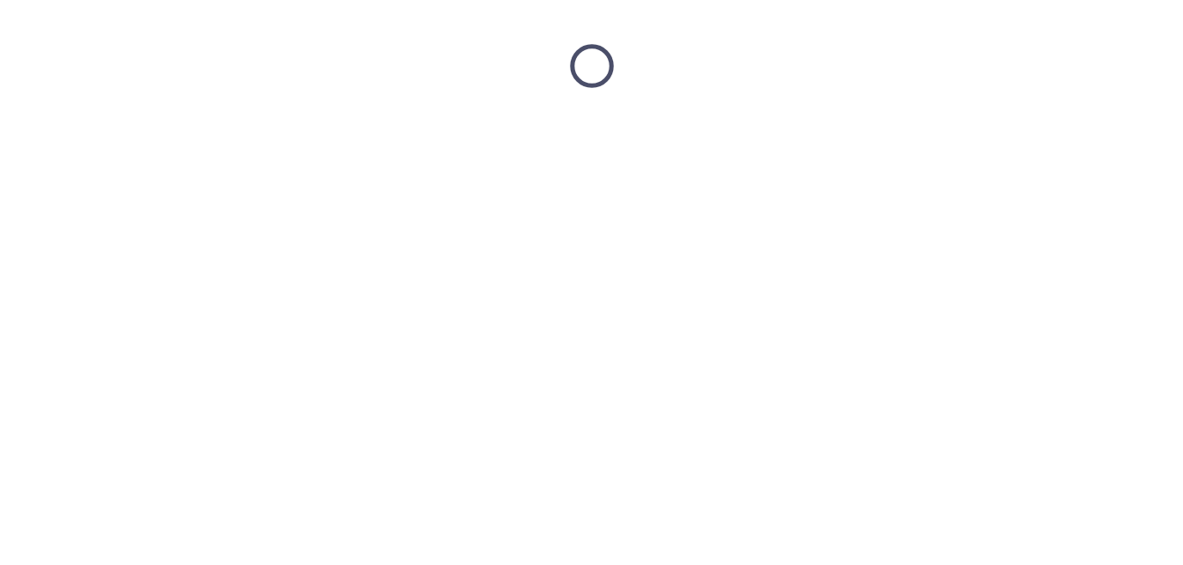
scroll to position [0, 0]
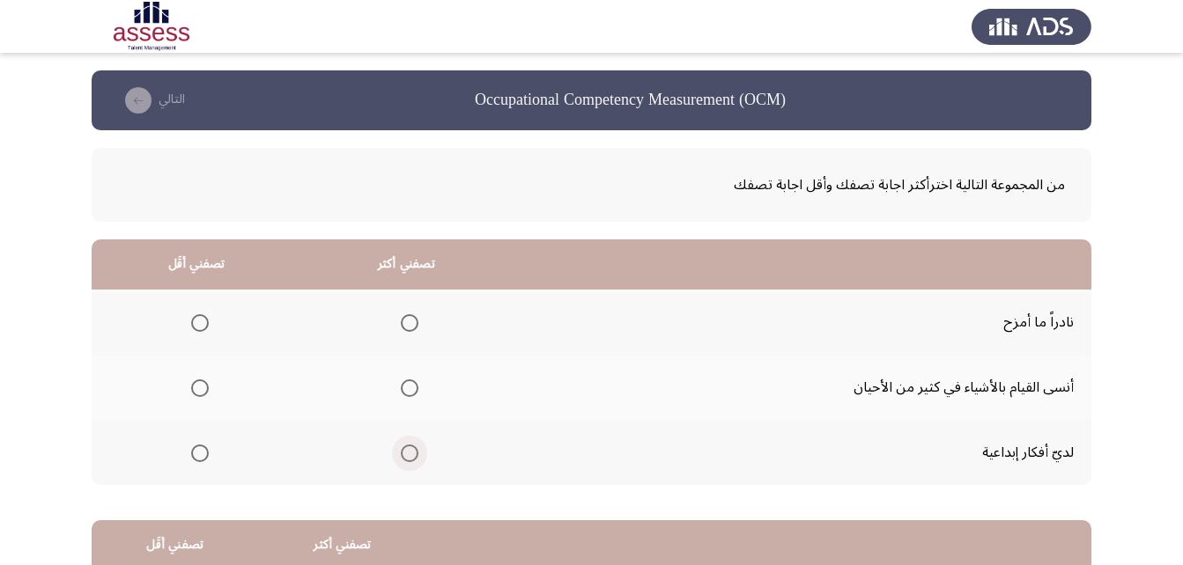
click at [402, 449] on span "Select an option" at bounding box center [410, 454] width 18 height 18
click at [402, 449] on input "Select an option" at bounding box center [410, 454] width 18 height 18
click at [197, 391] on span "Select an option" at bounding box center [200, 389] width 18 height 18
click at [197, 391] on input "Select an option" at bounding box center [200, 389] width 18 height 18
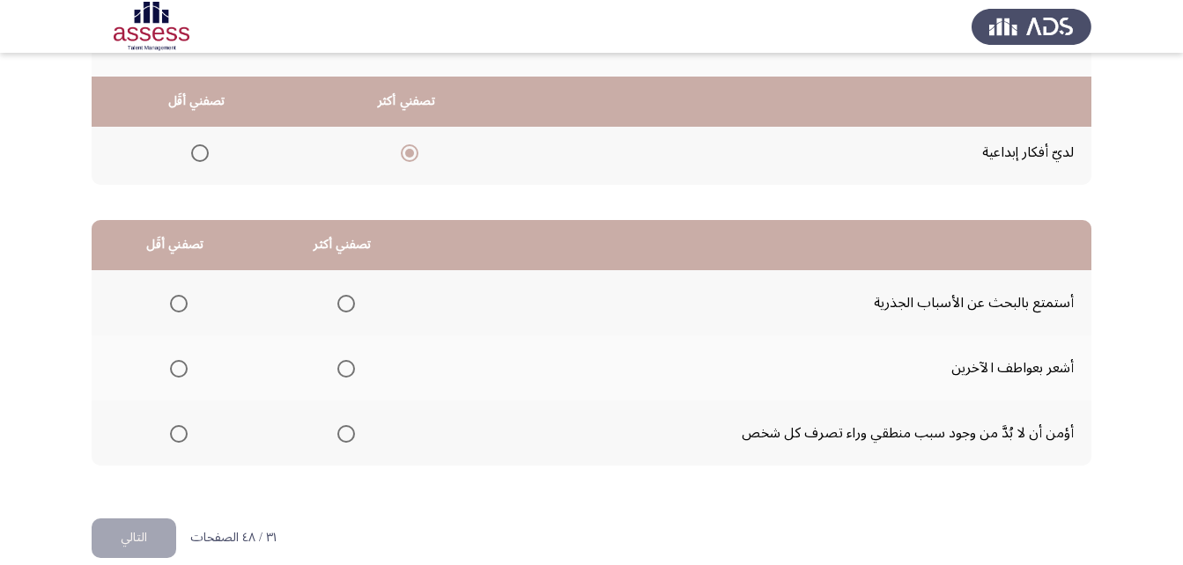
scroll to position [324, 0]
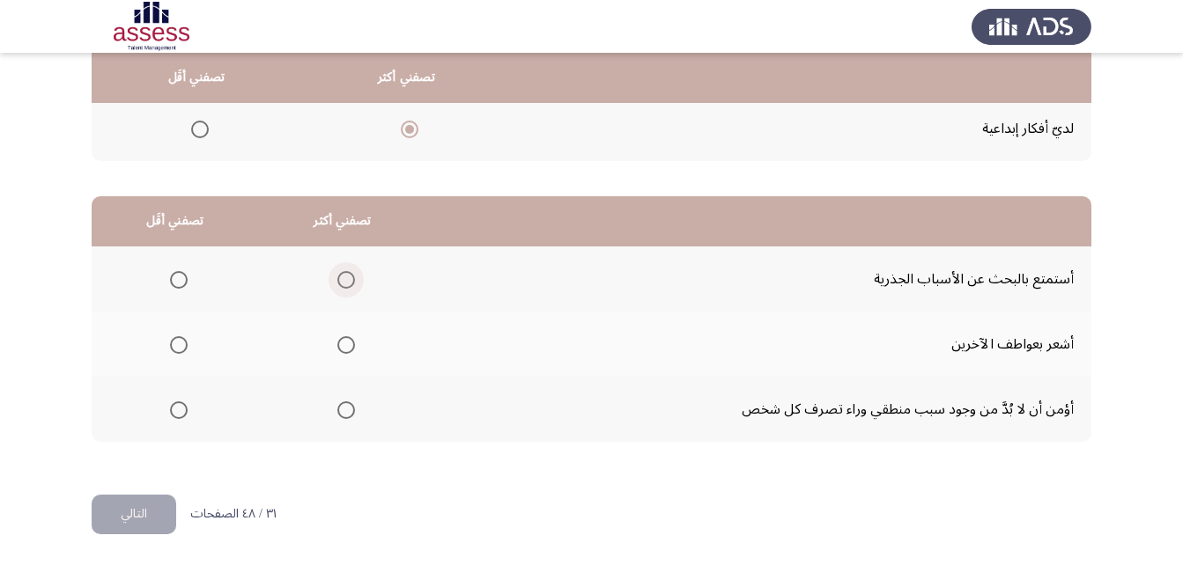
click at [337, 275] on span "Select an option" at bounding box center [346, 280] width 18 height 18
click at [337, 275] on input "Select an option" at bounding box center [346, 280] width 18 height 18
click at [173, 407] on span "Select an option" at bounding box center [179, 411] width 18 height 18
click at [173, 407] on input "Select an option" at bounding box center [179, 411] width 18 height 18
click at [124, 527] on button "التالي" at bounding box center [134, 515] width 85 height 40
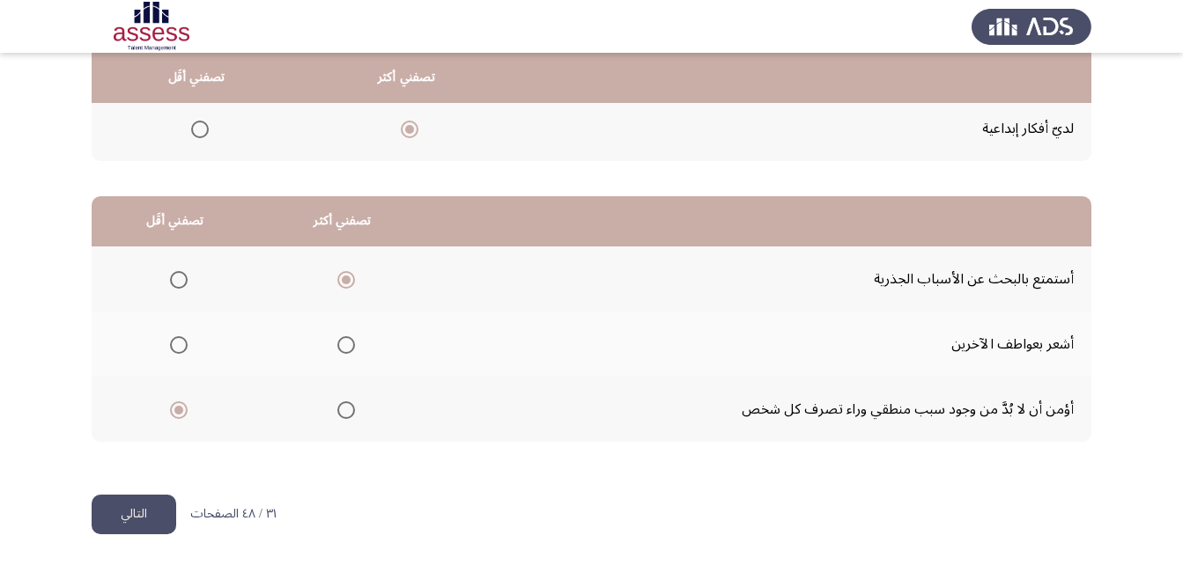
scroll to position [0, 0]
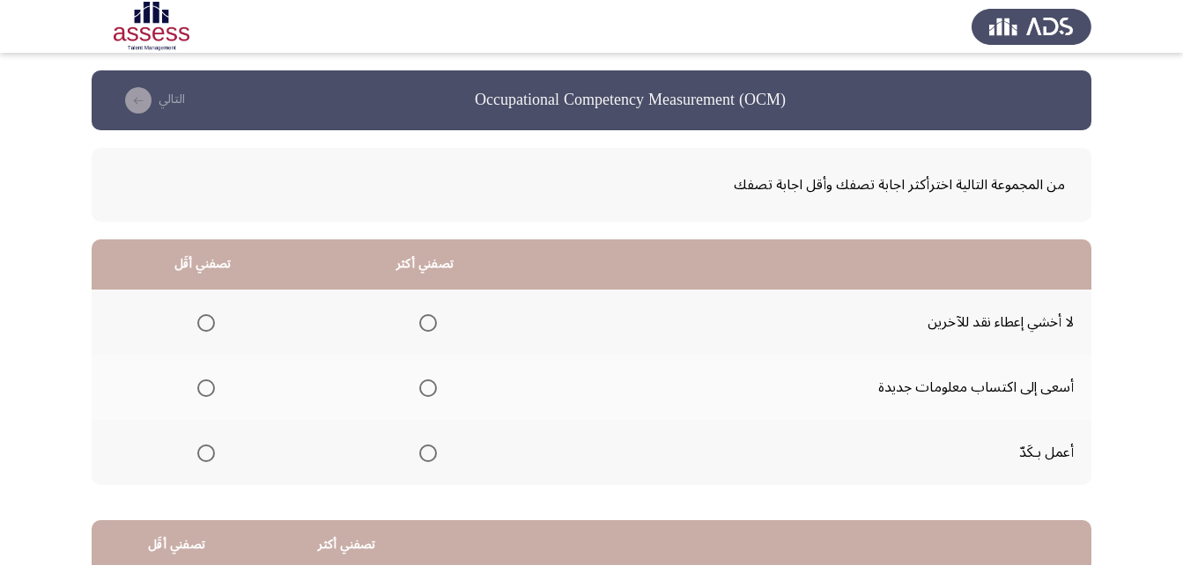
click at [429, 389] on span "Select an option" at bounding box center [428, 389] width 18 height 18
click at [429, 389] on input "Select an option" at bounding box center [428, 389] width 18 height 18
click at [211, 328] on span "Select an option" at bounding box center [206, 323] width 18 height 18
click at [211, 328] on input "Select an option" at bounding box center [206, 323] width 18 height 18
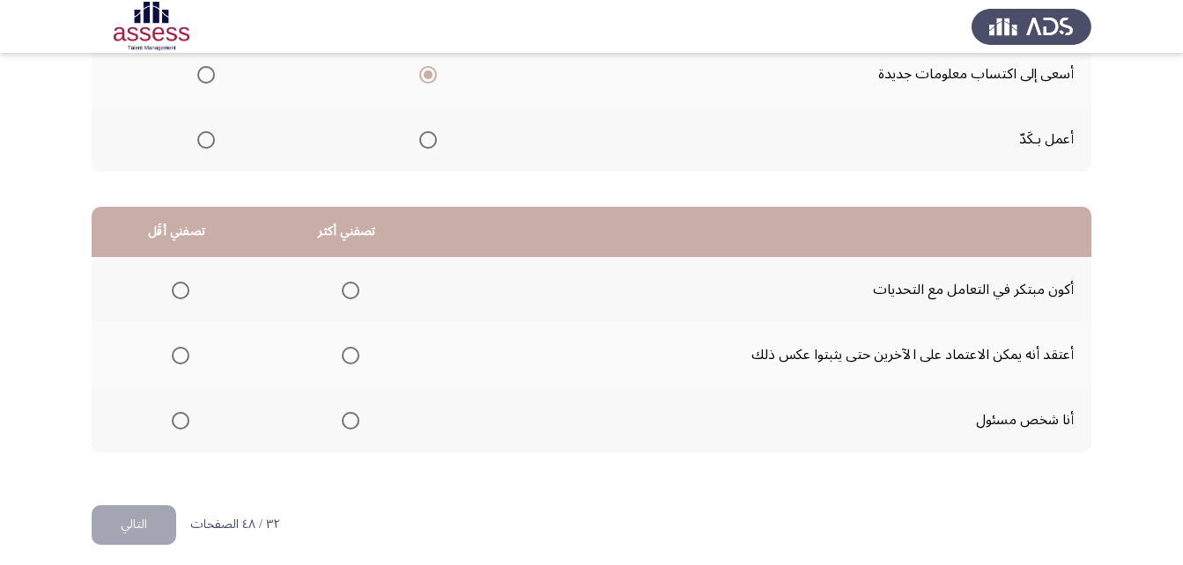
scroll to position [324, 0]
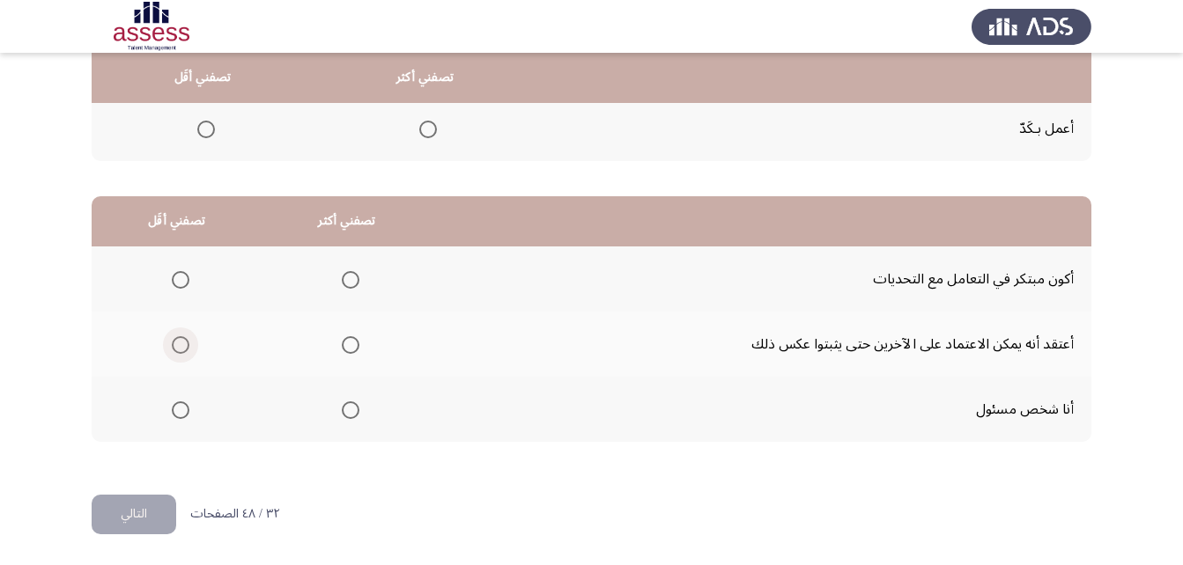
click at [184, 351] on span "Select an option" at bounding box center [181, 345] width 18 height 18
click at [184, 351] on input "Select an option" at bounding box center [181, 345] width 18 height 18
click at [343, 276] on span "Select an option" at bounding box center [351, 280] width 18 height 18
click at [343, 276] on input "Select an option" at bounding box center [351, 280] width 18 height 18
click at [155, 498] on button "التالي" at bounding box center [134, 515] width 85 height 40
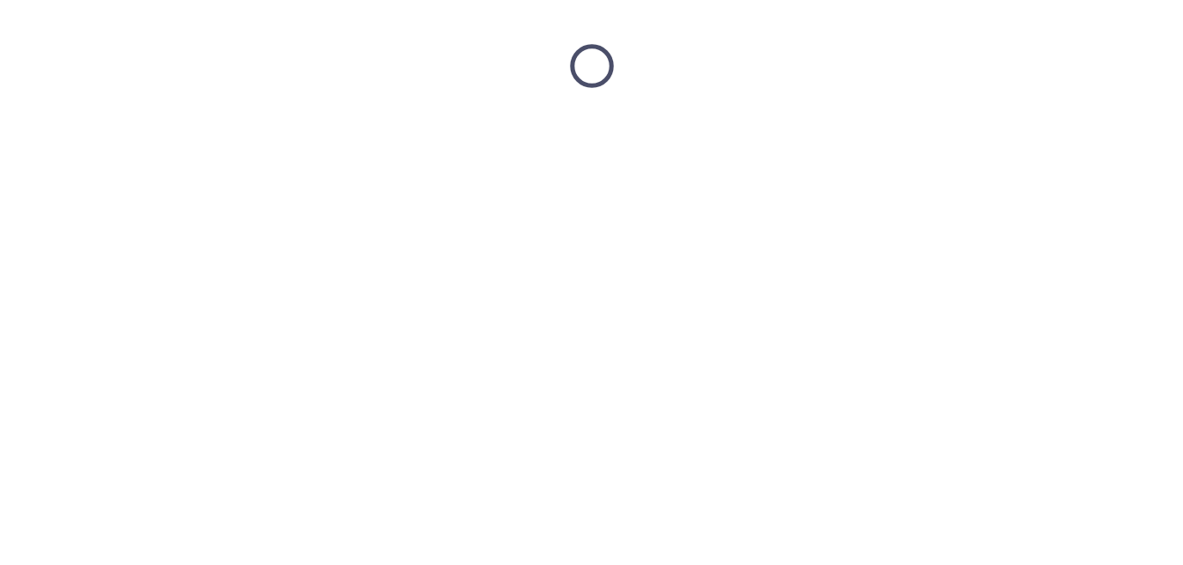
scroll to position [0, 0]
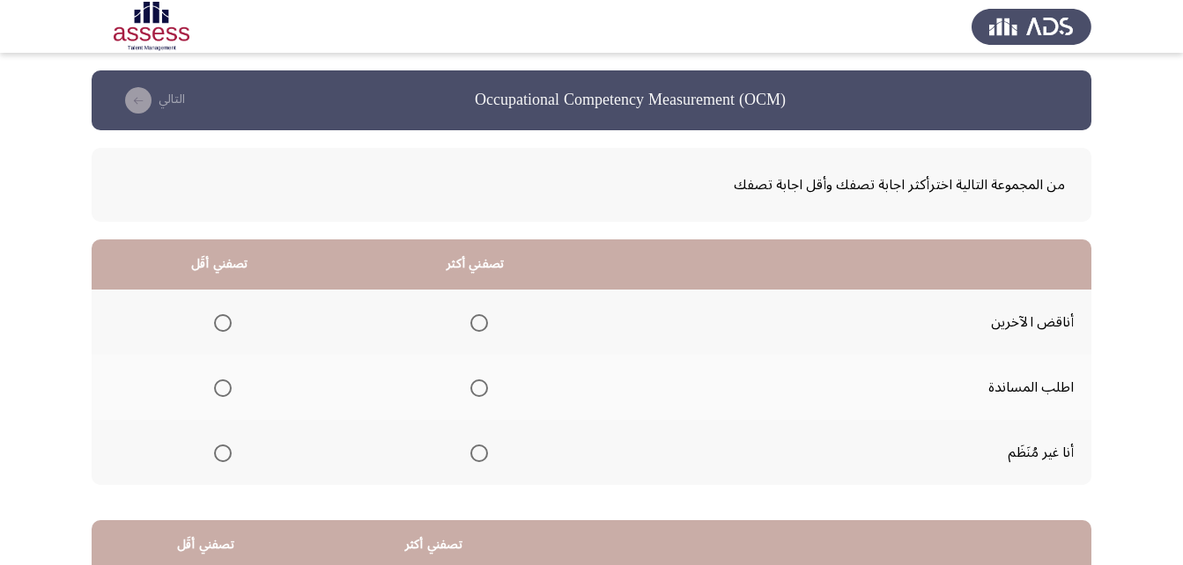
click at [472, 390] on span "Select an option" at bounding box center [479, 389] width 18 height 18
click at [472, 390] on input "Select an option" at bounding box center [479, 389] width 18 height 18
click at [219, 461] on span "Select an option" at bounding box center [223, 454] width 18 height 18
click at [219, 461] on input "Select an option" at bounding box center [223, 454] width 18 height 18
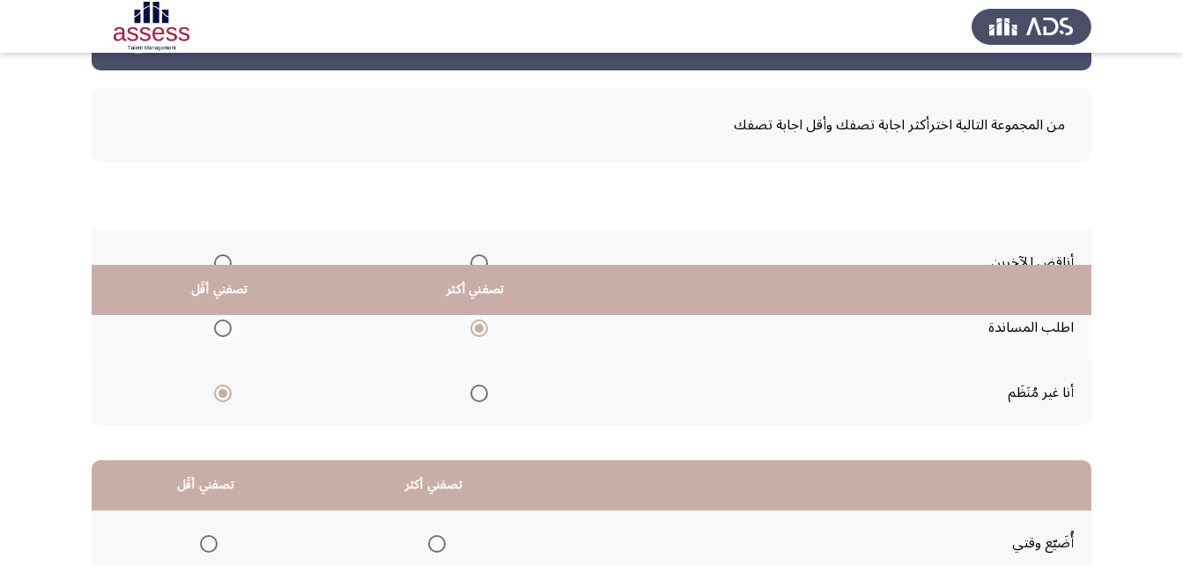
scroll to position [324, 0]
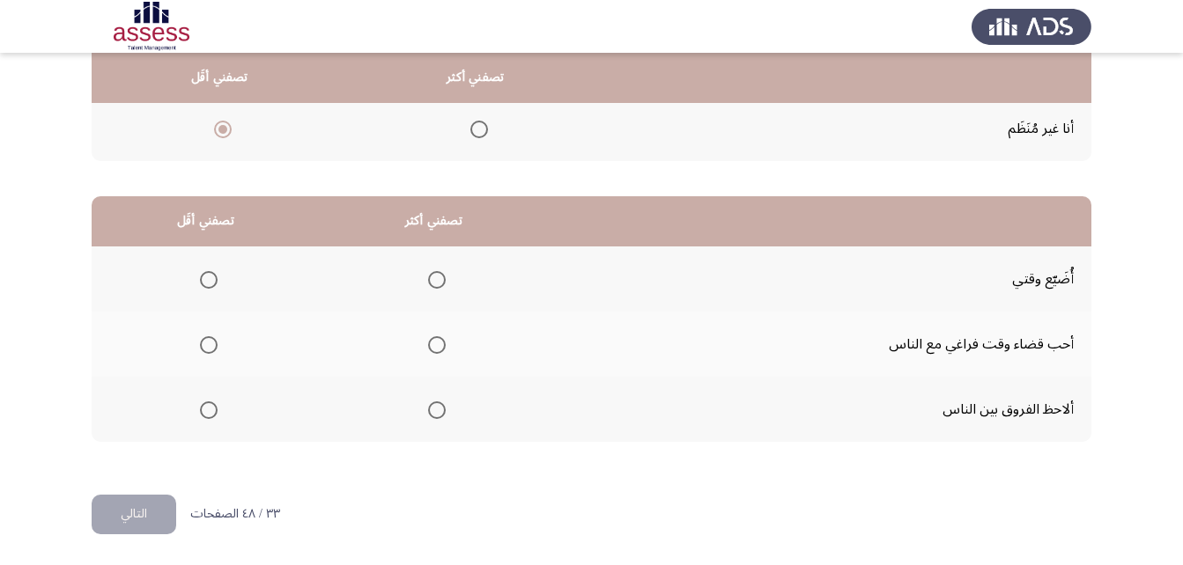
click at [441, 342] on span "Select an option" at bounding box center [437, 345] width 18 height 18
click at [441, 342] on input "Select an option" at bounding box center [437, 345] width 18 height 18
click at [200, 285] on span "Select an option" at bounding box center [209, 280] width 18 height 18
click at [200, 285] on input "Select an option" at bounding box center [209, 280] width 18 height 18
click at [144, 518] on button "التالي" at bounding box center [134, 515] width 85 height 40
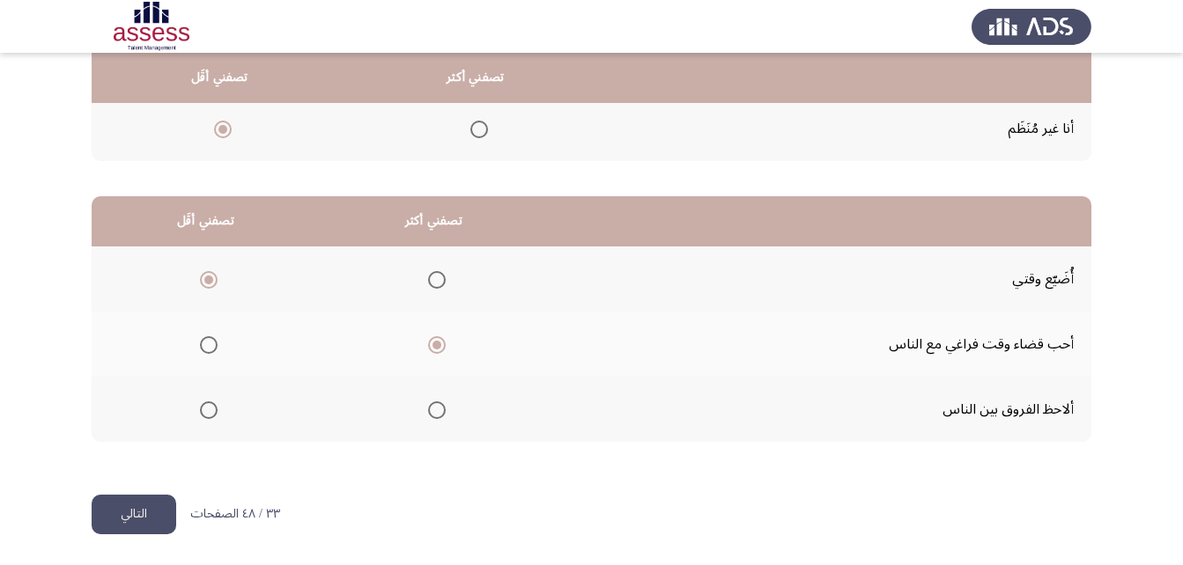
scroll to position [0, 0]
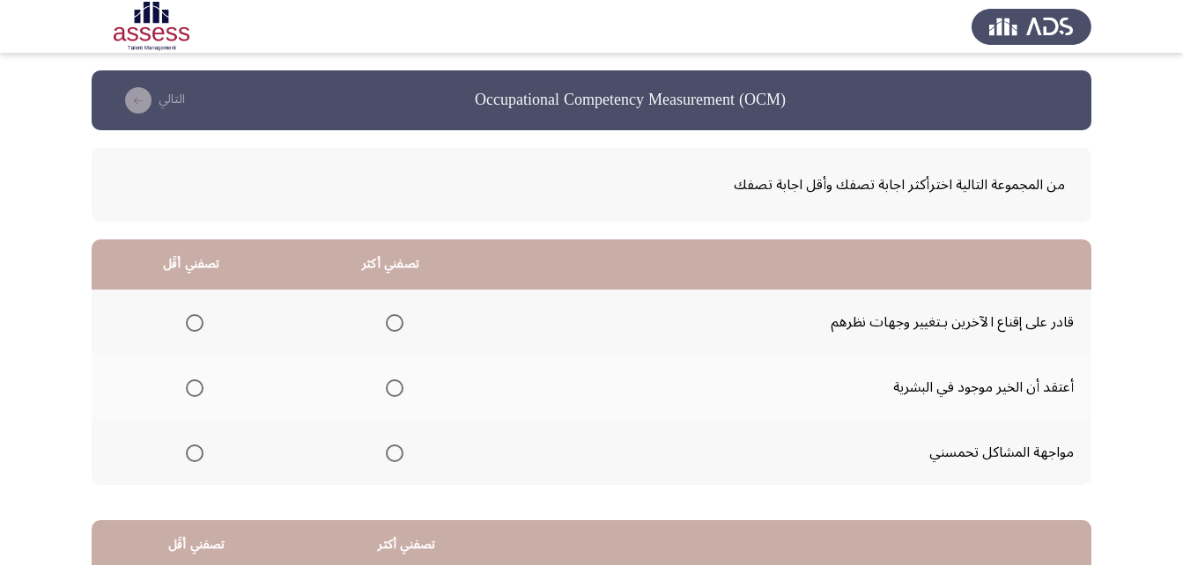
click at [189, 321] on span "Select an option" at bounding box center [195, 323] width 18 height 18
click at [189, 321] on input "Select an option" at bounding box center [195, 323] width 18 height 18
click at [386, 448] on span "Select an option" at bounding box center [395, 454] width 18 height 18
click at [386, 448] on input "Select an option" at bounding box center [395, 454] width 18 height 18
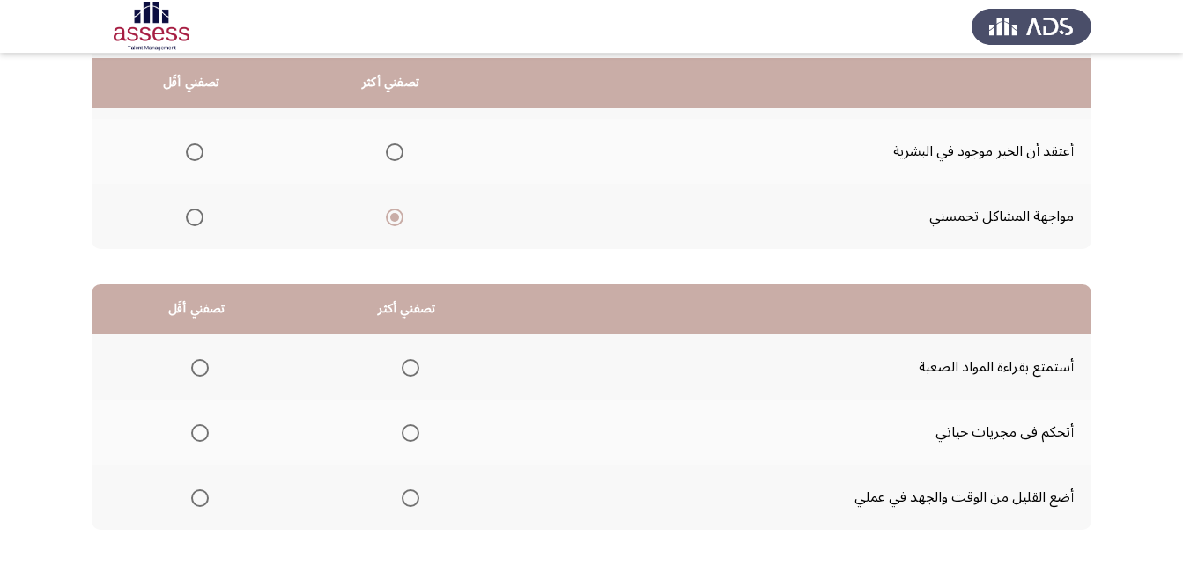
scroll to position [324, 0]
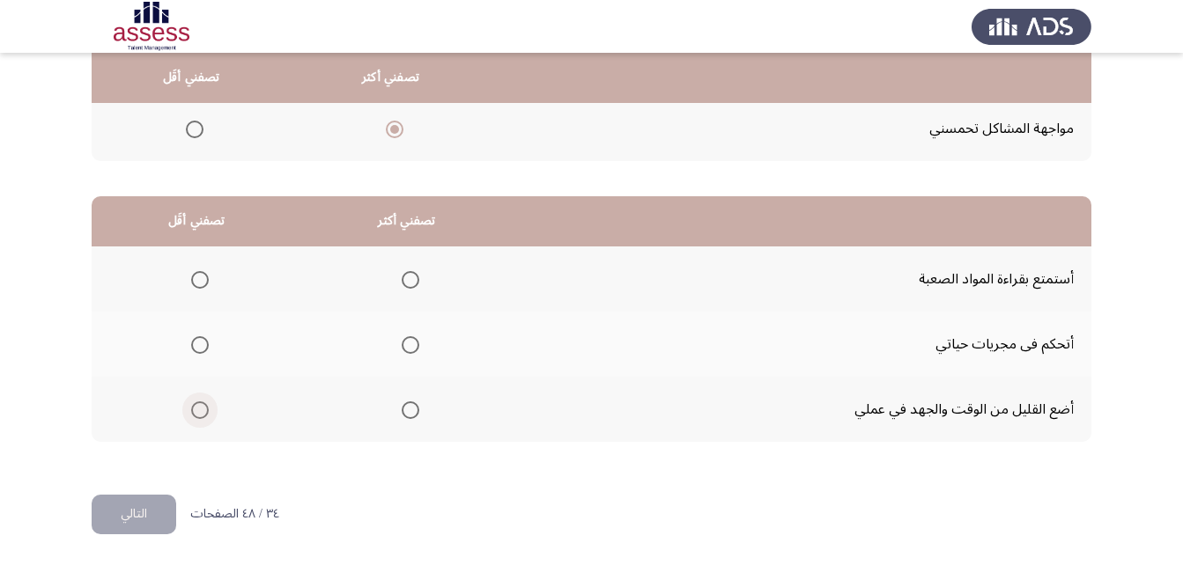
click at [195, 409] on span "Select an option" at bounding box center [200, 411] width 18 height 18
click at [195, 409] on input "Select an option" at bounding box center [200, 411] width 18 height 18
click at [402, 273] on span "Select an option" at bounding box center [411, 280] width 18 height 18
click at [402, 273] on input "Select an option" at bounding box center [411, 280] width 18 height 18
click at [118, 513] on button "التالي" at bounding box center [134, 515] width 85 height 40
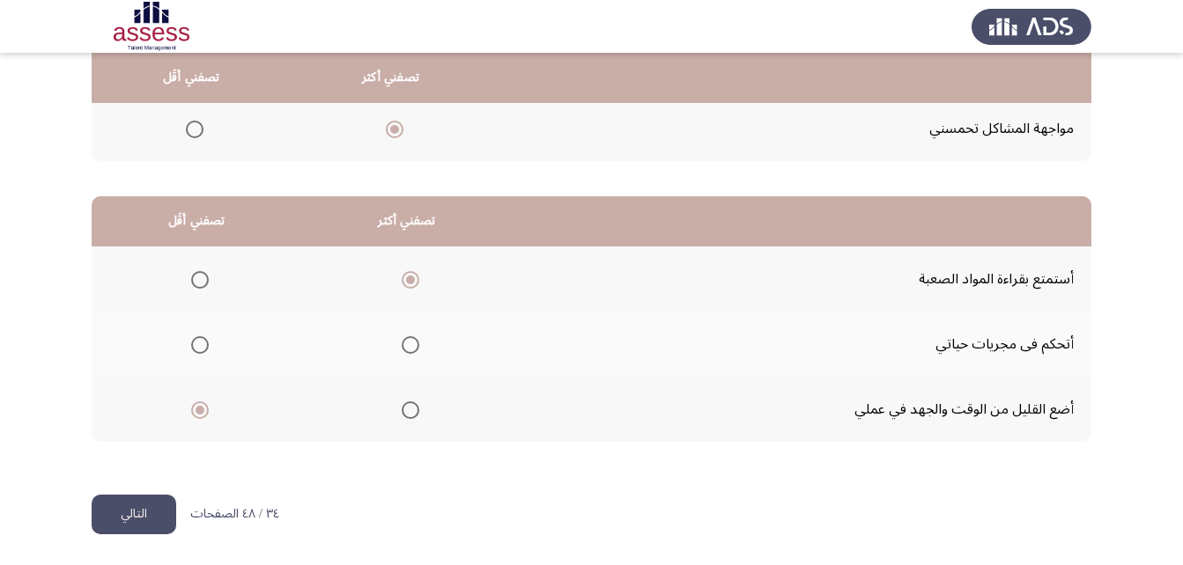
scroll to position [0, 0]
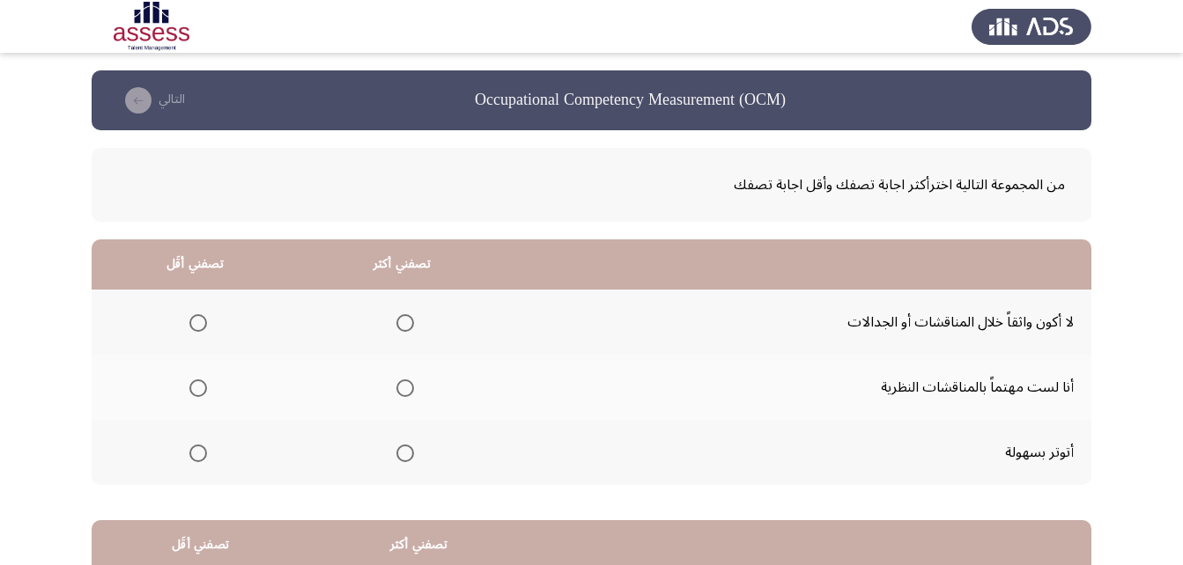
click at [409, 388] on span "Select an option" at bounding box center [405, 389] width 18 height 18
click at [409, 388] on input "Select an option" at bounding box center [405, 389] width 18 height 18
click at [193, 327] on span "Select an option" at bounding box center [198, 323] width 18 height 18
click at [193, 327] on input "Select an option" at bounding box center [198, 323] width 18 height 18
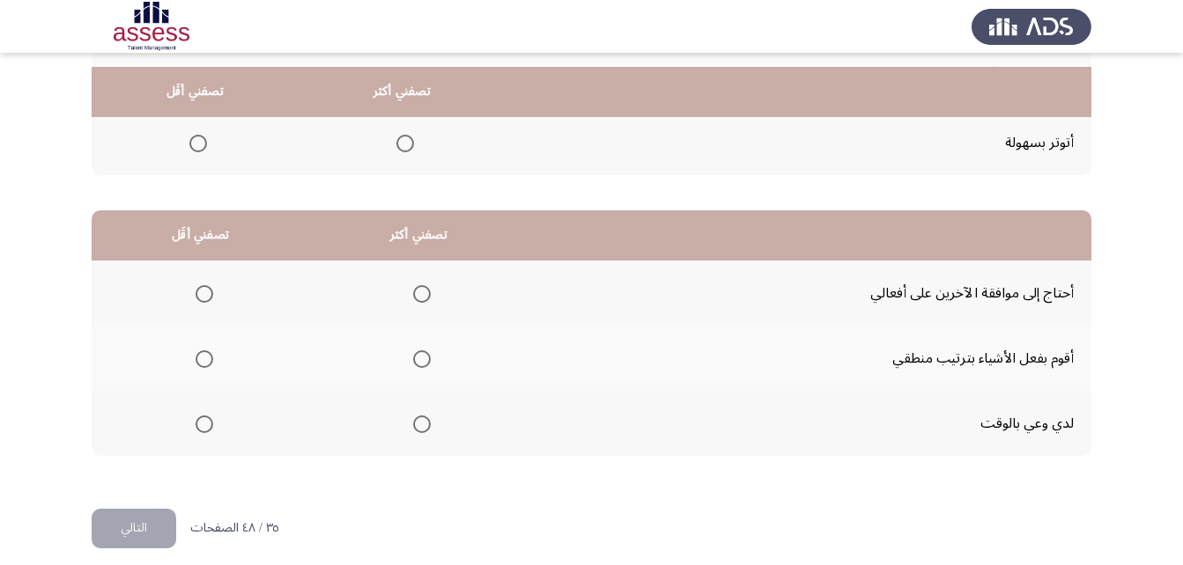
scroll to position [324, 0]
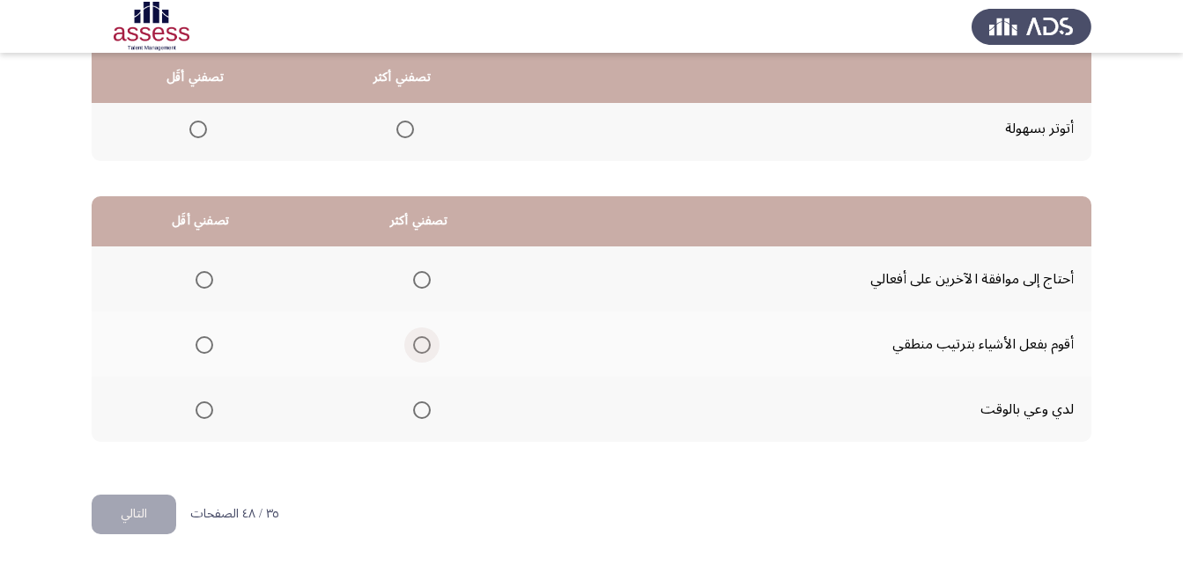
click at [413, 350] on span "Select an option" at bounding box center [422, 345] width 18 height 18
click at [413, 350] on input "Select an option" at bounding box center [422, 345] width 18 height 18
click at [196, 277] on span "Select an option" at bounding box center [204, 280] width 18 height 18
click at [196, 277] on input "Select an option" at bounding box center [204, 280] width 18 height 18
click at [196, 277] on span "Select an option" at bounding box center [204, 280] width 18 height 18
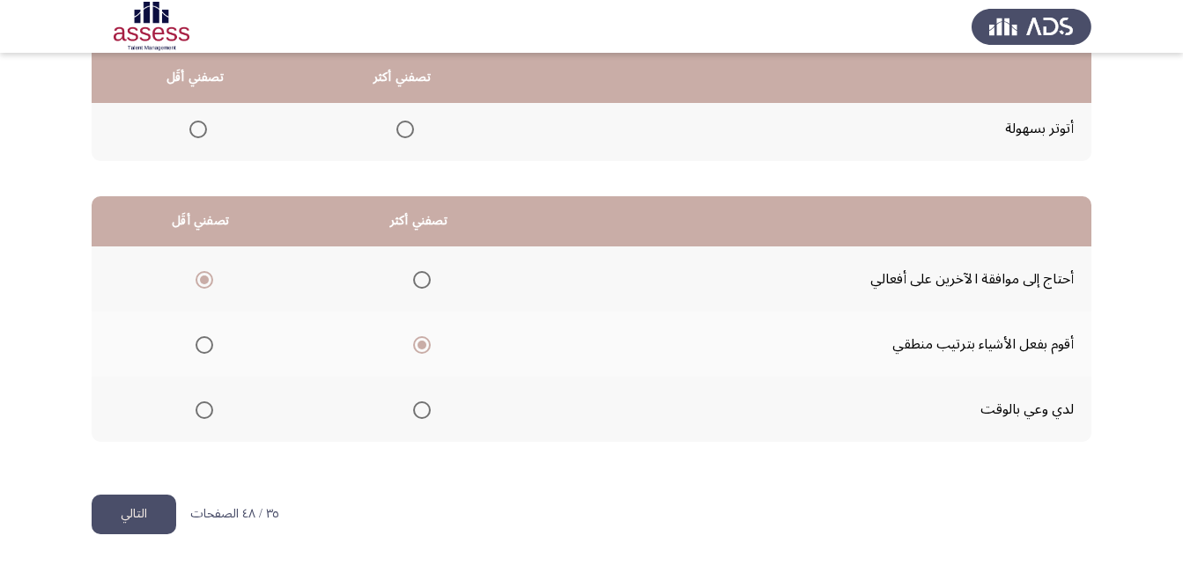
click at [196, 277] on input "Select an option" at bounding box center [204, 280] width 18 height 18
click at [145, 514] on button "التالي" at bounding box center [134, 515] width 85 height 40
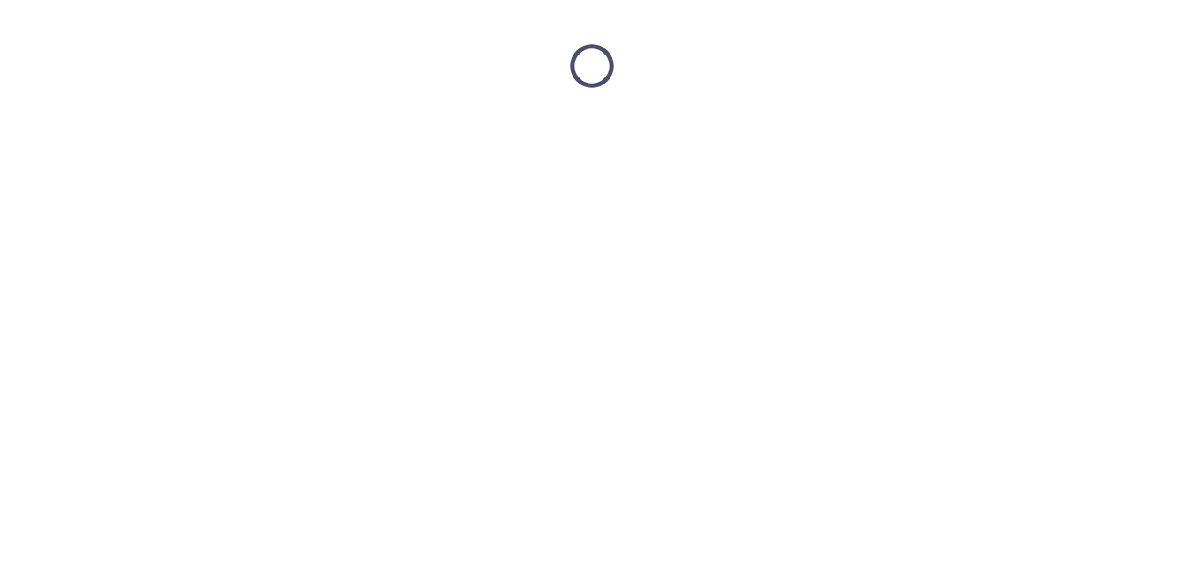
scroll to position [0, 0]
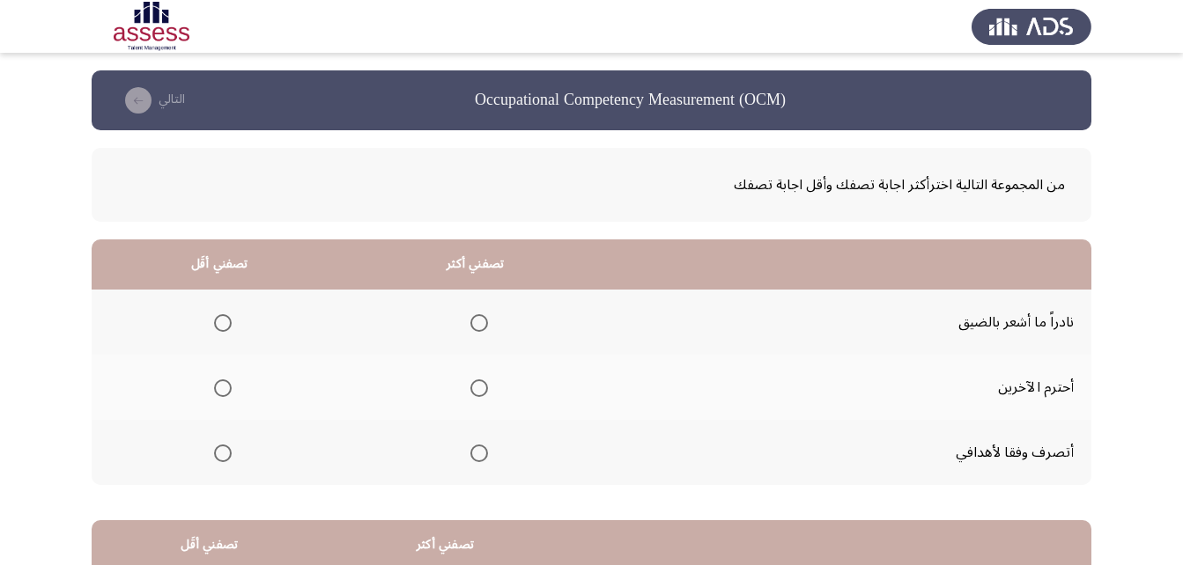
click at [475, 384] on span "Select an option" at bounding box center [479, 389] width 18 height 18
click at [475, 384] on input "Select an option" at bounding box center [479, 389] width 18 height 18
click at [217, 320] on span "Select an option" at bounding box center [223, 323] width 18 height 18
click at [217, 320] on input "Select an option" at bounding box center [223, 323] width 18 height 18
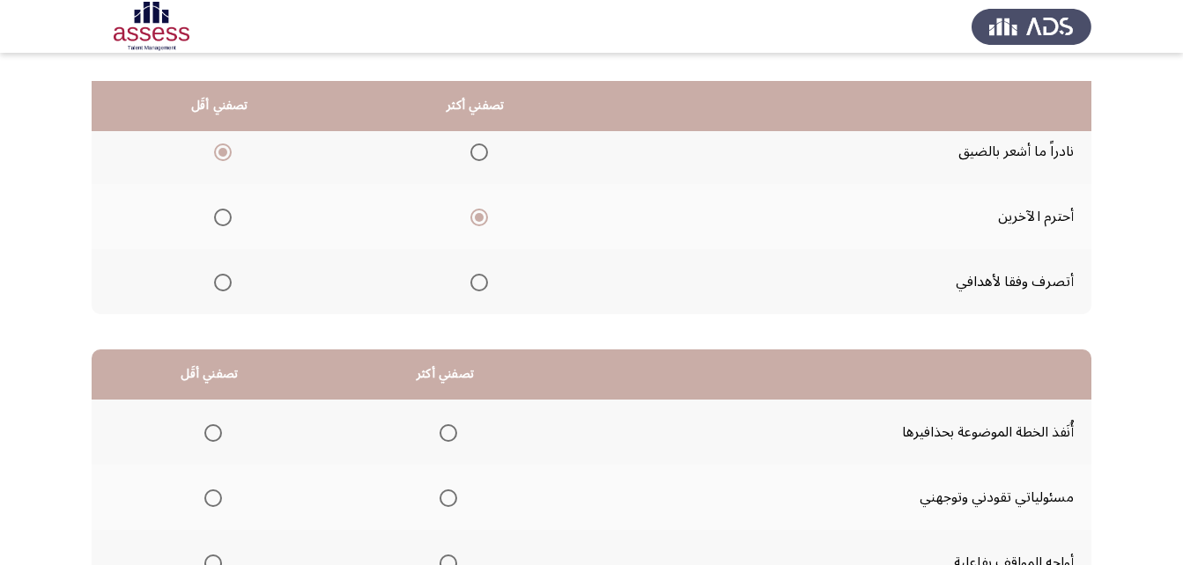
scroll to position [148, 0]
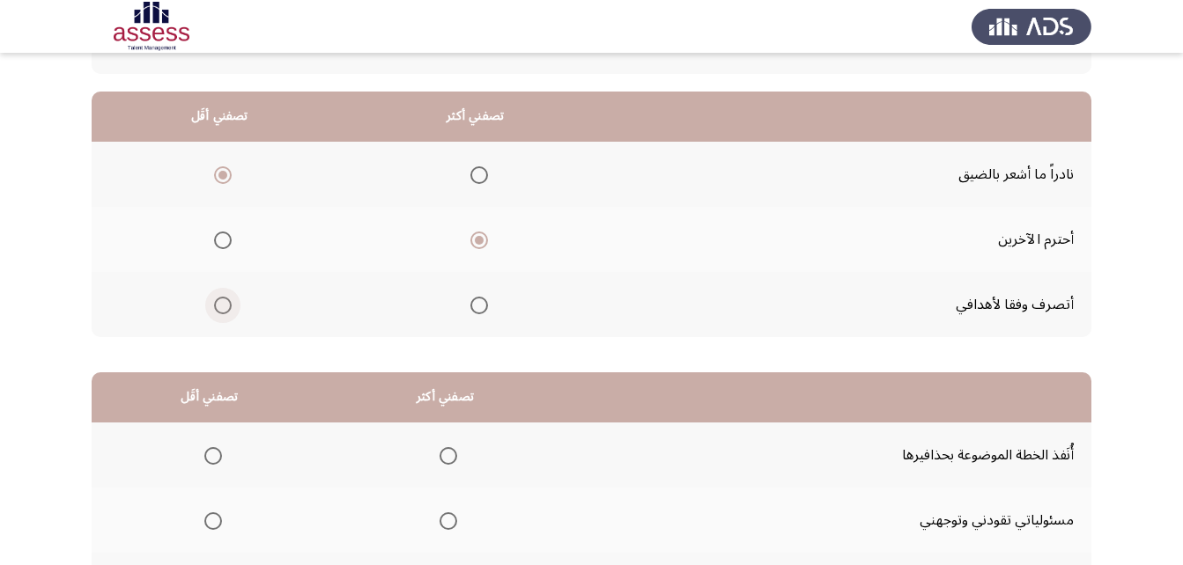
click at [228, 306] on span "Select an option" at bounding box center [223, 306] width 18 height 18
click at [228, 306] on input "Select an option" at bounding box center [223, 306] width 18 height 18
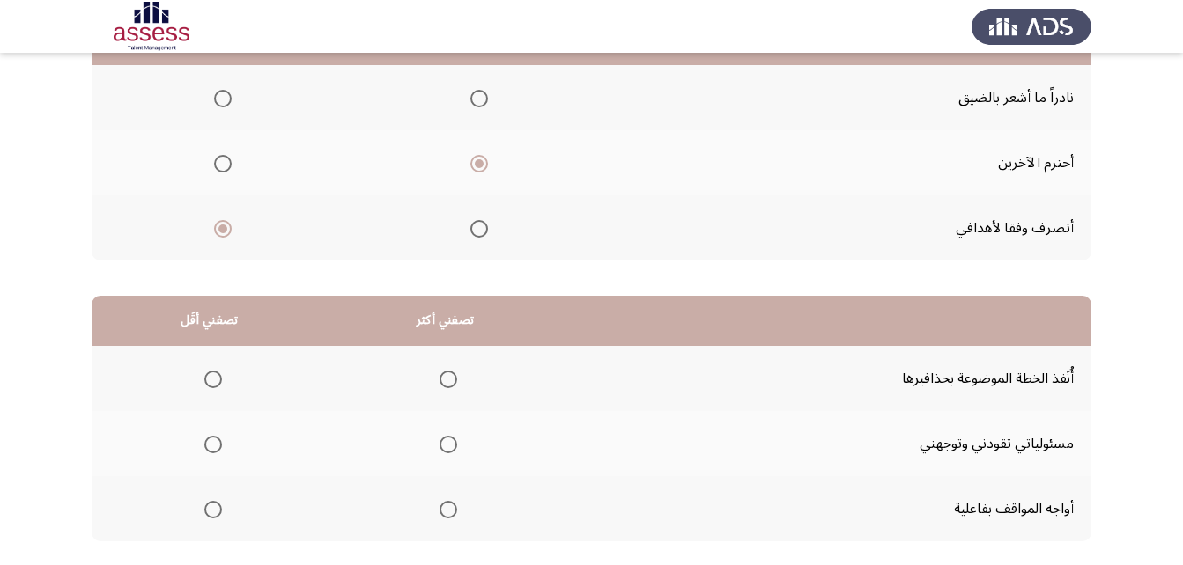
scroll to position [324, 0]
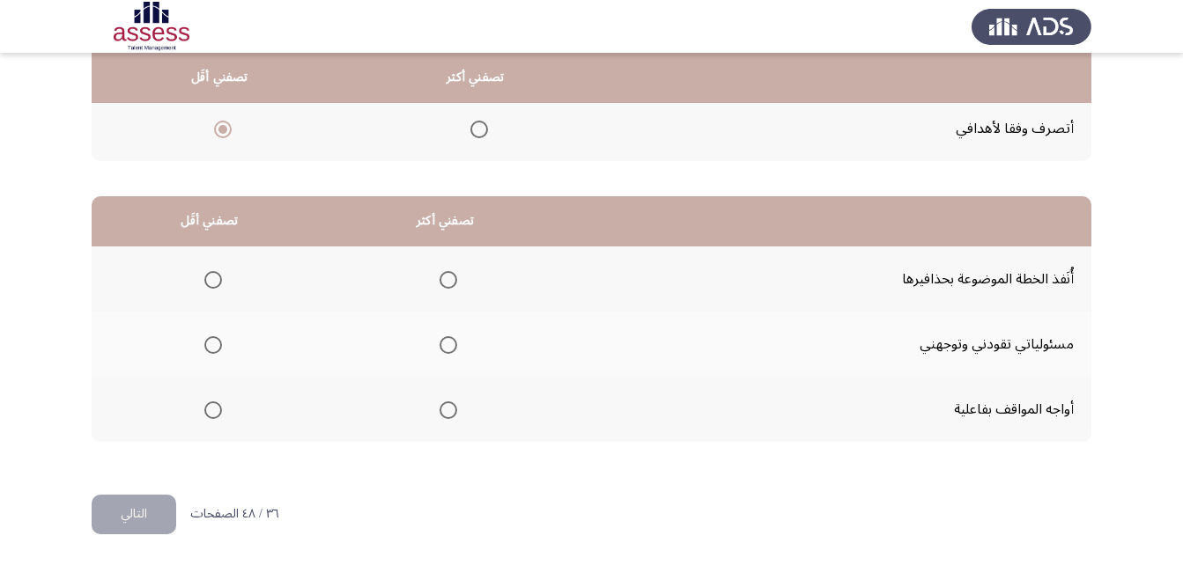
click at [204, 338] on span "Select an option" at bounding box center [213, 345] width 18 height 18
click at [204, 338] on input "Select an option" at bounding box center [213, 345] width 18 height 18
click at [446, 415] on span "Select an option" at bounding box center [448, 411] width 18 height 18
click at [446, 415] on input "Select an option" at bounding box center [448, 411] width 18 height 18
click at [225, 289] on th at bounding box center [209, 279] width 235 height 65
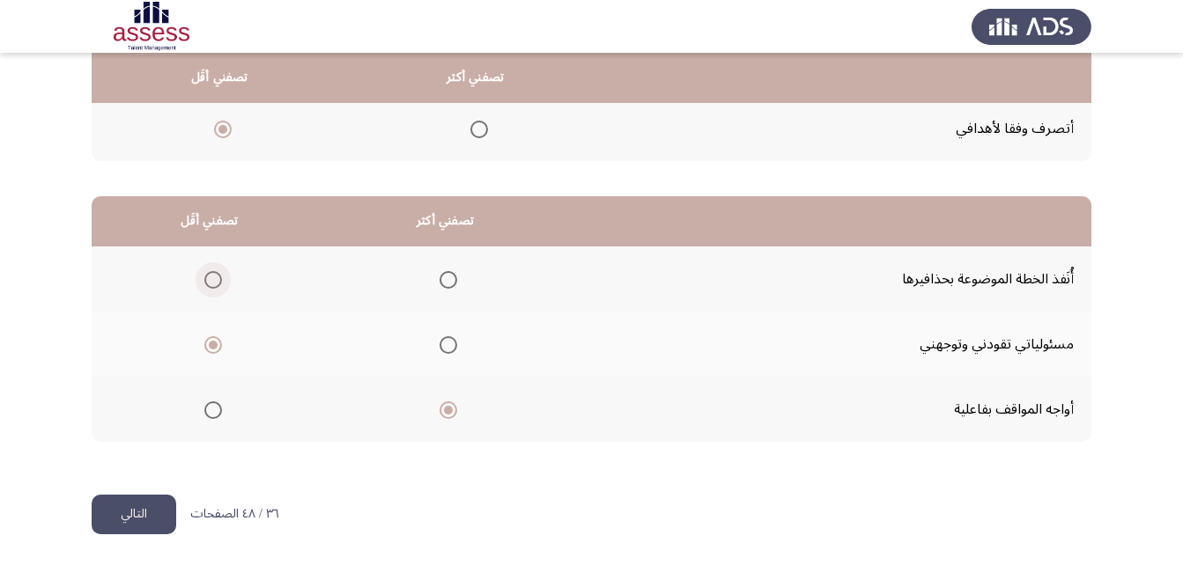
click at [207, 280] on span "Select an option" at bounding box center [213, 280] width 18 height 18
click at [207, 280] on input "Select an option" at bounding box center [213, 280] width 18 height 18
click at [124, 517] on button "التالي" at bounding box center [134, 515] width 85 height 40
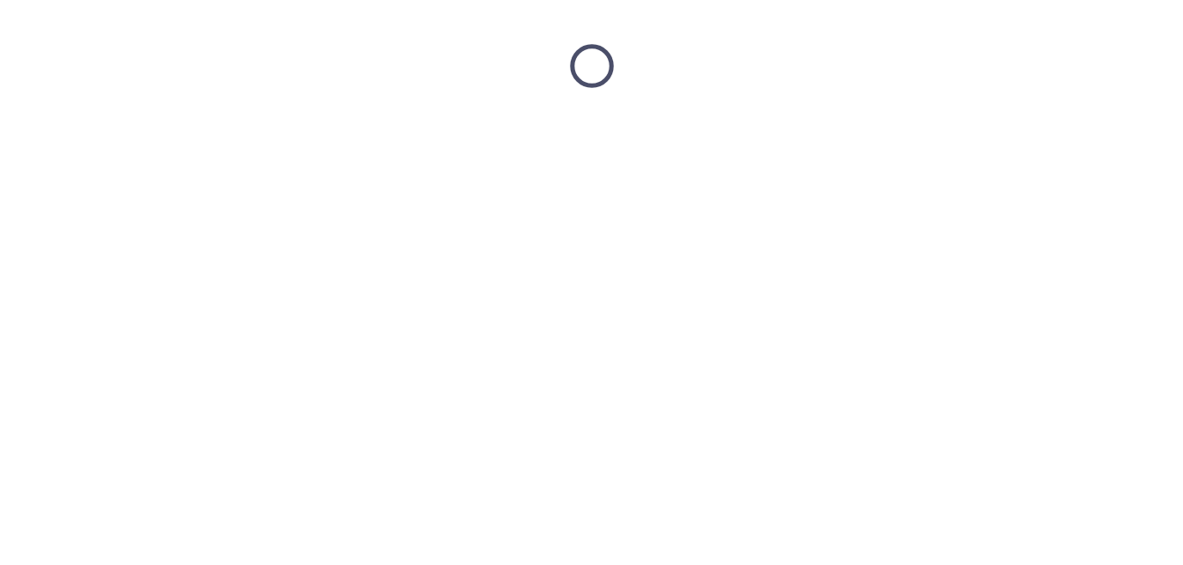
scroll to position [0, 0]
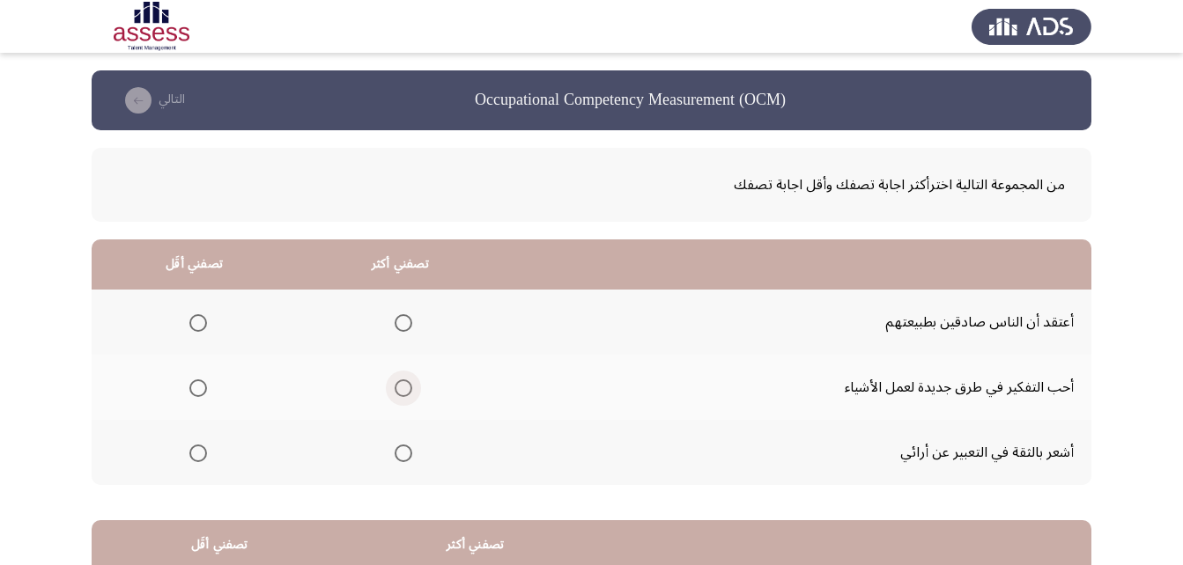
click at [397, 388] on span "Select an option" at bounding box center [404, 389] width 18 height 18
click at [397, 388] on input "Select an option" at bounding box center [404, 389] width 18 height 18
click at [193, 322] on span "Select an option" at bounding box center [198, 323] width 18 height 18
click at [193, 322] on input "Select an option" at bounding box center [198, 323] width 18 height 18
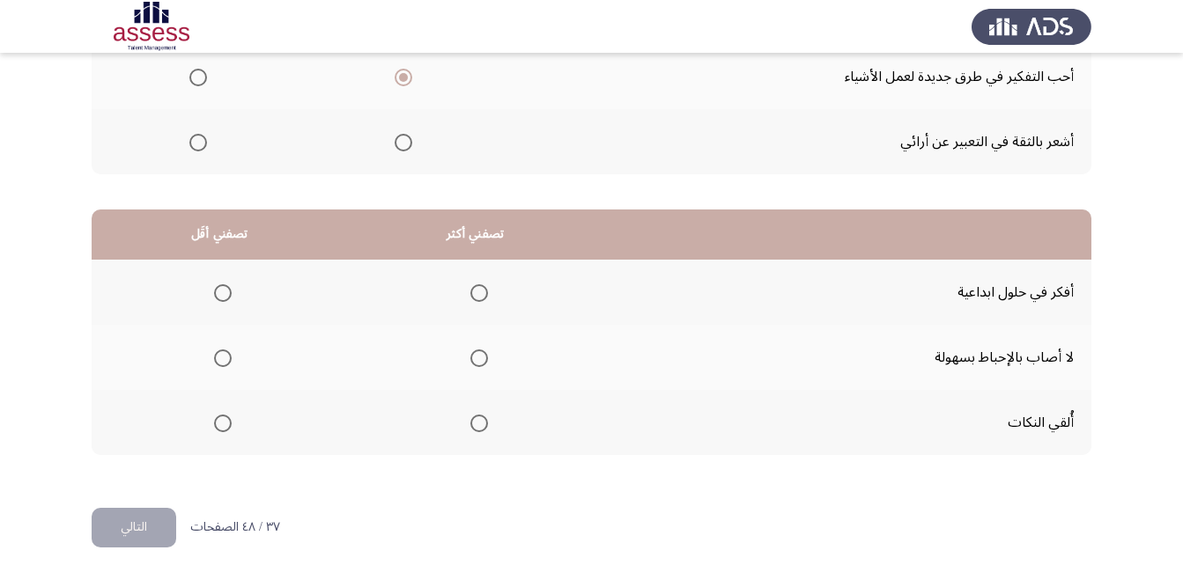
scroll to position [324, 0]
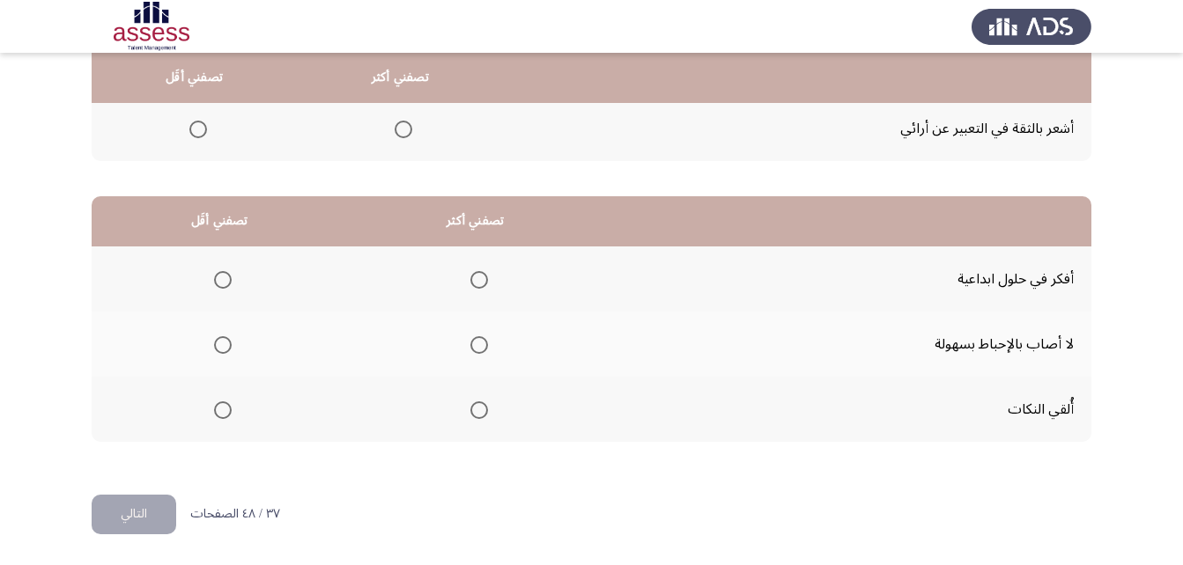
click at [219, 410] on span "Select an option" at bounding box center [223, 411] width 18 height 18
click at [219, 410] on input "Select an option" at bounding box center [223, 411] width 18 height 18
click at [470, 284] on span "Select an option" at bounding box center [479, 280] width 18 height 18
click at [470, 284] on input "Select an option" at bounding box center [479, 280] width 18 height 18
click at [111, 494] on div "Occupational Competency Measurement (OCM) التالي من المجموعة التالية اخترأكثر ا…" at bounding box center [592, 120] width 1000 height 749
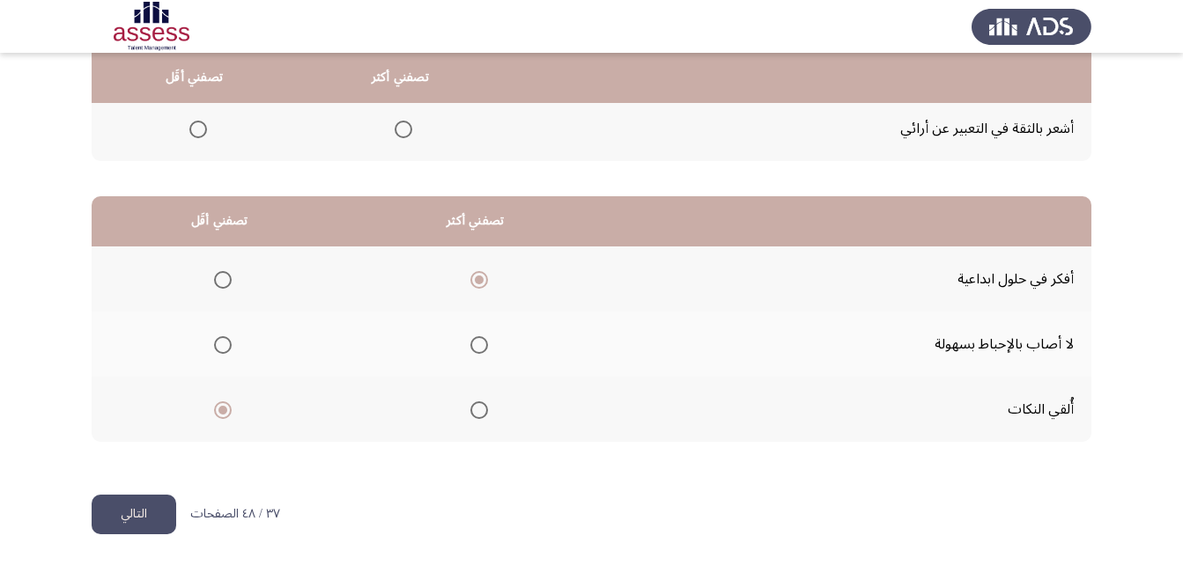
click at [111, 501] on button "التالي" at bounding box center [134, 515] width 85 height 40
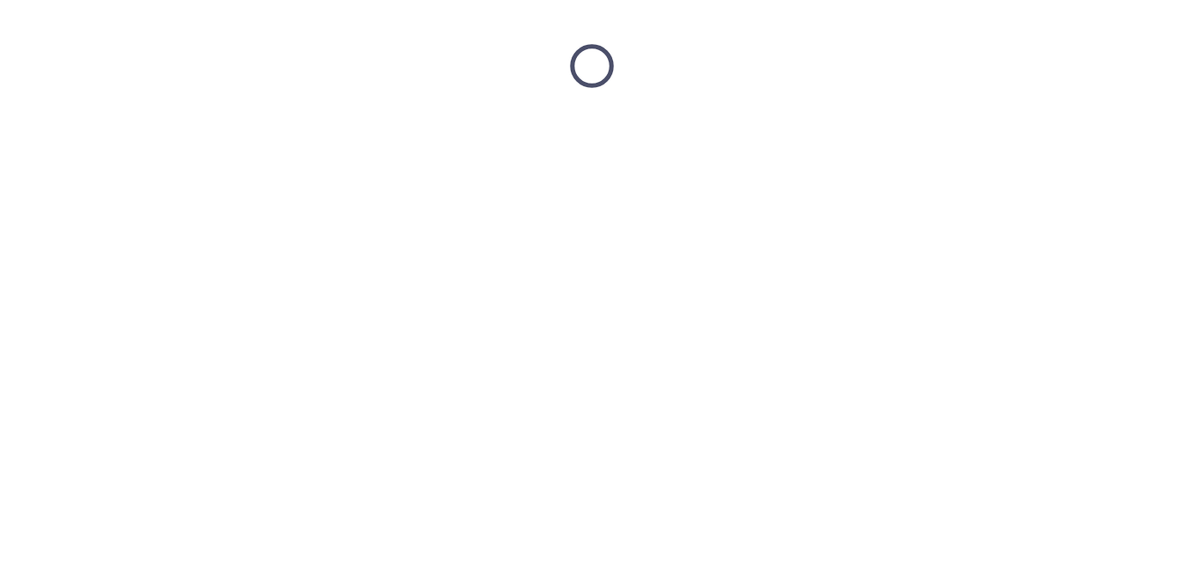
scroll to position [0, 0]
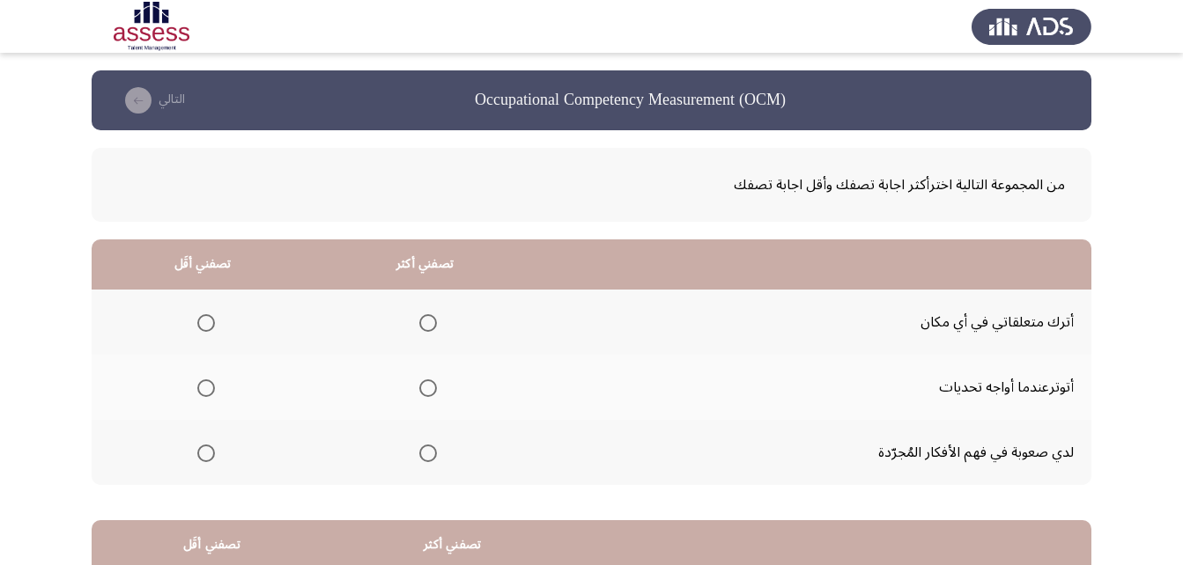
click at [415, 319] on label "Select an option" at bounding box center [424, 323] width 25 height 18
click at [419, 319] on input "Select an option" at bounding box center [428, 323] width 18 height 18
click at [207, 383] on span "Select an option" at bounding box center [206, 389] width 18 height 18
click at [207, 383] on input "Select an option" at bounding box center [206, 389] width 18 height 18
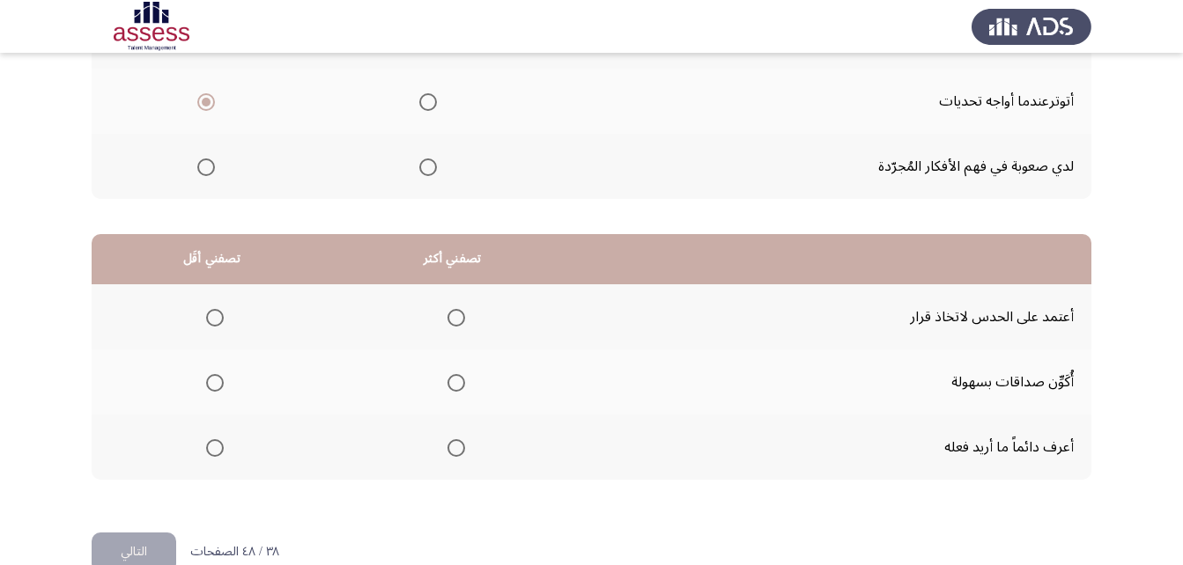
scroll to position [324, 0]
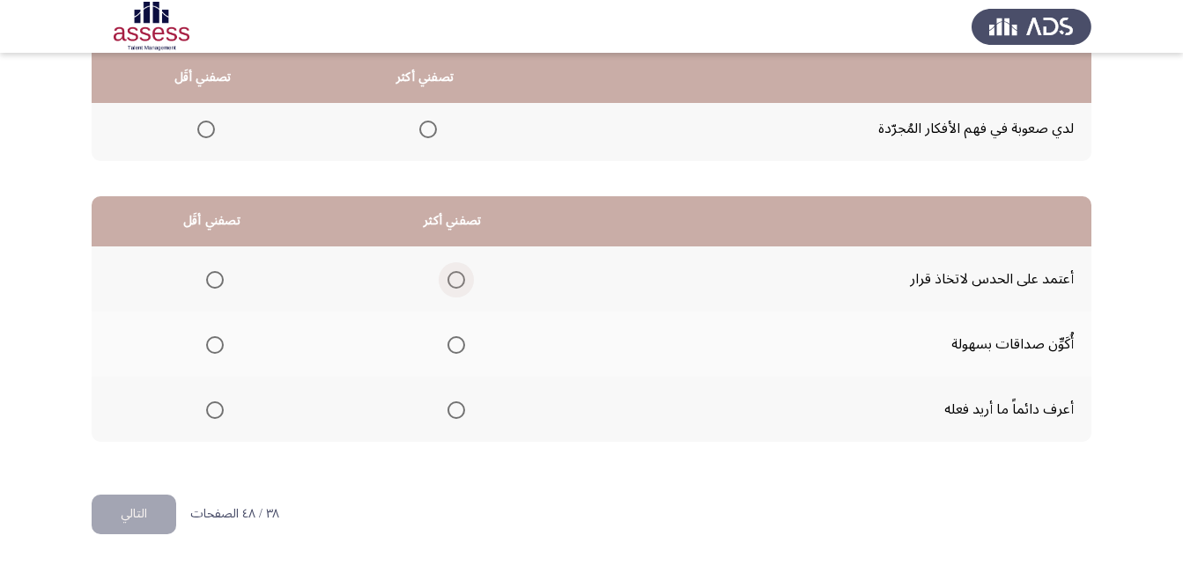
click at [463, 282] on span "Select an option" at bounding box center [456, 280] width 18 height 18
click at [463, 282] on input "Select an option" at bounding box center [456, 280] width 18 height 18
click at [454, 348] on span "Select an option" at bounding box center [456, 345] width 18 height 18
click at [454, 348] on input "Select an option" at bounding box center [456, 345] width 18 height 18
click at [458, 411] on span "Select an option" at bounding box center [456, 411] width 18 height 18
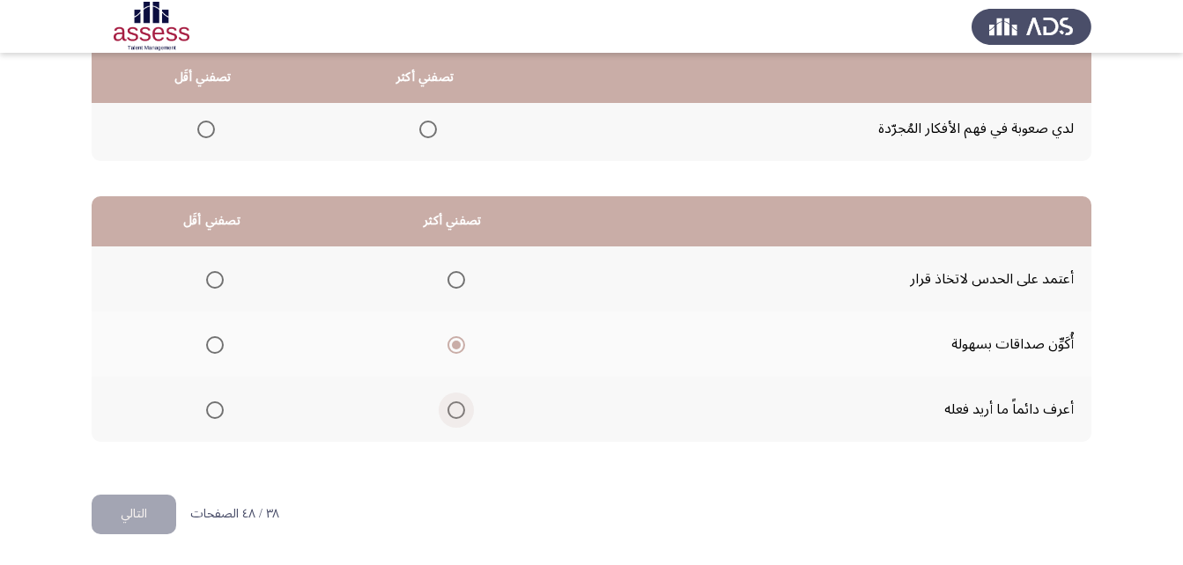
click at [458, 411] on input "Select an option" at bounding box center [456, 411] width 18 height 18
click at [453, 350] on span "Select an option" at bounding box center [456, 345] width 18 height 18
click at [453, 350] on input "Select an option" at bounding box center [456, 345] width 18 height 18
click at [206, 405] on span "Select an option" at bounding box center [215, 411] width 18 height 18
click at [206, 405] on input "Select an option" at bounding box center [215, 411] width 18 height 18
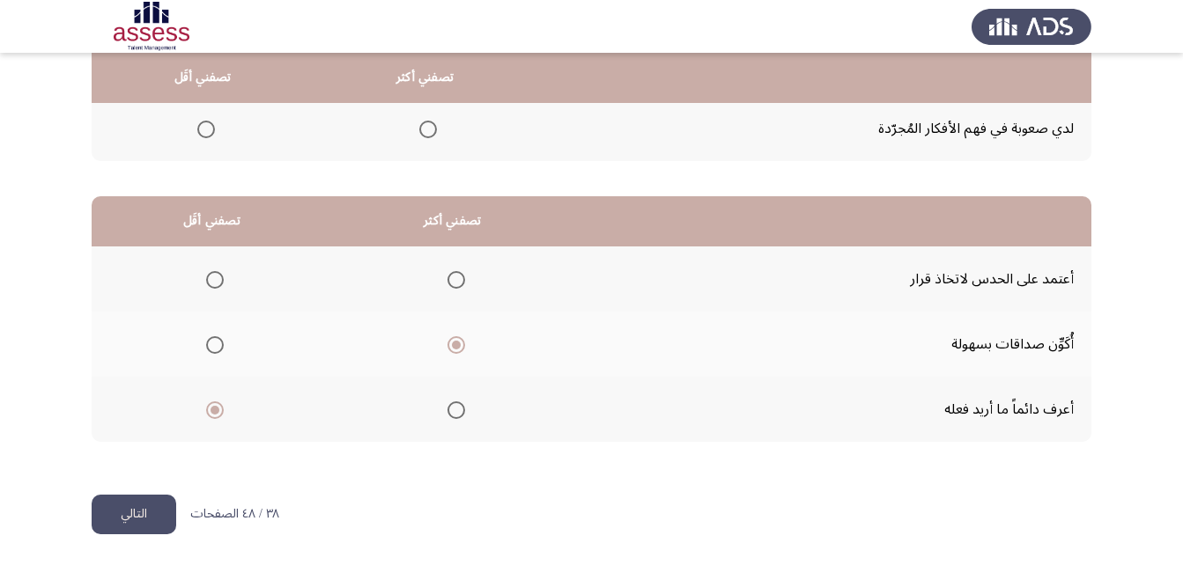
click at [159, 521] on button "التالي" at bounding box center [134, 515] width 85 height 40
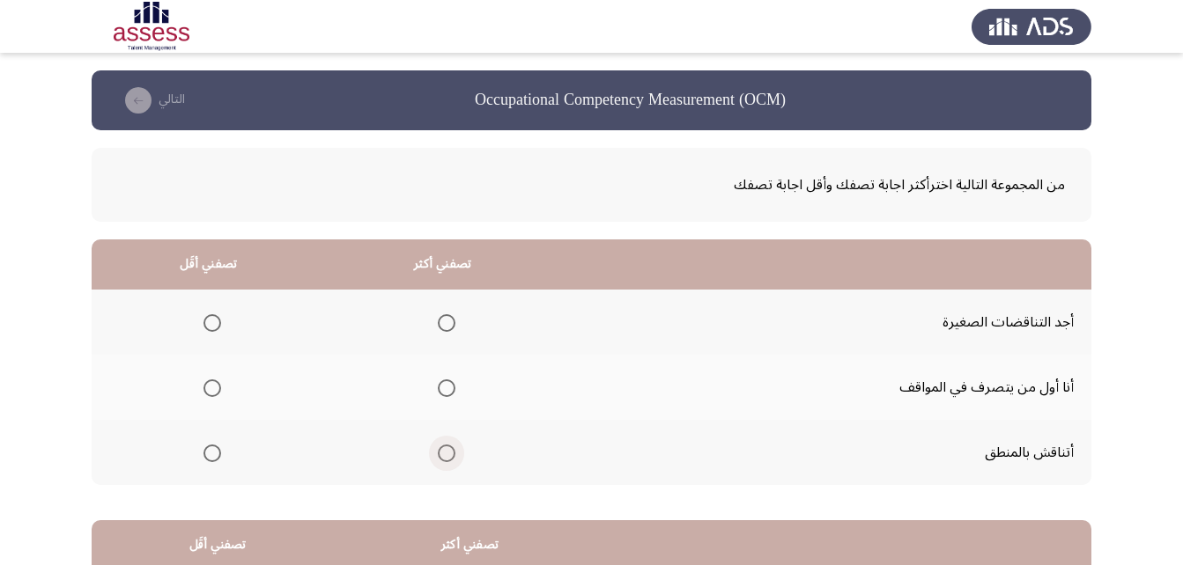
click at [433, 454] on label "Select an option" at bounding box center [443, 454] width 25 height 18
click at [438, 454] on input "Select an option" at bounding box center [447, 454] width 18 height 18
click at [210, 321] on span "Select an option" at bounding box center [212, 323] width 18 height 18
click at [210, 321] on input "Select an option" at bounding box center [212, 323] width 18 height 18
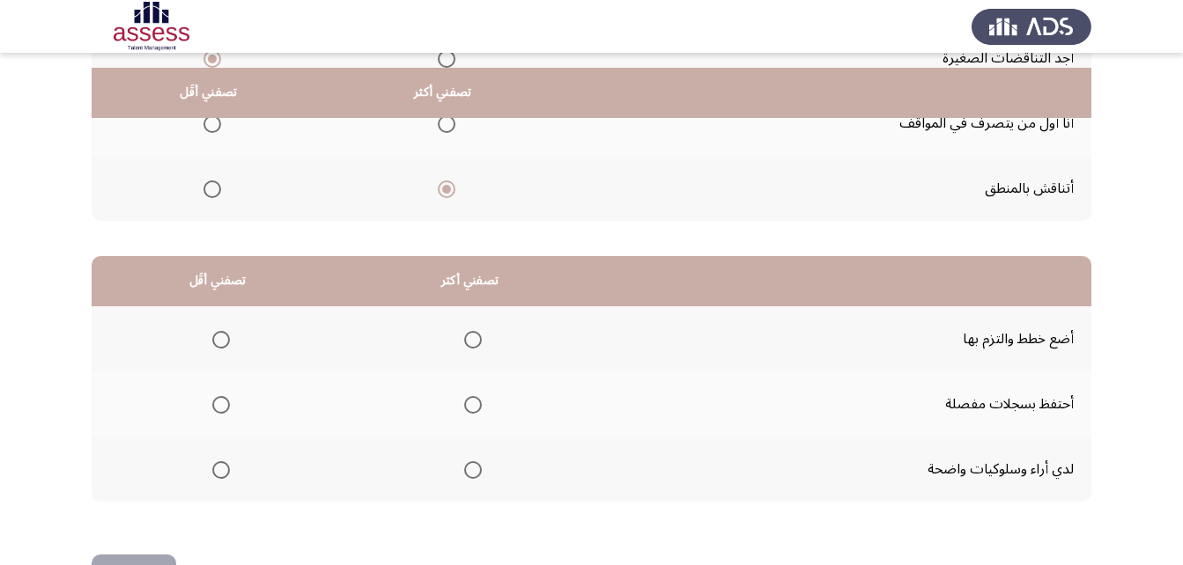
scroll to position [324, 0]
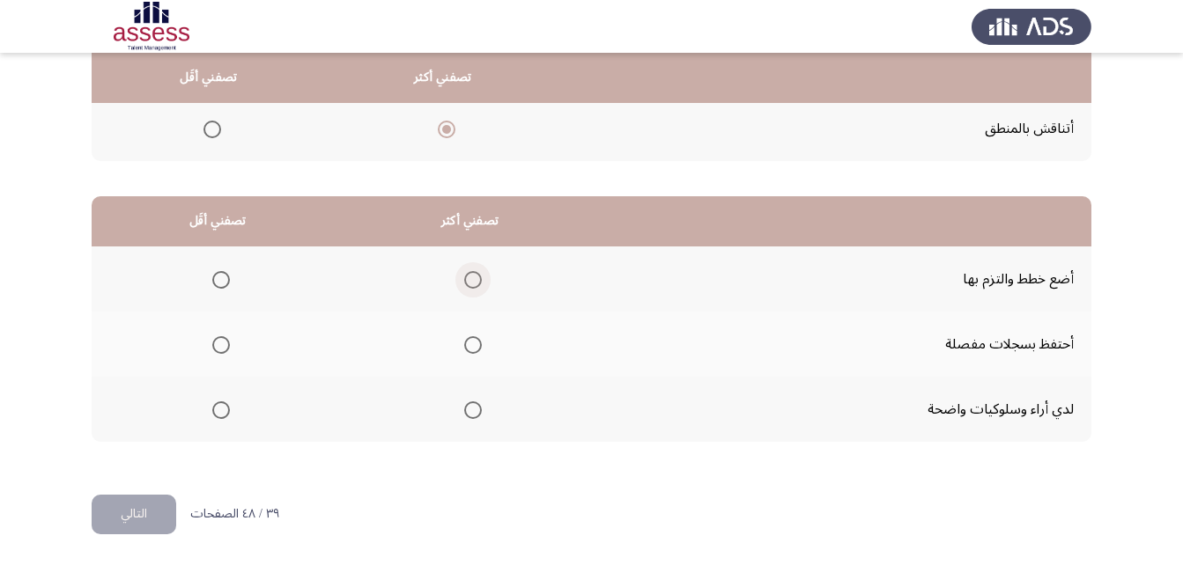
click at [471, 282] on span "Select an option" at bounding box center [473, 280] width 18 height 18
click at [471, 282] on input "Select an option" at bounding box center [473, 280] width 18 height 18
click at [225, 409] on span "Select an option" at bounding box center [221, 411] width 18 height 18
click at [225, 409] on input "Select an option" at bounding box center [221, 411] width 18 height 18
click at [150, 505] on button "التالي" at bounding box center [134, 515] width 85 height 40
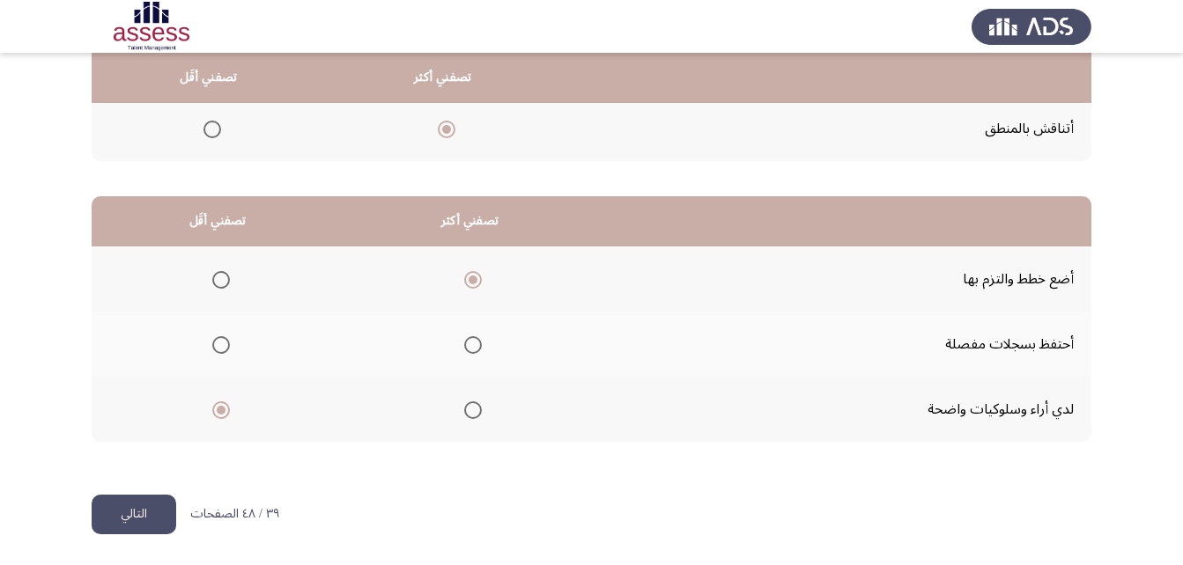
scroll to position [0, 0]
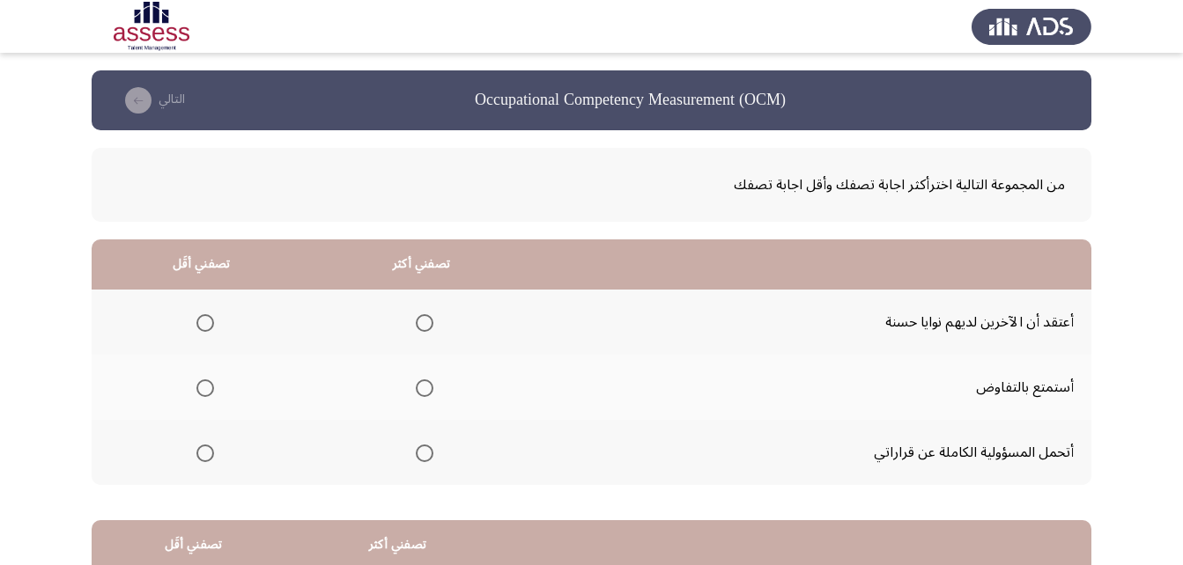
click at [416, 457] on span "Select an option" at bounding box center [425, 454] width 18 height 18
click at [416, 457] on input "Select an option" at bounding box center [425, 454] width 18 height 18
click at [207, 394] on span "Select an option" at bounding box center [205, 389] width 18 height 18
click at [207, 394] on input "Select an option" at bounding box center [205, 389] width 18 height 18
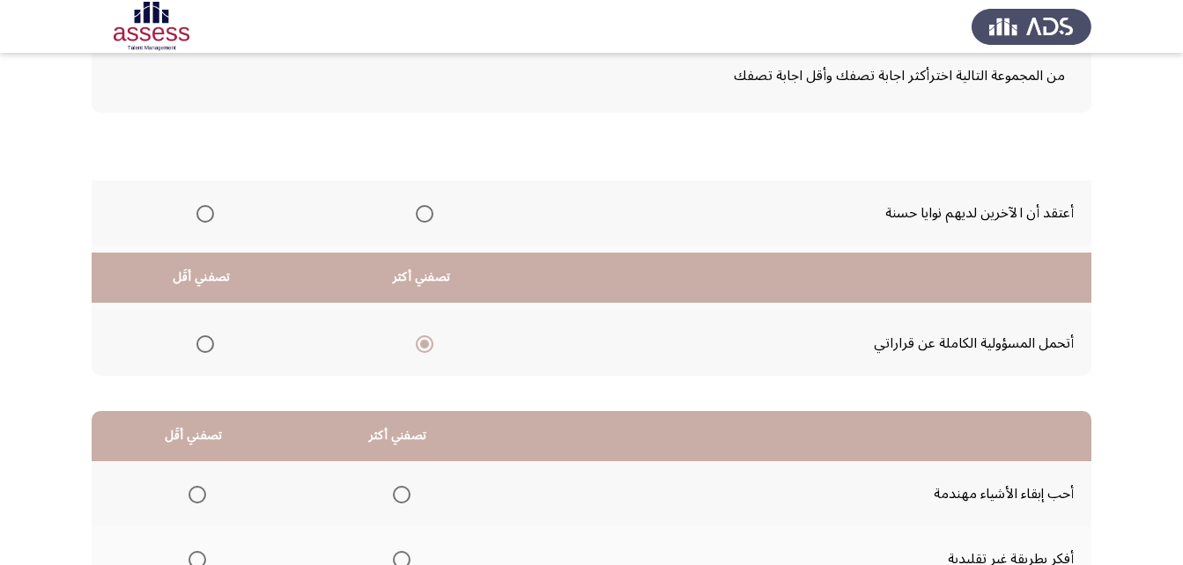
scroll to position [324, 0]
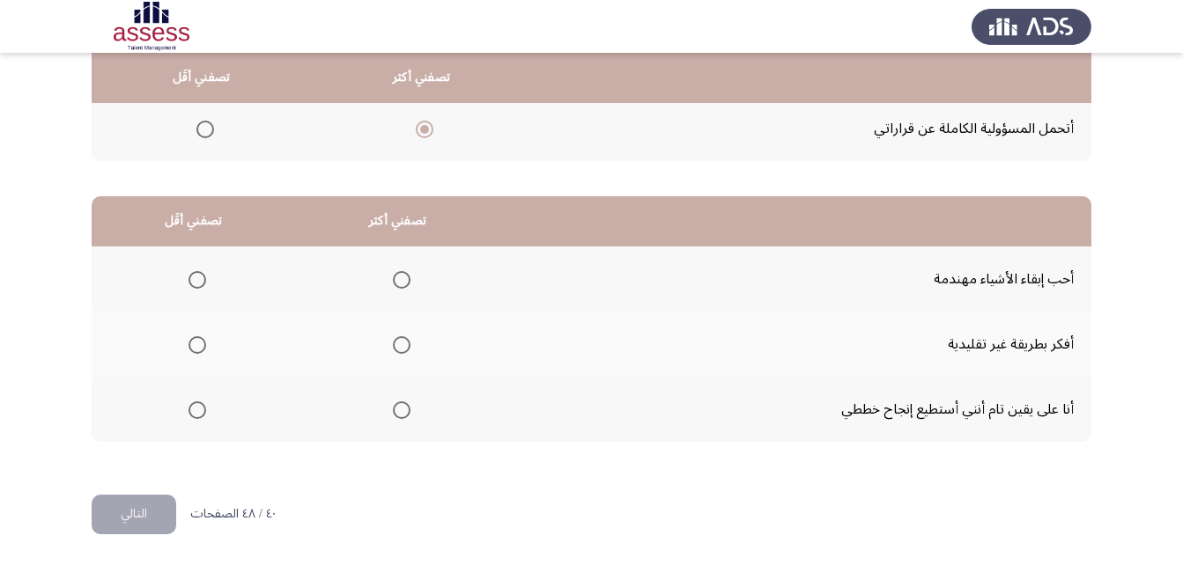
click at [393, 337] on span "Select an option" at bounding box center [402, 345] width 18 height 18
click at [393, 337] on input "Select an option" at bounding box center [402, 345] width 18 height 18
click at [188, 412] on span "Select an option" at bounding box center [197, 411] width 18 height 18
click at [188, 412] on input "Select an option" at bounding box center [197, 411] width 18 height 18
click at [130, 505] on button "التالي" at bounding box center [134, 515] width 85 height 40
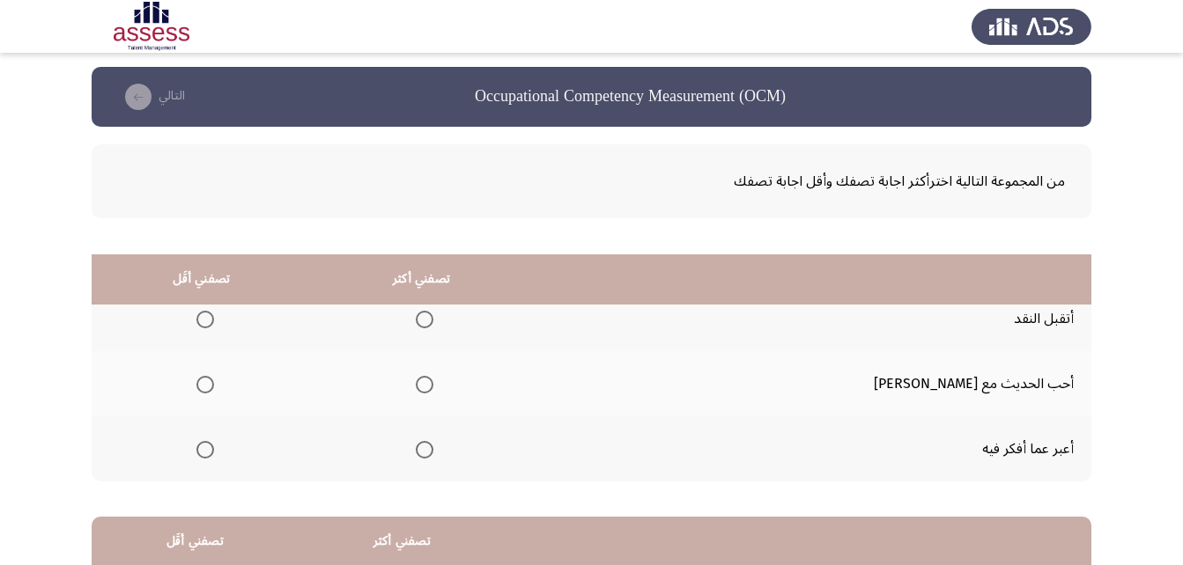
scroll to position [0, 0]
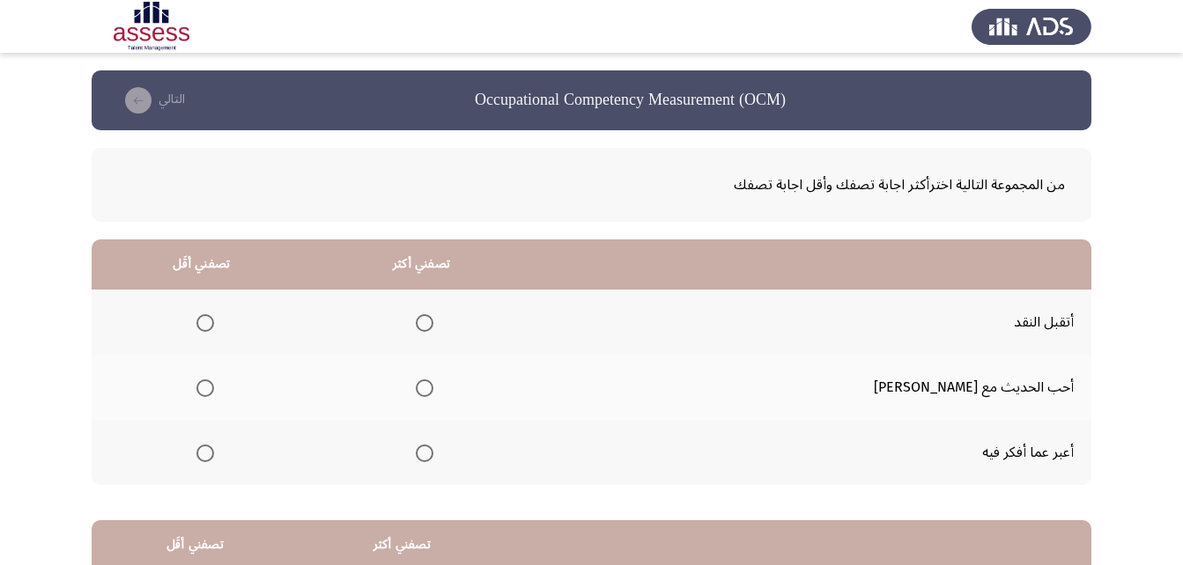
click at [433, 321] on span "Select an option" at bounding box center [425, 323] width 18 height 18
click at [433, 321] on input "Select an option" at bounding box center [425, 323] width 18 height 18
click at [238, 458] on th at bounding box center [202, 452] width 220 height 65
click at [214, 455] on span "Select an option" at bounding box center [205, 454] width 18 height 18
click at [214, 455] on input "Select an option" at bounding box center [205, 454] width 18 height 18
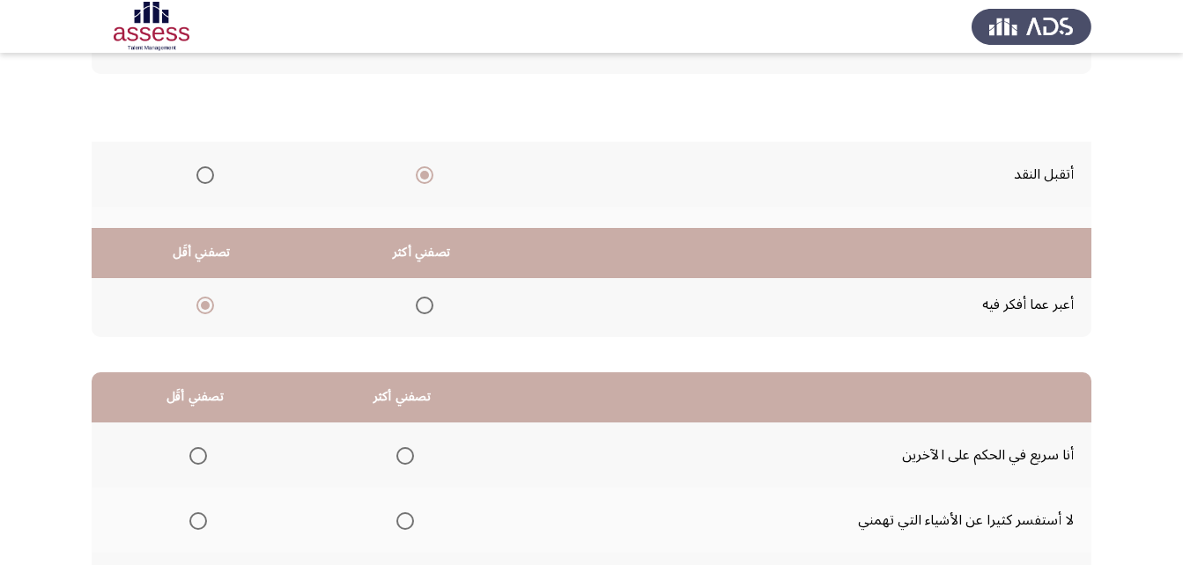
scroll to position [324, 0]
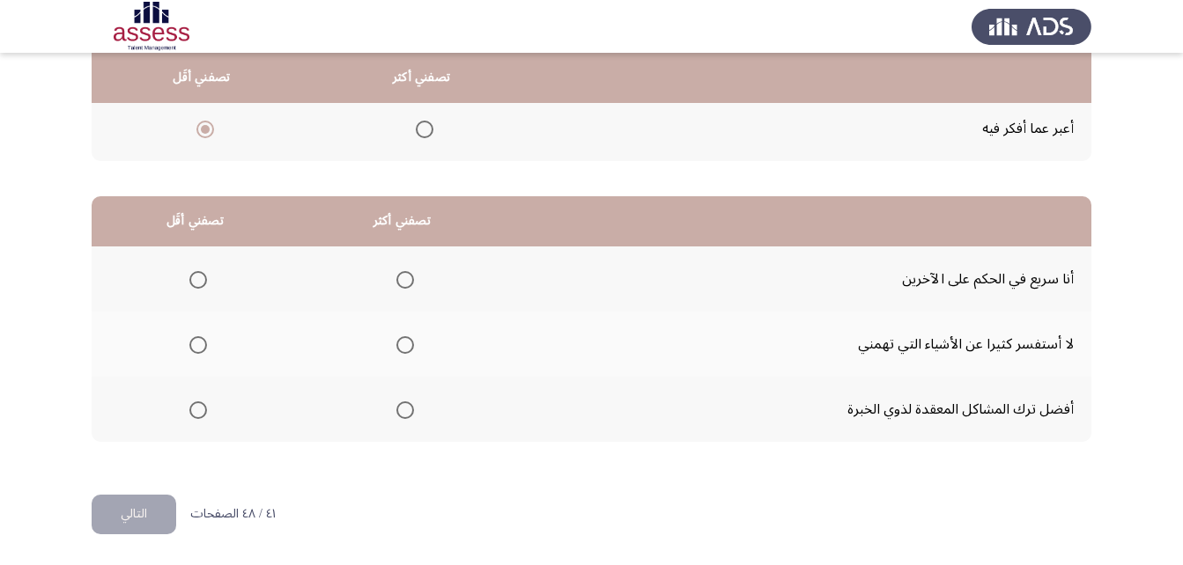
click at [399, 415] on span "Select an option" at bounding box center [405, 411] width 18 height 18
click at [399, 415] on input "Select an option" at bounding box center [405, 411] width 18 height 18
click at [198, 346] on span "Select an option" at bounding box center [198, 345] width 18 height 18
click at [198, 346] on input "Select an option" at bounding box center [198, 345] width 18 height 18
click at [144, 529] on button "التالي" at bounding box center [134, 515] width 85 height 40
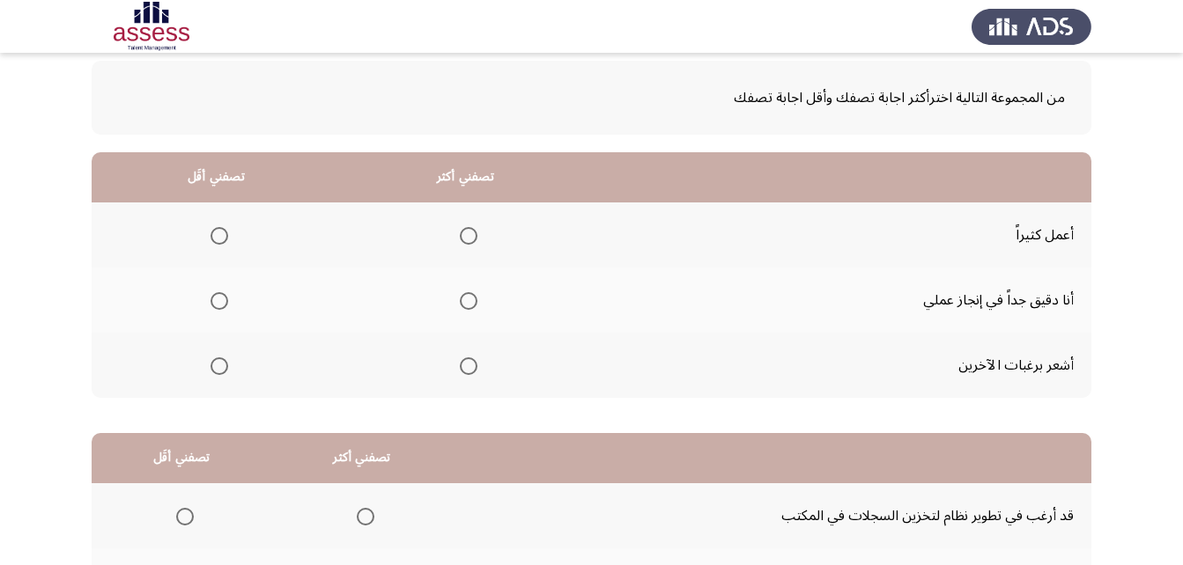
scroll to position [88, 0]
click at [472, 299] on span "Select an option" at bounding box center [469, 300] width 18 height 18
click at [472, 299] on input "Select an option" at bounding box center [469, 300] width 18 height 18
click at [219, 364] on span "Select an option" at bounding box center [219, 366] width 18 height 18
click at [219, 364] on input "Select an option" at bounding box center [219, 366] width 18 height 18
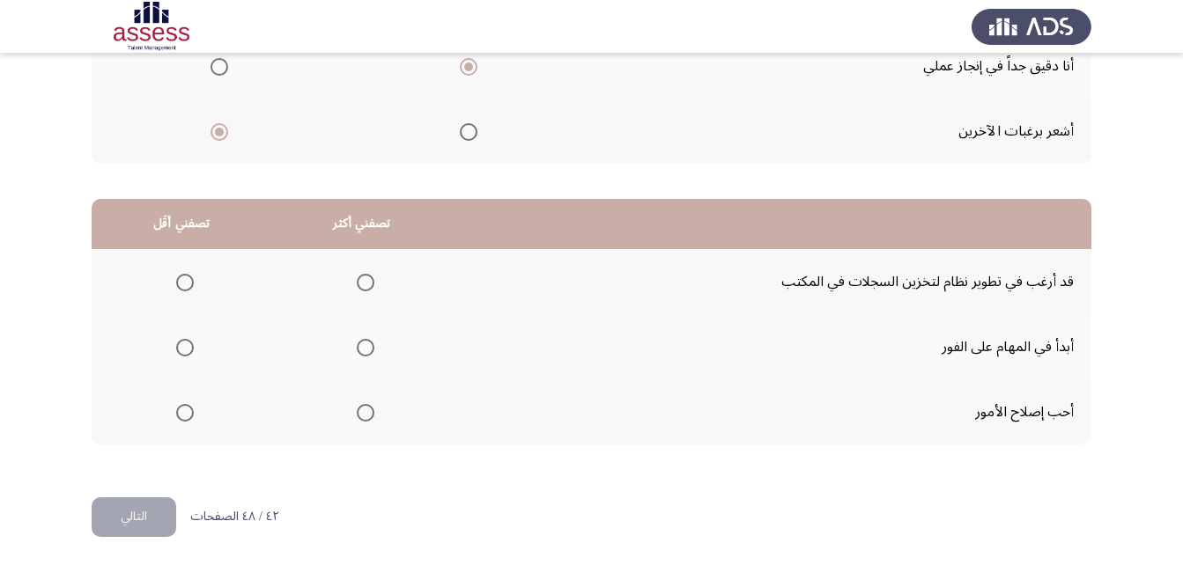
scroll to position [324, 0]
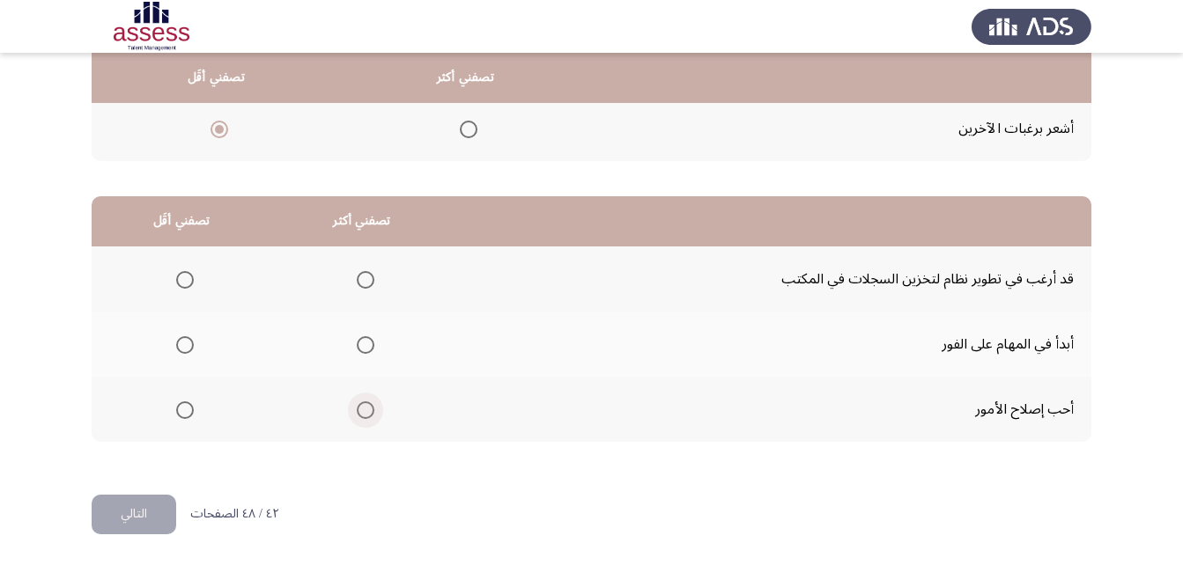
click at [357, 414] on span "Select an option" at bounding box center [366, 411] width 18 height 18
click at [357, 414] on input "Select an option" at bounding box center [366, 411] width 18 height 18
click at [193, 341] on th at bounding box center [182, 344] width 180 height 65
click at [189, 343] on span "Select an option" at bounding box center [185, 345] width 18 height 18
click at [189, 343] on input "Select an option" at bounding box center [185, 345] width 18 height 18
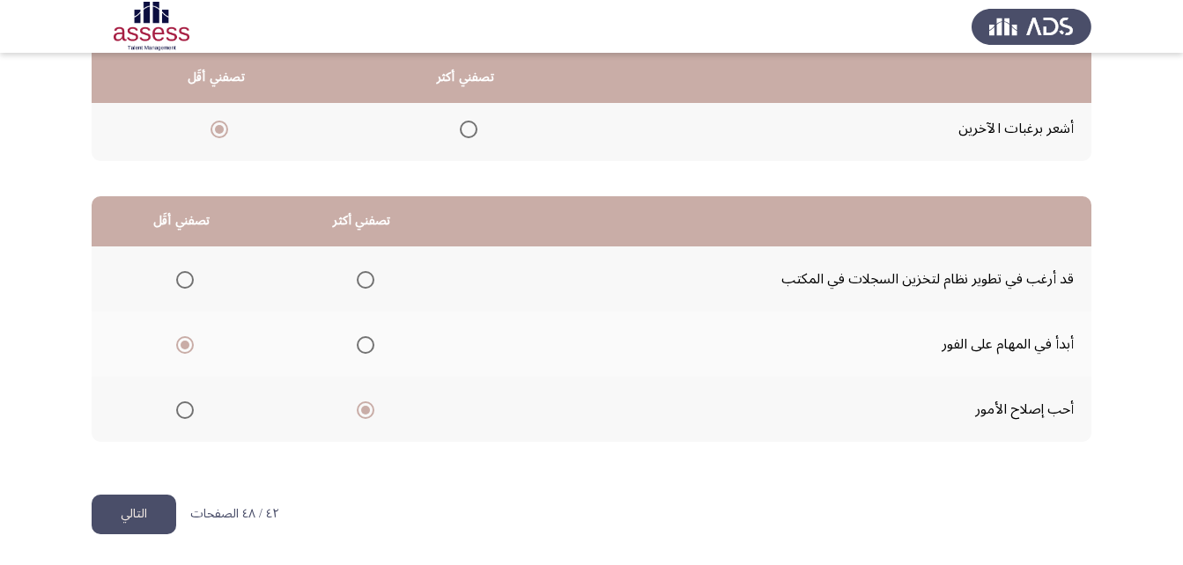
click at [122, 536] on html "Occupational Competency Measurement (OCM) التالي من المجموعة التالية اخترأكثر ا…" at bounding box center [591, 120] width 1183 height 889
click at [121, 531] on button "التالي" at bounding box center [134, 515] width 85 height 40
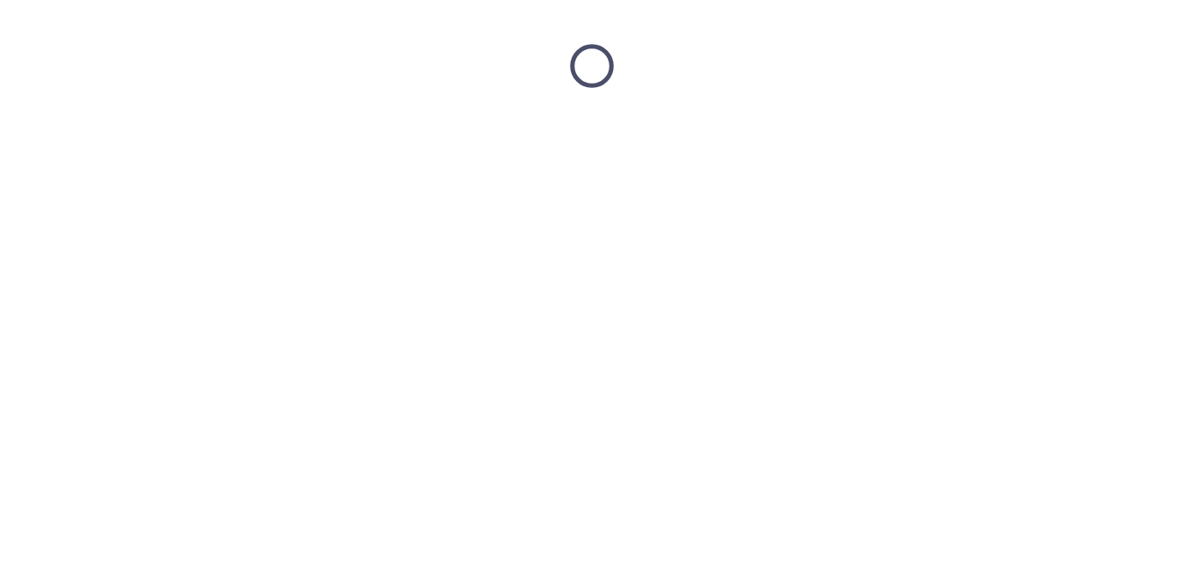
scroll to position [0, 0]
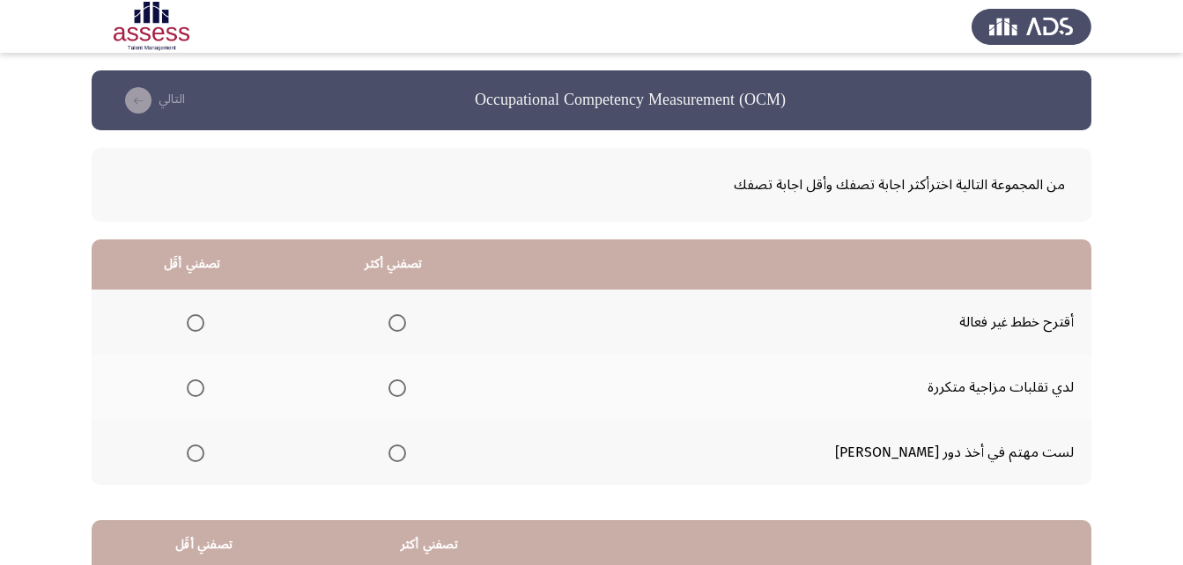
click at [204, 380] on span "Select an option" at bounding box center [196, 389] width 18 height 18
click at [204, 380] on input "Select an option" at bounding box center [196, 389] width 18 height 18
click at [406, 457] on span "Select an option" at bounding box center [397, 454] width 18 height 18
click at [406, 457] on input "Select an option" at bounding box center [397, 454] width 18 height 18
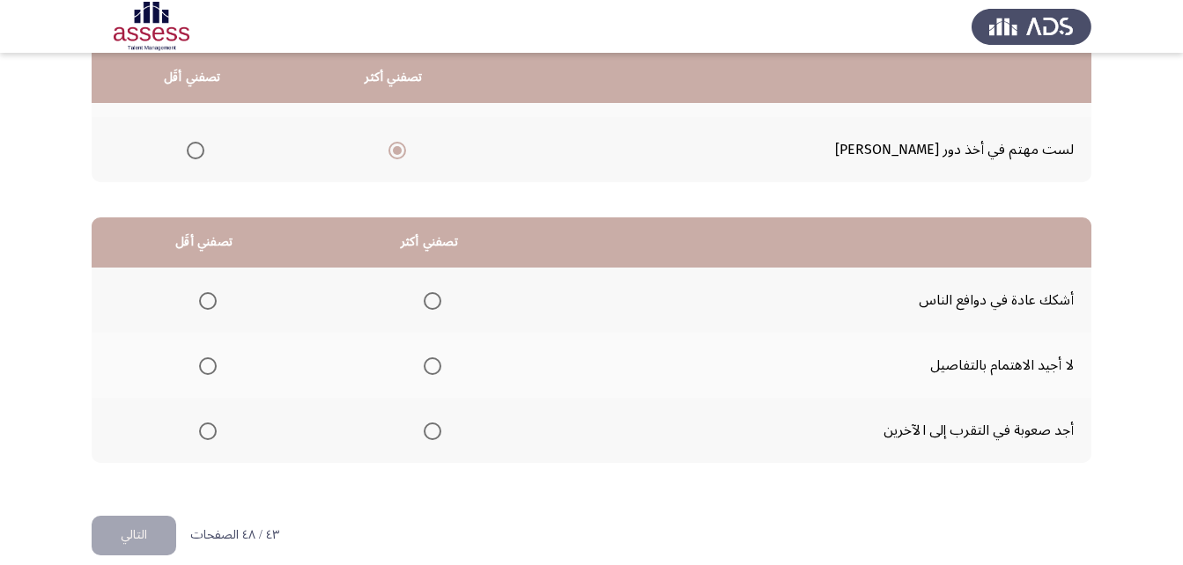
scroll to position [324, 0]
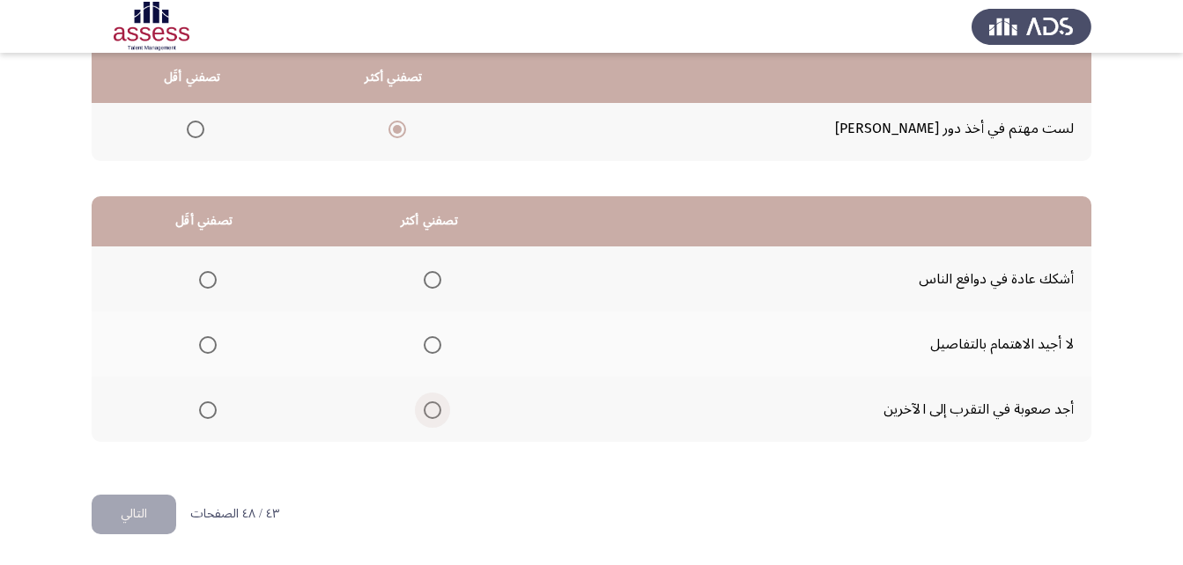
click at [430, 402] on span "Select an option" at bounding box center [433, 411] width 18 height 18
click at [430, 402] on input "Select an option" at bounding box center [433, 411] width 18 height 18
click at [412, 273] on th at bounding box center [428, 279] width 225 height 65
click at [434, 270] on mat-radio-button "Select an option" at bounding box center [429, 279] width 25 height 18
click at [432, 280] on span "Select an option" at bounding box center [432, 280] width 0 height 0
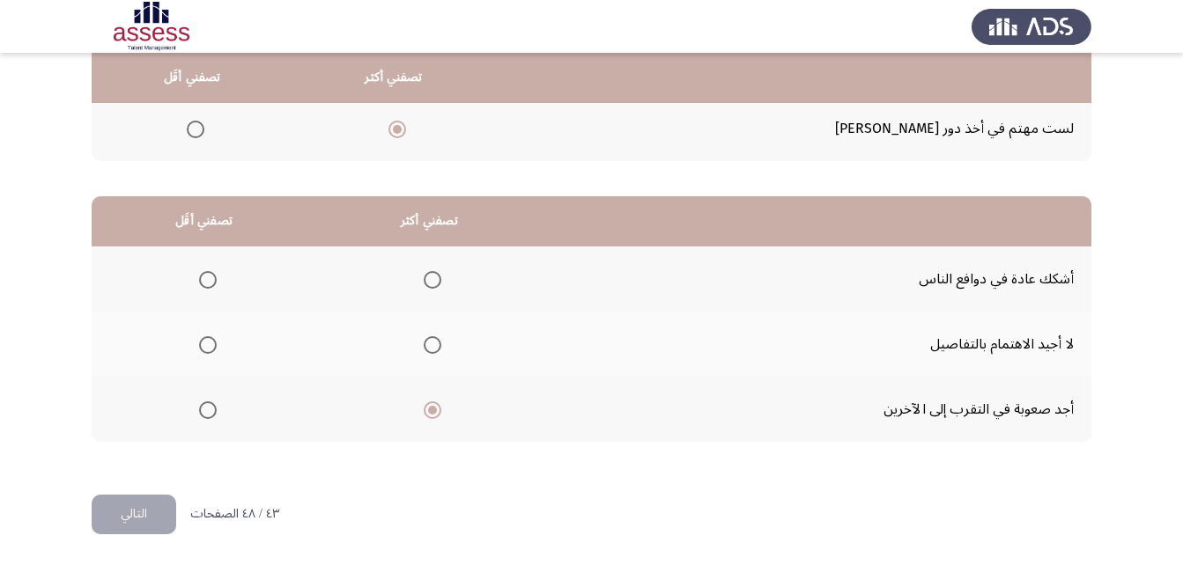
click at [430, 280] on input "Select an option" at bounding box center [433, 280] width 18 height 18
click at [210, 343] on span "Select an option" at bounding box center [208, 345] width 18 height 18
click at [210, 343] on input "Select an option" at bounding box center [208, 345] width 18 height 18
click at [141, 501] on button "التالي" at bounding box center [134, 515] width 85 height 40
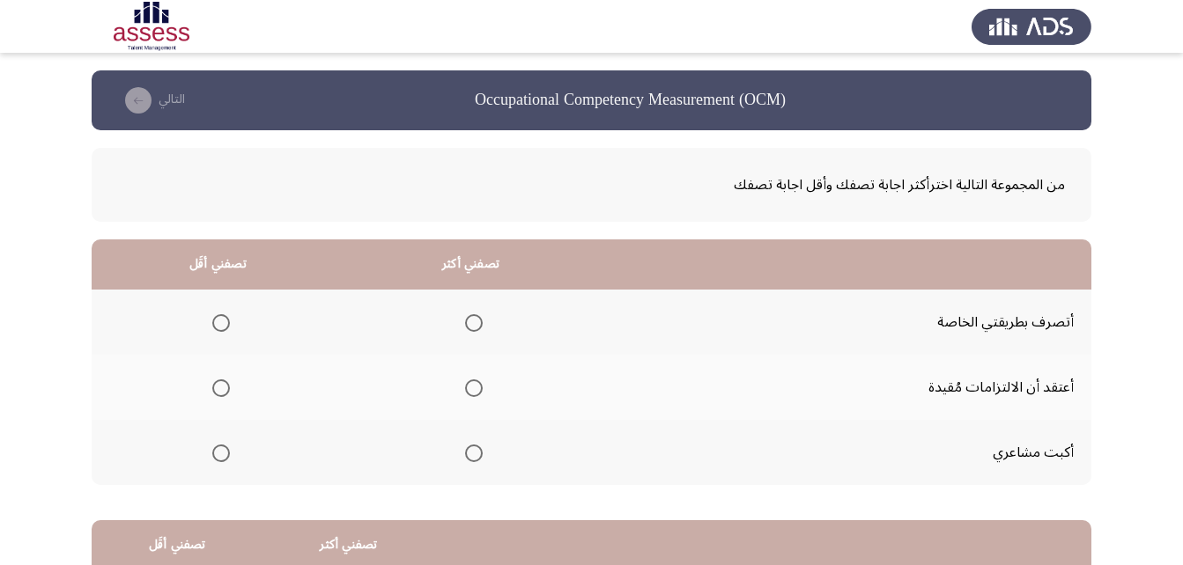
scroll to position [88, 0]
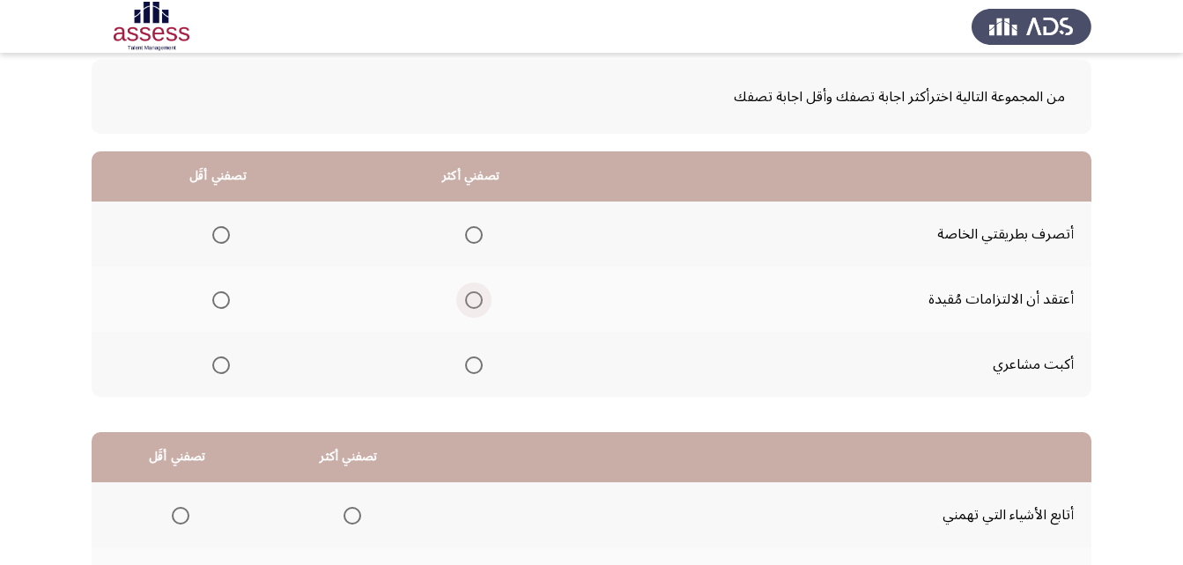
click at [473, 306] on span "Select an option" at bounding box center [474, 300] width 18 height 18
click at [473, 306] on input "Select an option" at bounding box center [474, 300] width 18 height 18
click at [471, 362] on span "Select an option" at bounding box center [474, 366] width 18 height 18
click at [471, 362] on input "Select an option" at bounding box center [474, 366] width 18 height 18
click at [473, 235] on span "Select an option" at bounding box center [474, 235] width 18 height 18
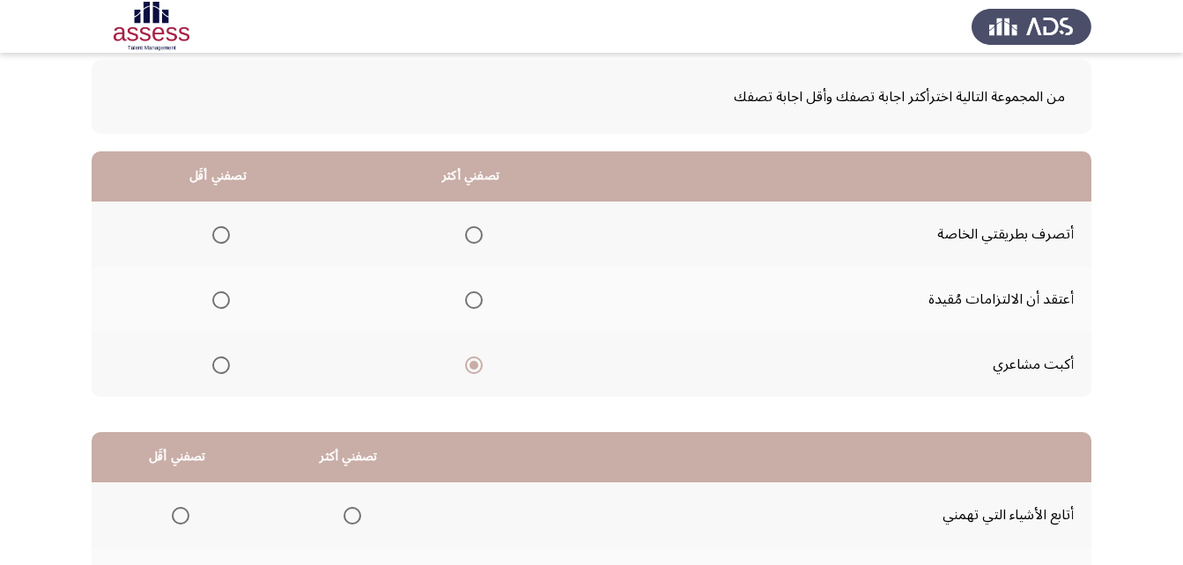
click at [473, 235] on input "Select an option" at bounding box center [474, 235] width 18 height 18
click at [223, 299] on span "Select an option" at bounding box center [221, 300] width 18 height 18
click at [223, 299] on input "Select an option" at bounding box center [221, 300] width 18 height 18
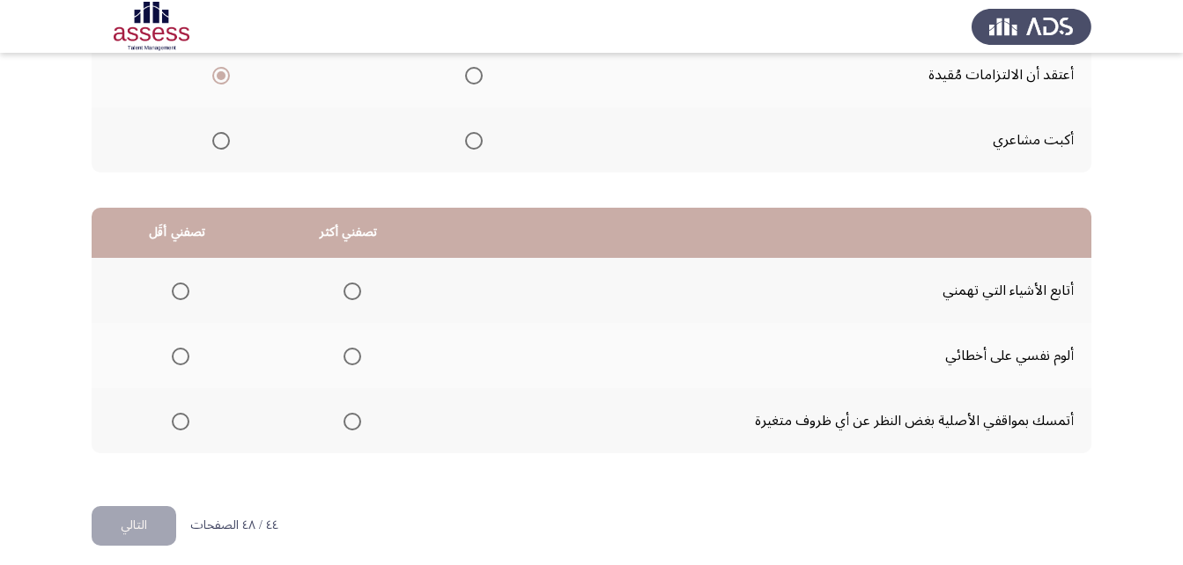
scroll to position [324, 0]
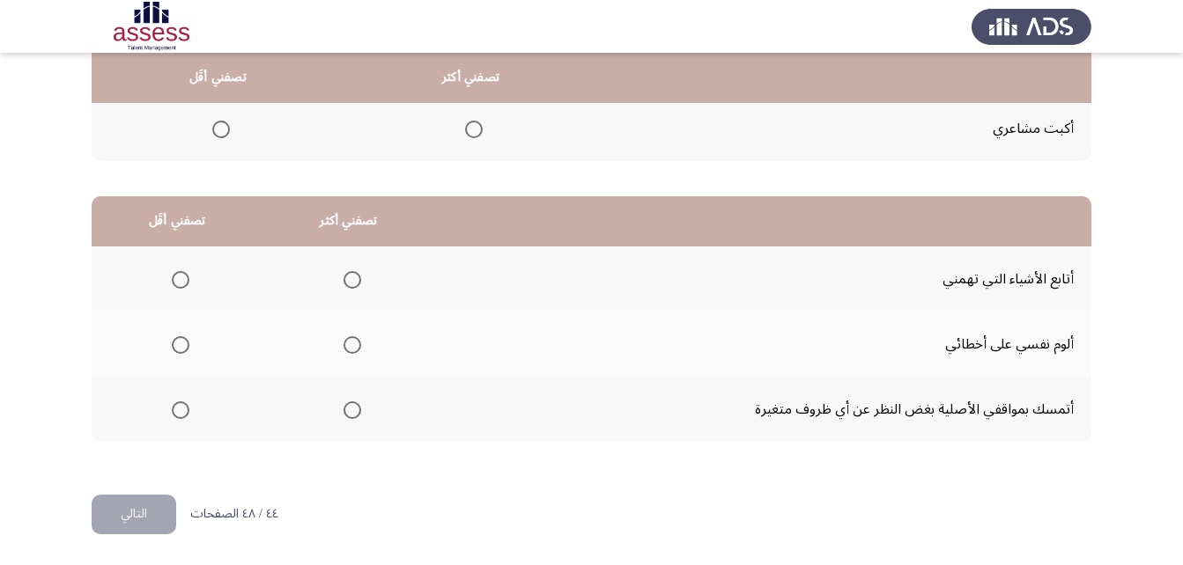
click at [183, 415] on span "Select an option" at bounding box center [181, 411] width 18 height 18
click at [183, 415] on input "Select an option" at bounding box center [181, 411] width 18 height 18
click at [352, 280] on span "Select an option" at bounding box center [352, 280] width 0 height 0
click at [349, 279] on input "Select an option" at bounding box center [352, 280] width 18 height 18
click at [130, 520] on button "التالي" at bounding box center [134, 515] width 85 height 40
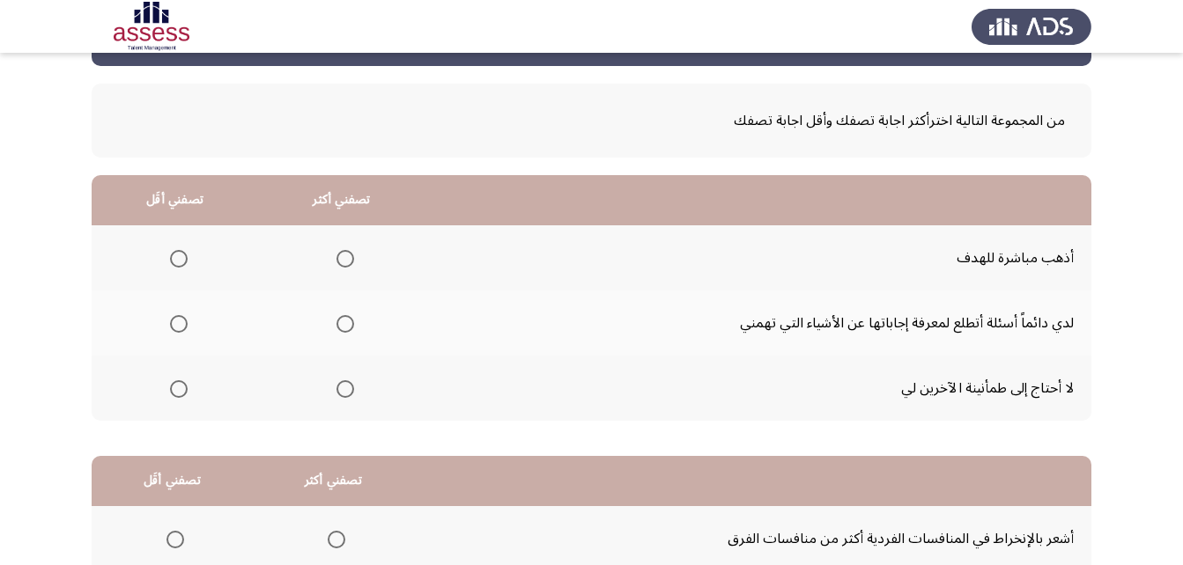
scroll to position [60, 0]
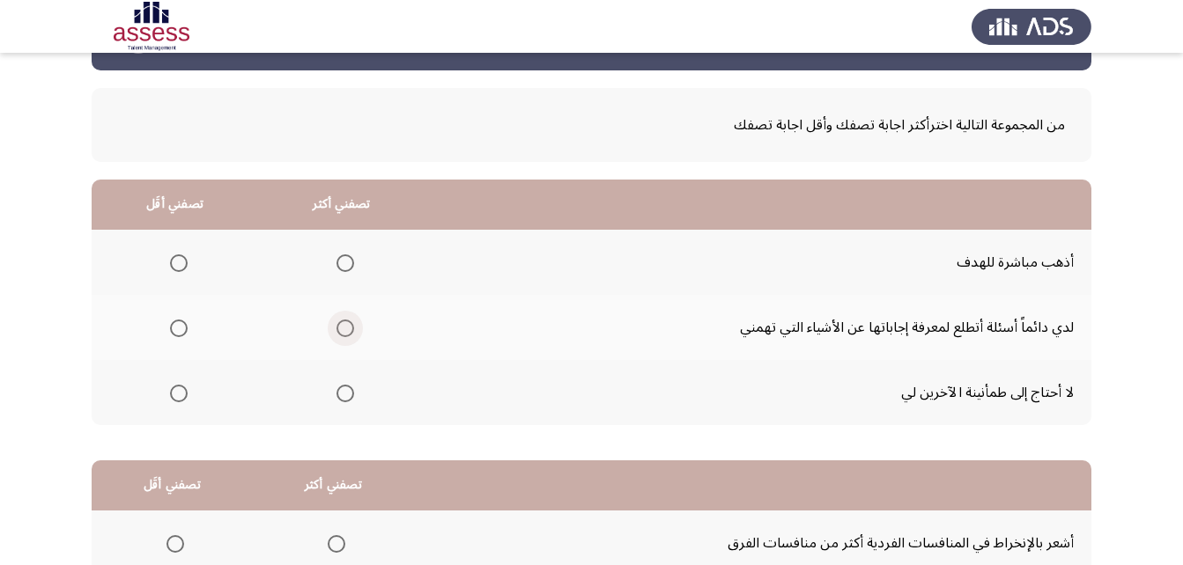
click at [349, 336] on span "Select an option" at bounding box center [345, 329] width 18 height 18
click at [349, 336] on input "Select an option" at bounding box center [345, 329] width 18 height 18
click at [179, 250] on mat-radio-group "Select an option" at bounding box center [175, 262] width 25 height 30
click at [173, 259] on span "Select an option" at bounding box center [179, 264] width 18 height 18
click at [173, 259] on input "Select an option" at bounding box center [179, 264] width 18 height 18
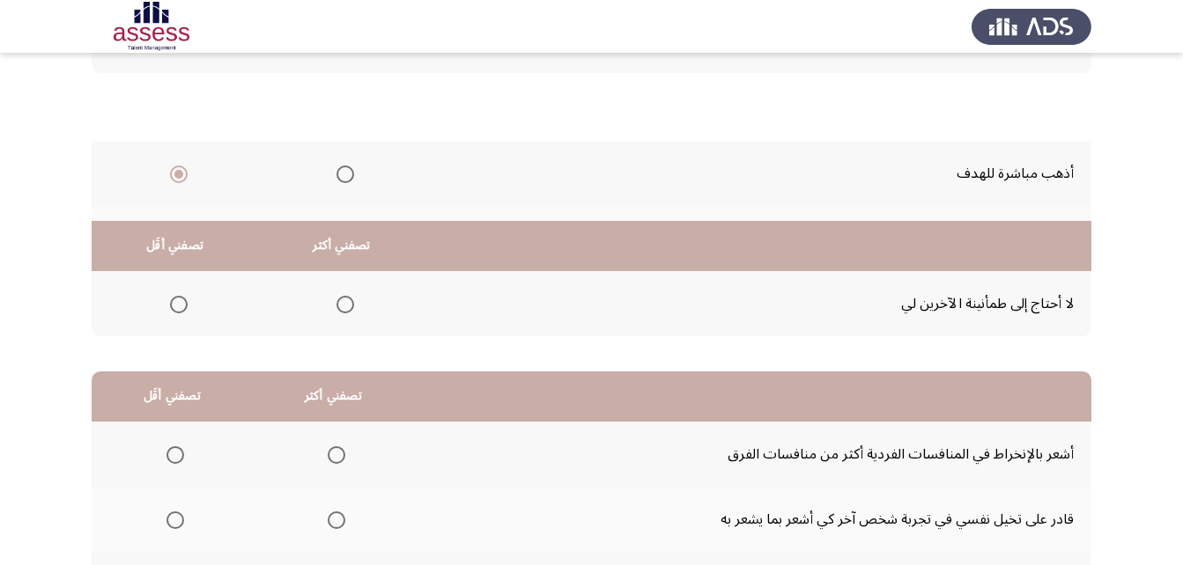
scroll to position [324, 0]
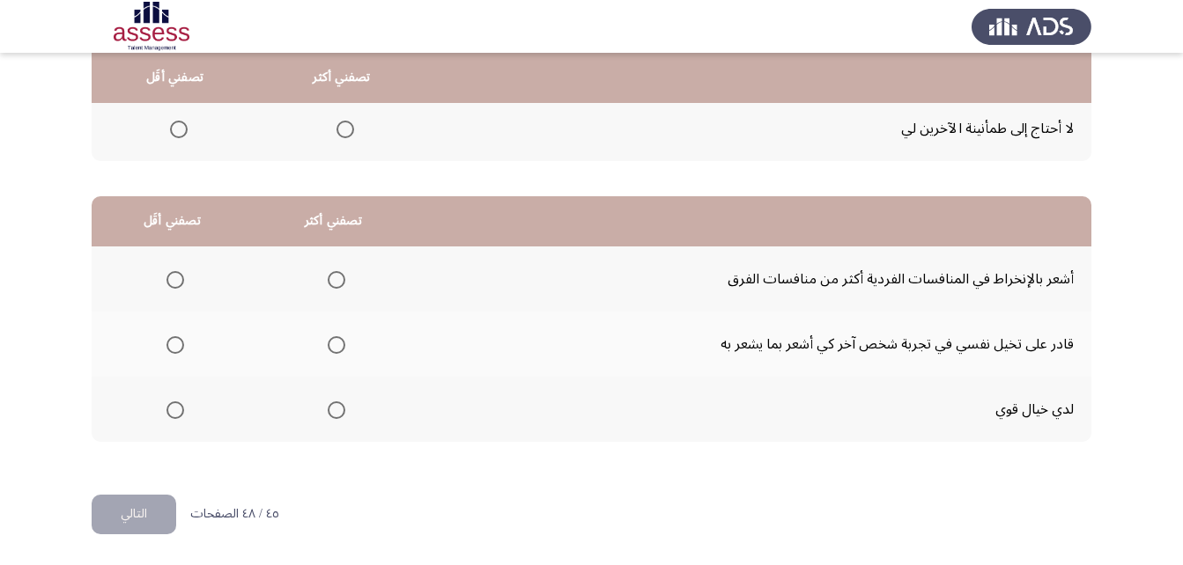
click at [181, 269] on mat-radio-group "Select an option" at bounding box center [171, 279] width 25 height 30
click at [176, 277] on span "Select an option" at bounding box center [175, 280] width 18 height 18
click at [176, 277] on input "Select an option" at bounding box center [175, 280] width 18 height 18
click at [338, 409] on span "Select an option" at bounding box center [337, 411] width 18 height 18
click at [338, 409] on input "Select an option" at bounding box center [337, 411] width 18 height 18
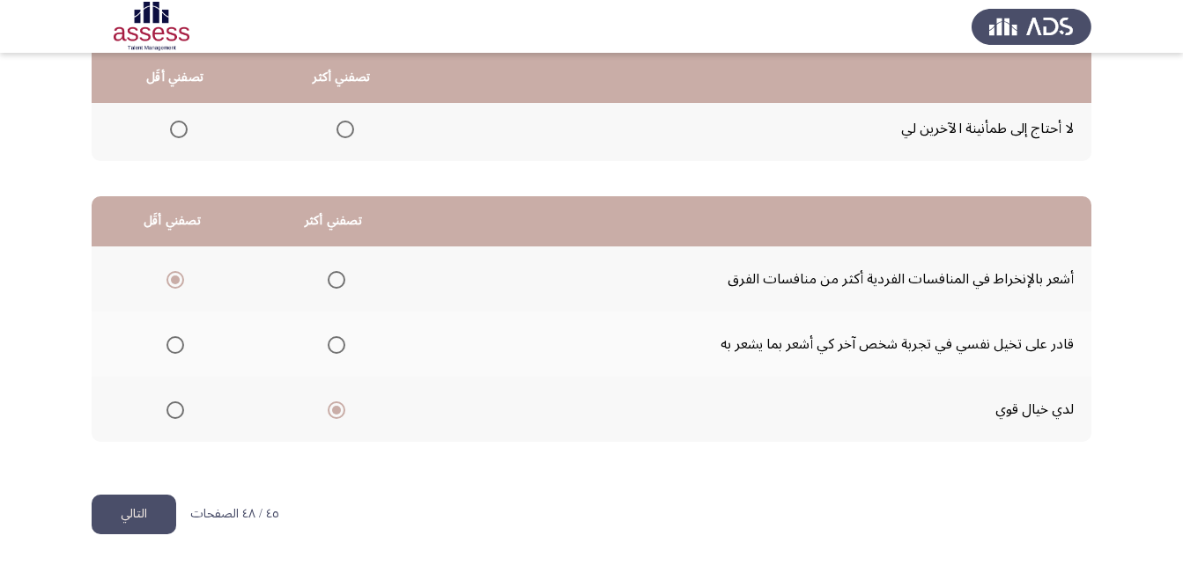
click at [123, 526] on button "التالي" at bounding box center [134, 515] width 85 height 40
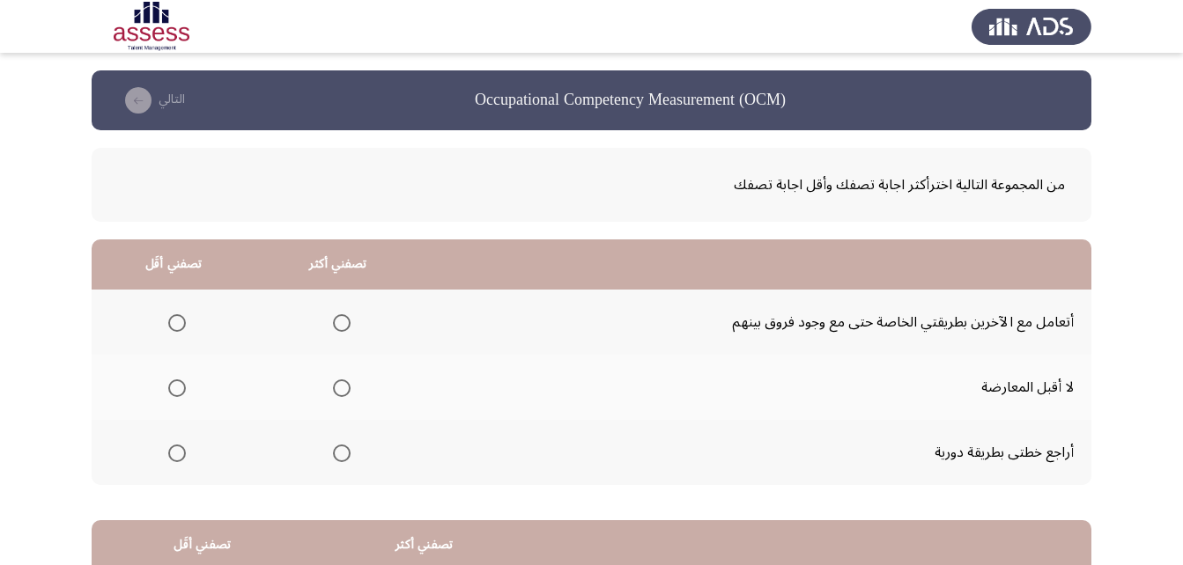
click at [331, 450] on label "Select an option" at bounding box center [338, 454] width 25 height 18
click at [333, 450] on input "Select an option" at bounding box center [342, 454] width 18 height 18
click at [173, 387] on span "Select an option" at bounding box center [177, 389] width 18 height 18
click at [173, 387] on input "Select an option" at bounding box center [177, 389] width 18 height 18
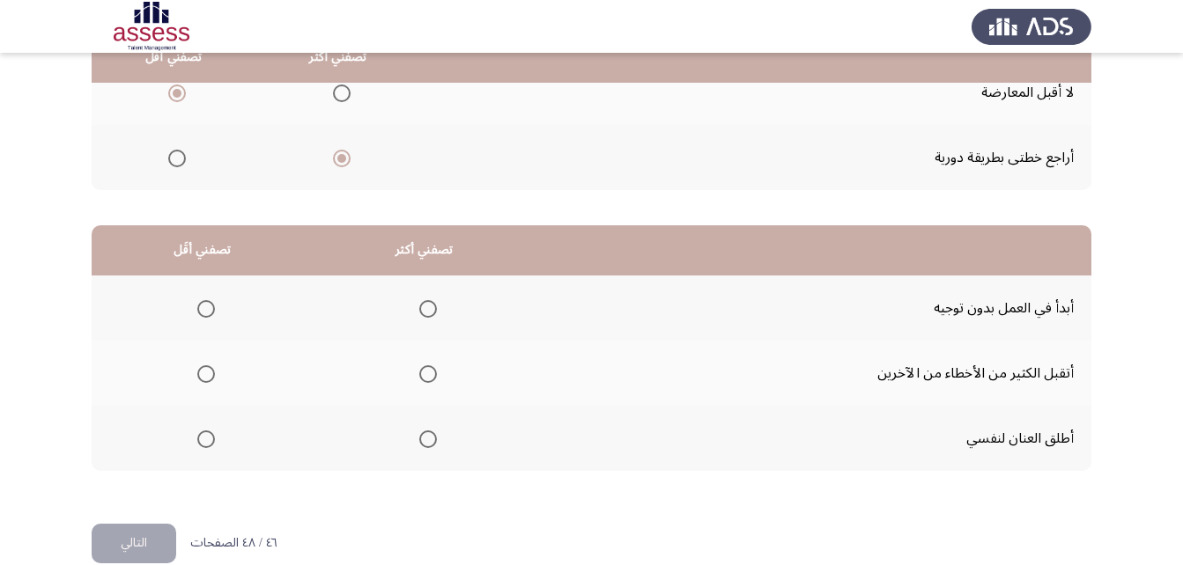
scroll to position [324, 0]
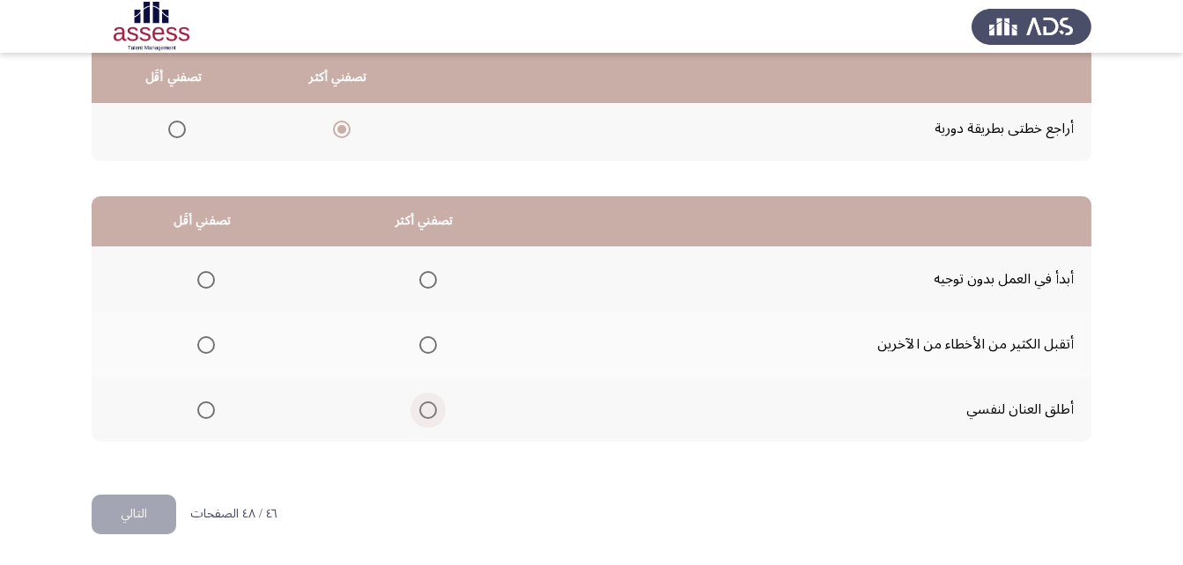
click at [425, 405] on span "Select an option" at bounding box center [428, 411] width 18 height 18
click at [425, 405] on input "Select an option" at bounding box center [428, 411] width 18 height 18
click at [416, 279] on label "Select an option" at bounding box center [424, 280] width 25 height 18
click at [419, 279] on input "Select an option" at bounding box center [428, 280] width 18 height 18
click at [200, 407] on span "Select an option" at bounding box center [206, 411] width 18 height 18
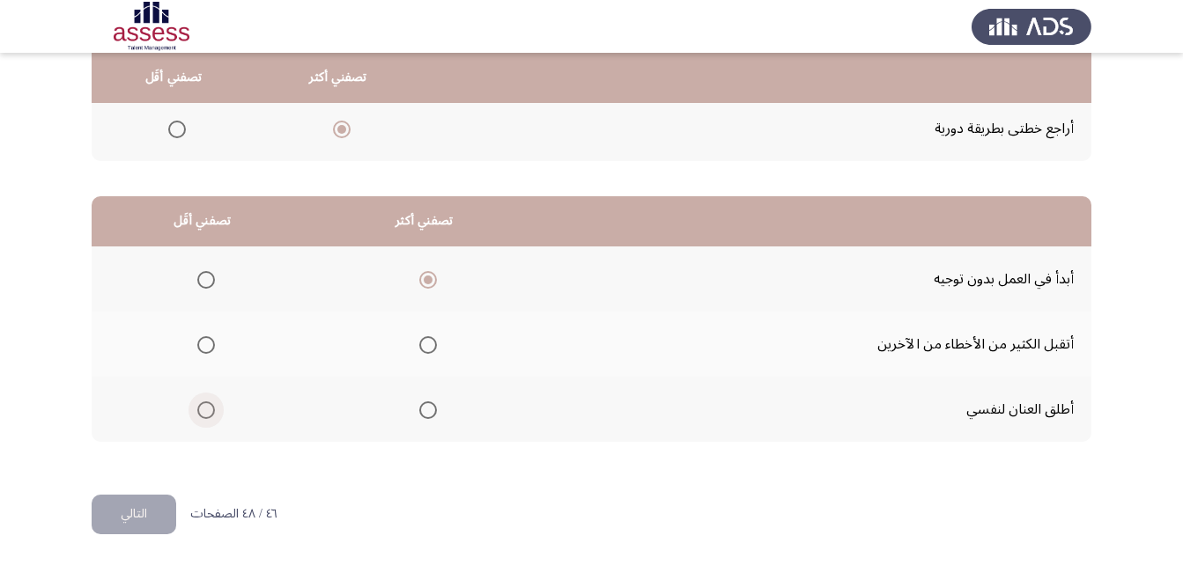
click at [200, 407] on input "Select an option" at bounding box center [206, 411] width 18 height 18
click at [117, 519] on button "التالي" at bounding box center [134, 515] width 85 height 40
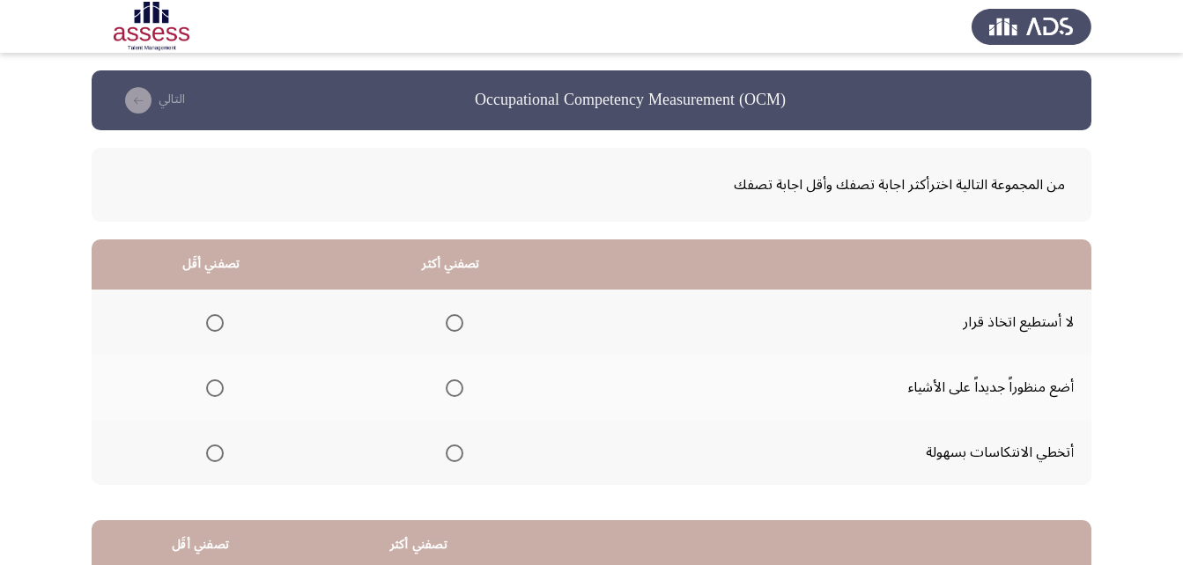
click at [210, 320] on span "Select an option" at bounding box center [215, 323] width 18 height 18
click at [210, 320] on input "Select an option" at bounding box center [215, 323] width 18 height 18
click at [447, 390] on span "Select an option" at bounding box center [455, 389] width 18 height 18
click at [447, 390] on input "Select an option" at bounding box center [455, 389] width 18 height 18
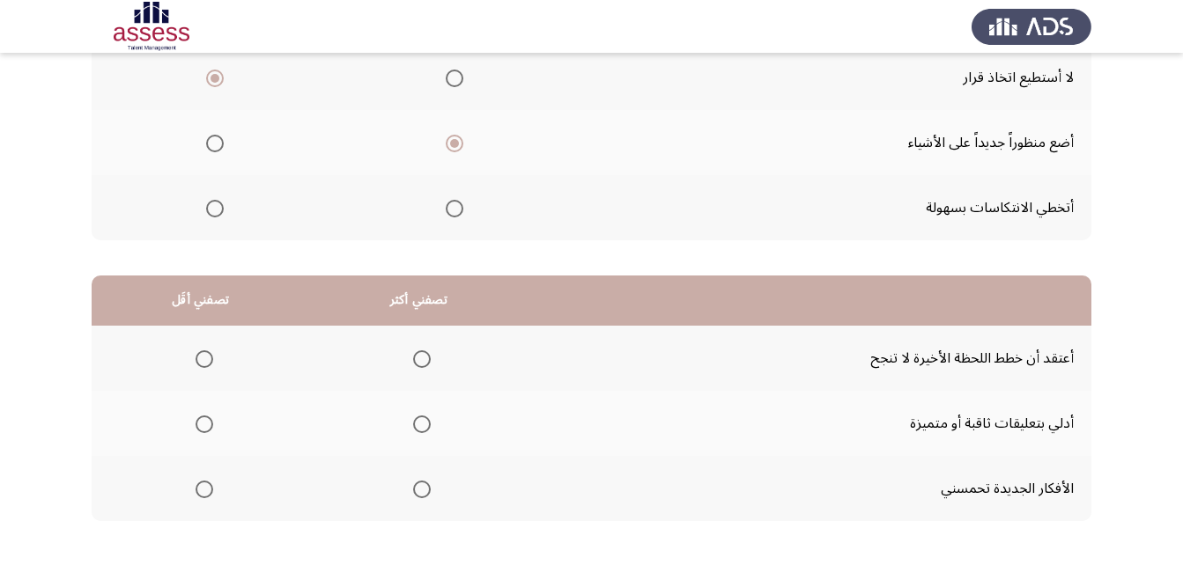
scroll to position [264, 0]
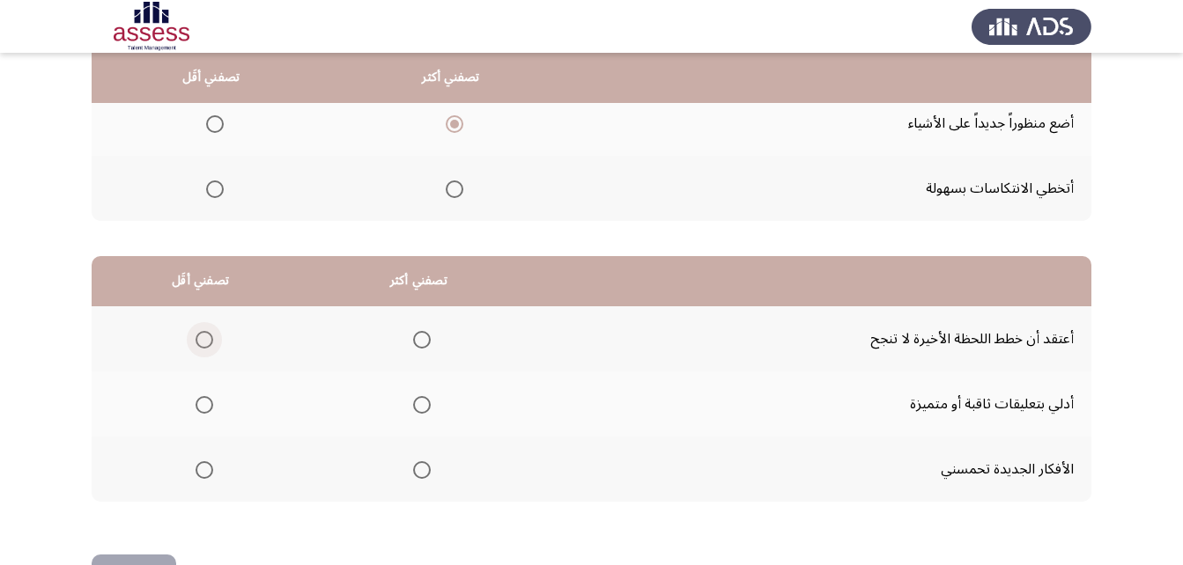
click at [204, 337] on span "Select an option" at bounding box center [204, 340] width 18 height 18
click at [204, 337] on input "Select an option" at bounding box center [204, 340] width 18 height 18
click at [420, 468] on span "Select an option" at bounding box center [422, 470] width 18 height 18
click at [420, 468] on input "Select an option" at bounding box center [422, 470] width 18 height 18
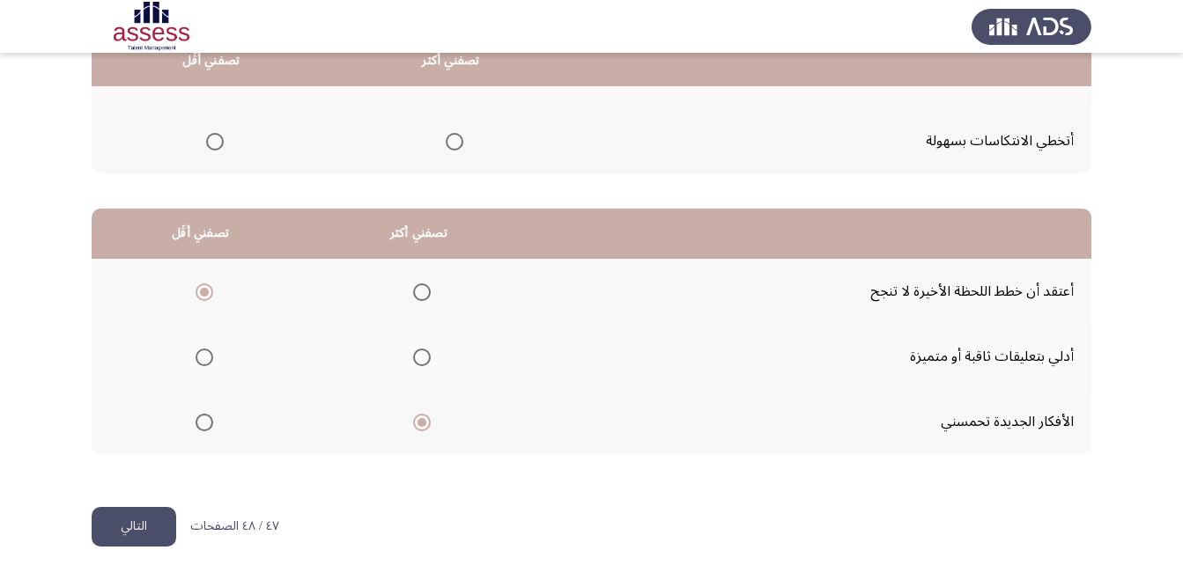
scroll to position [324, 0]
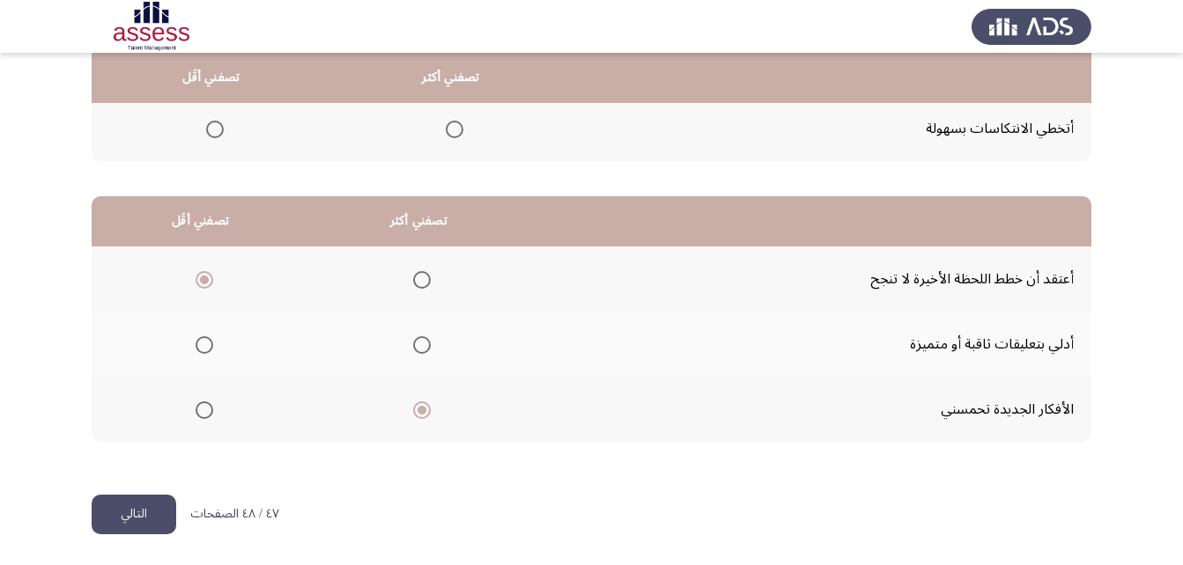
click at [124, 503] on button "التالي" at bounding box center [134, 515] width 85 height 40
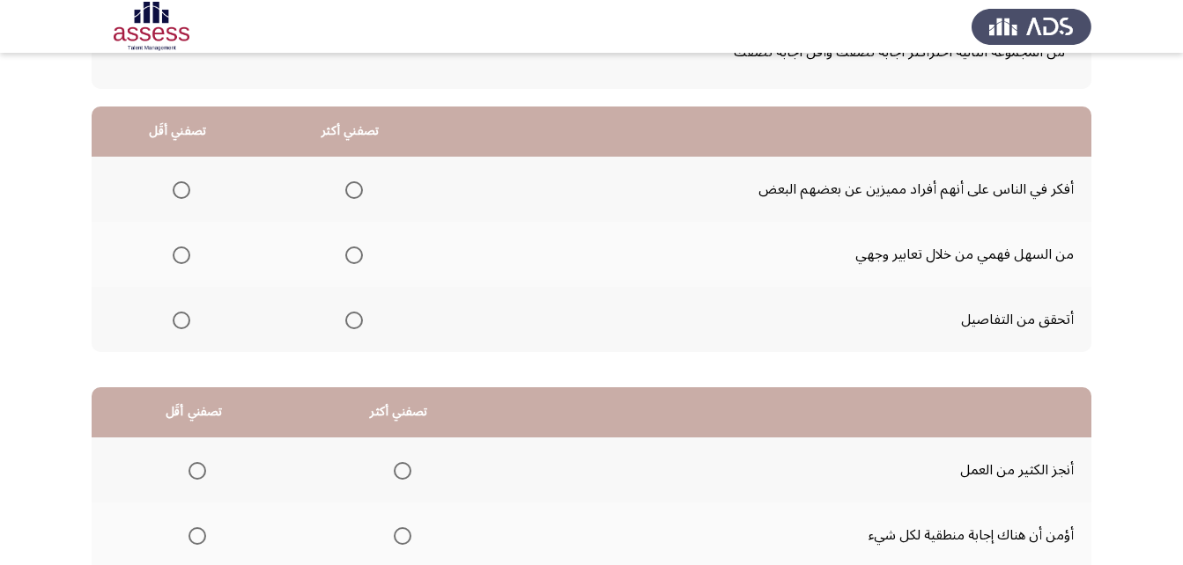
scroll to position [60, 0]
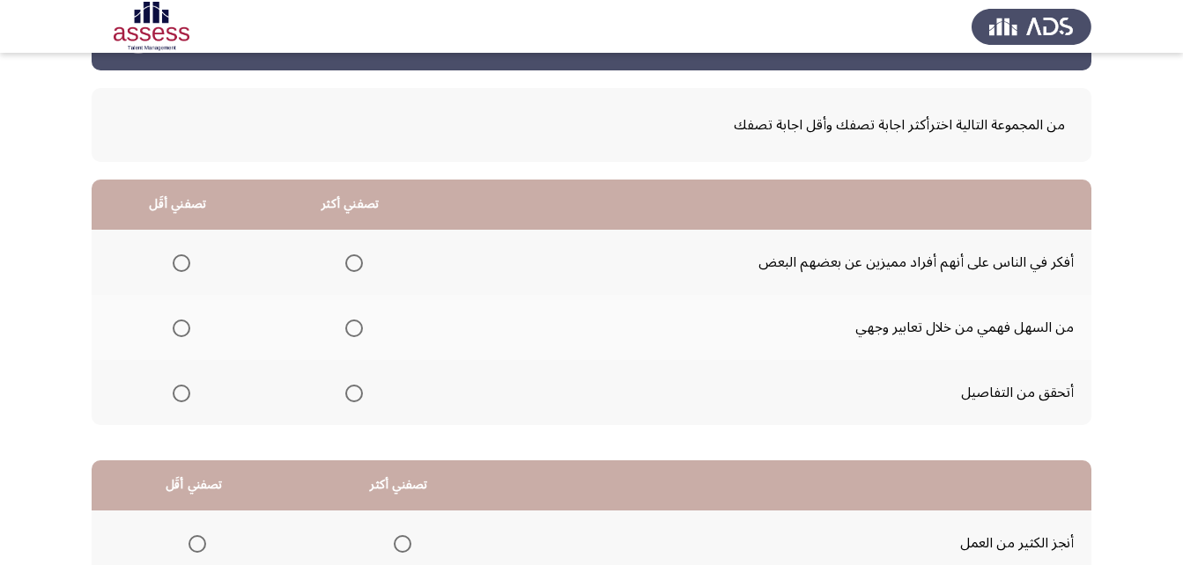
click at [177, 329] on span "Select an option" at bounding box center [182, 329] width 18 height 18
click at [177, 329] on input "Select an option" at bounding box center [182, 329] width 18 height 18
click at [345, 262] on span "Select an option" at bounding box center [354, 264] width 18 height 18
click at [345, 262] on input "Select an option" at bounding box center [354, 264] width 18 height 18
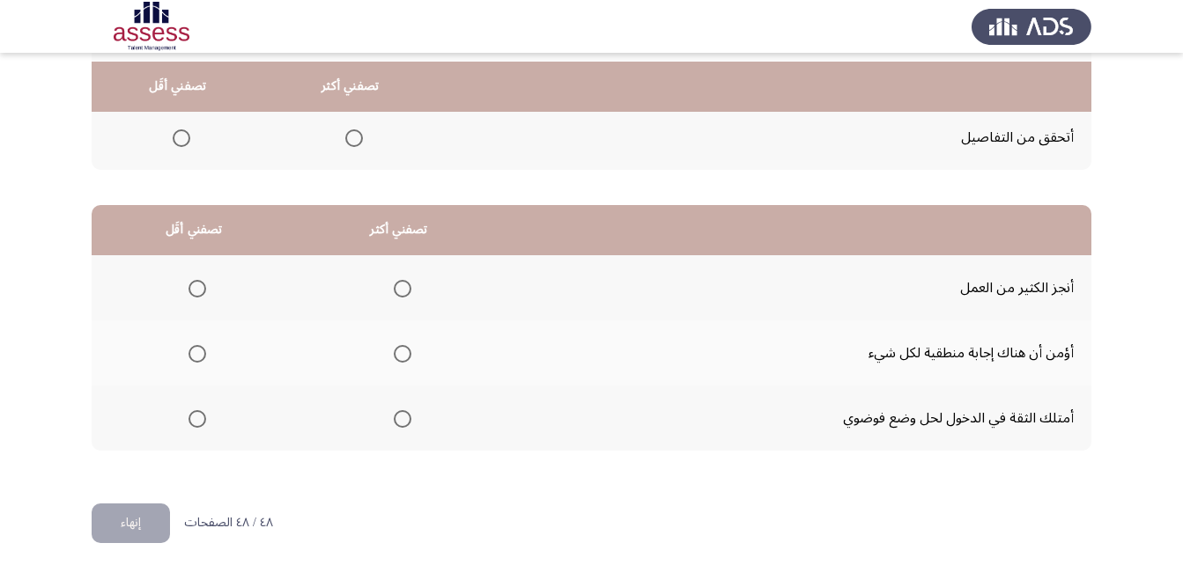
scroll to position [324, 0]
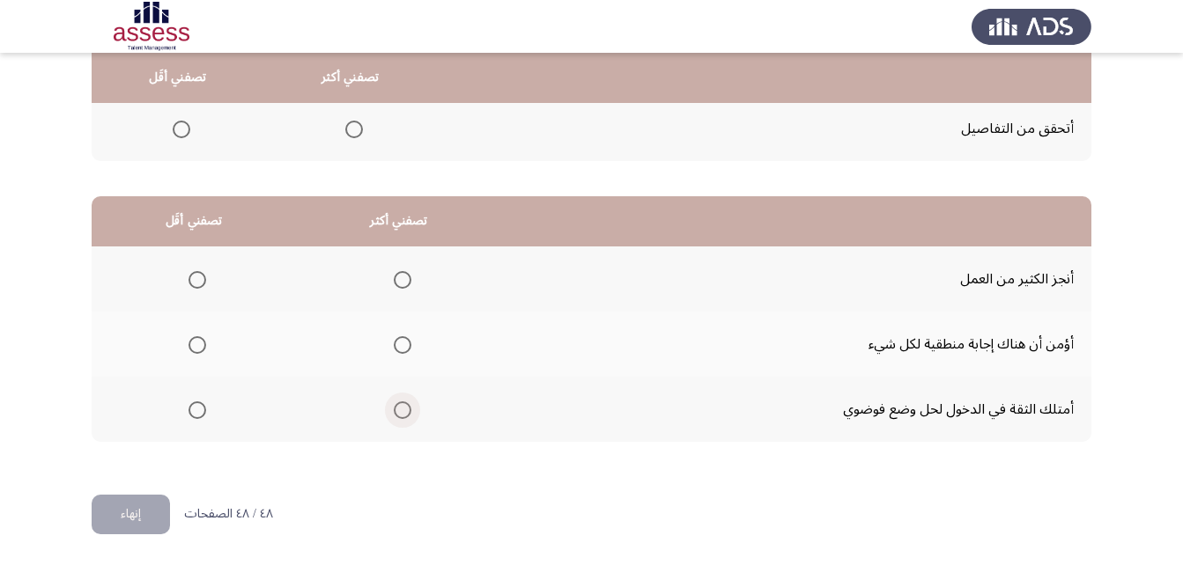
click at [404, 403] on span "Select an option" at bounding box center [403, 411] width 18 height 18
click at [404, 403] on input "Select an option" at bounding box center [403, 411] width 18 height 18
click at [195, 347] on span "Select an option" at bounding box center [197, 345] width 18 height 18
click at [195, 347] on input "Select an option" at bounding box center [197, 345] width 18 height 18
click at [397, 284] on span "Select an option" at bounding box center [403, 280] width 18 height 18
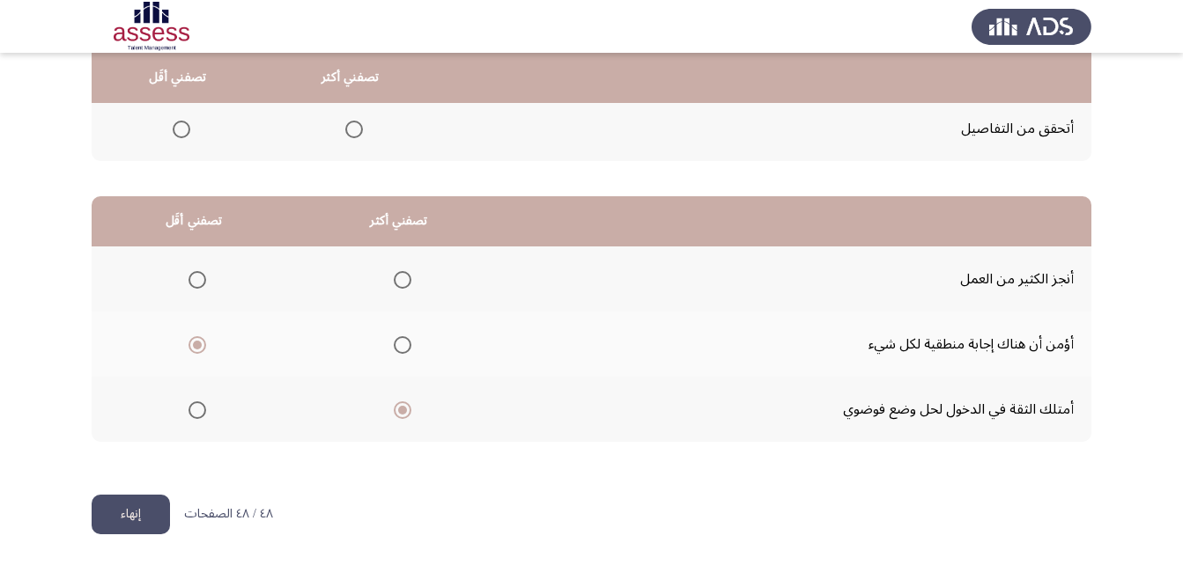
click at [397, 284] on input "Select an option" at bounding box center [403, 280] width 18 height 18
click at [134, 524] on button "إنهاء" at bounding box center [131, 515] width 78 height 40
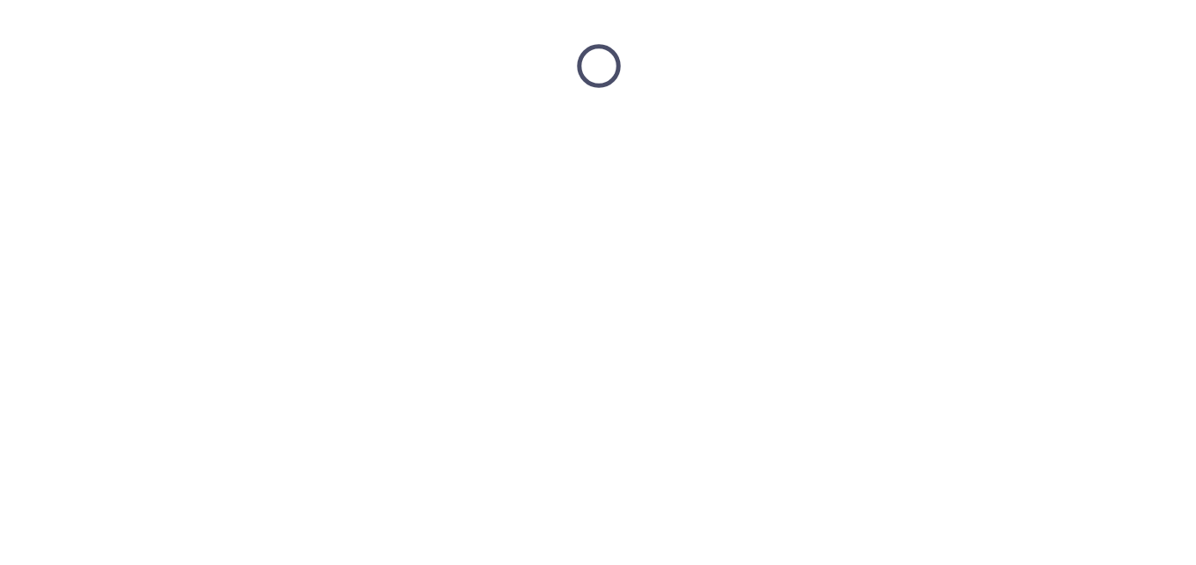
scroll to position [0, 0]
